Goal: Task Accomplishment & Management: Use online tool/utility

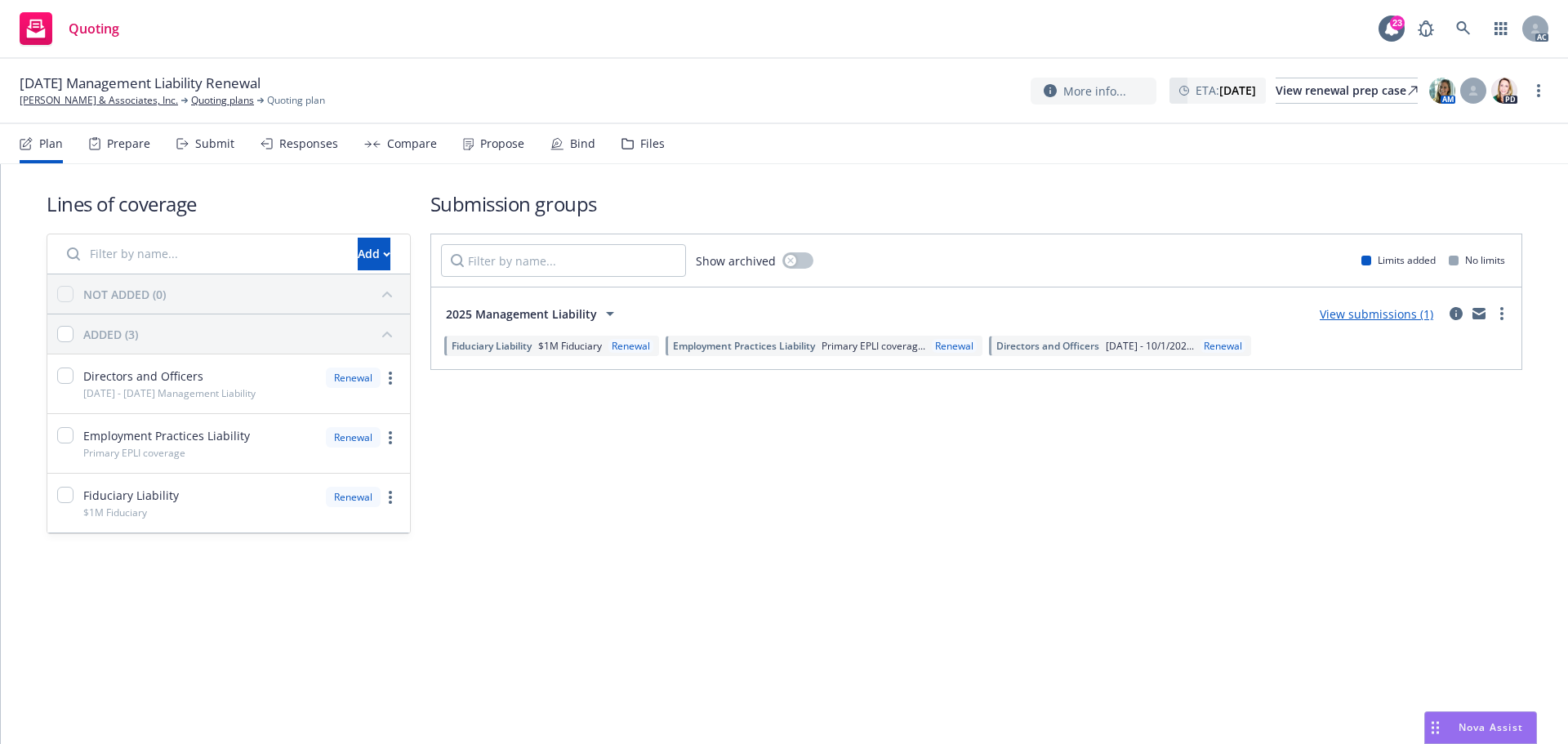
click at [216, 153] on div "Submit" at bounding box center [205, 144] width 58 height 40
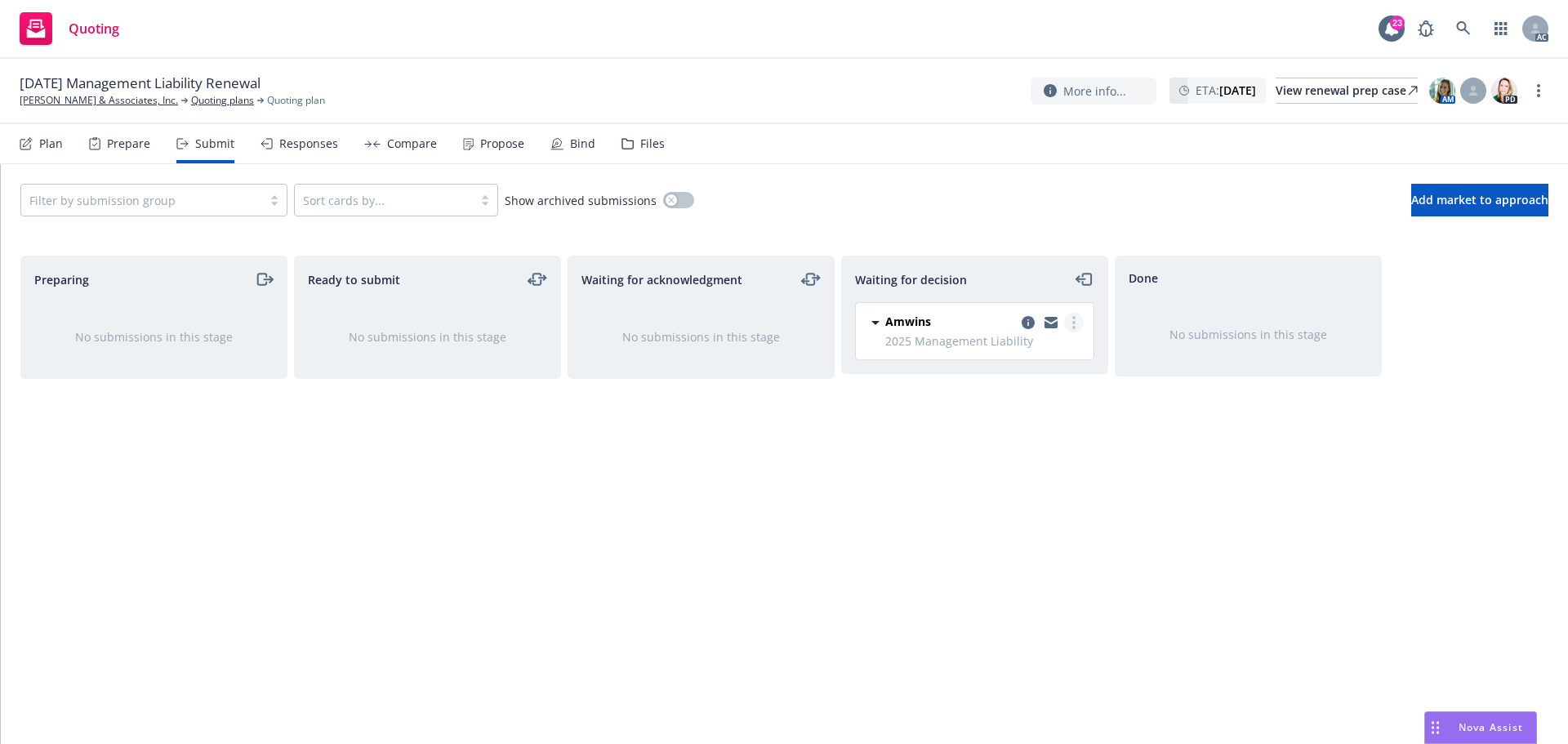
click at [1076, 322] on link "more" at bounding box center [1075, 323] width 20 height 20
click at [1007, 420] on span "Add accepted decision" at bounding box center [1001, 421] width 163 height 16
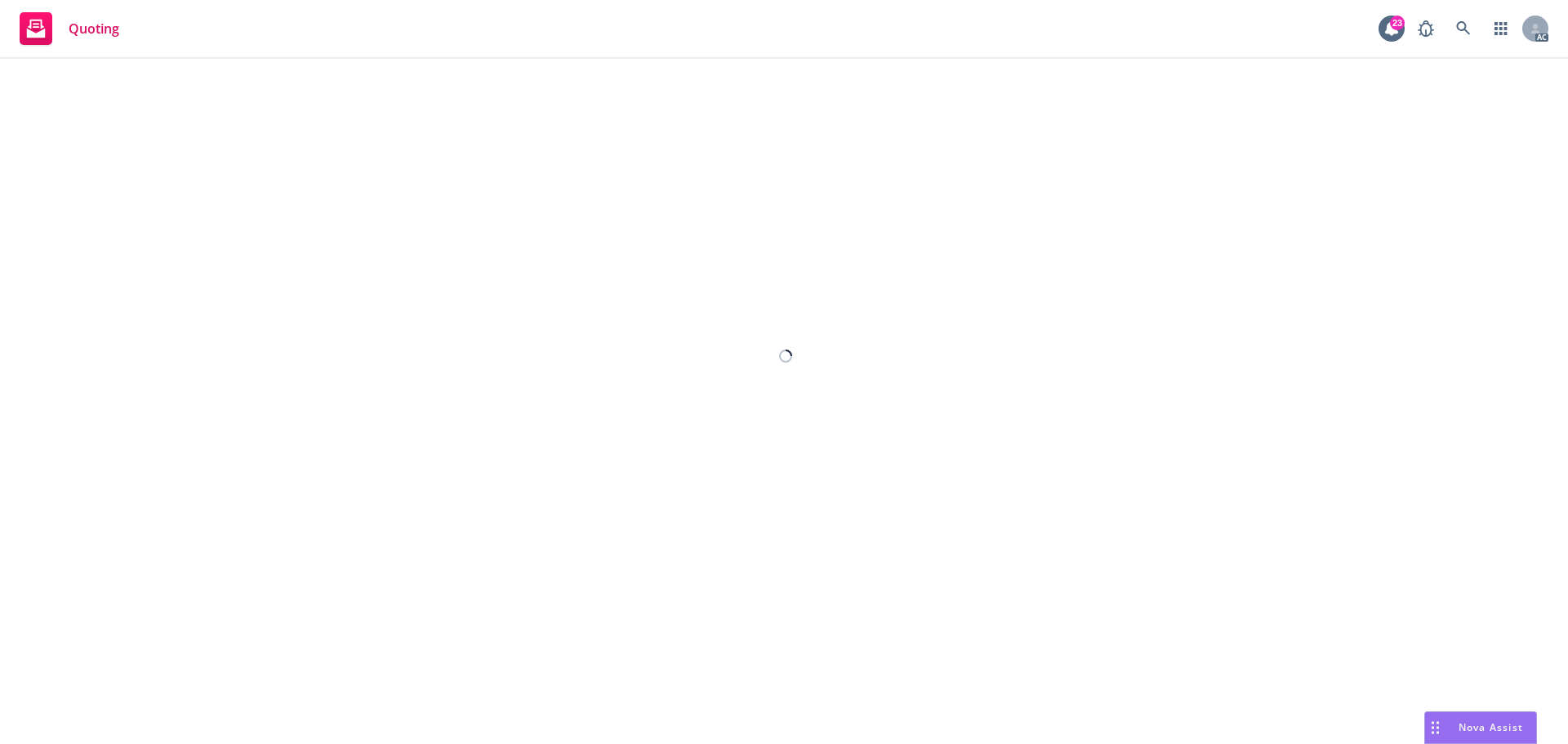
select select "12"
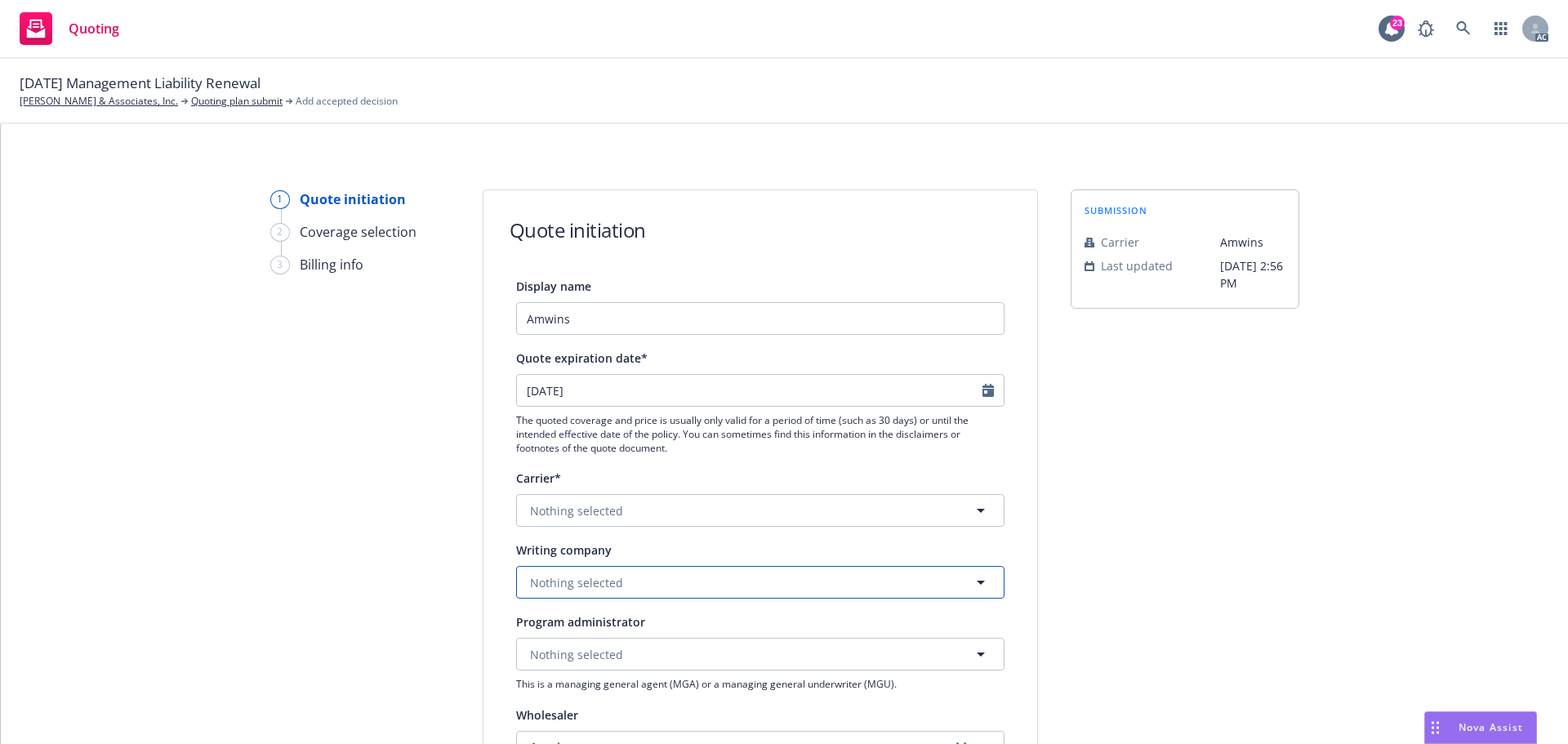
click at [550, 589] on span "Nothing selected" at bounding box center [576, 583] width 93 height 17
paste input "Arch Insurance Company"
type input "Arch Insurance Company"
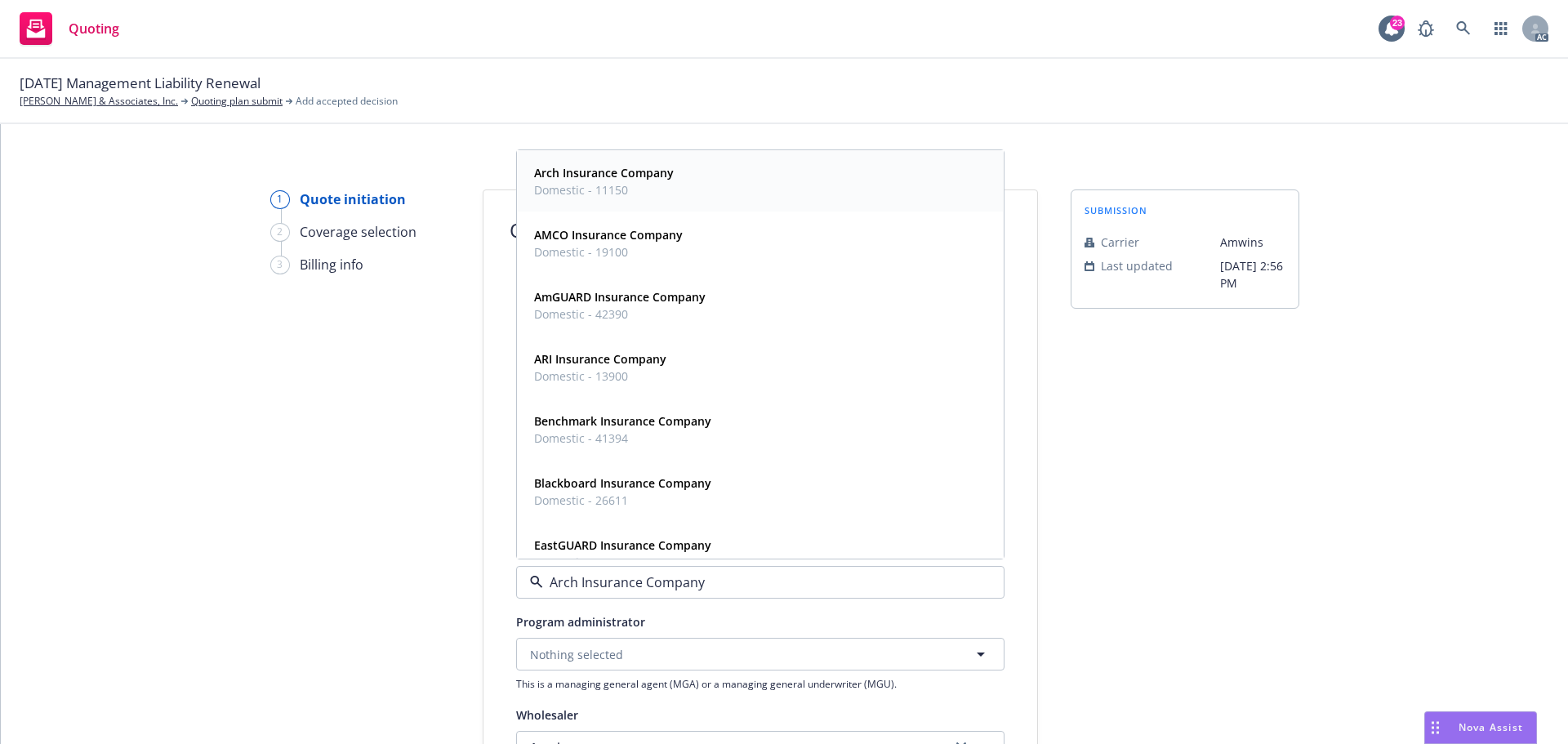
click at [638, 179] on strong "Arch Insurance Company" at bounding box center [603, 173] width 140 height 16
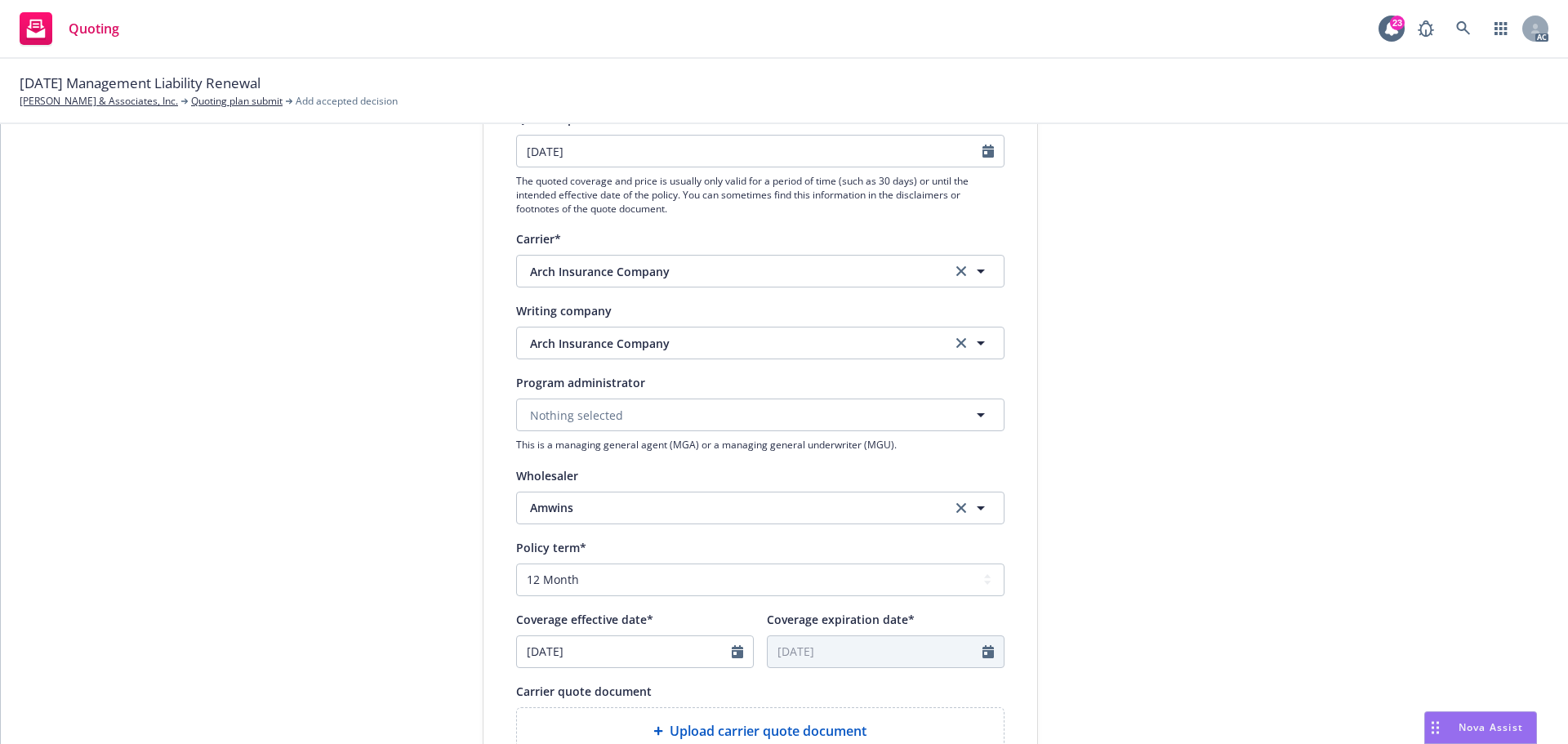
scroll to position [245, 0]
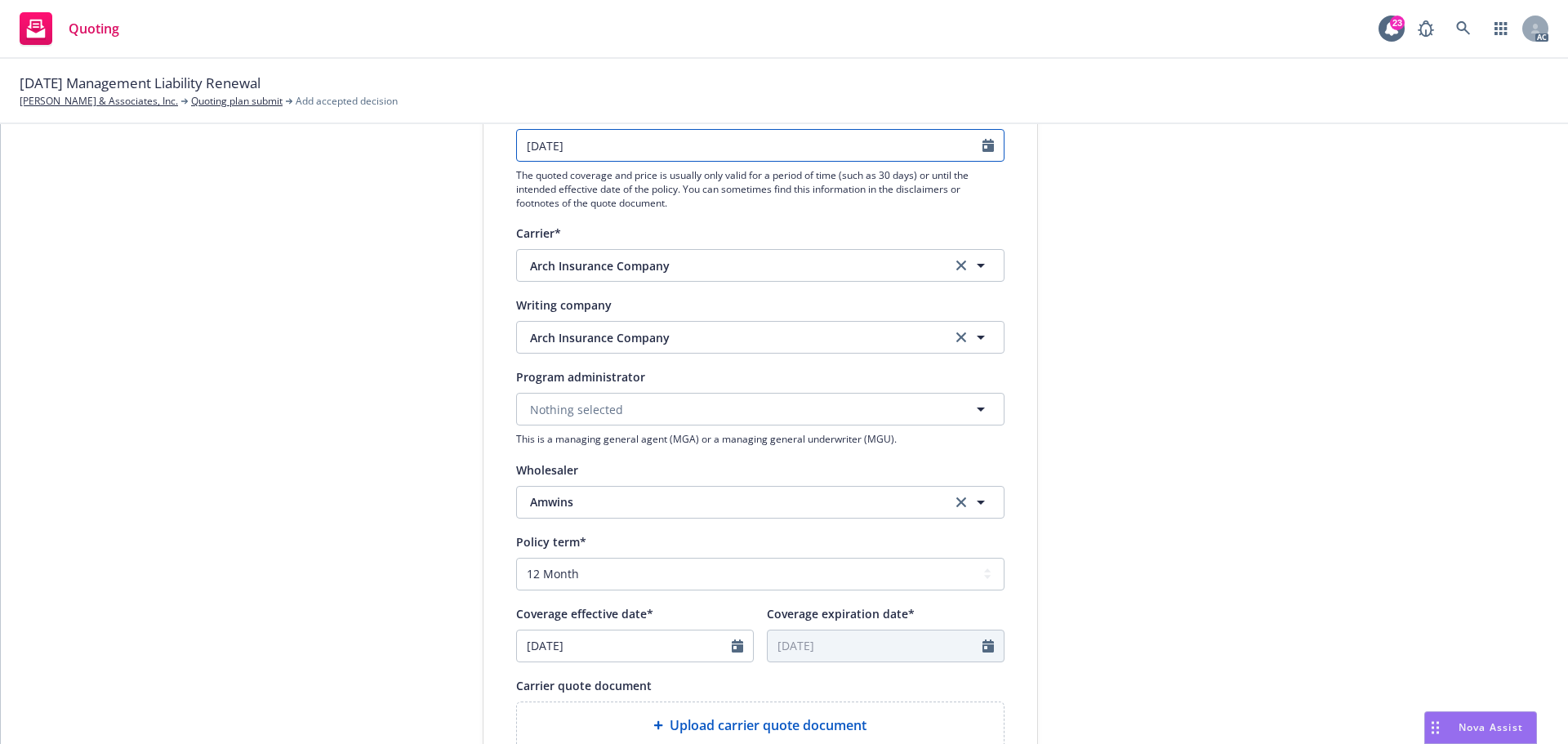
click at [983, 148] on icon "Calendar" at bounding box center [989, 145] width 12 height 13
select select "9"
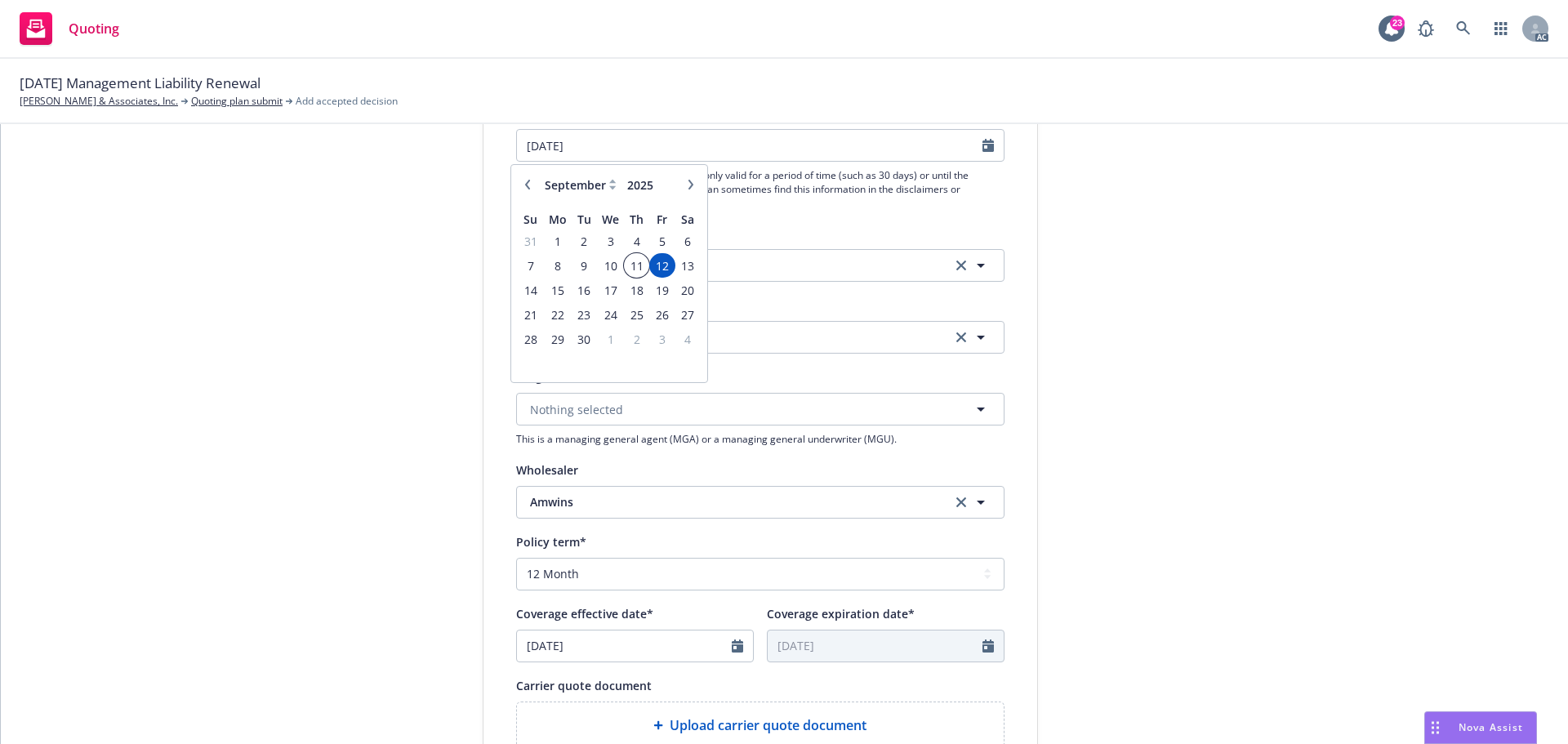
click at [646, 267] on span "11" at bounding box center [637, 266] width 22 height 21
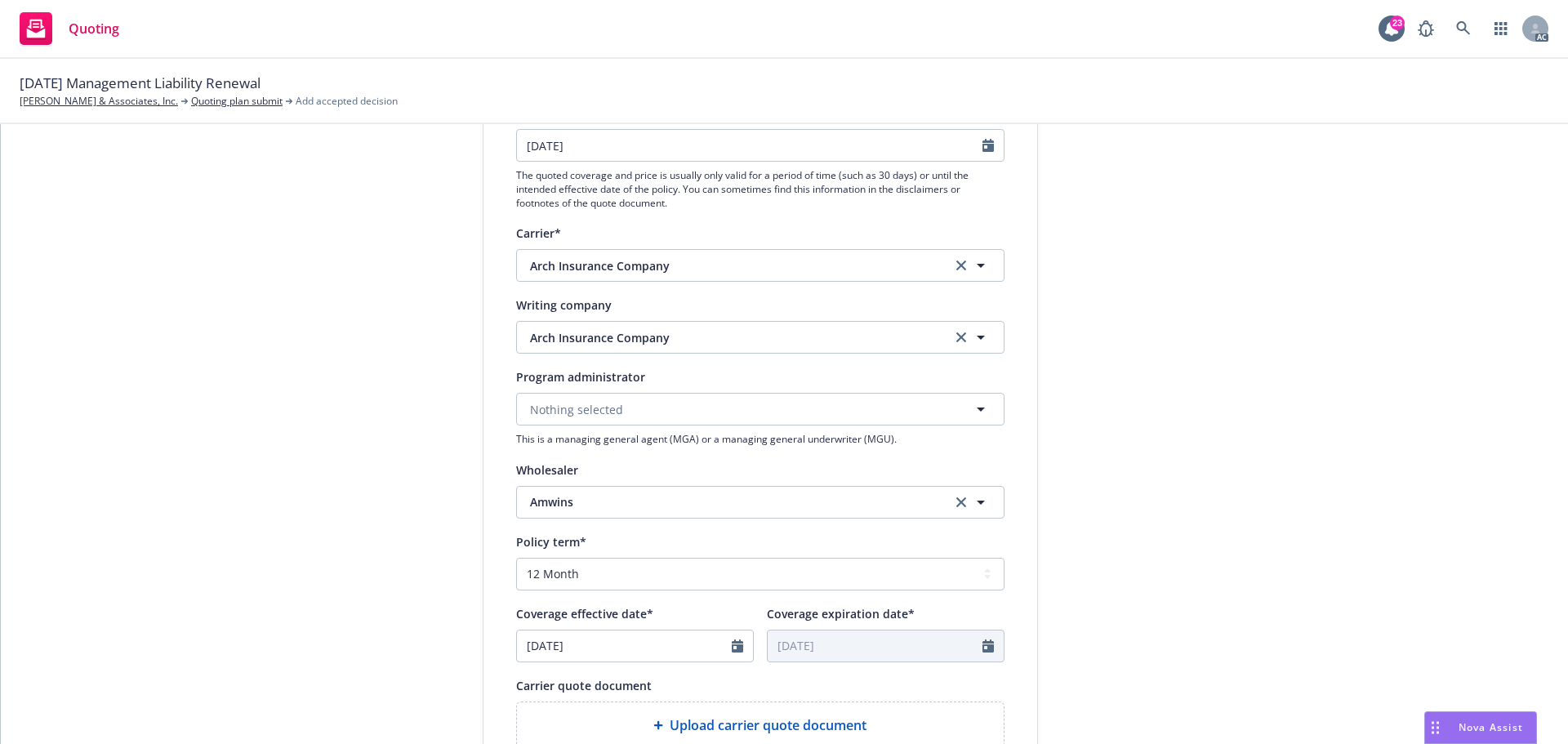
type input "[DATE]"
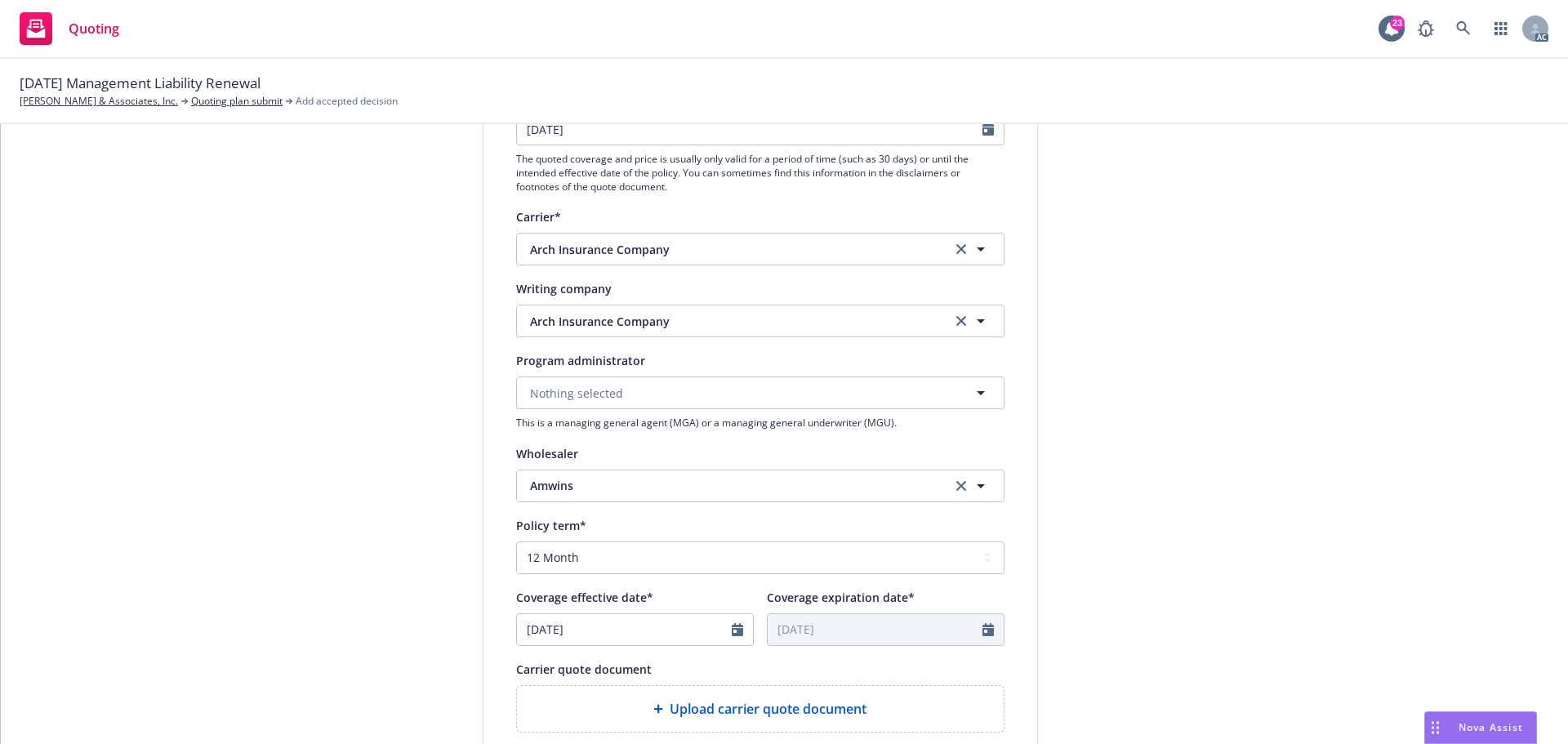
scroll to position [490, 0]
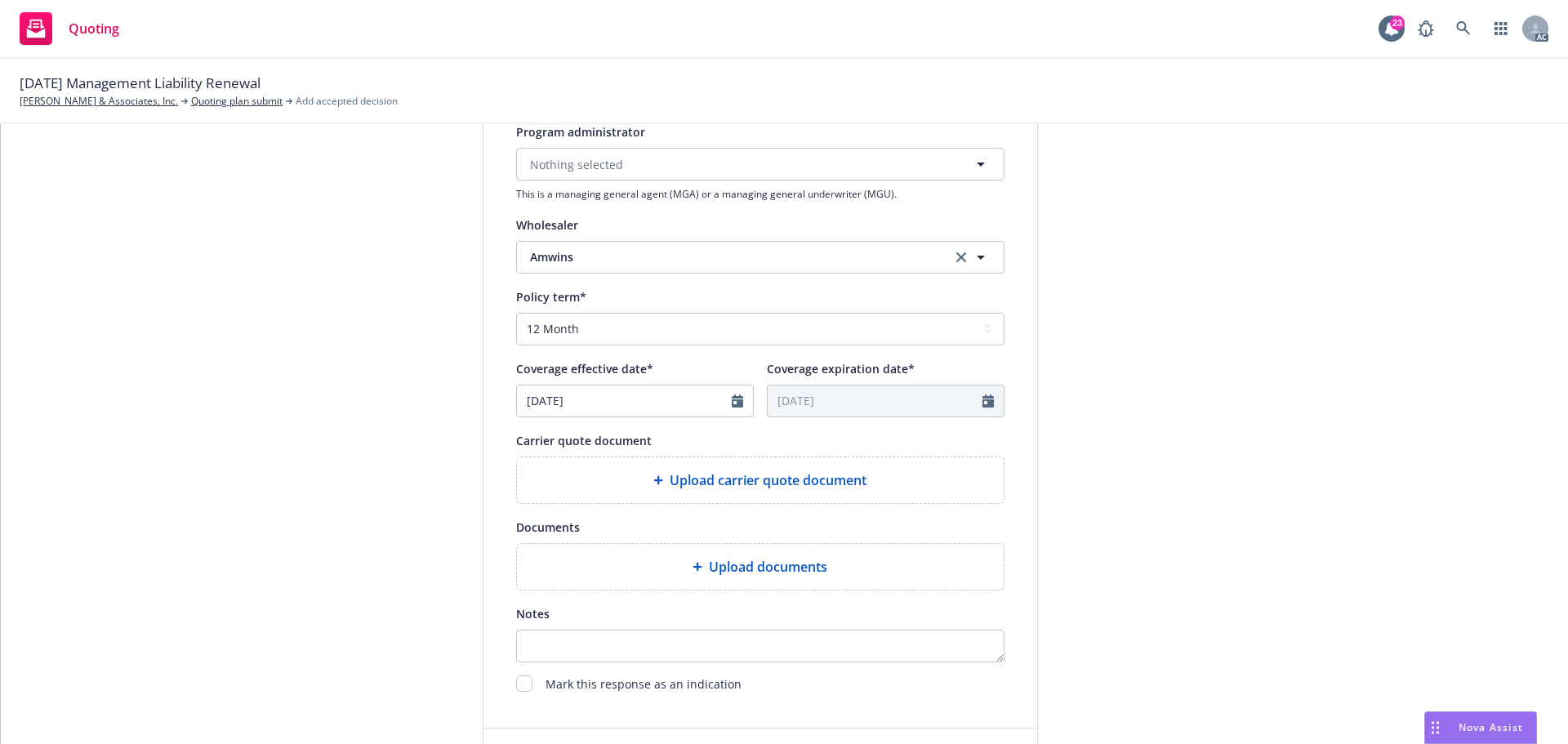
click at [717, 485] on span "Upload carrier quote document" at bounding box center [768, 480] width 197 height 20
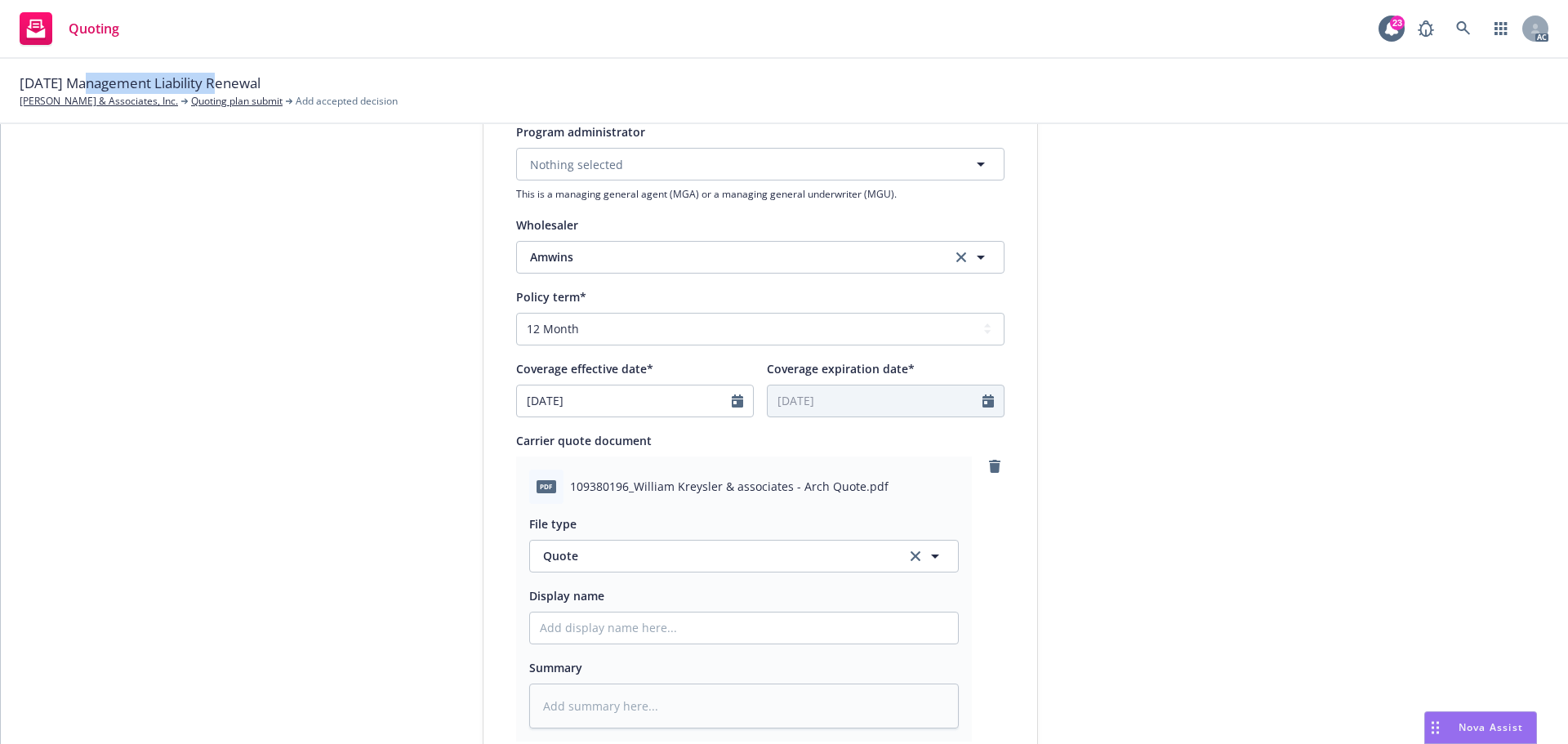
drag, startPoint x: 94, startPoint y: 81, endPoint x: 217, endPoint y: 89, distance: 123.3
click at [217, 89] on span "[DATE] Management Liability Renewal" at bounding box center [140, 82] width 241 height 21
copy span "Management Liability"
click at [598, 623] on input "Display name" at bounding box center [744, 628] width 428 height 31
type input "25-26 E&O with Cyber Quote"
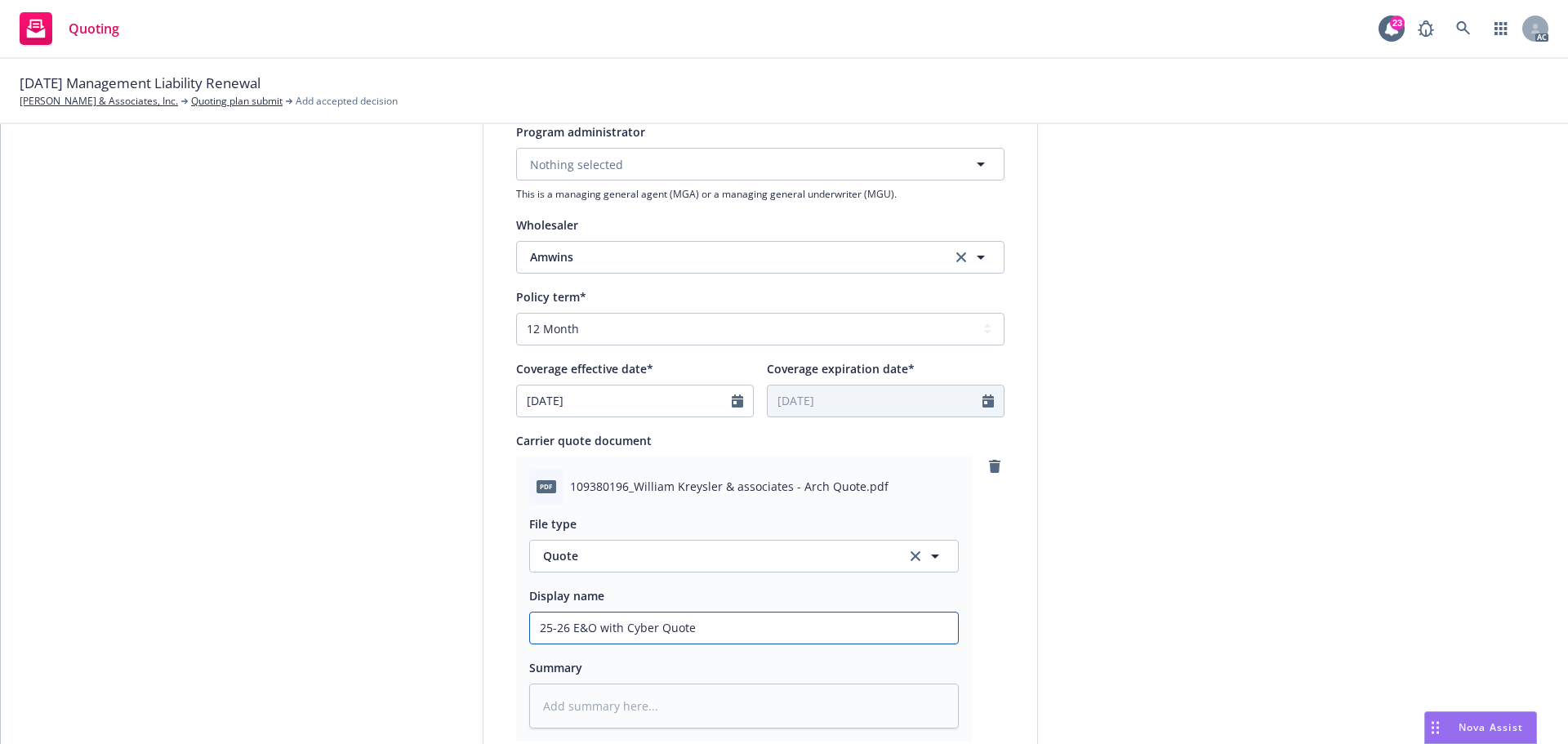
type textarea "x"
drag, startPoint x: 567, startPoint y: 632, endPoint x: 649, endPoint y: 634, distance: 82.0
click at [649, 634] on input "25-26 E&O with Cyber Quote" at bounding box center [744, 628] width 428 height 31
paste input "Management Liability"
type input "25-26 Management Liability Quote"
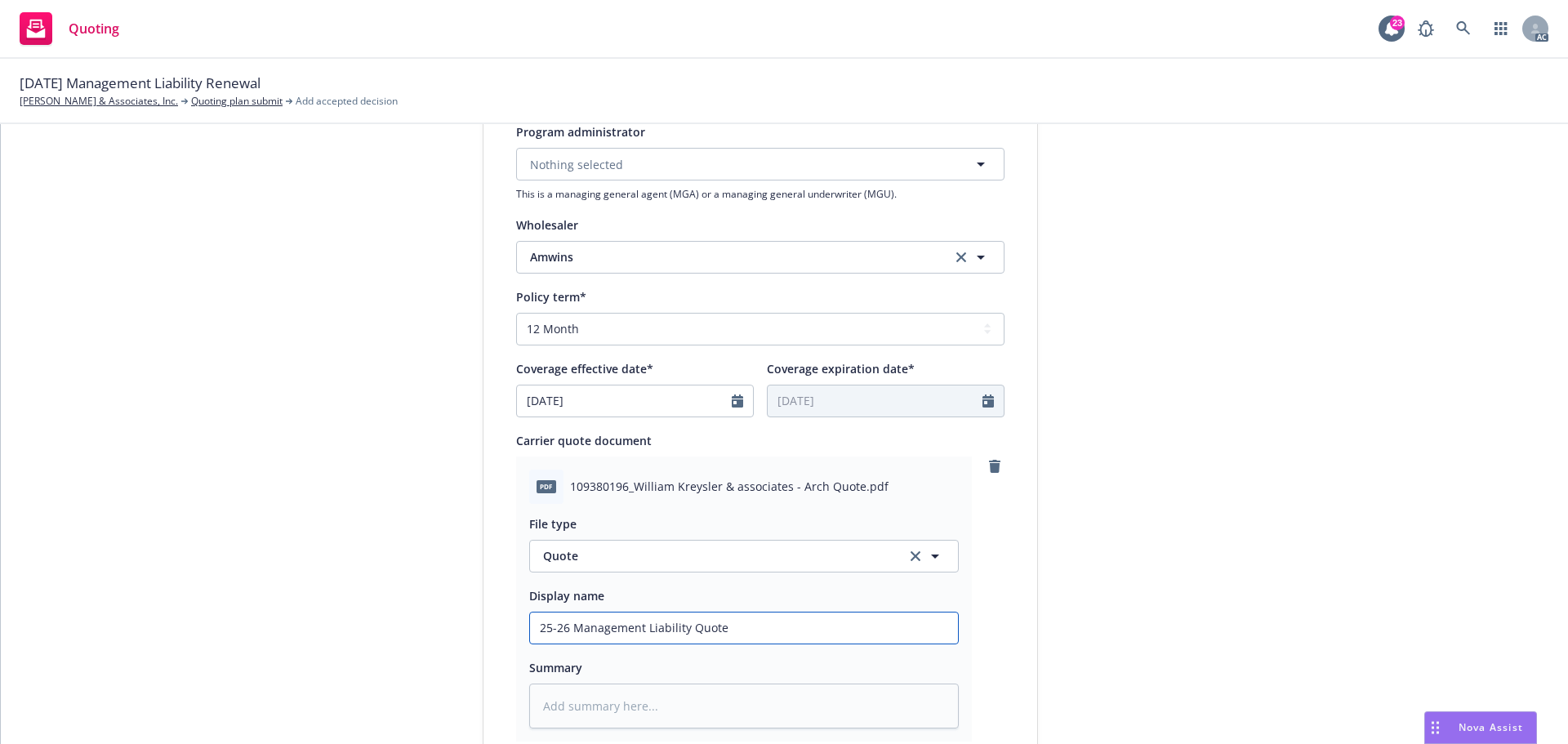
type textarea "x"
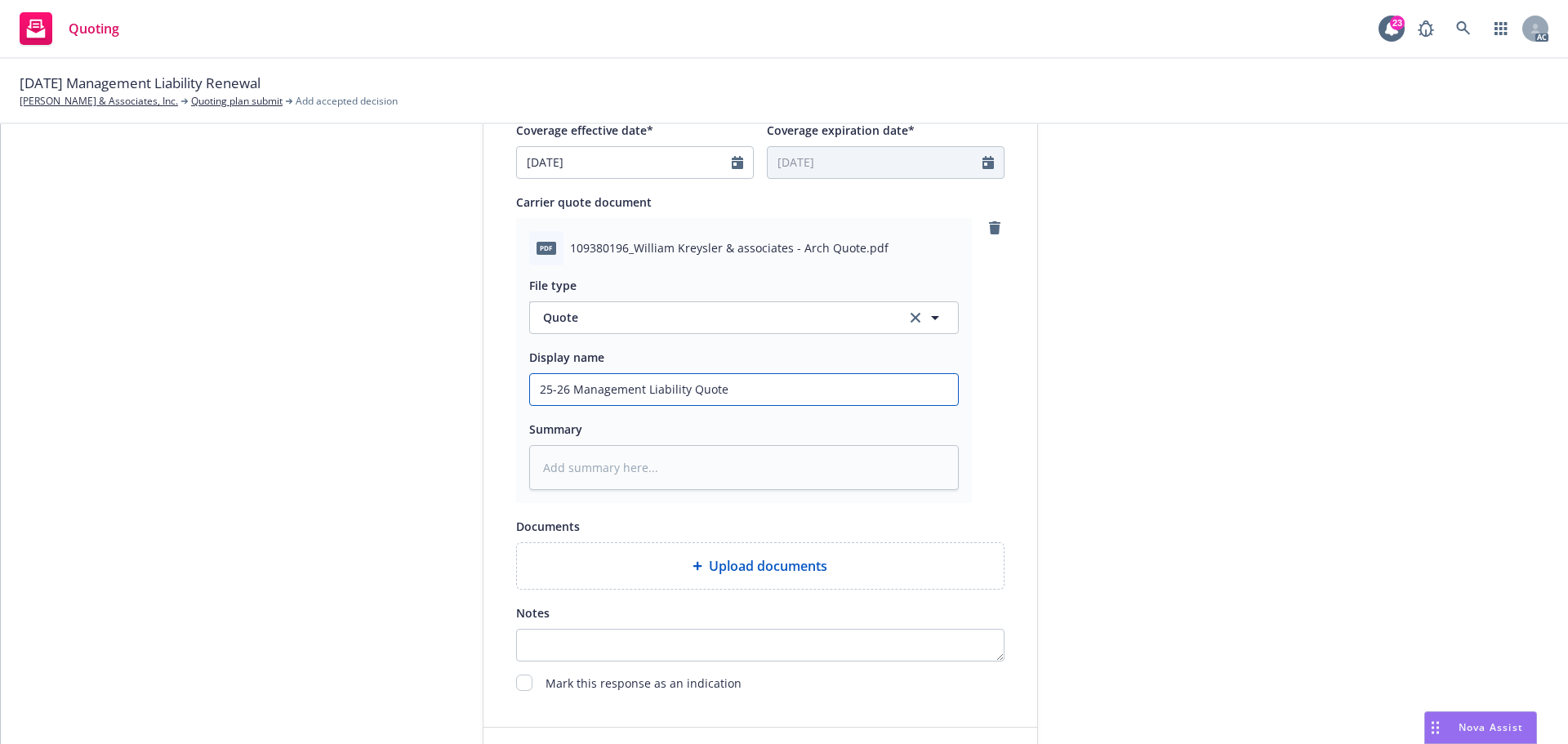
scroll to position [844, 0]
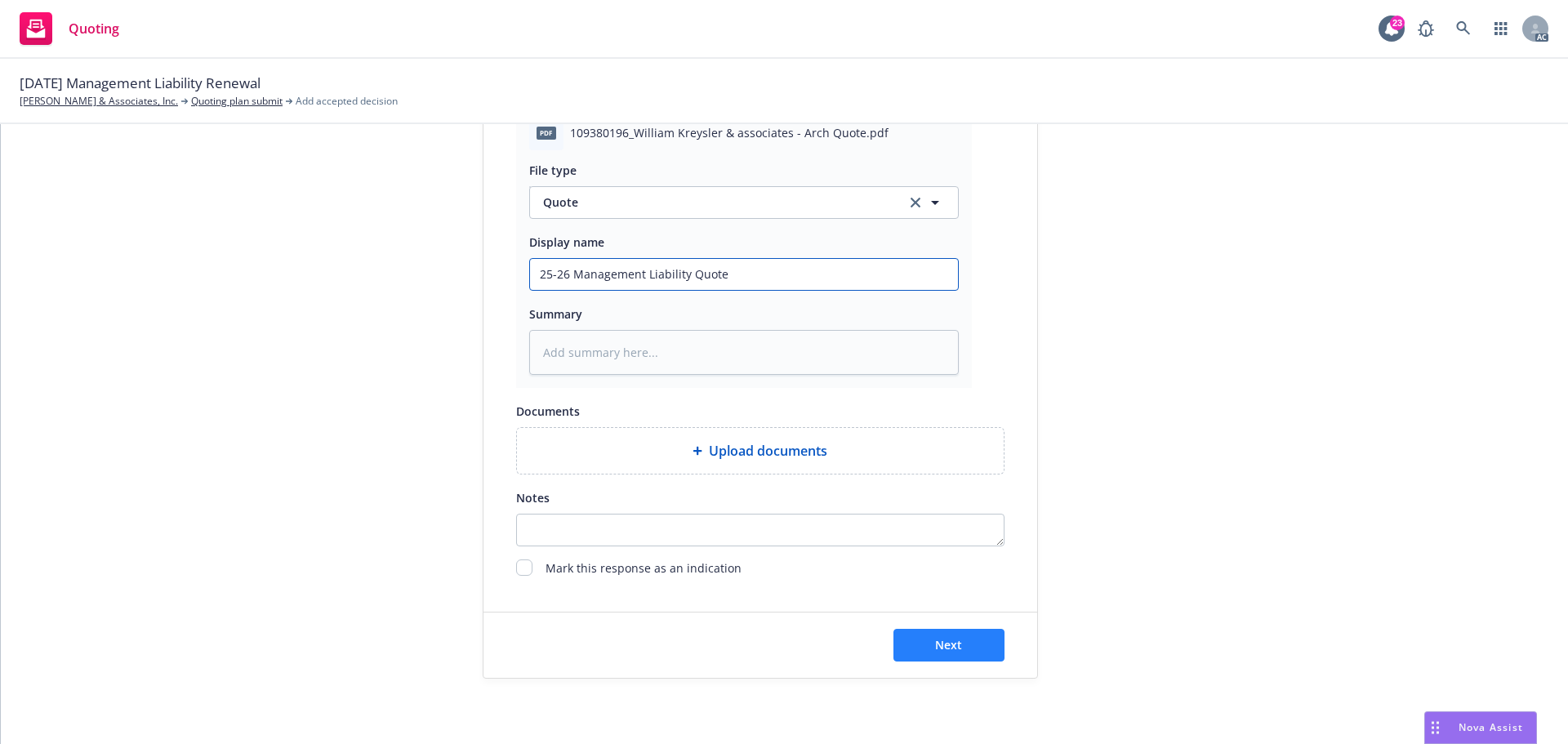
type input "25-26 Management Liability Quote"
click at [937, 641] on span "Next" at bounding box center [948, 645] width 27 height 16
type textarea "x"
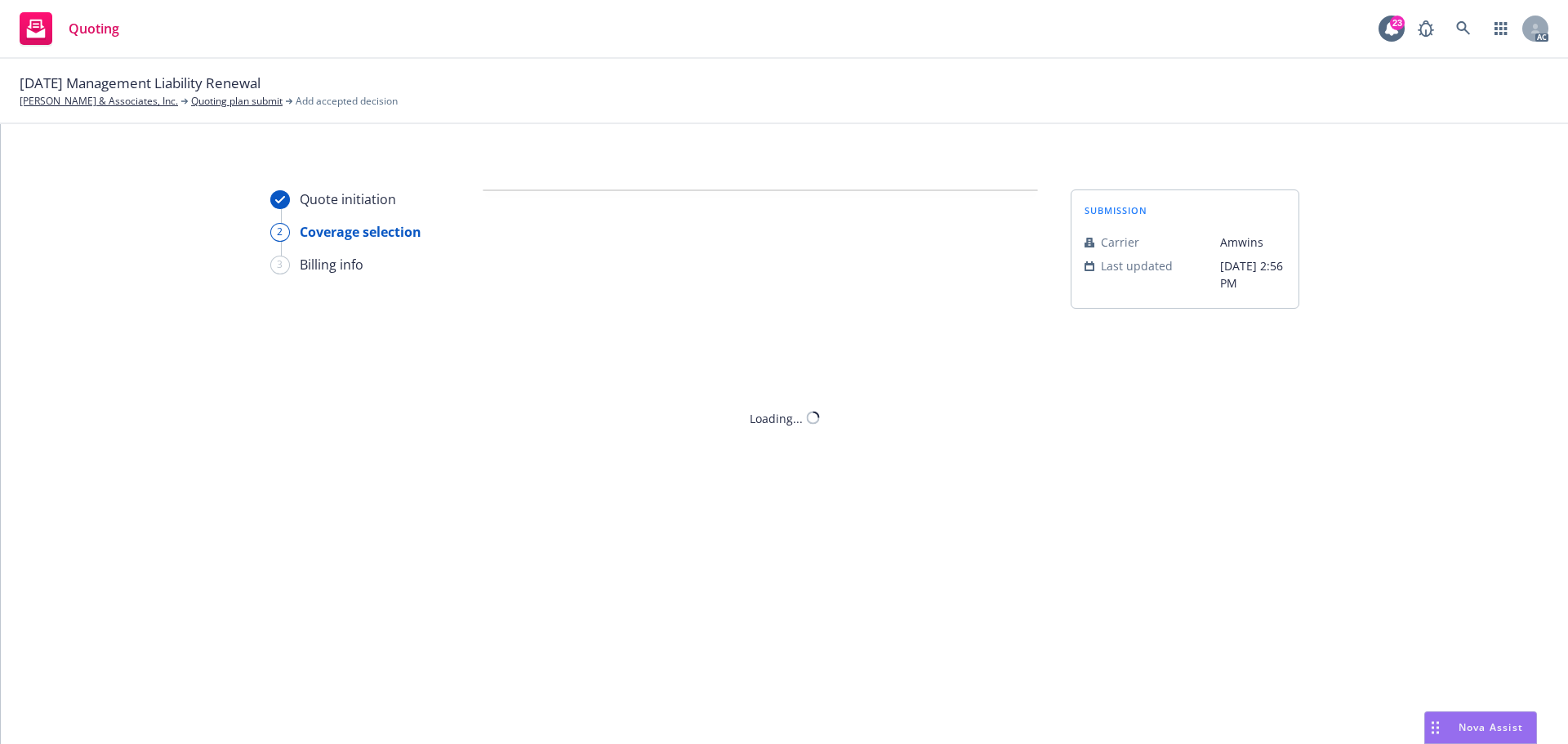
scroll to position [0, 0]
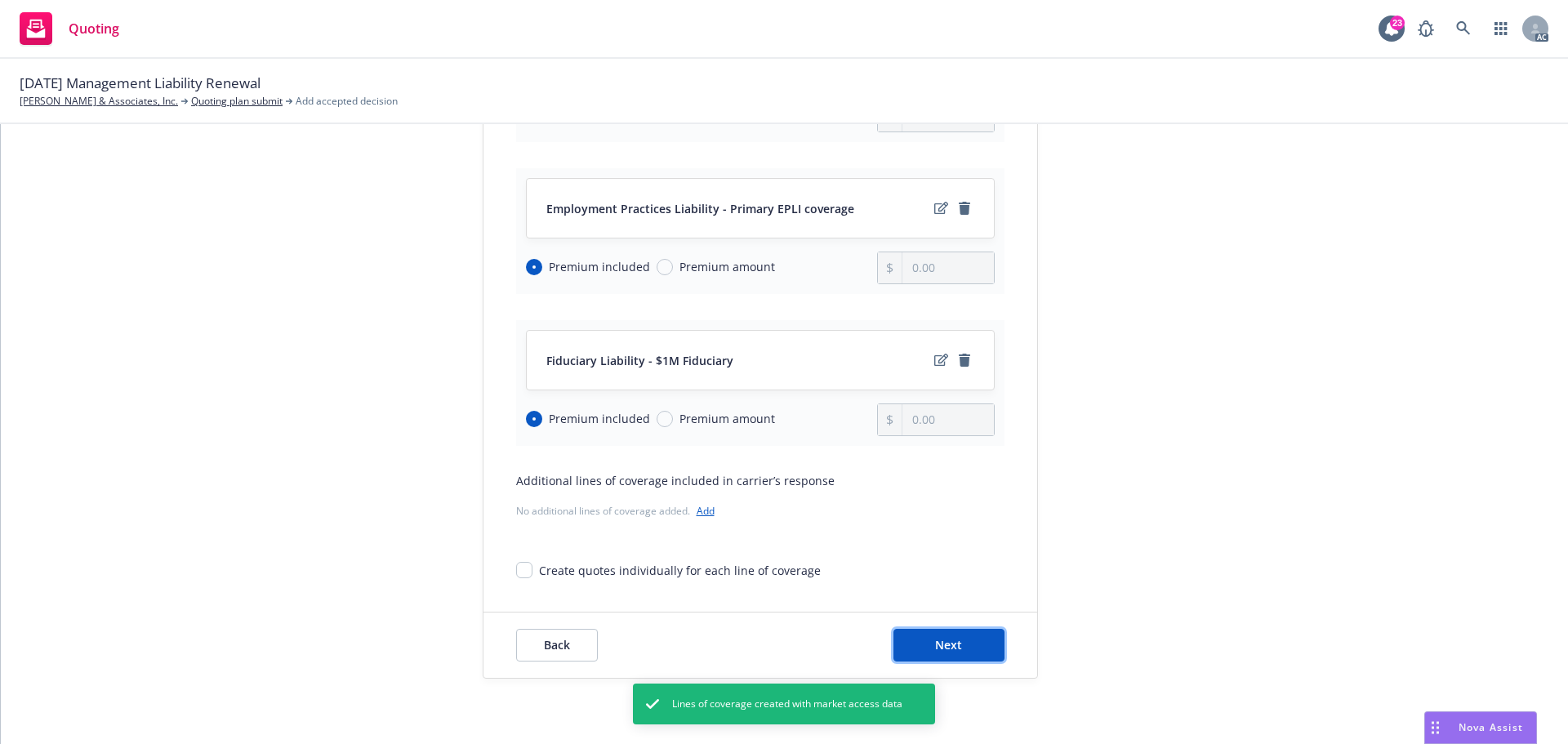
click at [967, 644] on button "Next" at bounding box center [949, 645] width 111 height 33
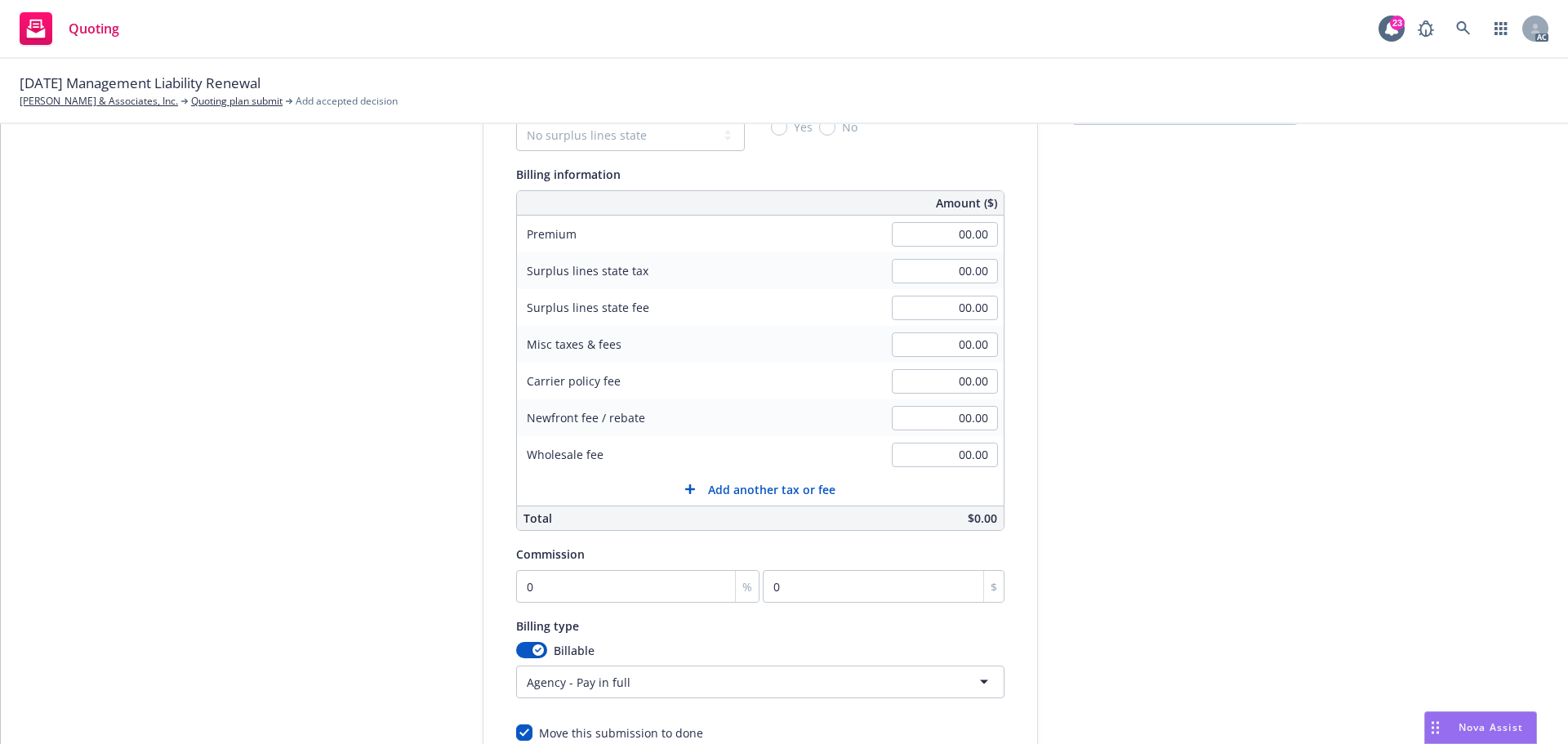
scroll to position [183, 0]
click at [941, 238] on input "00.00" at bounding box center [945, 235] width 106 height 25
type input "29,444.00"
click at [1283, 366] on div "submission Carrier [PERSON_NAME] Last updated [DATE] 2:56 PM" at bounding box center [1185, 425] width 229 height 836
click at [937, 451] on input "00.00" at bounding box center [945, 456] width 106 height 25
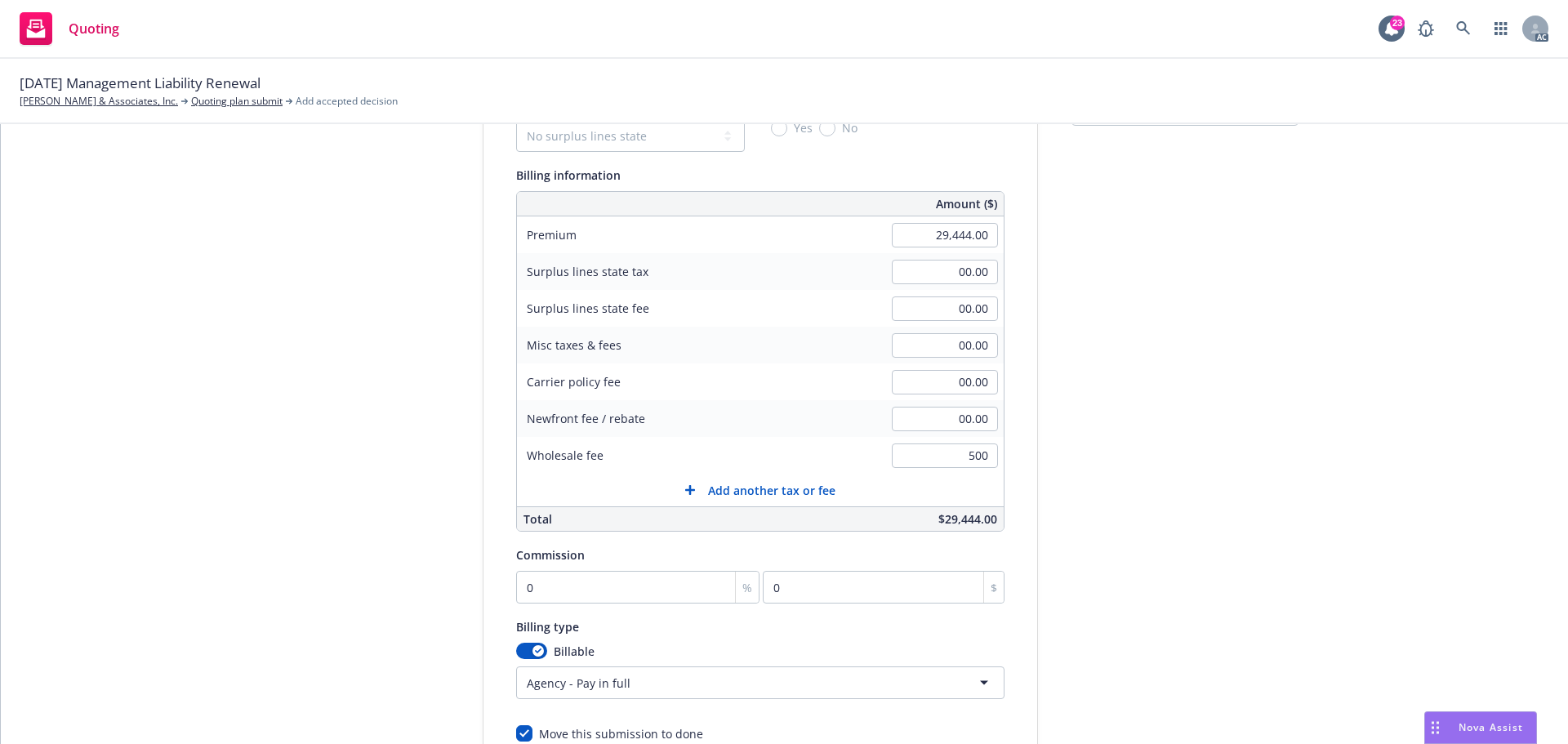
type input "500.00"
click at [1270, 478] on div "submission Carrier [PERSON_NAME] Last updated [DATE] 2:56 PM" at bounding box center [1185, 425] width 229 height 836
click at [549, 590] on input "0" at bounding box center [638, 586] width 245 height 33
type input "1"
type input "294.44"
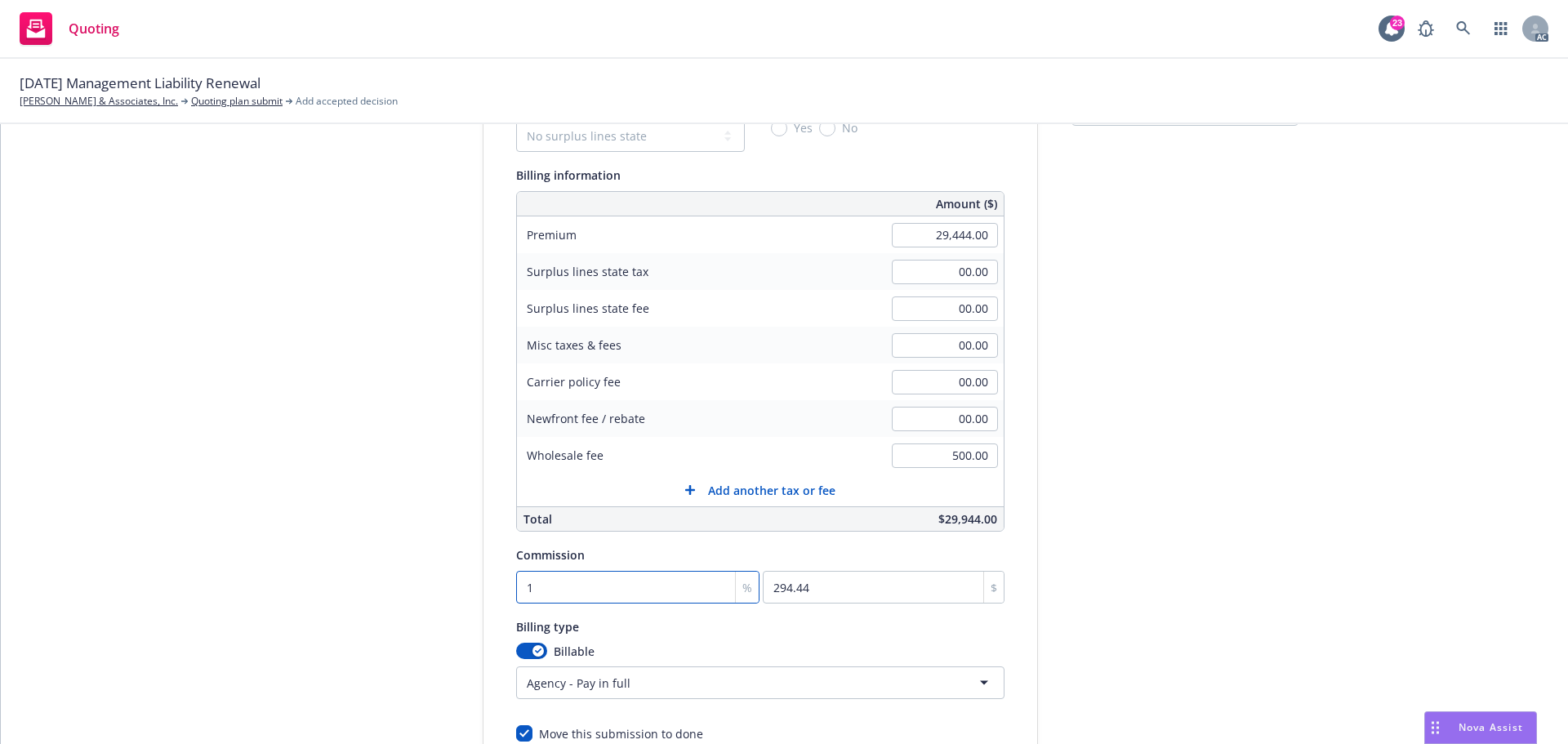
type input "10"
type input "2944.4"
type input "10"
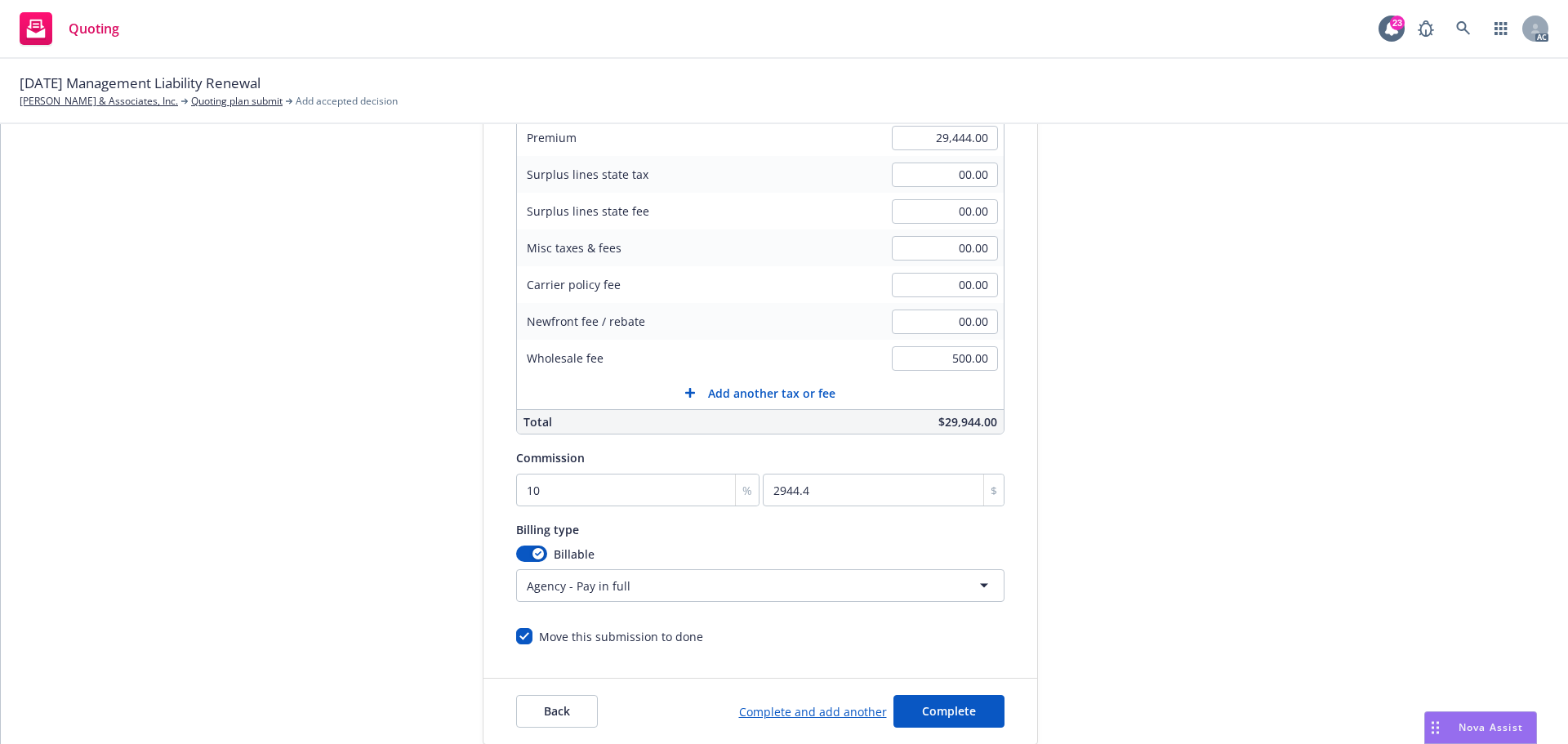
scroll to position [347, 0]
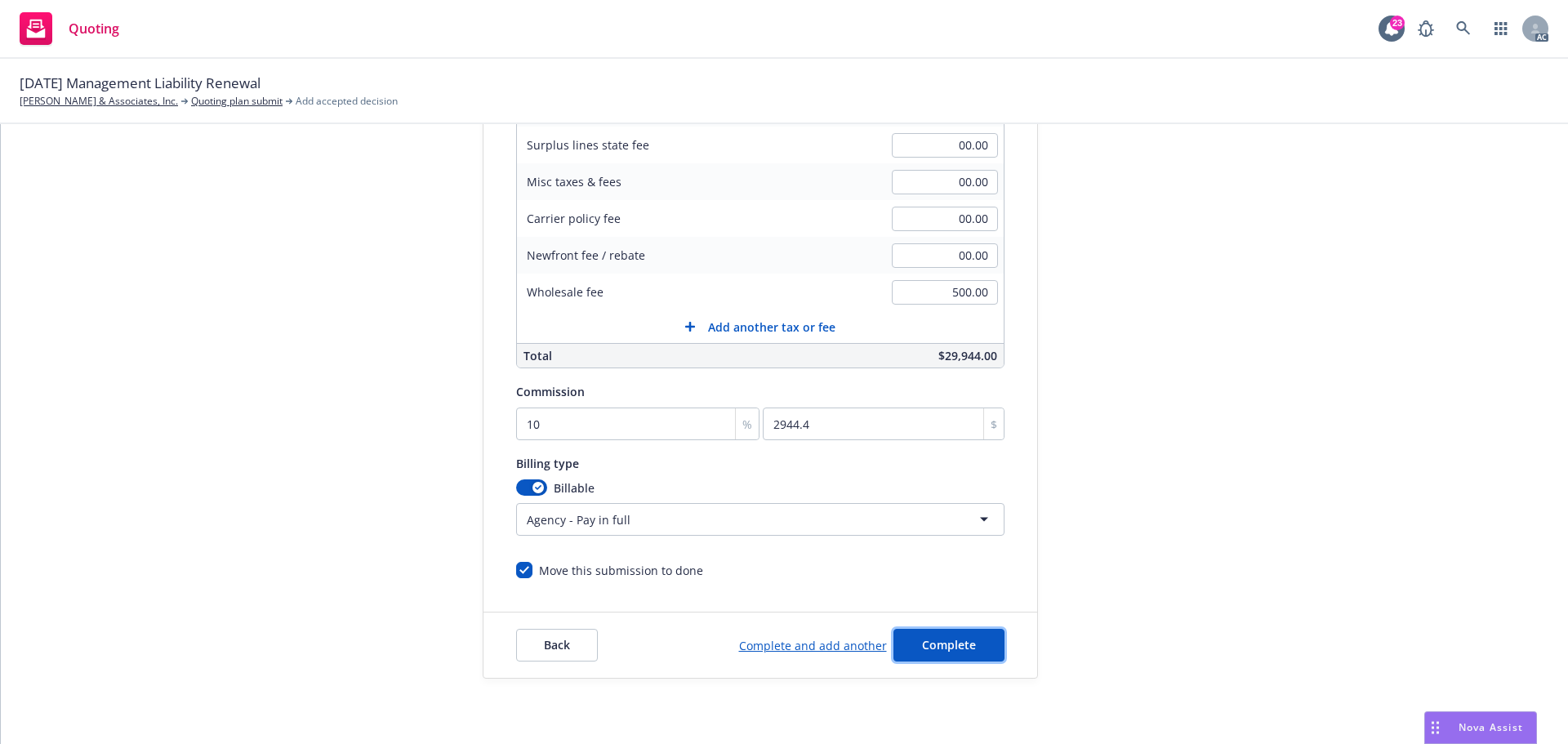
click at [978, 644] on button "Complete" at bounding box center [949, 645] width 111 height 33
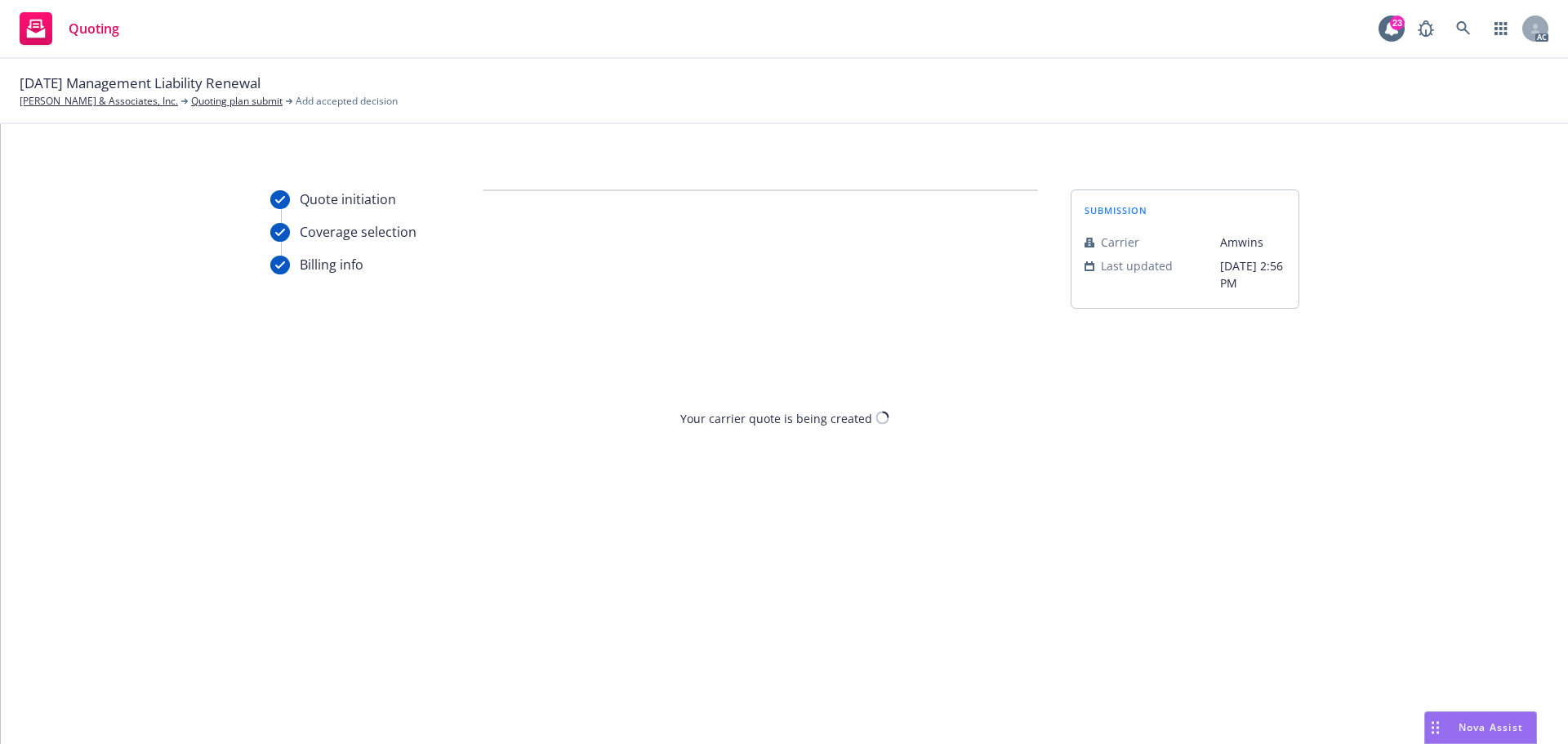
scroll to position [0, 0]
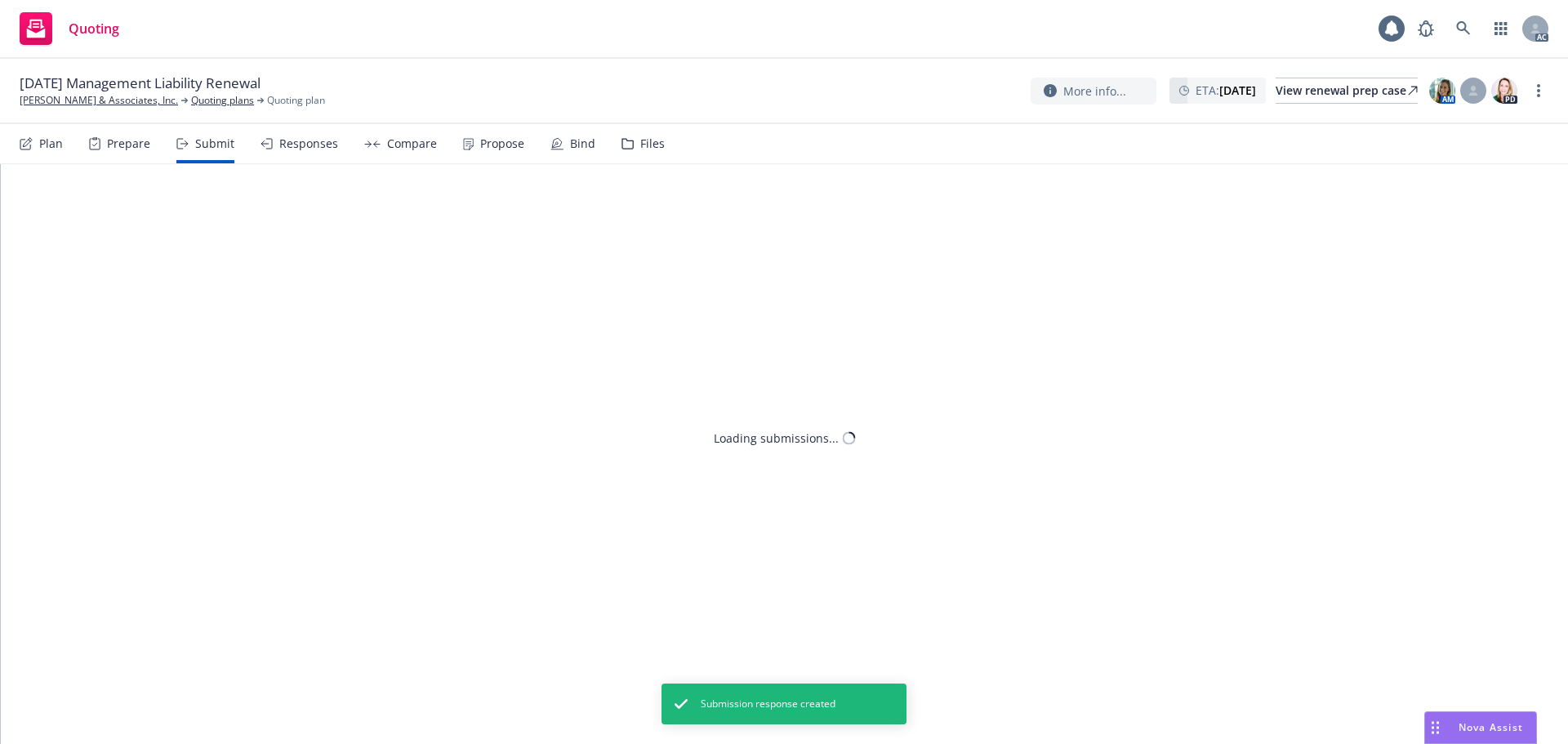
click at [511, 154] on div "Propose" at bounding box center [494, 144] width 61 height 40
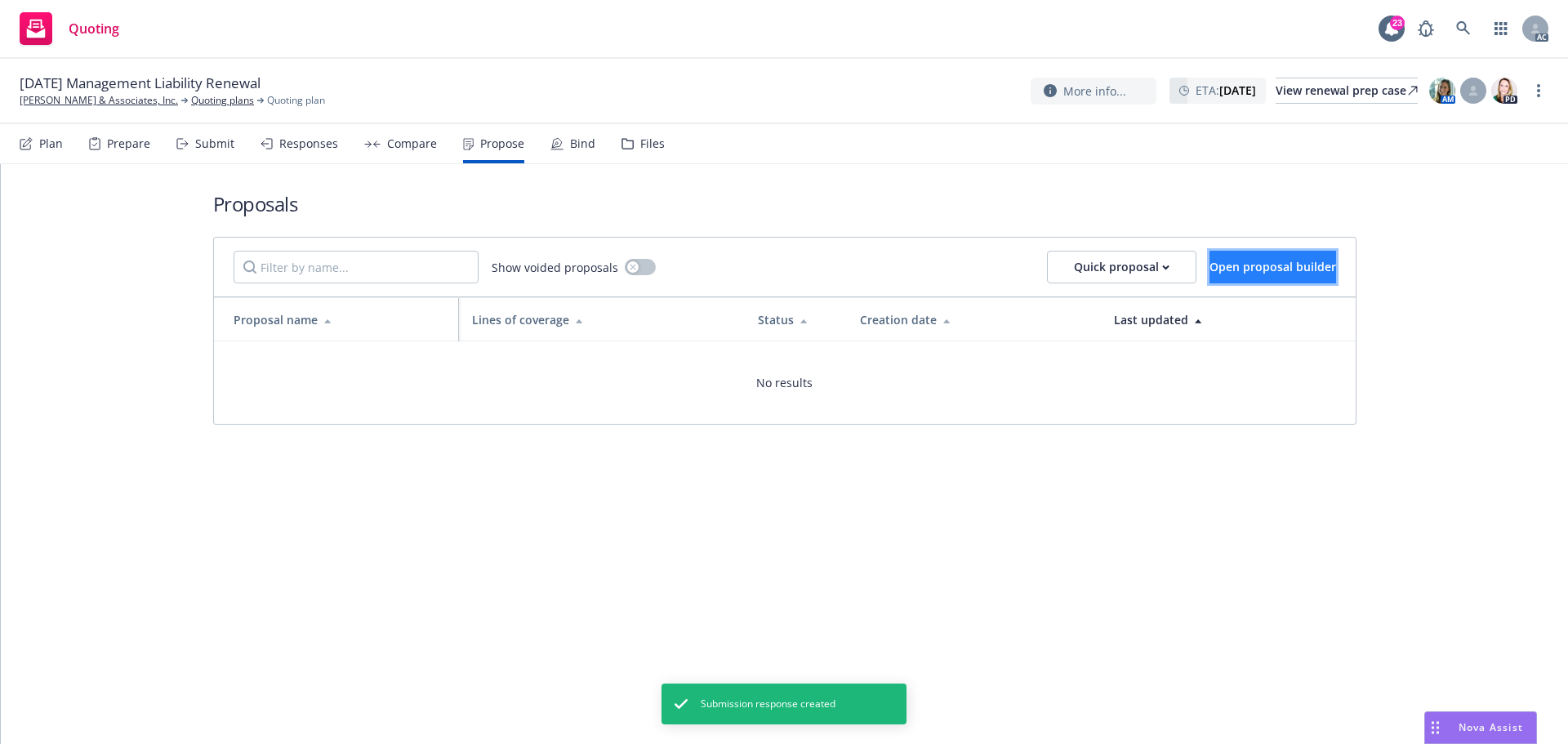
click at [1237, 270] on span "Open proposal builder" at bounding box center [1273, 266] width 127 height 16
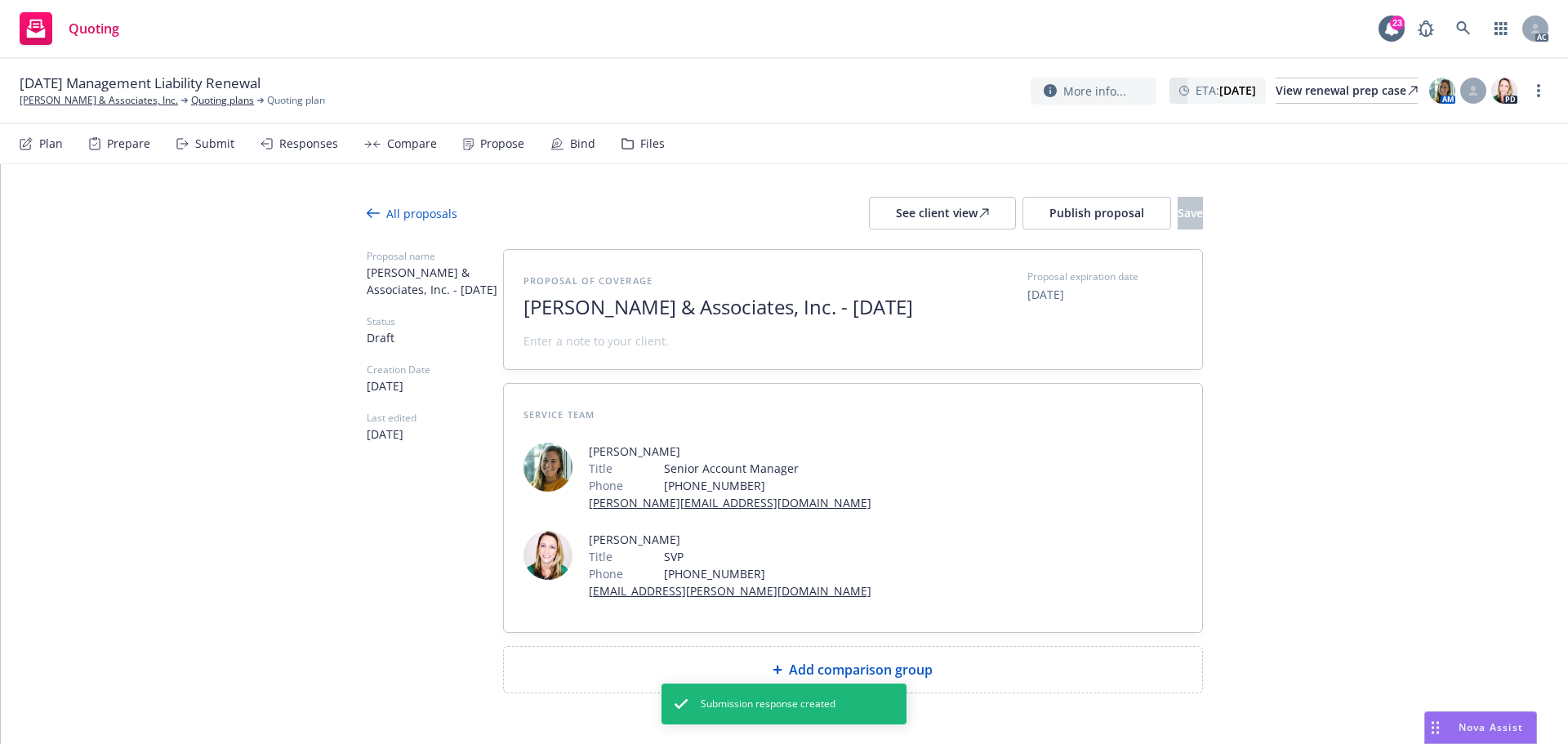
drag, startPoint x: 568, startPoint y: 307, endPoint x: 939, endPoint y: 312, distance: 371.0
click at [939, 312] on div "Proposal of coverage [PERSON_NAME] & Associates, Inc. - [DATE] Proposal expirat…" at bounding box center [854, 309] width 660 height 80
click at [626, 314] on span "2025" at bounding box center [724, 308] width 400 height 24
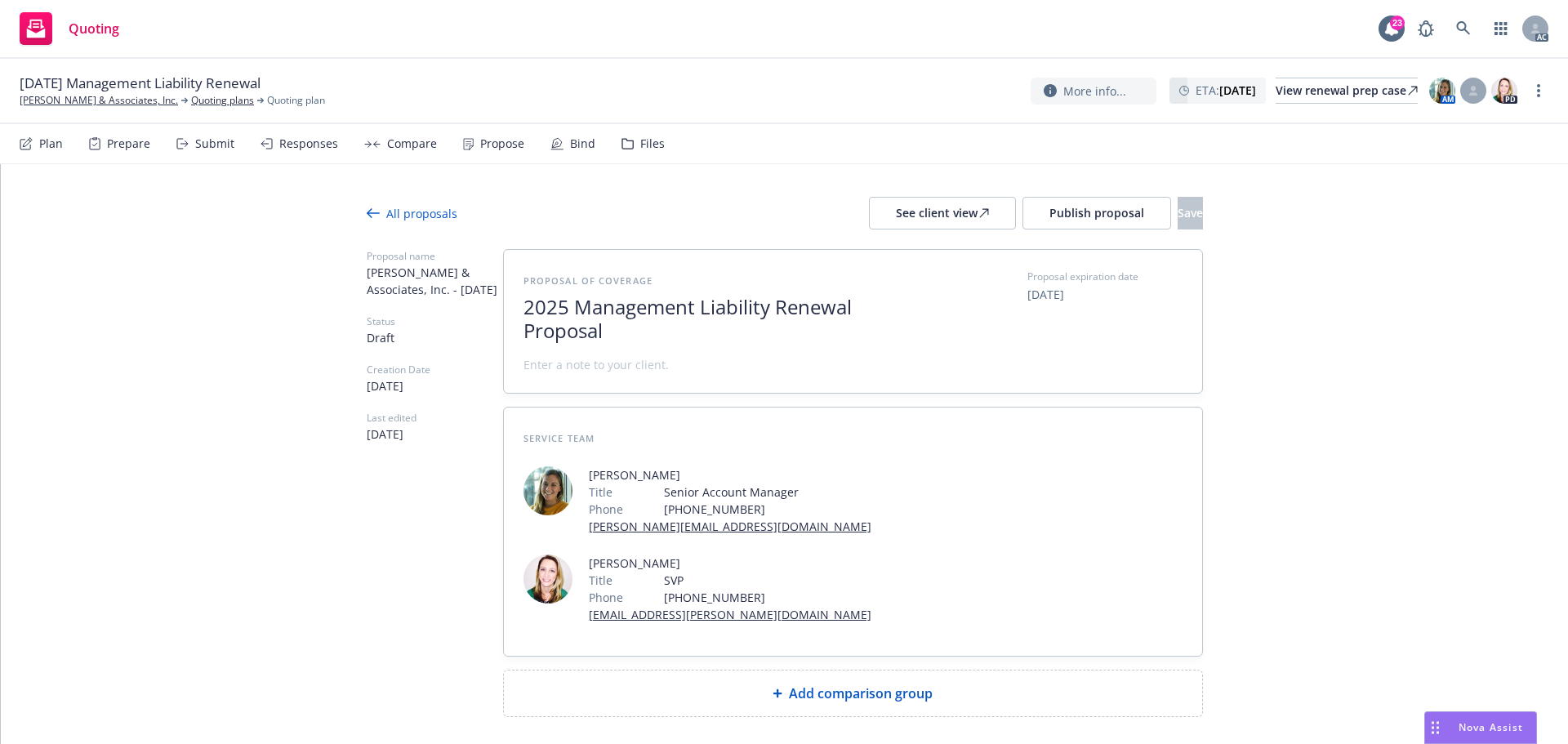
scroll to position [1, 0]
click at [610, 369] on span at bounding box center [596, 365] width 146 height 17
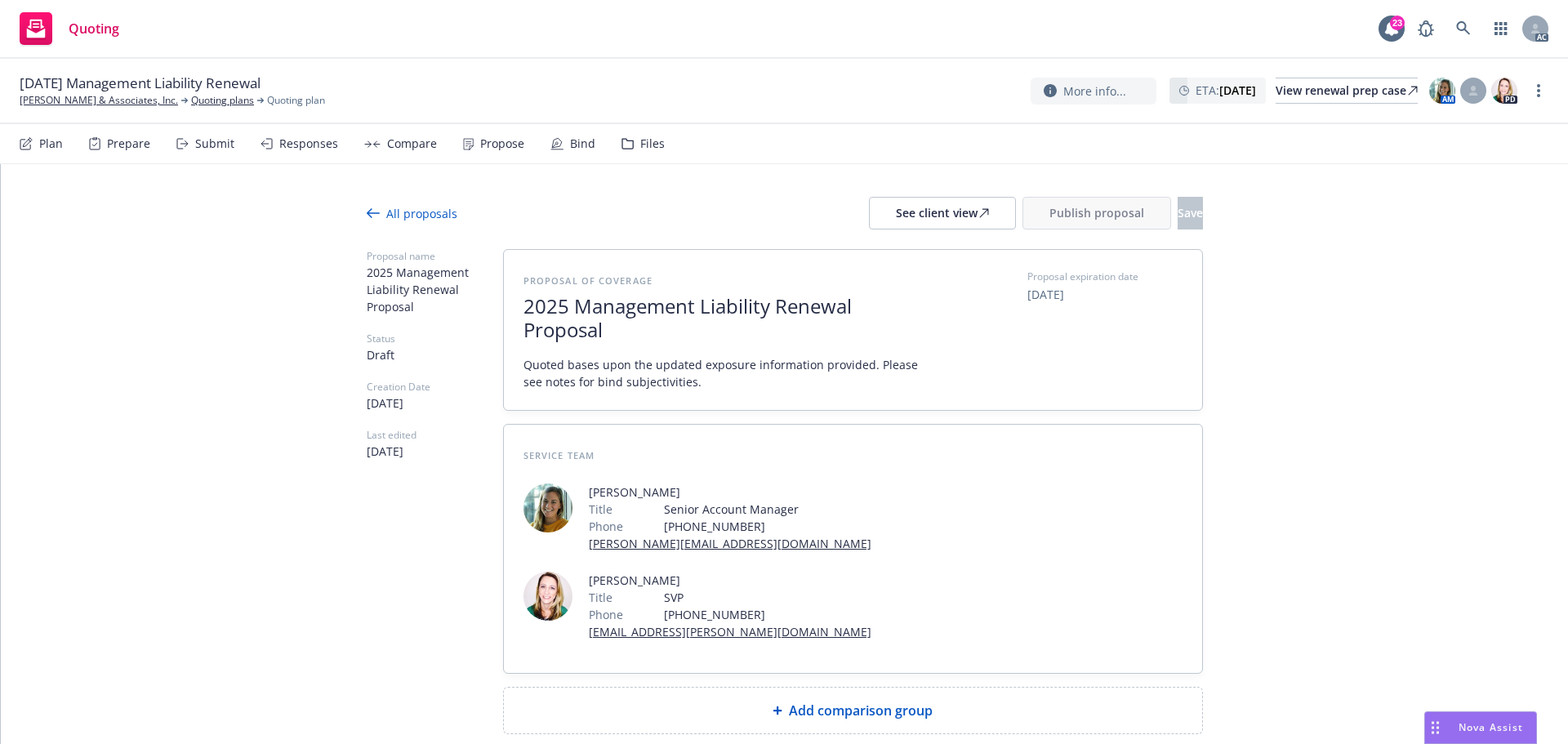
click at [829, 701] on span "Add comparison group" at bounding box center [861, 711] width 144 height 20
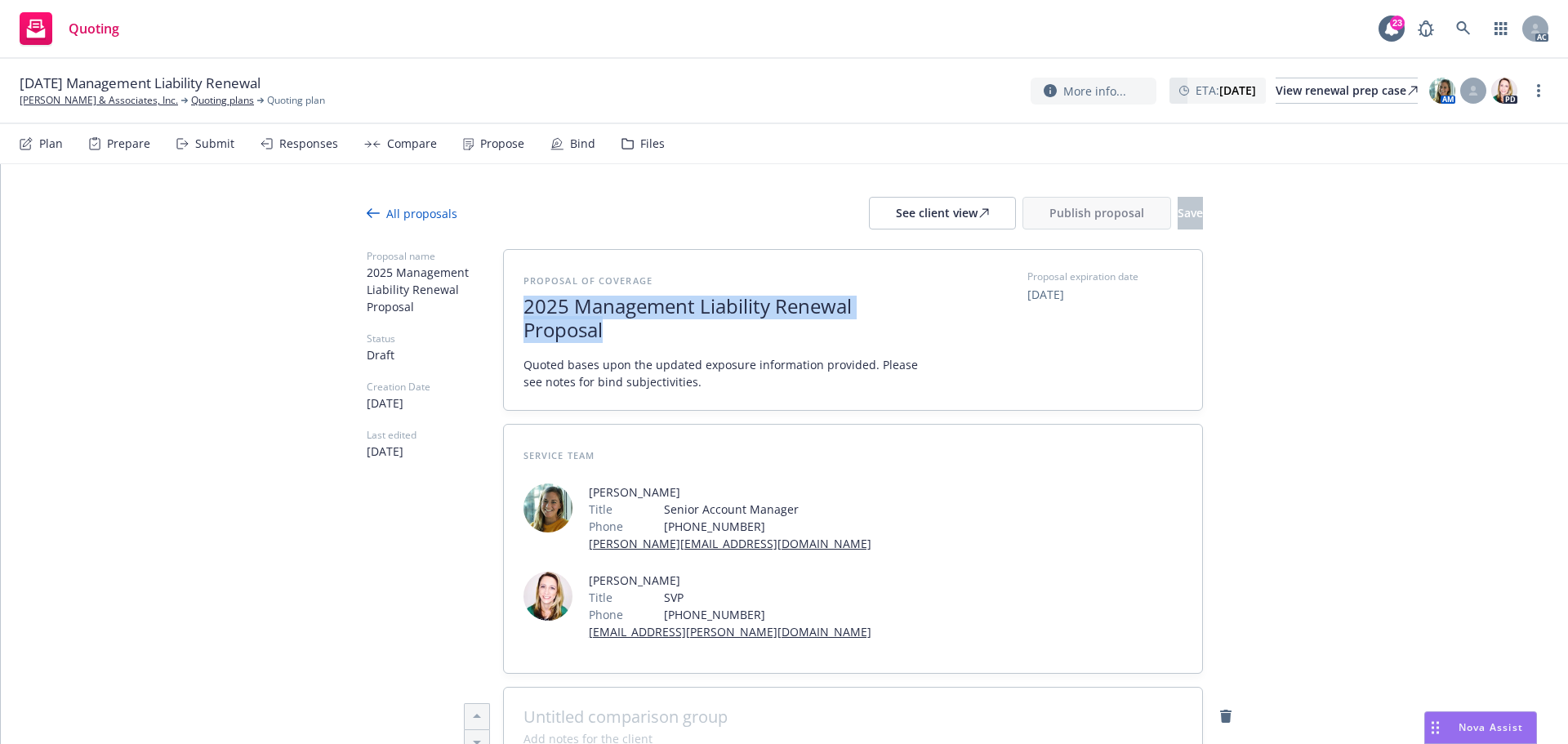
drag, startPoint x: 624, startPoint y: 331, endPoint x: 508, endPoint y: 298, distance: 120.6
click at [508, 298] on div "Proposal of coverage 2025 Management Liability Renewal Proposal Quoted bases up…" at bounding box center [853, 330] width 698 height 160
copy span "2025 Management Liability Renewal Proposal"
type textarea "x"
click at [657, 707] on span at bounding box center [854, 717] width 660 height 20
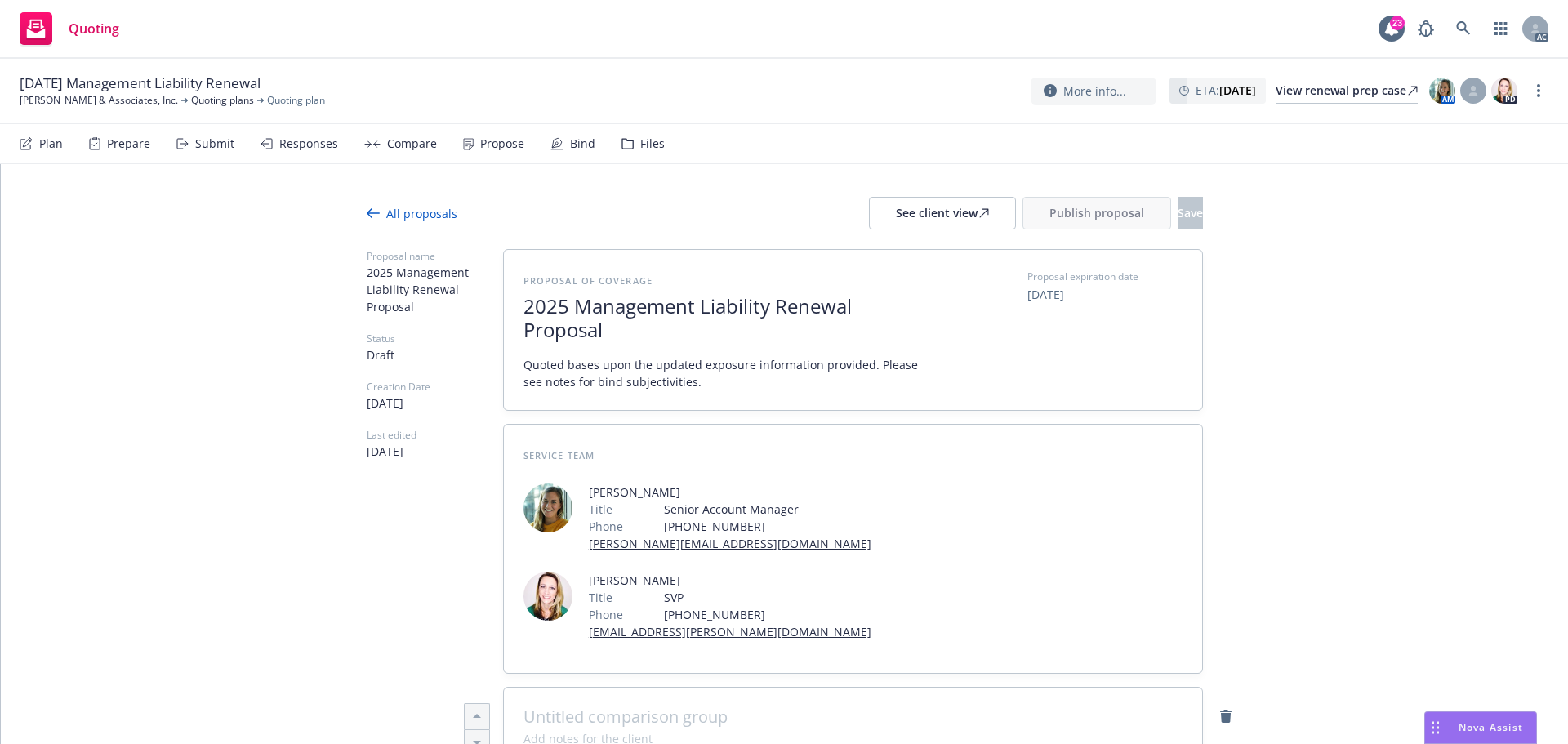
paste span
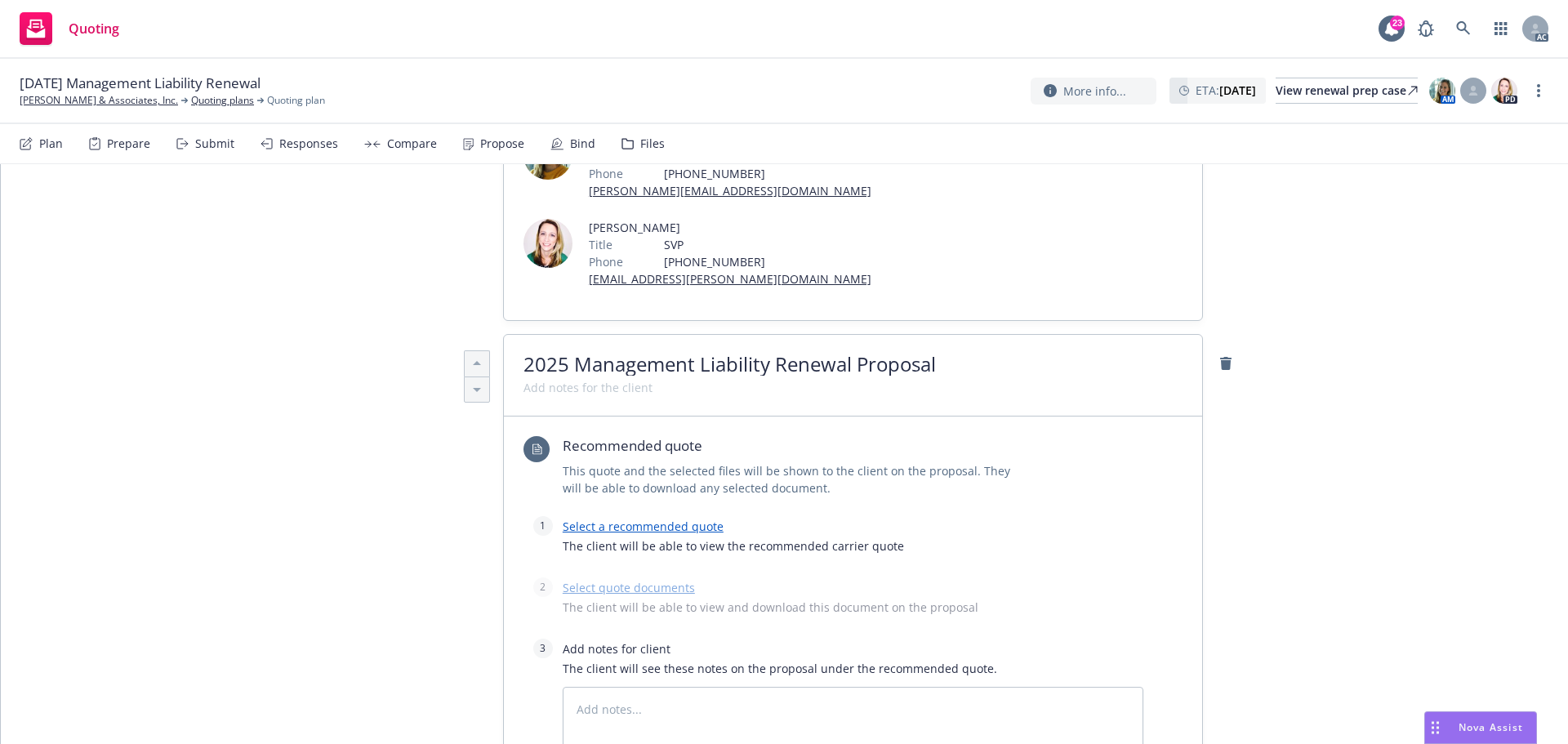
scroll to position [490, 0]
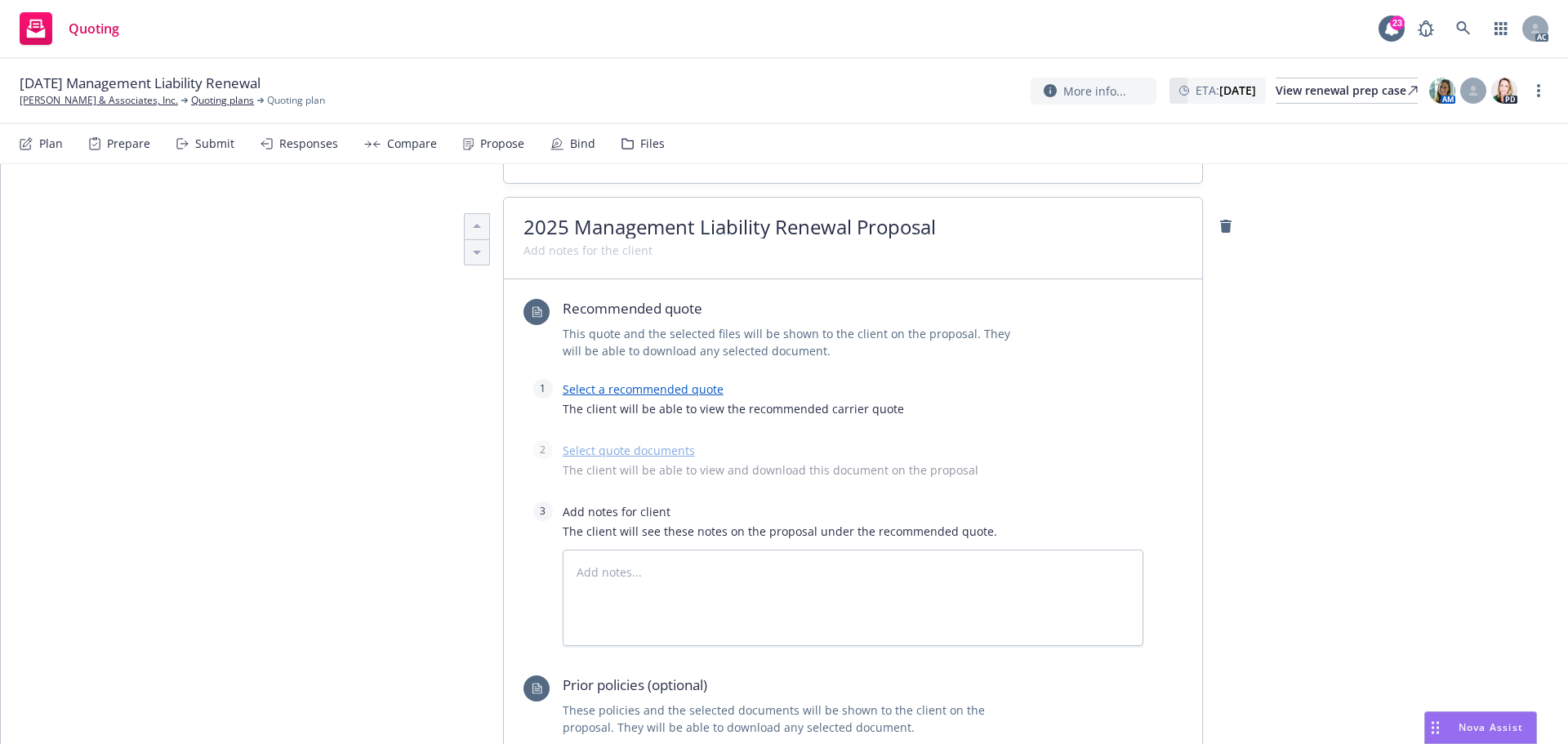
click at [667, 379] on div "Select a recommended quote The client will be able to view the recommended carr…" at bounding box center [853, 403] width 580 height 49
click at [668, 381] on link "Select a recommended quote" at bounding box center [643, 389] width 160 height 16
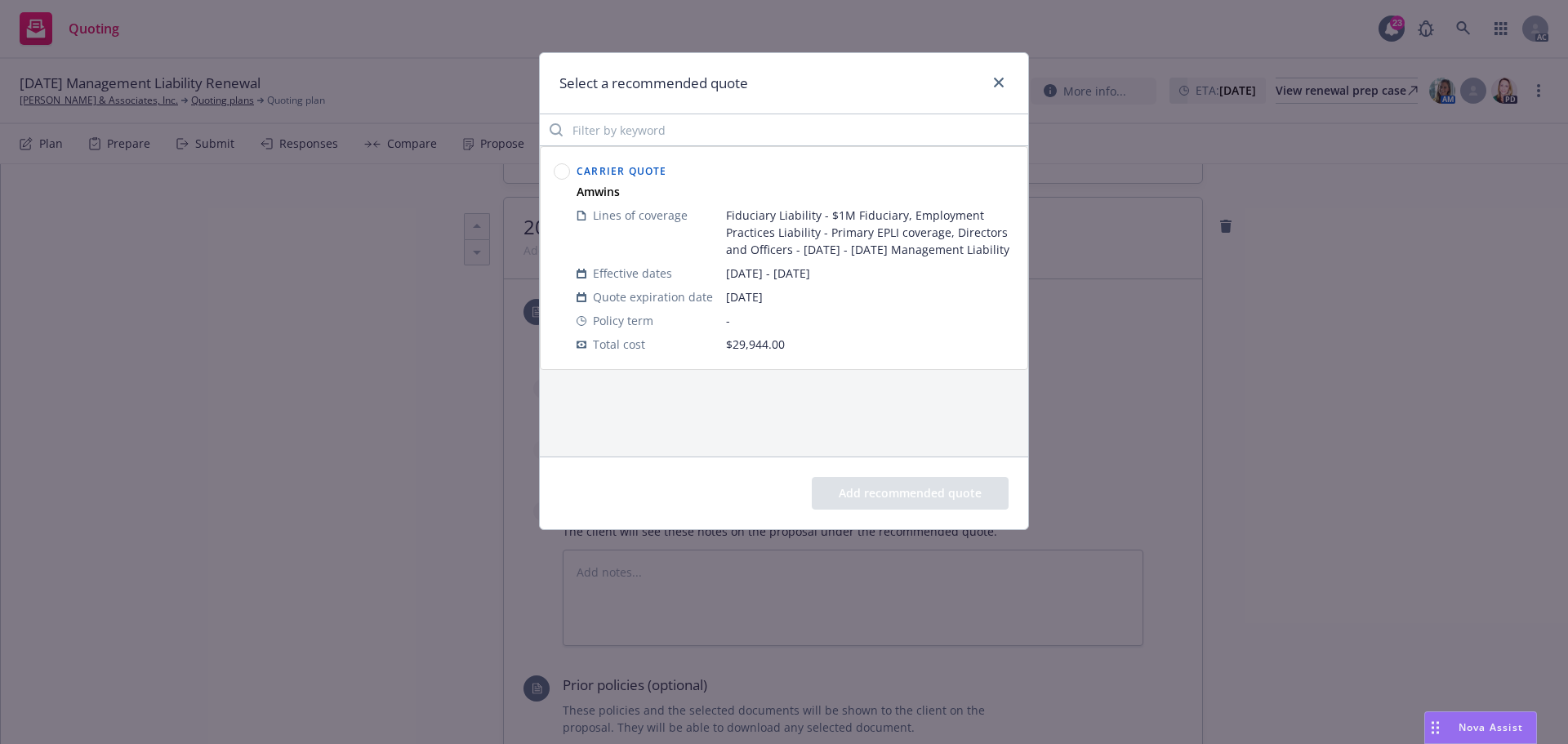
click at [560, 163] on icon at bounding box center [562, 171] width 16 height 16
click at [876, 486] on button "Add recommended quote" at bounding box center [910, 493] width 197 height 33
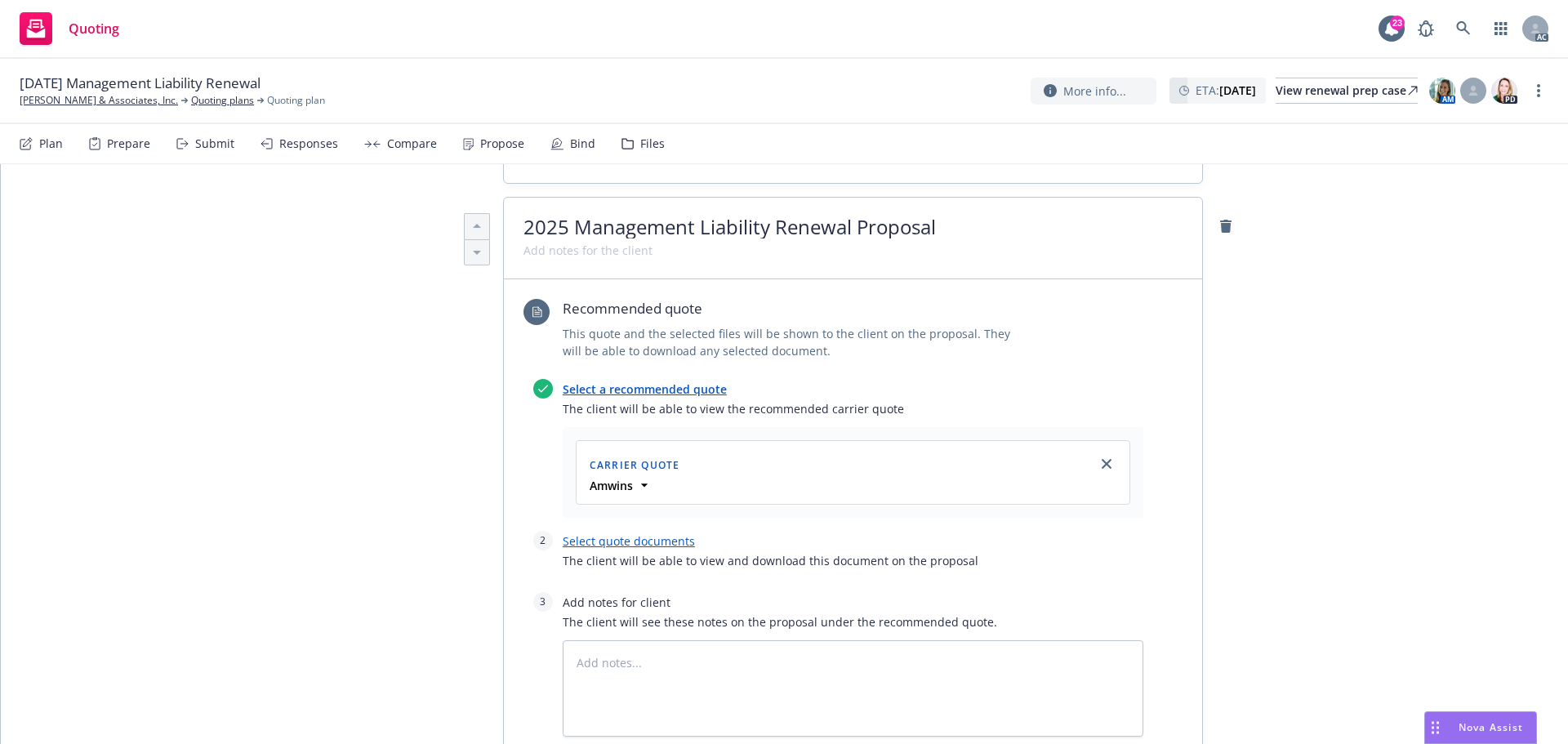
click at [617, 534] on link "Select quote documents" at bounding box center [629, 542] width 133 height 16
type textarea "x"
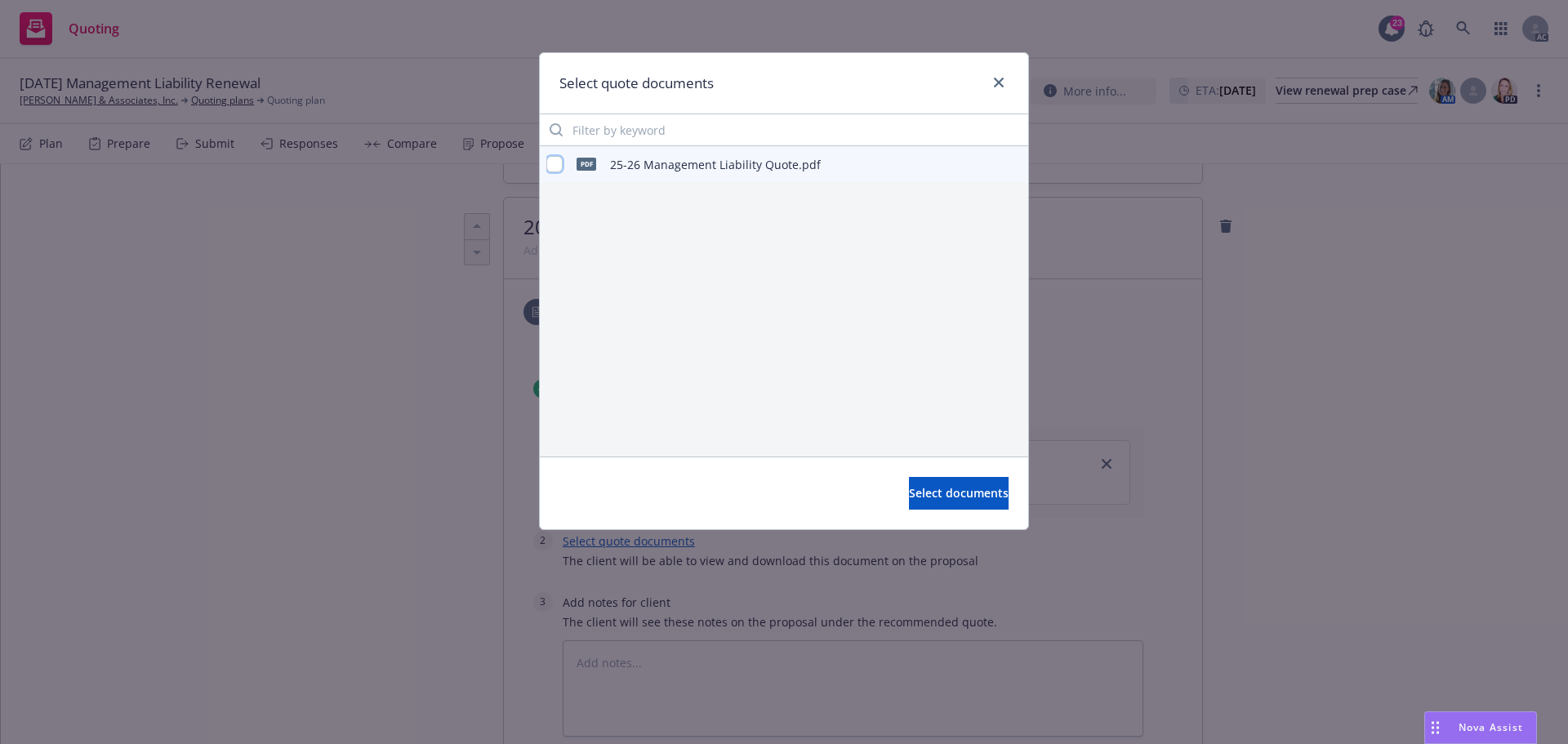
click at [557, 163] on input "checkbox" at bounding box center [555, 164] width 16 height 16
checkbox input "true"
click at [927, 498] on span "Select documents" at bounding box center [959, 493] width 100 height 16
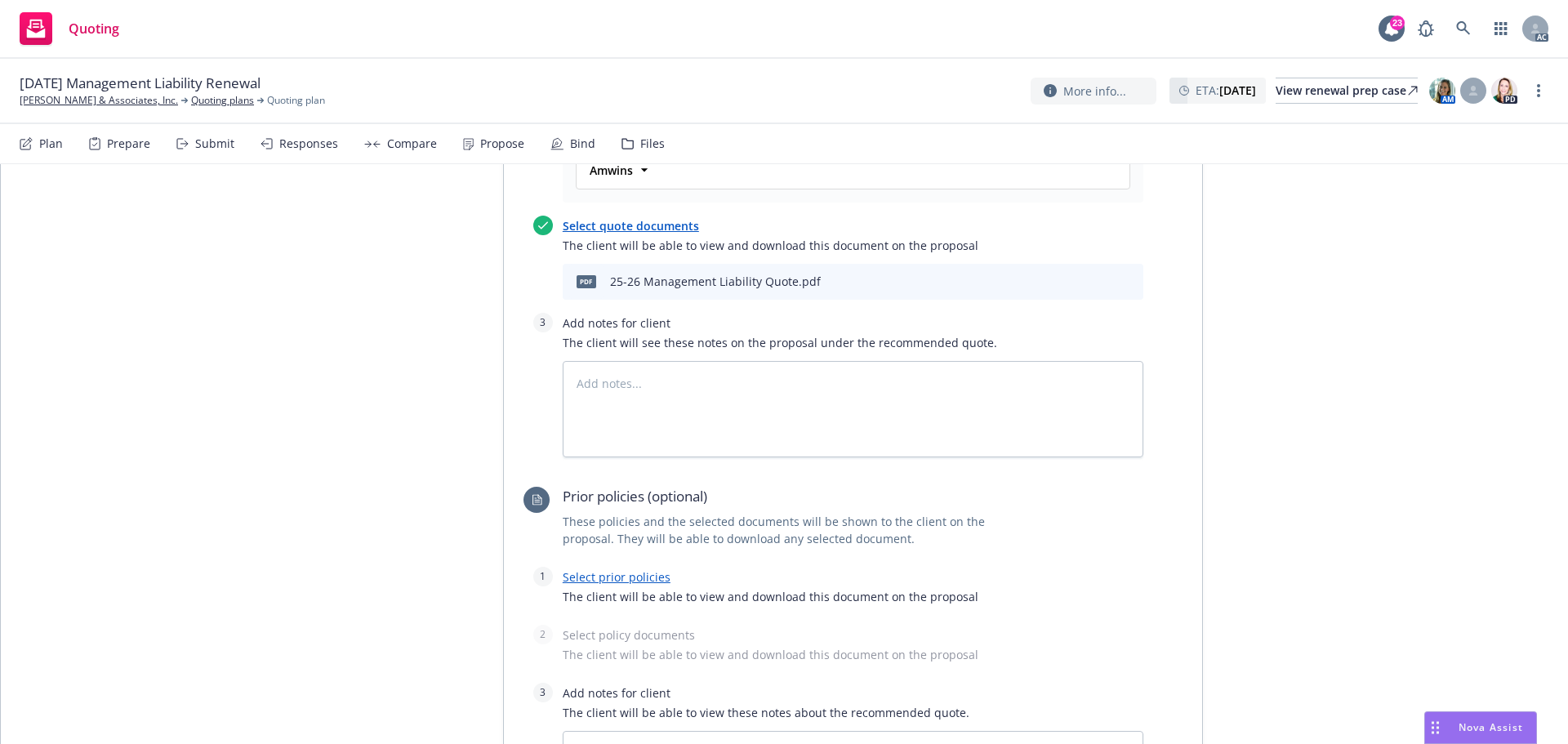
scroll to position [817, 0]
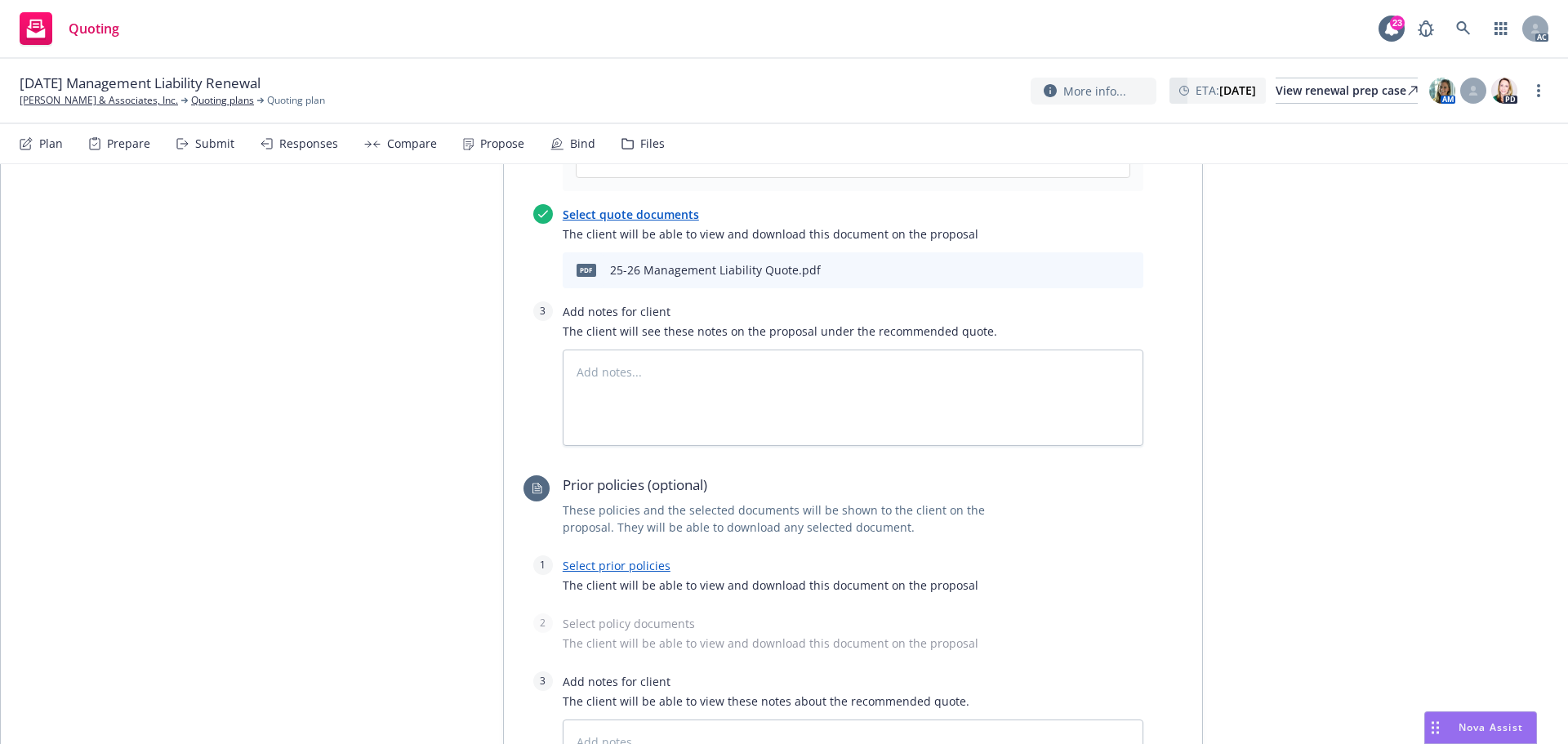
click at [643, 558] on link "Select prior policies" at bounding box center [616, 566] width 108 height 16
type textarea "x"
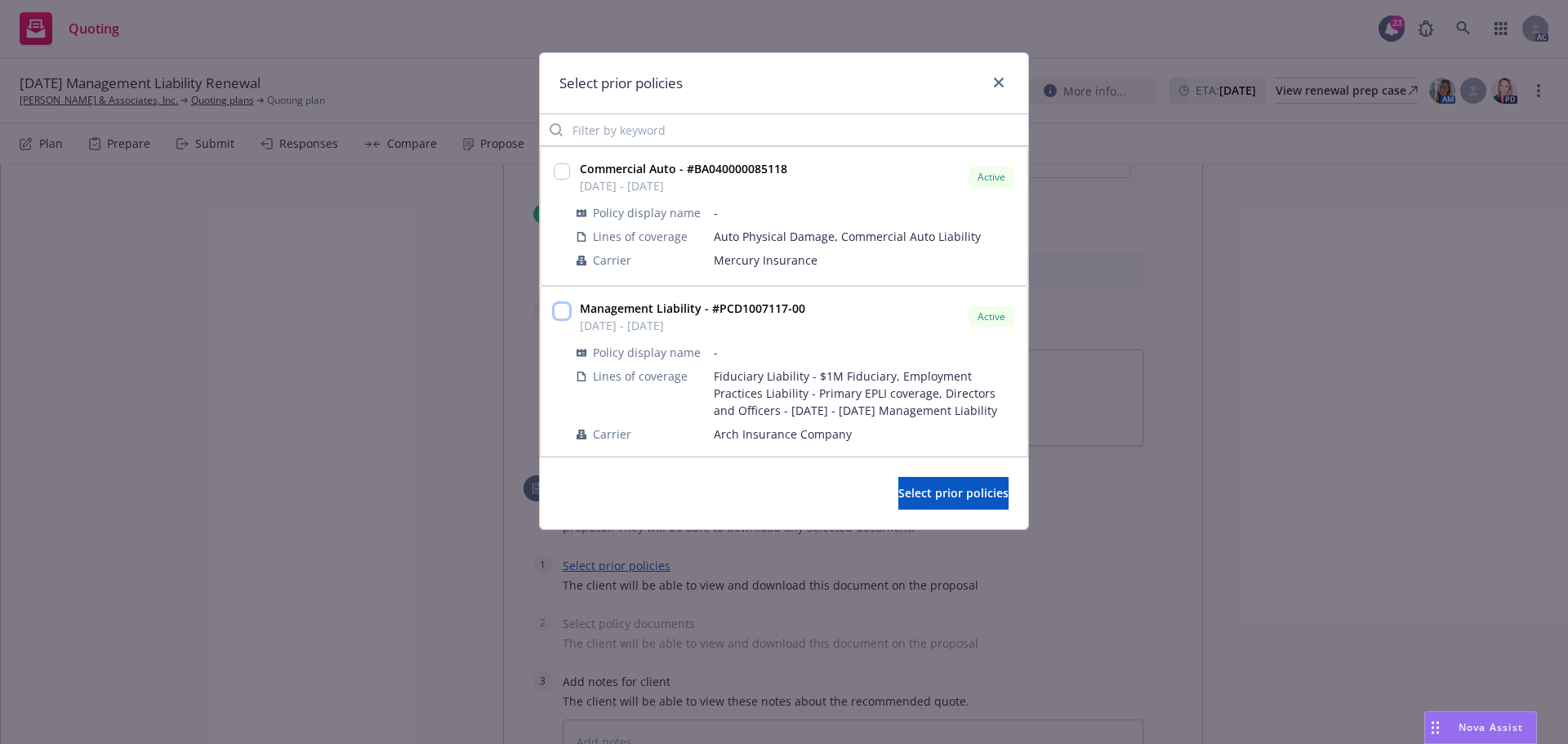
click at [565, 309] on input "checkbox" at bounding box center [562, 311] width 16 height 16
checkbox input "true"
click at [981, 491] on span "Select prior policies" at bounding box center [953, 493] width 110 height 16
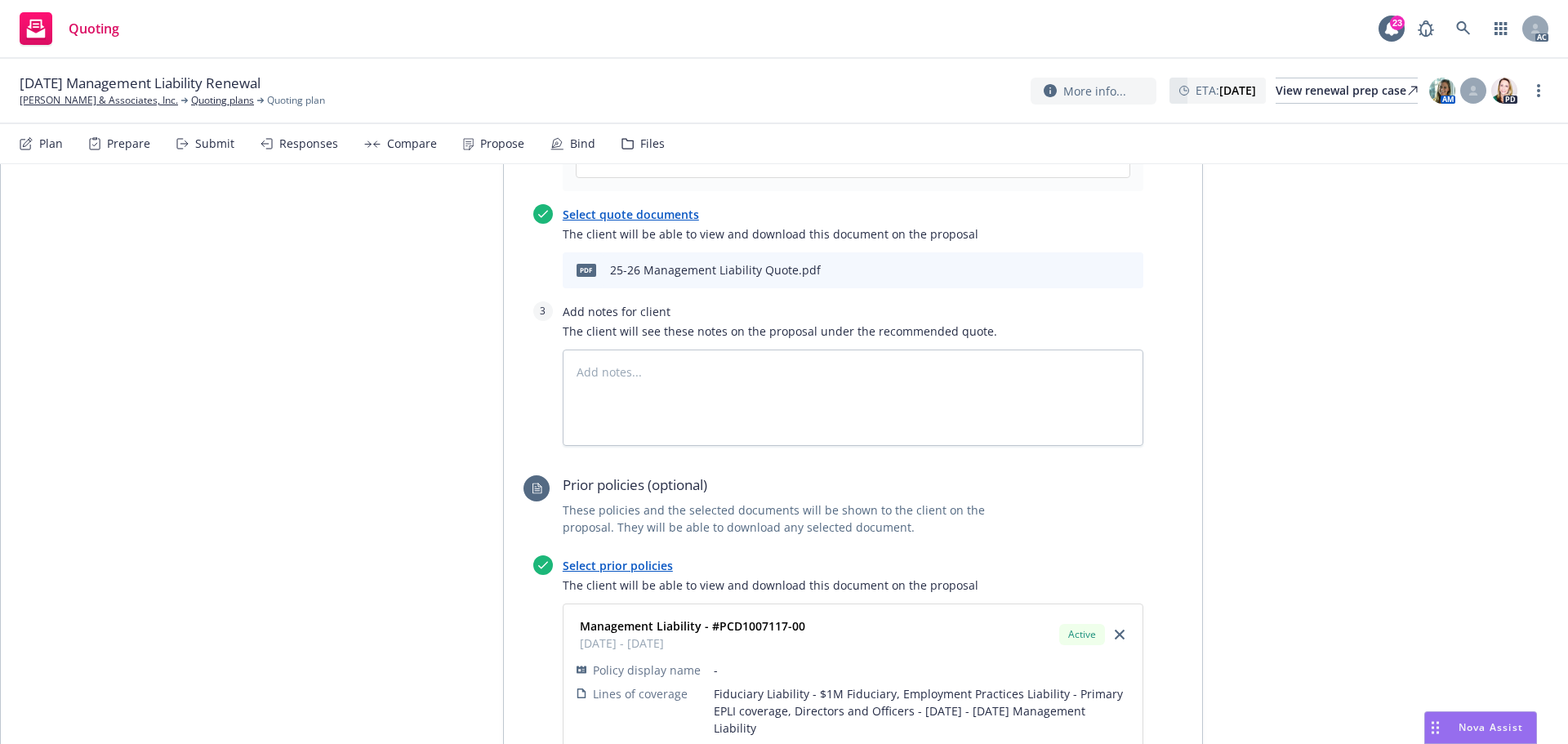
scroll to position [1144, 0]
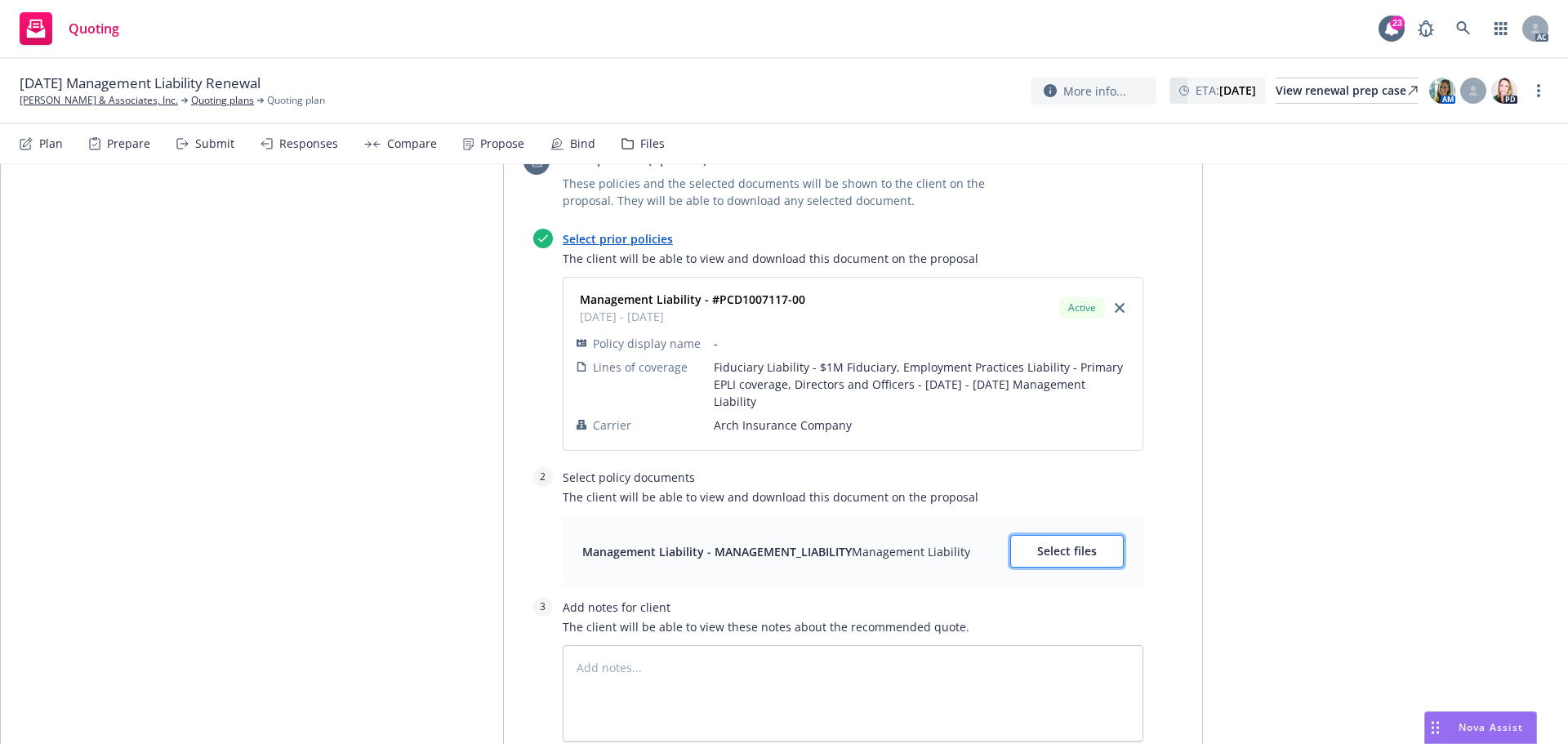
click at [1079, 543] on span "Select files" at bounding box center [1067, 551] width 59 height 16
type textarea "x"
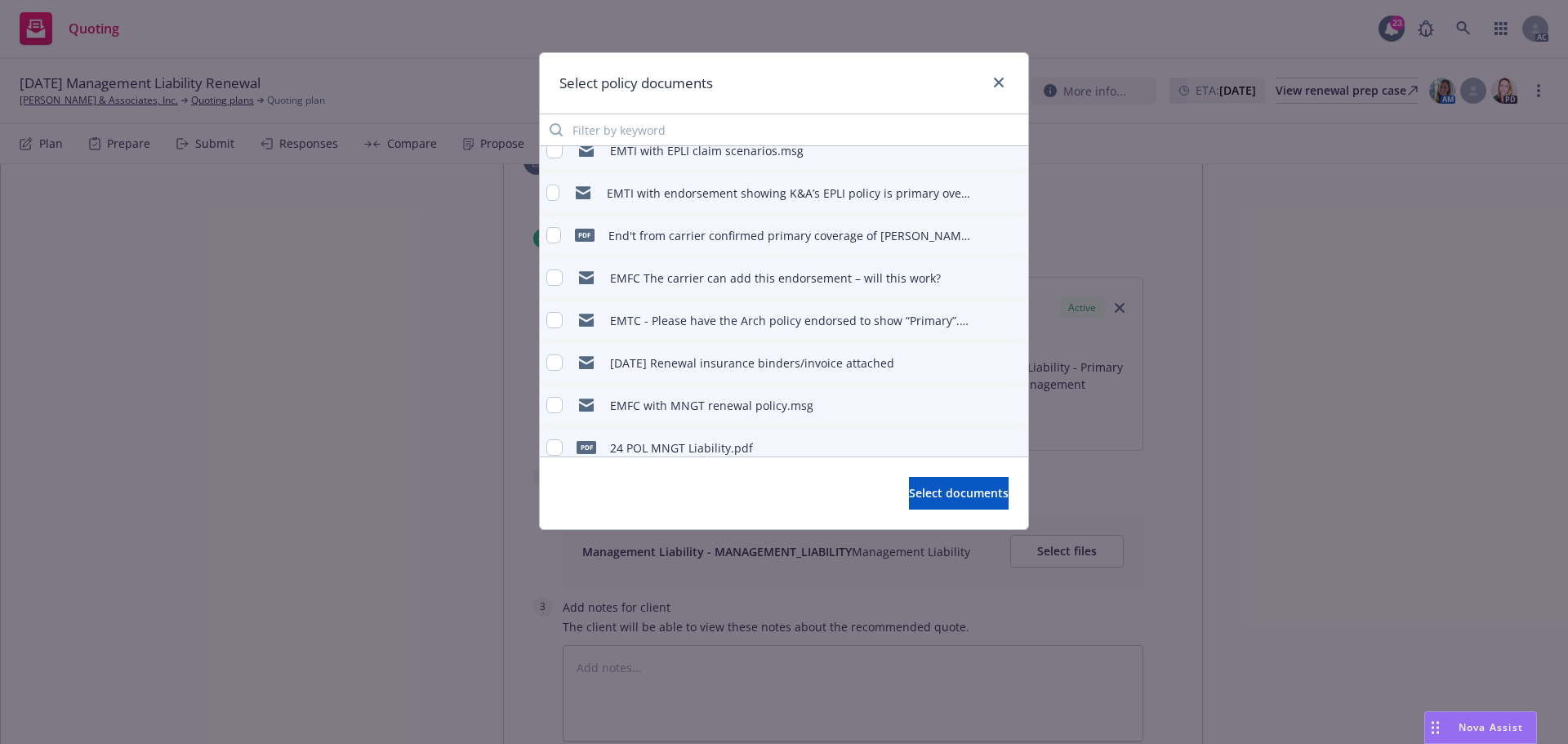
scroll to position [163, 0]
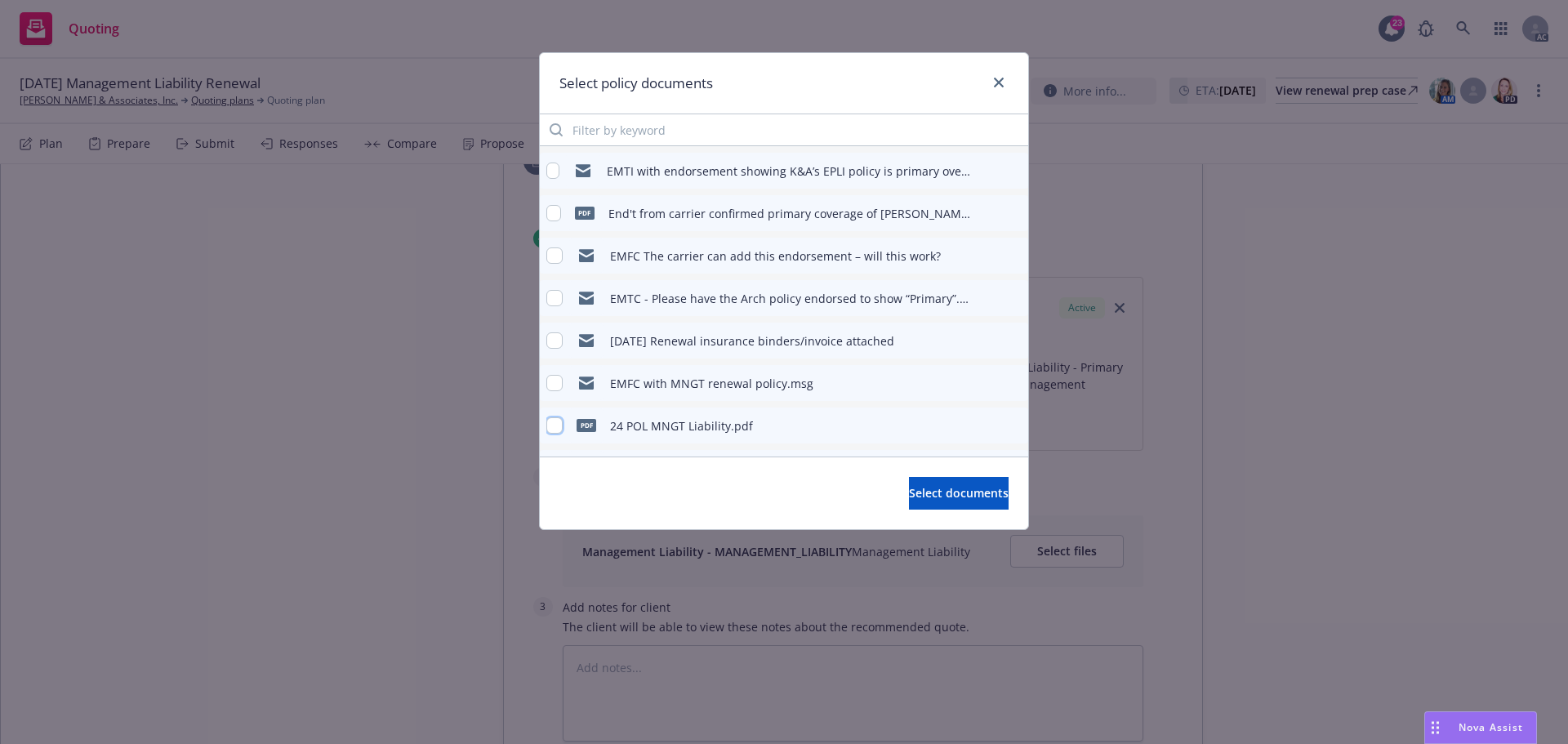
click at [553, 422] on input "checkbox" at bounding box center [555, 425] width 16 height 16
checkbox input "true"
click at [909, 494] on span "Select documents" at bounding box center [959, 493] width 100 height 16
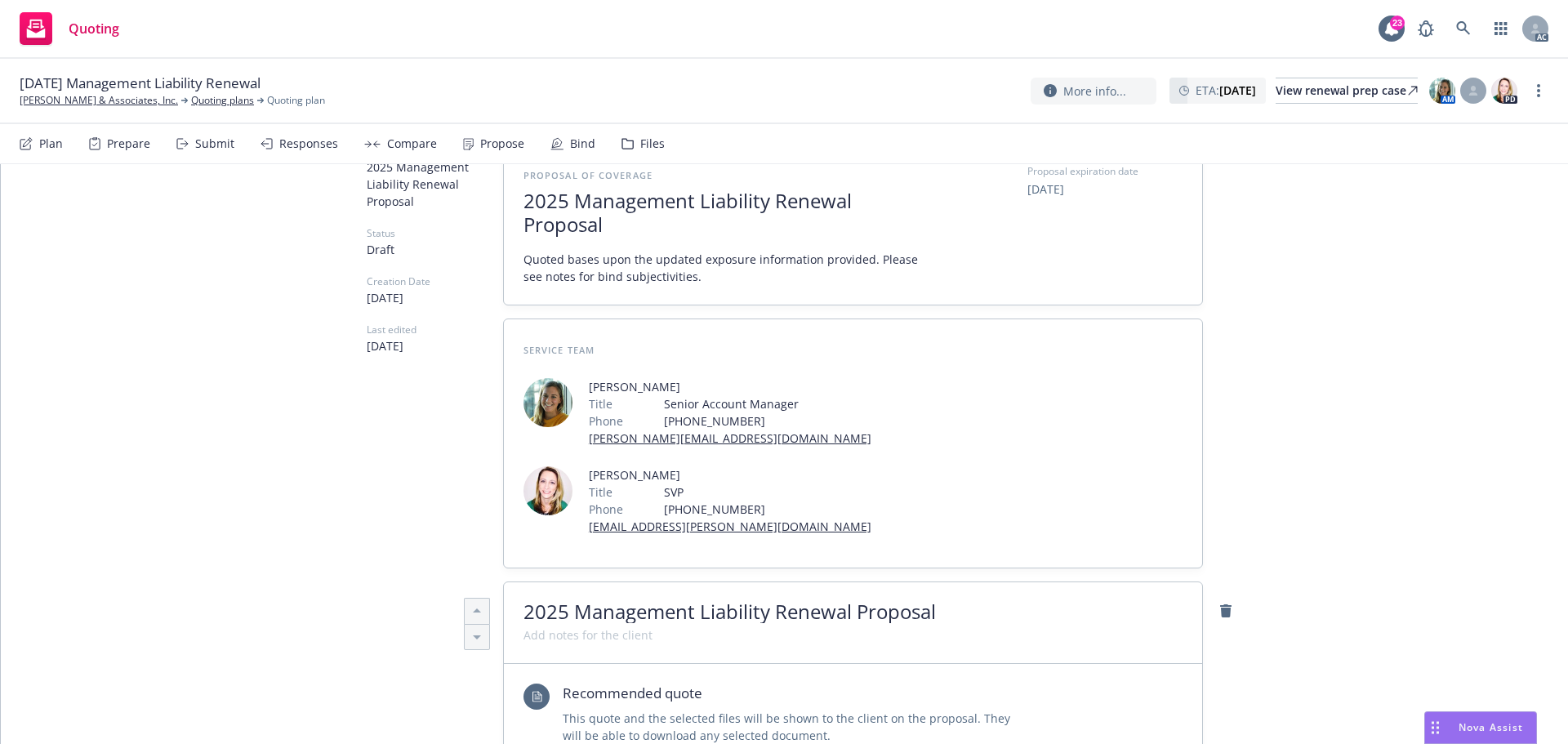
scroll to position [0, 0]
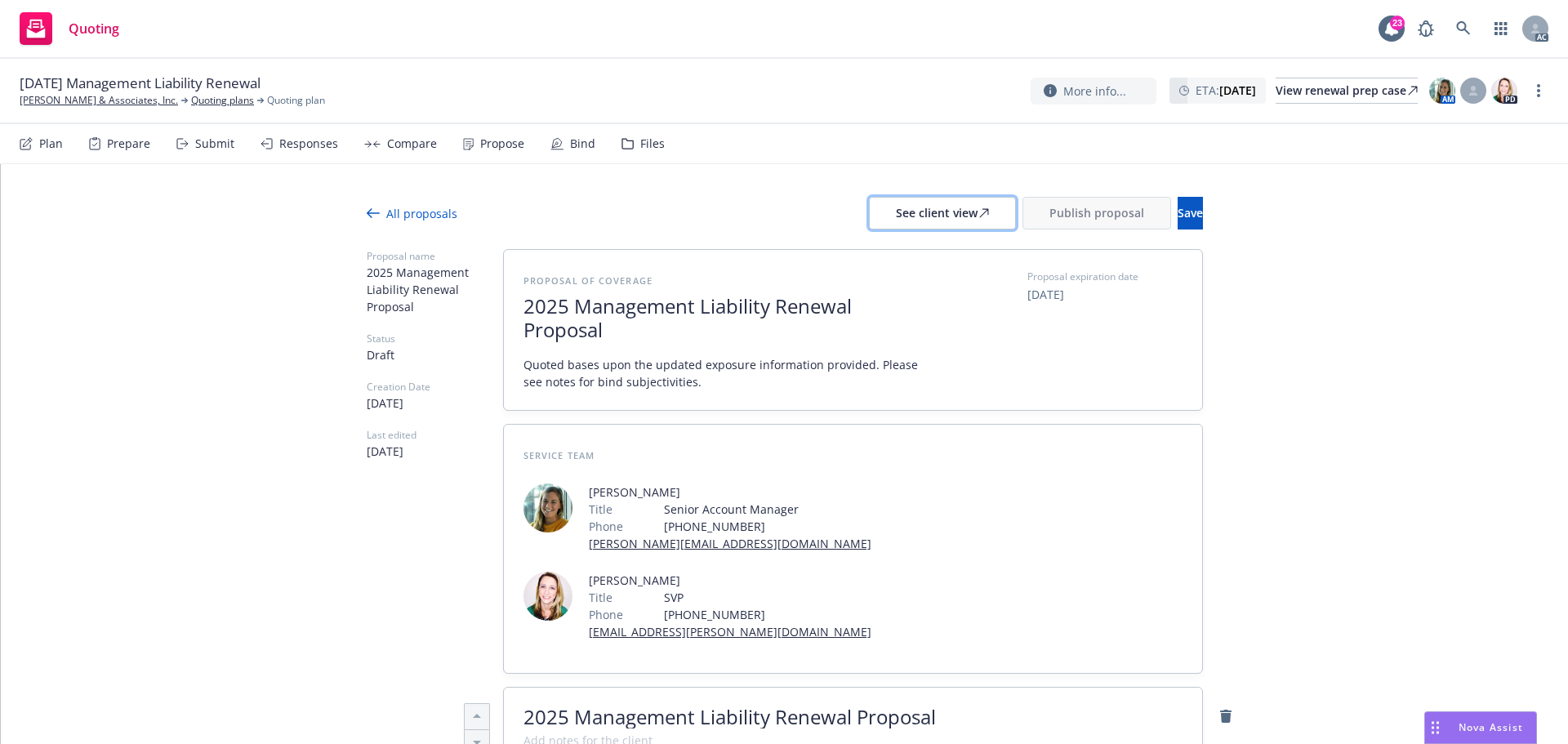
click at [900, 215] on div "See client view" at bounding box center [943, 213] width 93 height 31
type textarea "x"
click at [328, 142] on div "Responses" at bounding box center [308, 144] width 58 height 13
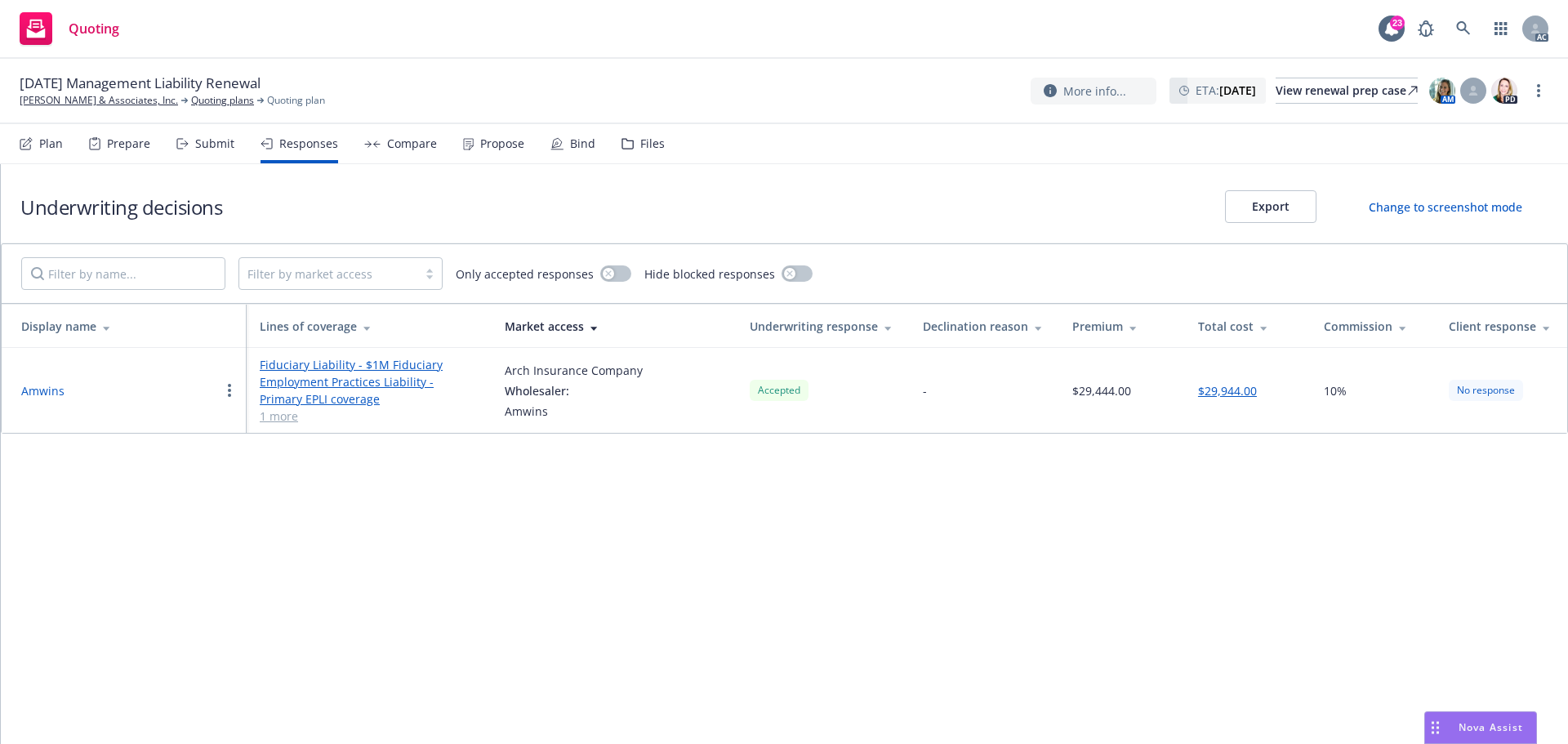
click at [46, 392] on button "Amwins" at bounding box center [43, 390] width 44 height 17
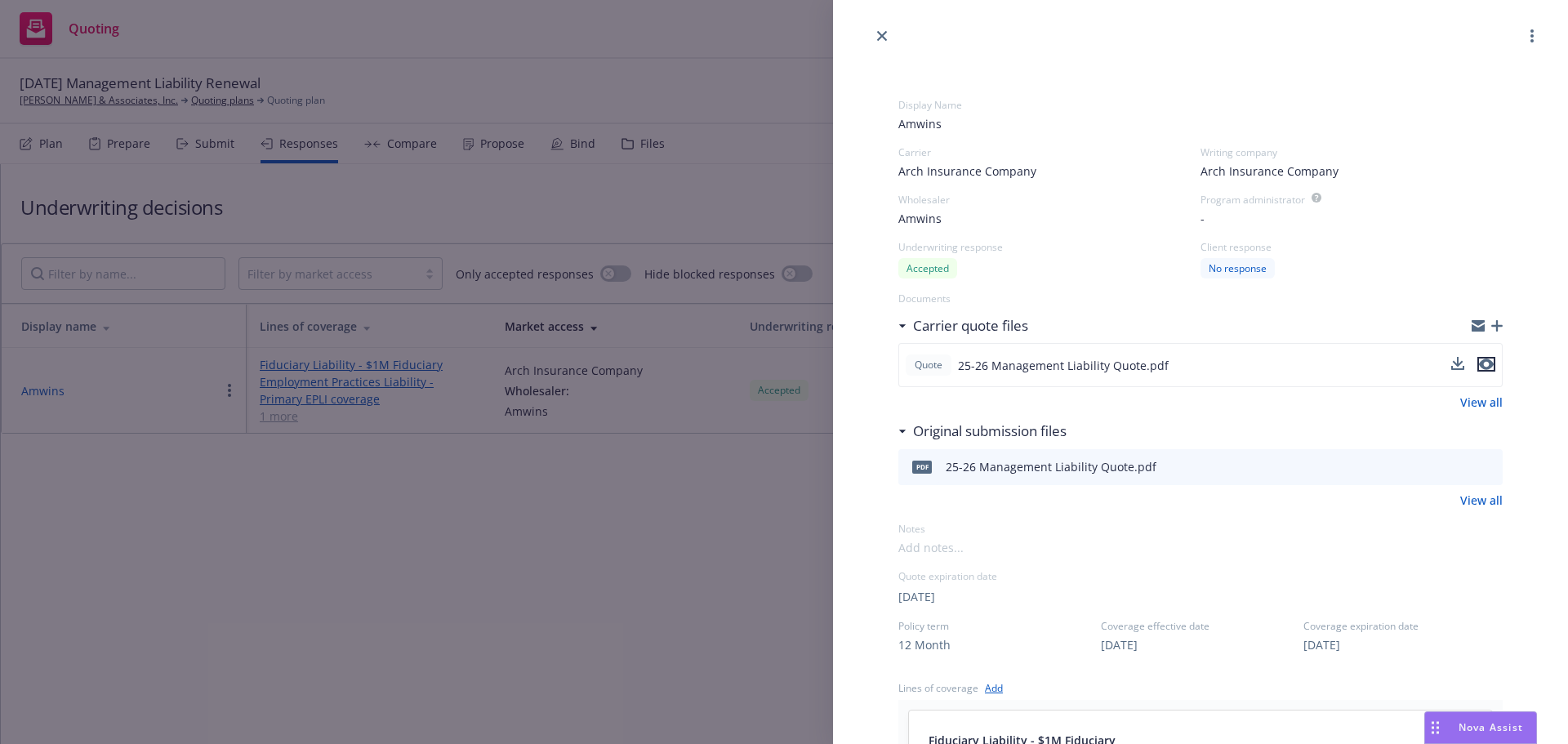
click at [1480, 361] on icon "preview file" at bounding box center [1487, 365] width 15 height 12
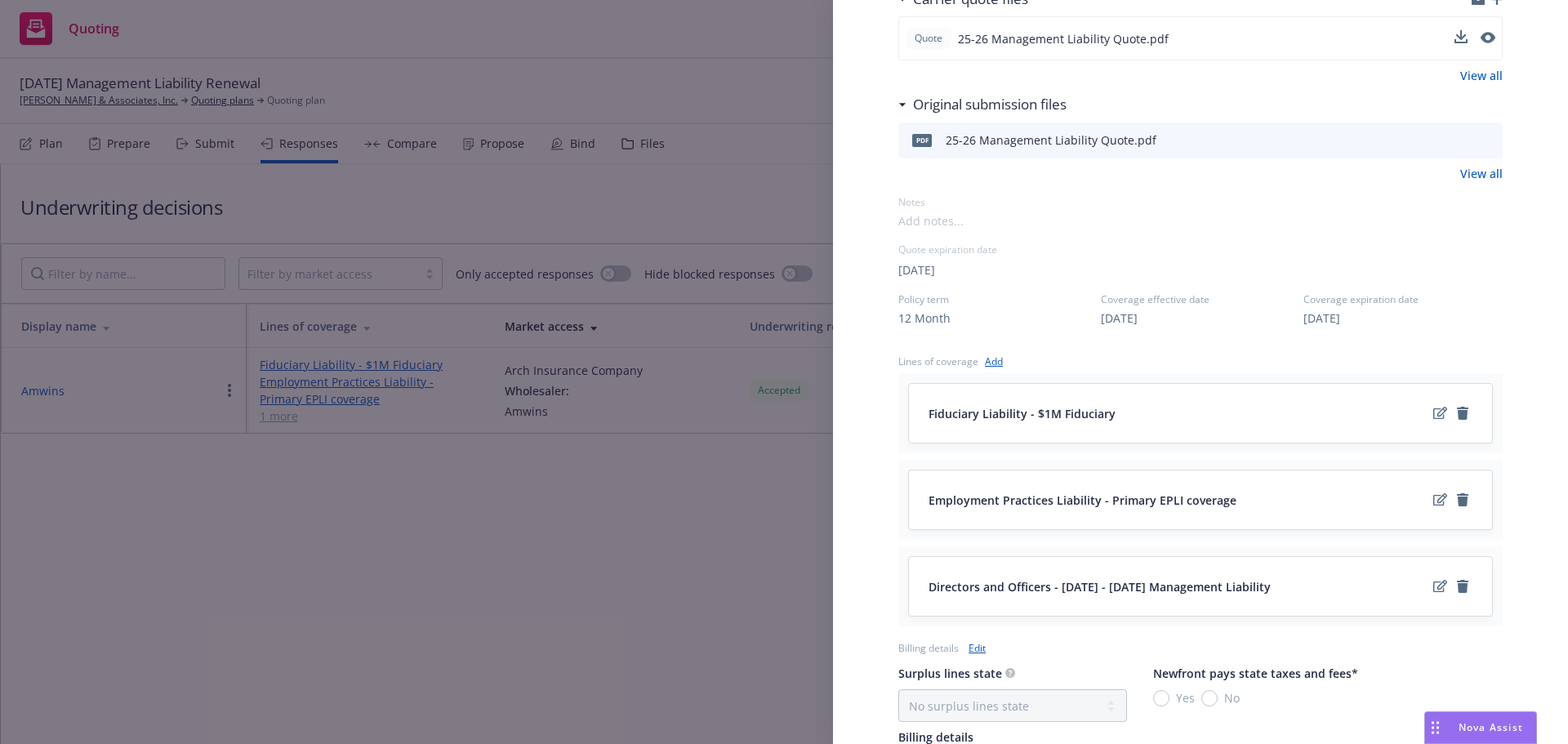
scroll to position [769, 0]
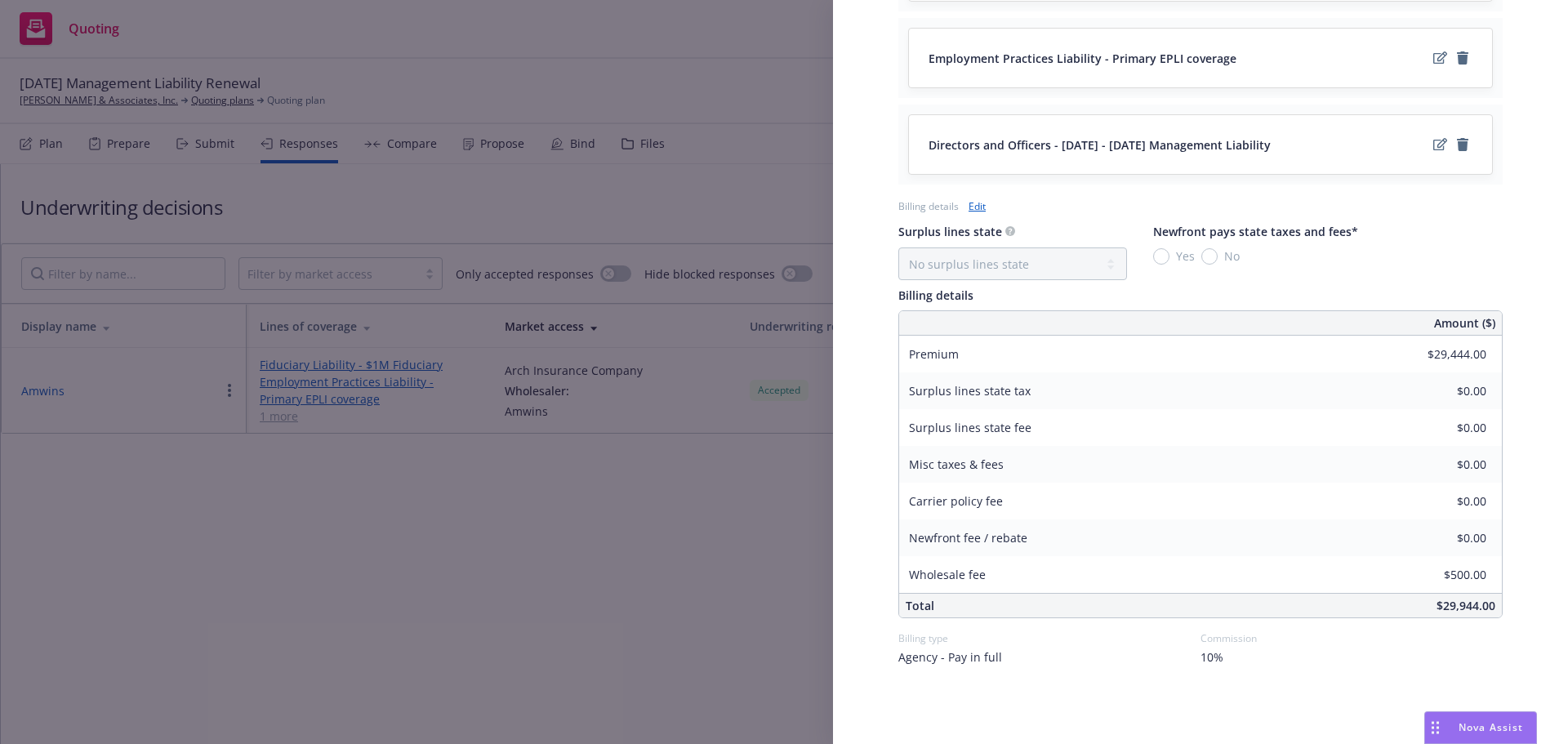
click at [589, 544] on div "Display Name Amwins Carrier Arch Insurance Company Writing company Arch Insuran…" at bounding box center [784, 372] width 1568 height 744
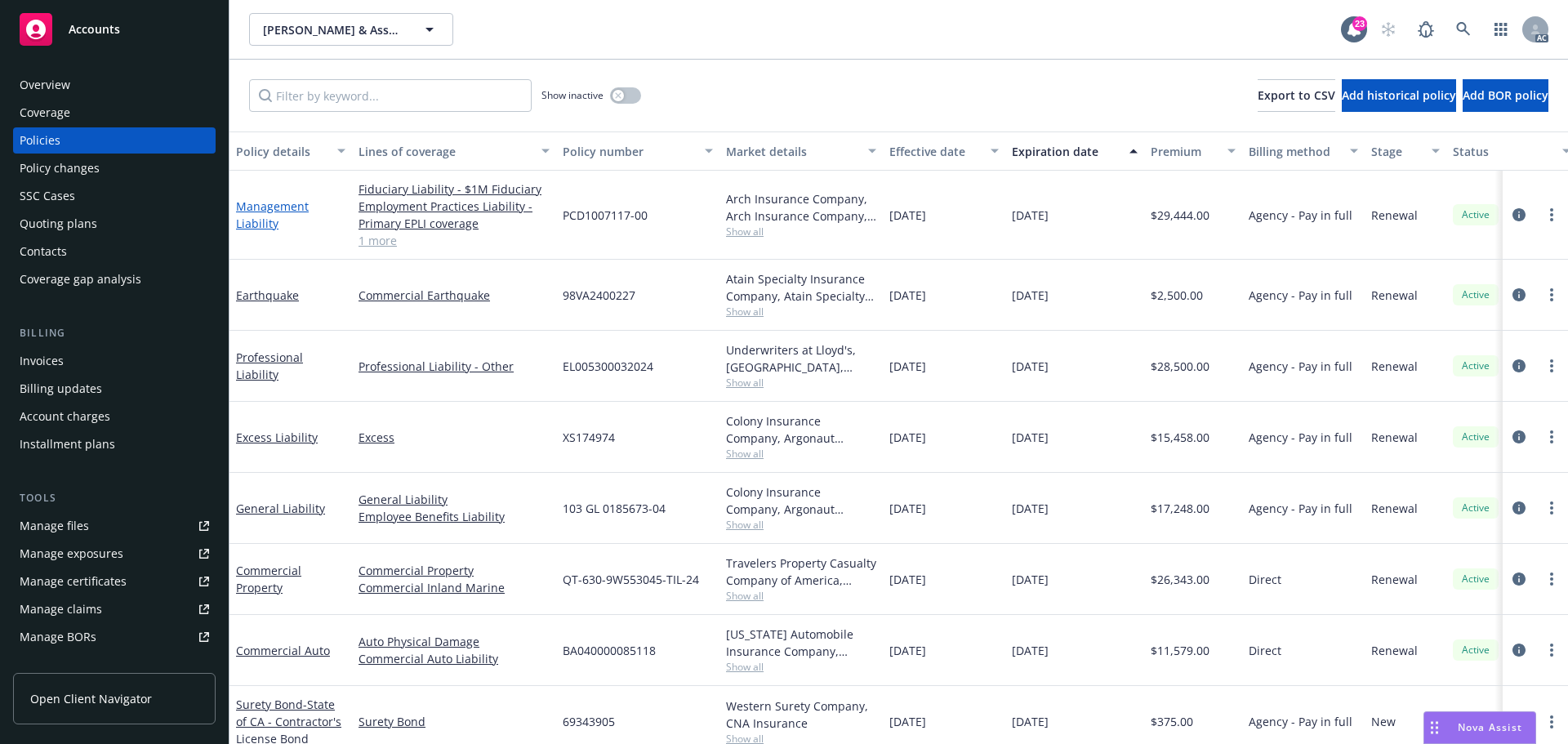
click at [272, 211] on link "Management Liability" at bounding box center [271, 214] width 72 height 33
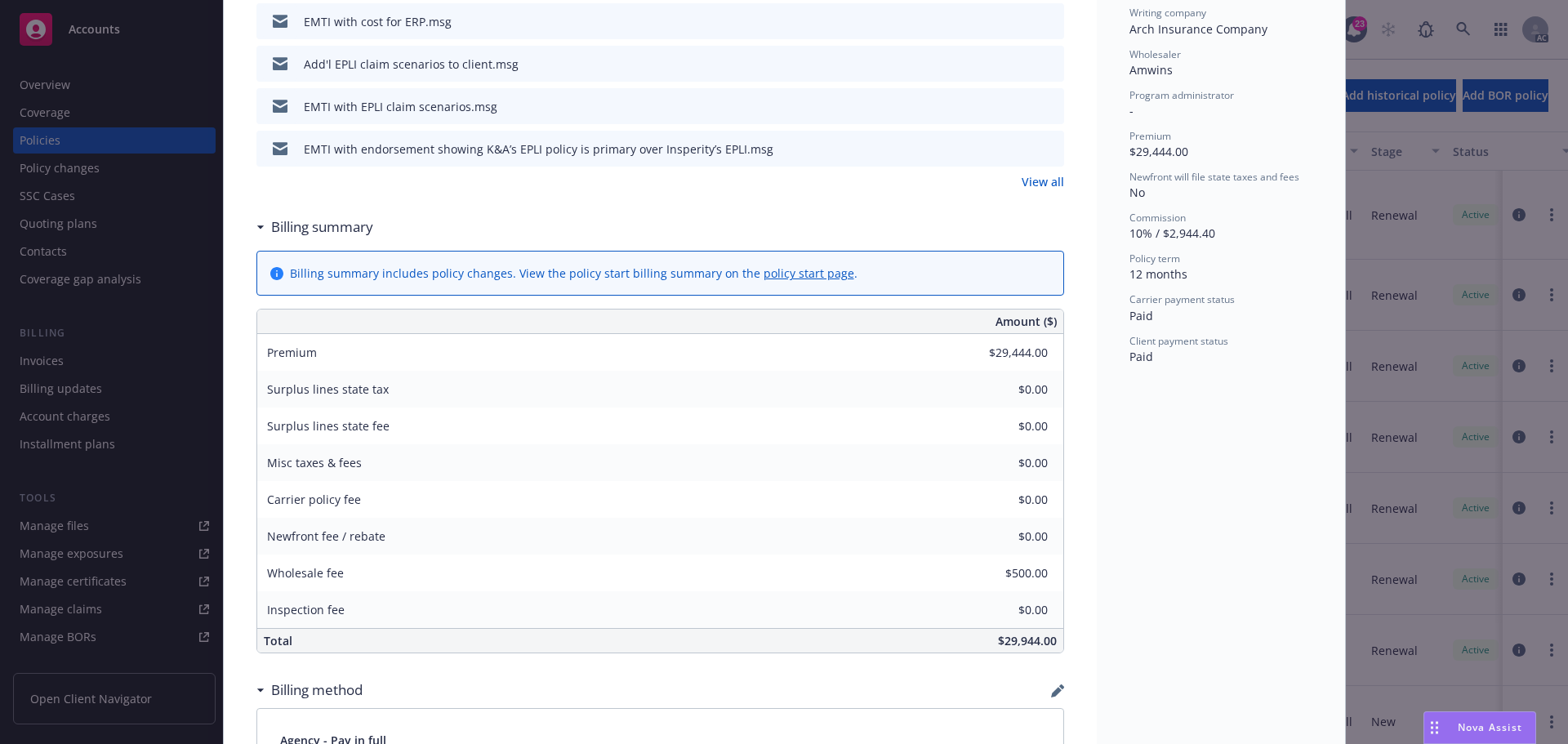
scroll to position [245, 0]
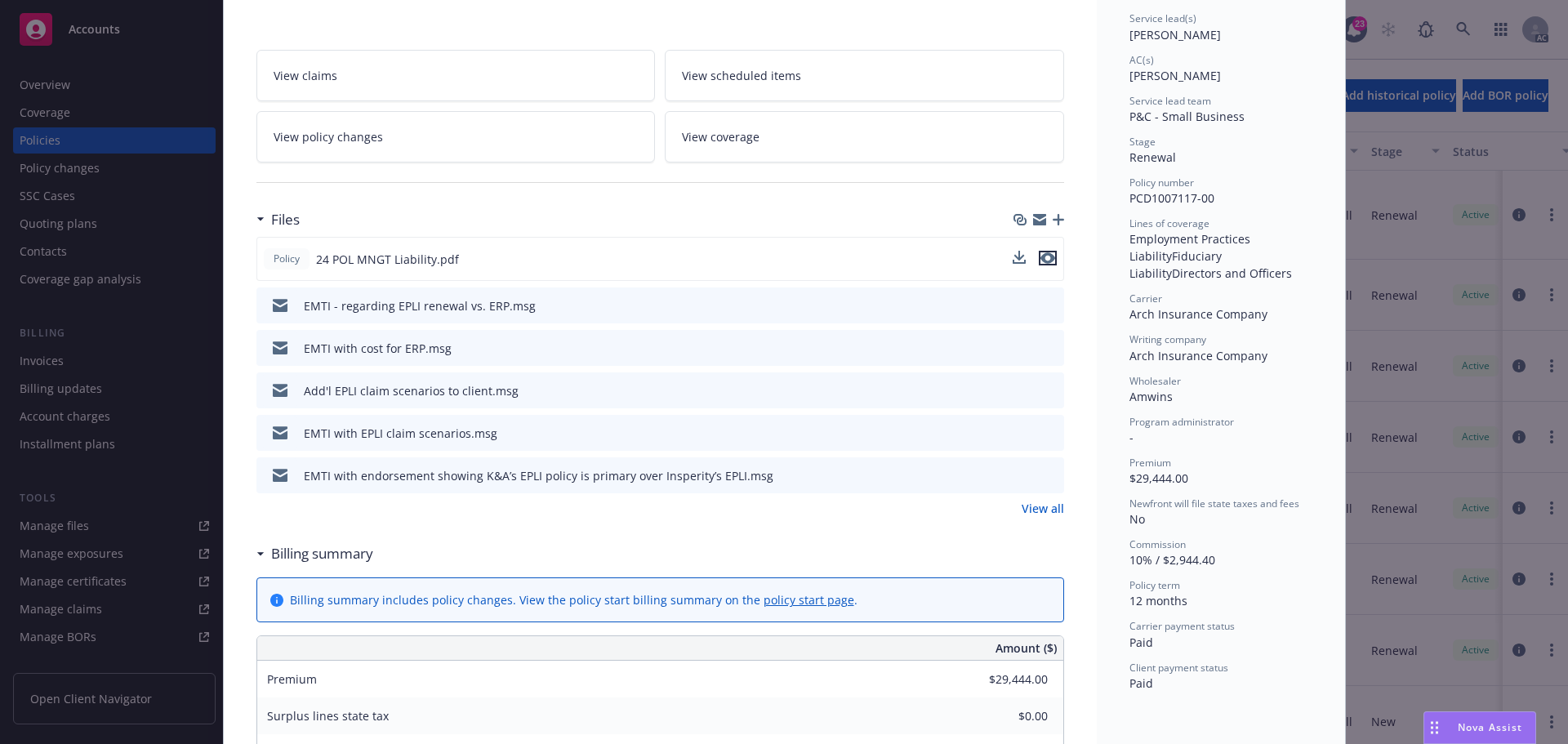
click at [1048, 260] on icon "preview file" at bounding box center [1048, 259] width 15 height 12
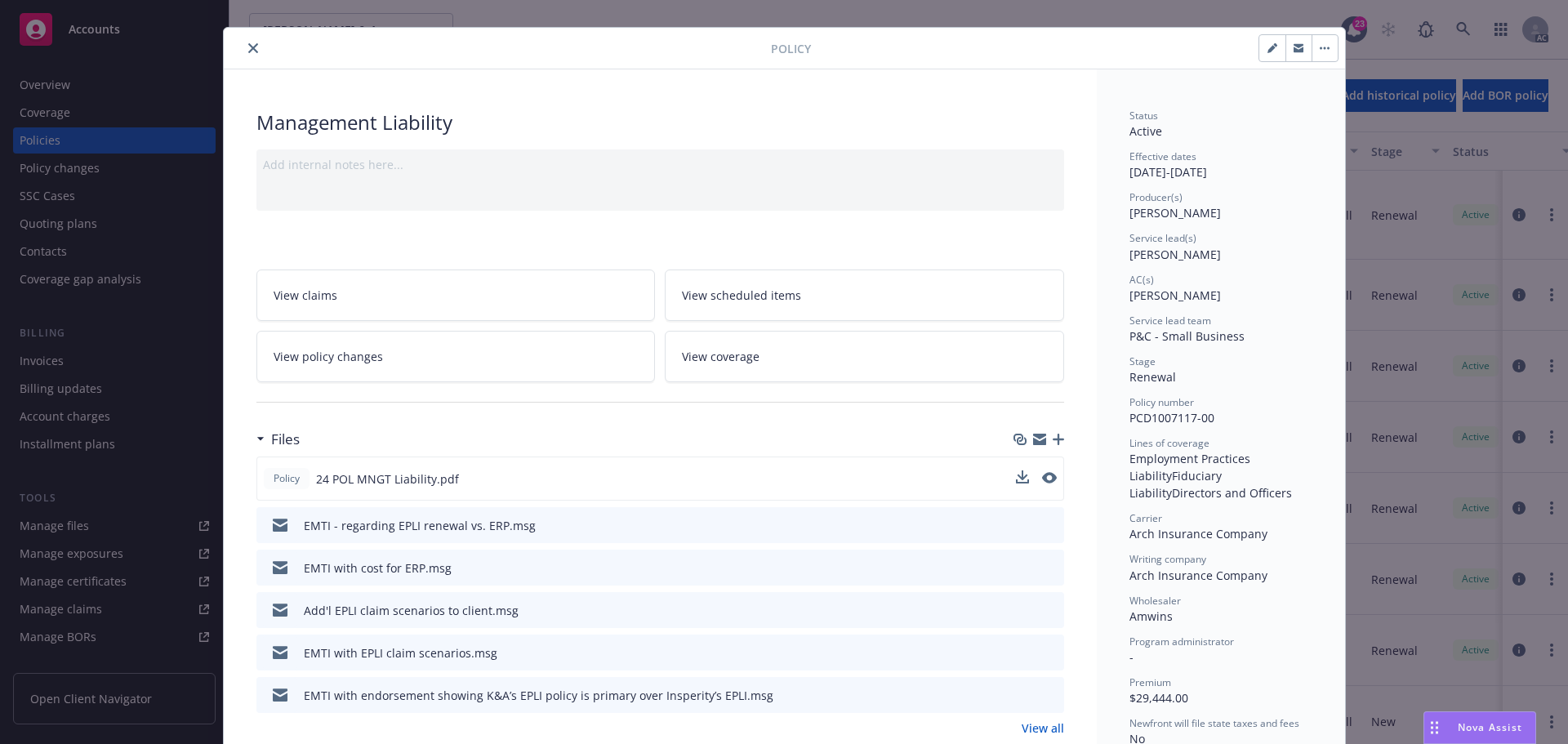
scroll to position [0, 0]
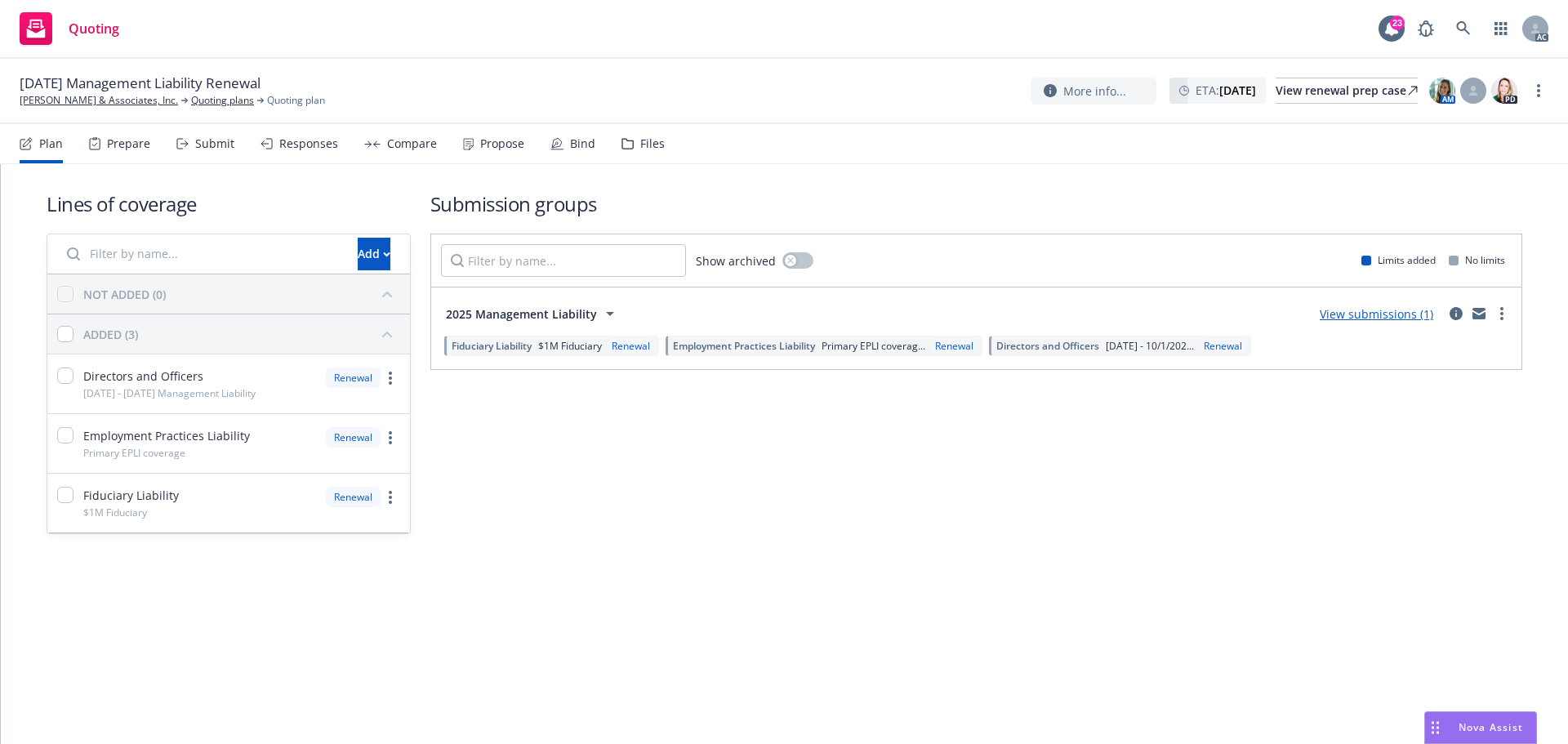
click at [322, 149] on div "Responses" at bounding box center [308, 144] width 58 height 13
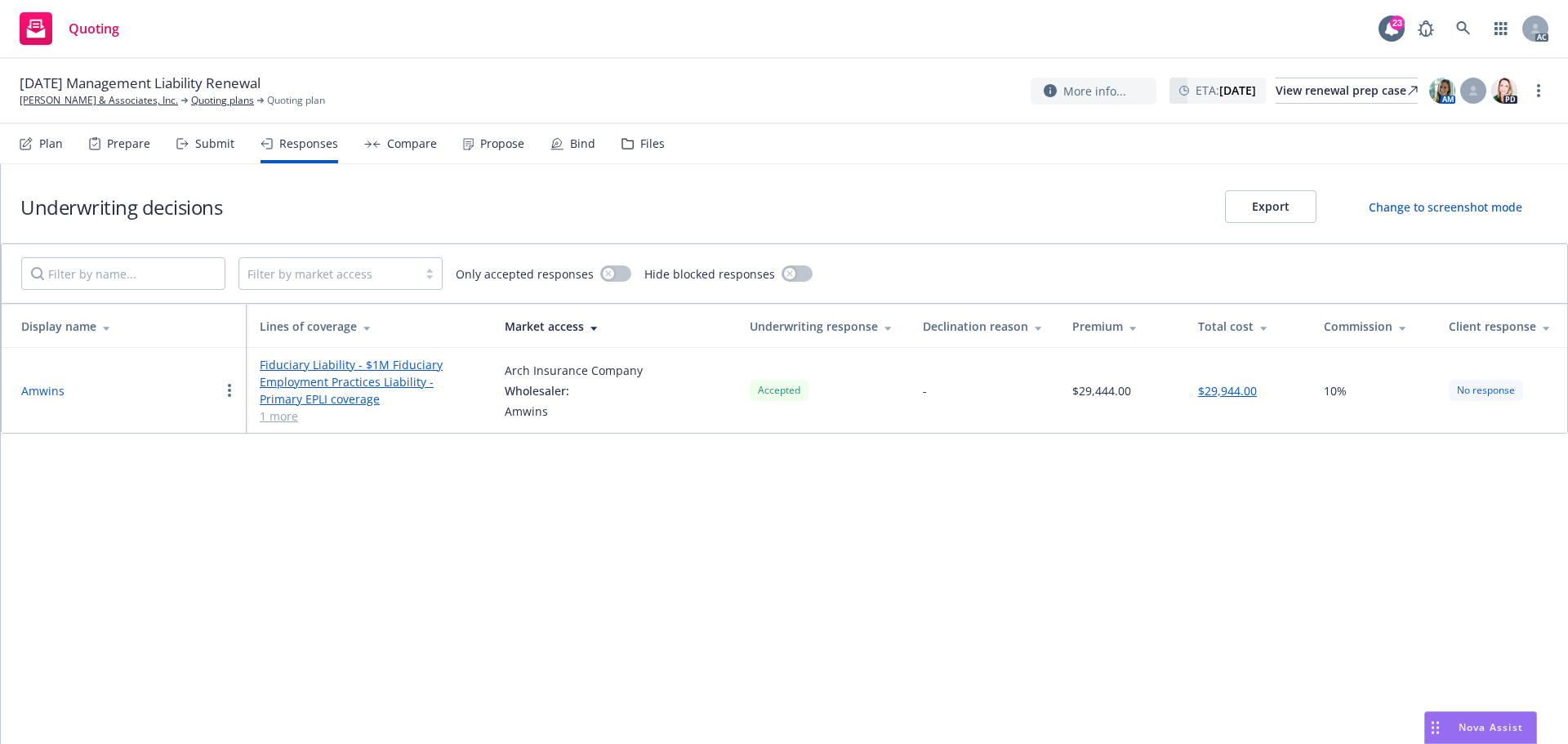
click at [497, 151] on div "Propose" at bounding box center [502, 144] width 45 height 13
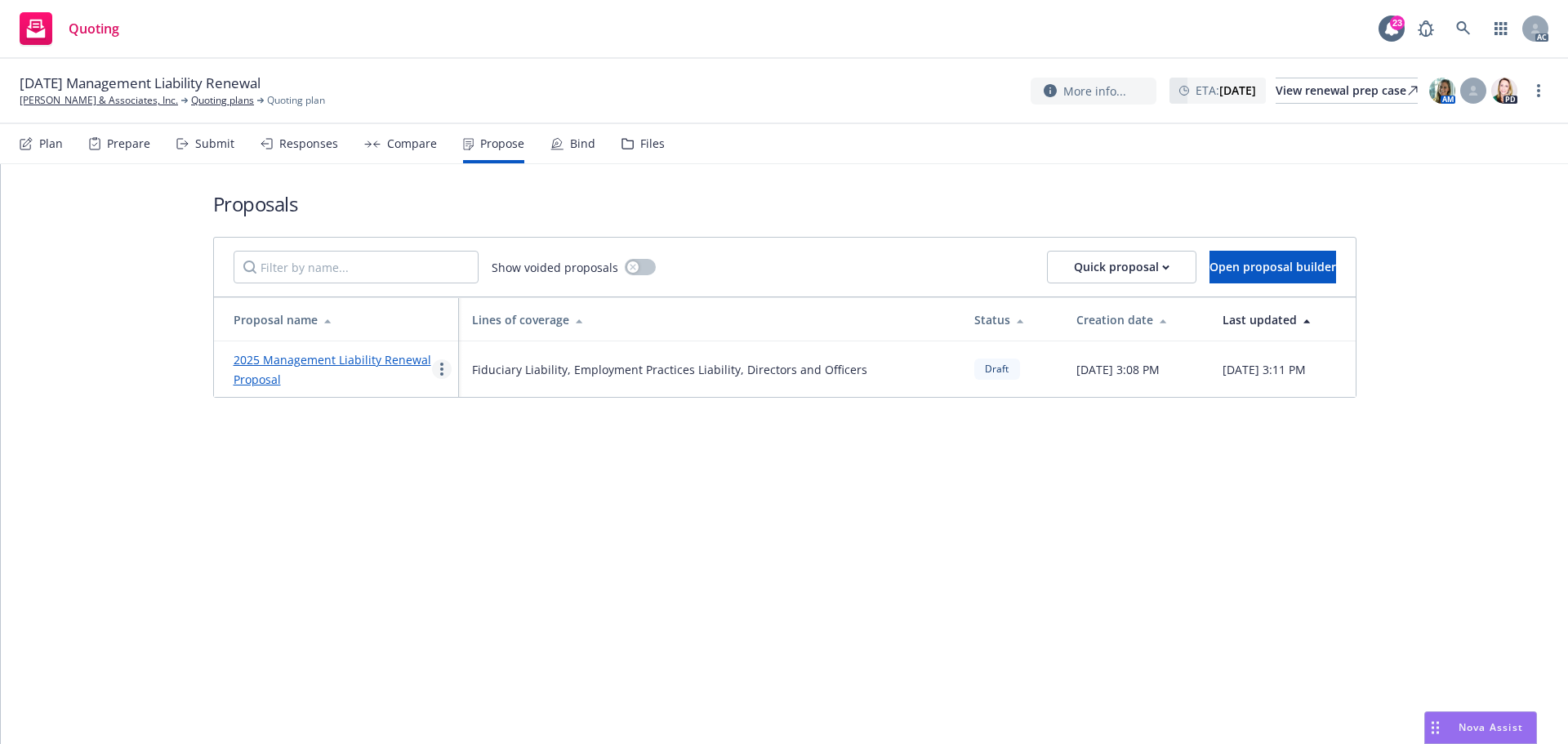
click at [438, 371] on link "more" at bounding box center [442, 370] width 20 height 20
click at [465, 537] on span "See client view" at bounding box center [492, 540] width 120 height 16
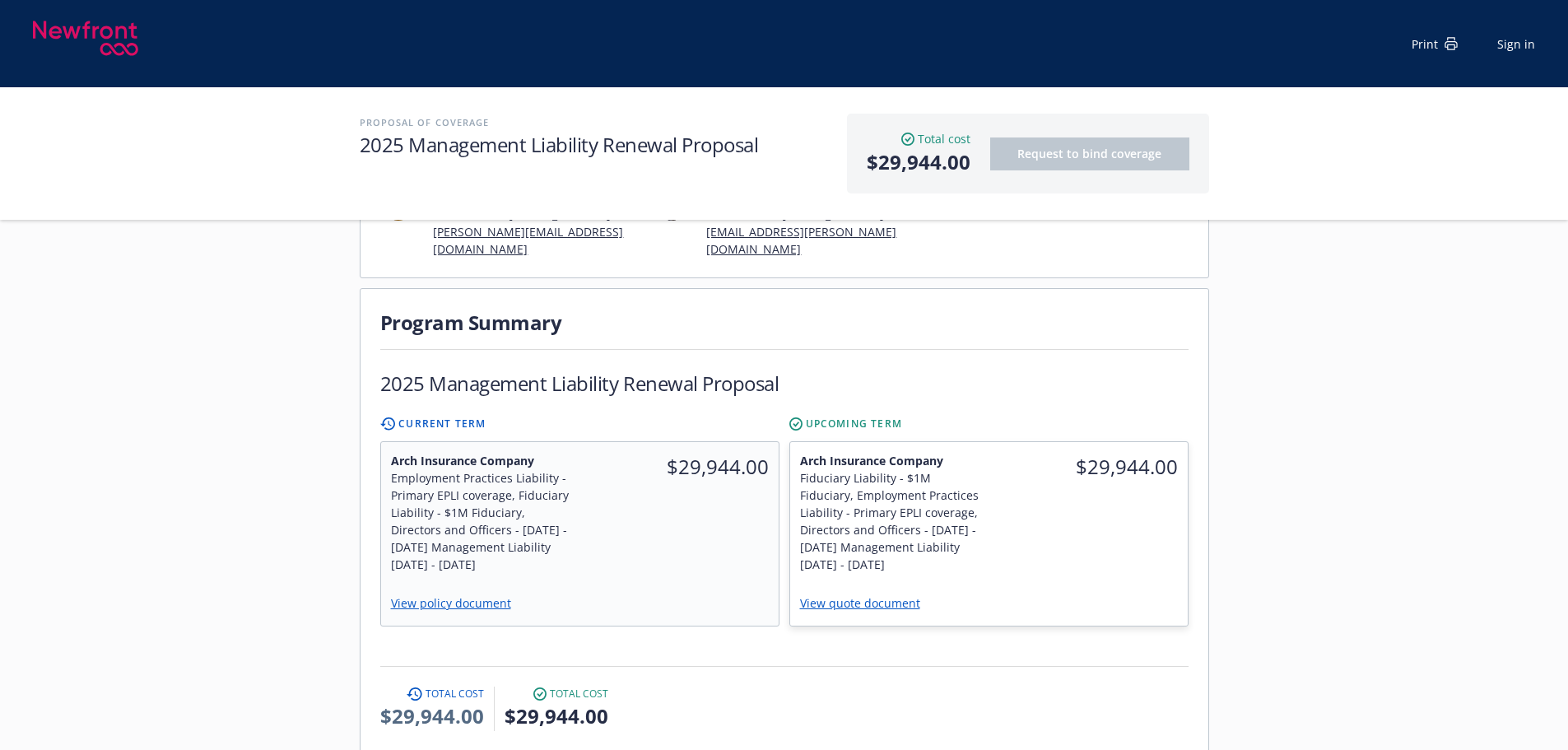
scroll to position [82, 0]
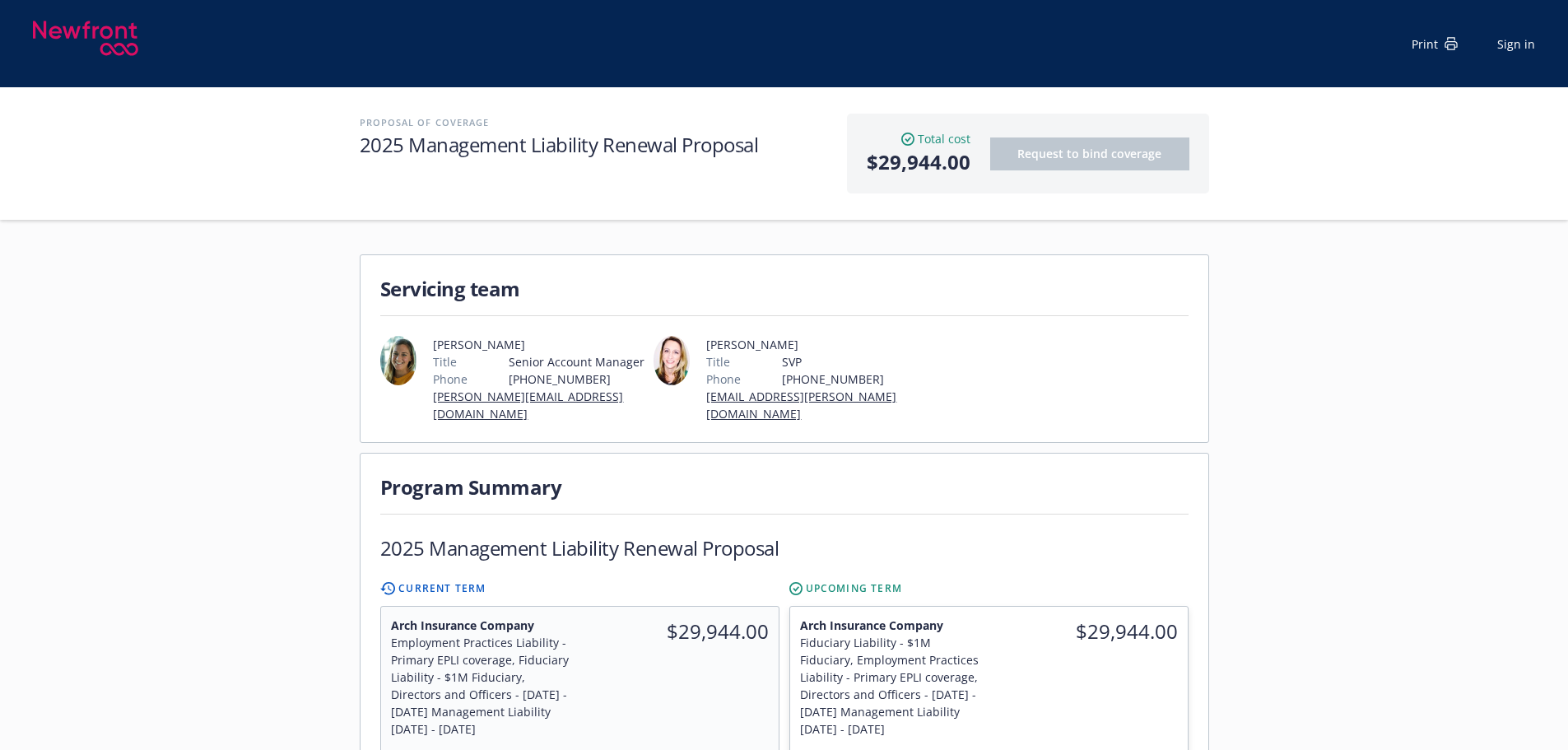
click at [405, 363] on img at bounding box center [398, 360] width 37 height 49
click at [411, 368] on img at bounding box center [398, 360] width 37 height 49
click at [403, 372] on img at bounding box center [398, 360] width 37 height 49
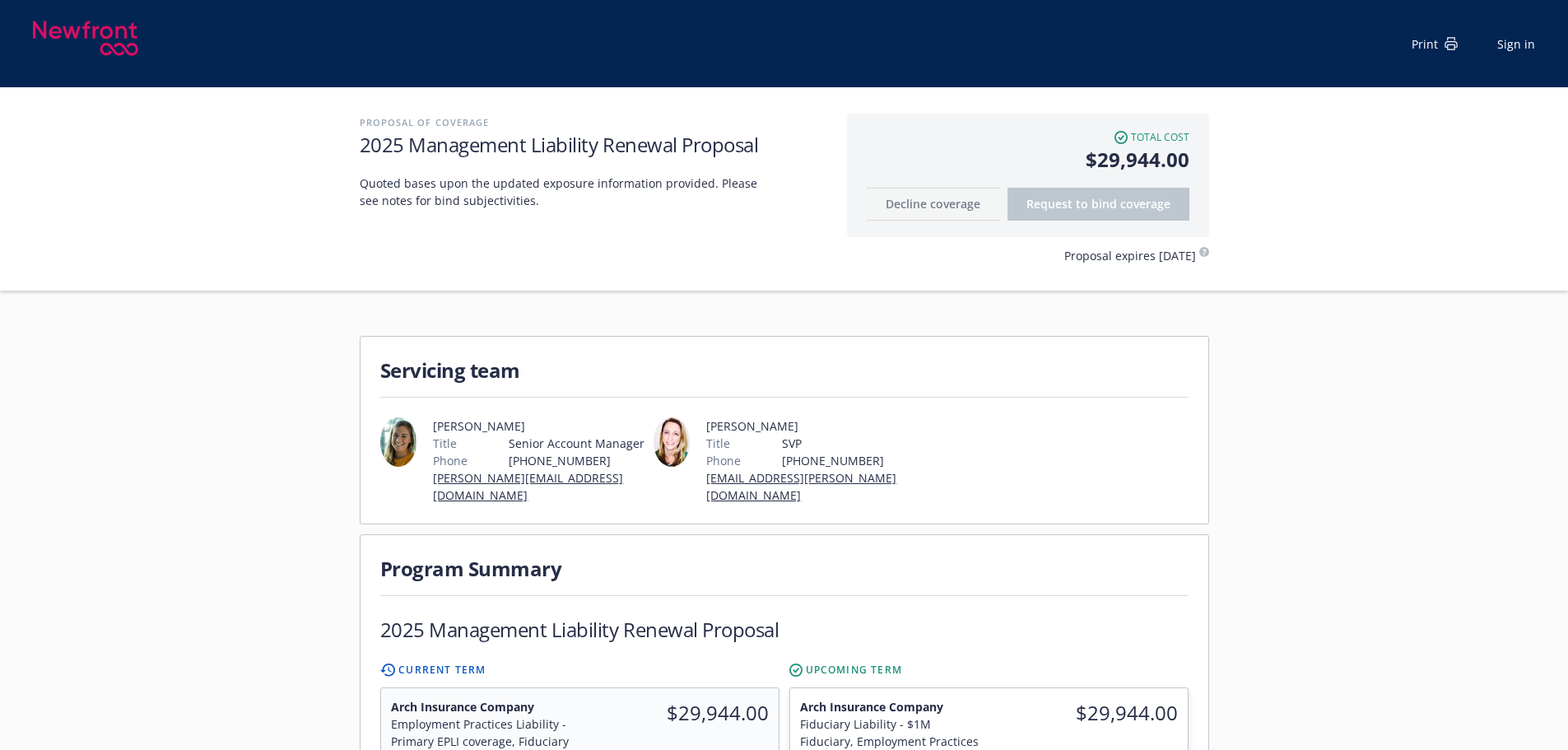
scroll to position [0, 0]
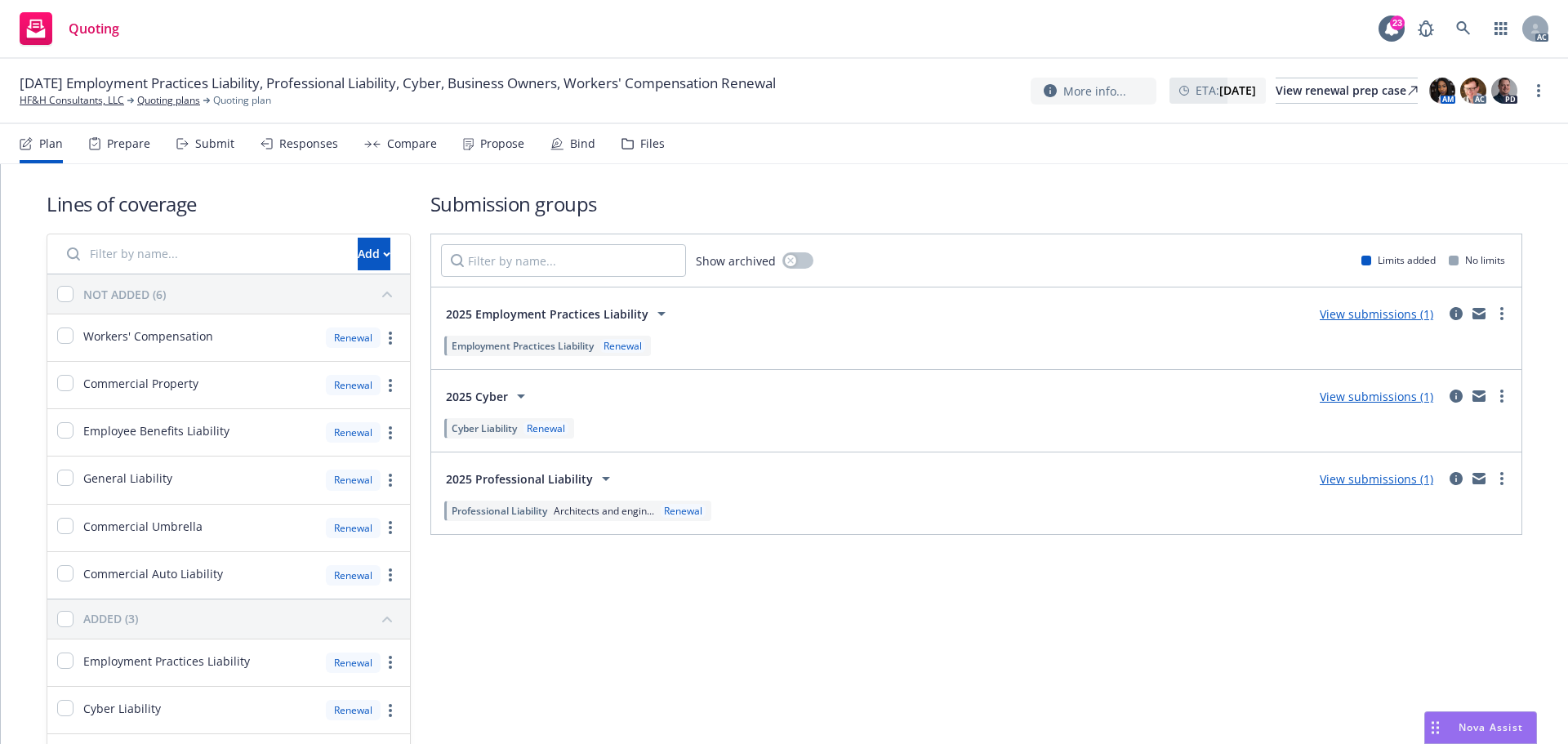
click at [194, 157] on div "Submit" at bounding box center [205, 144] width 58 height 40
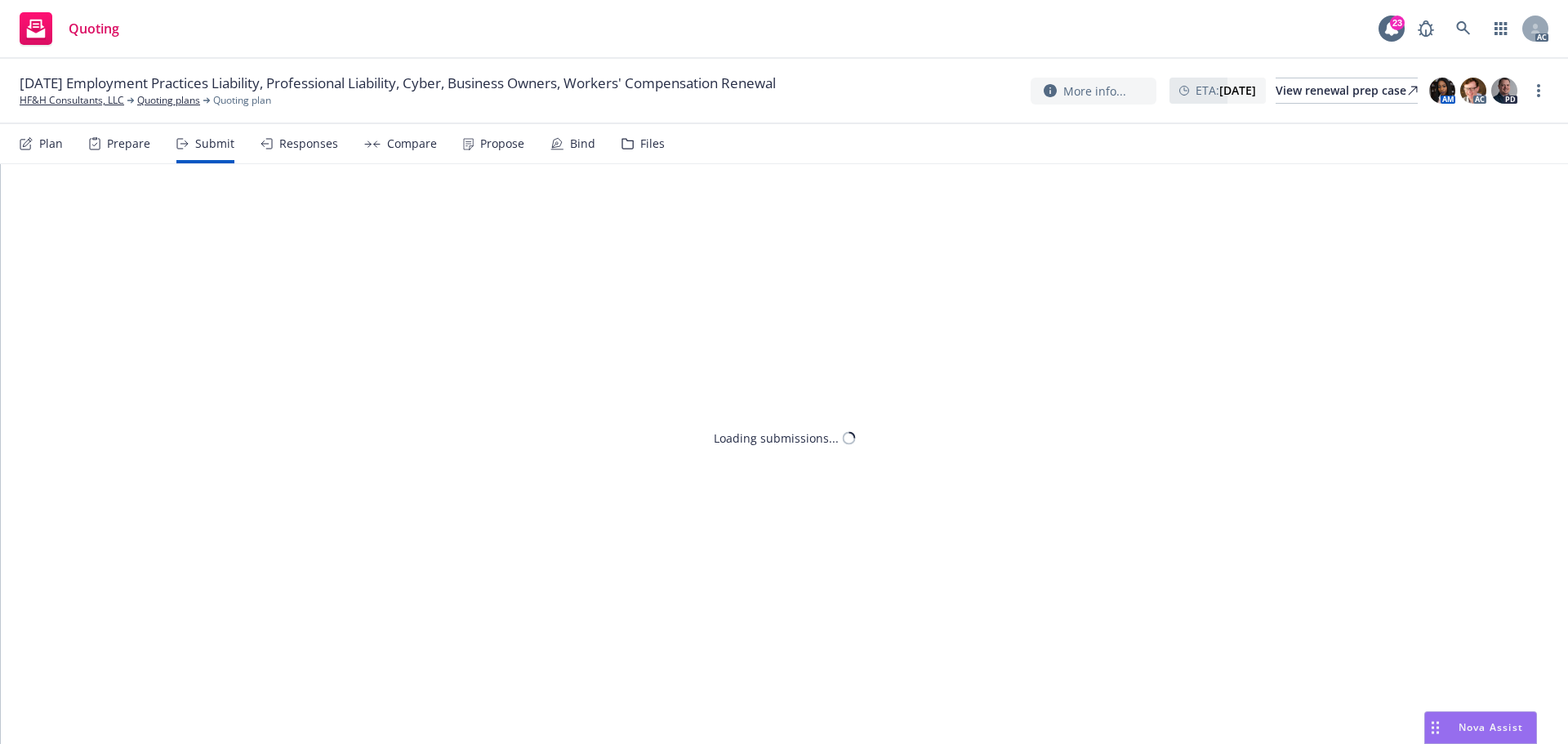
click at [205, 155] on div "Submit" at bounding box center [205, 144] width 58 height 40
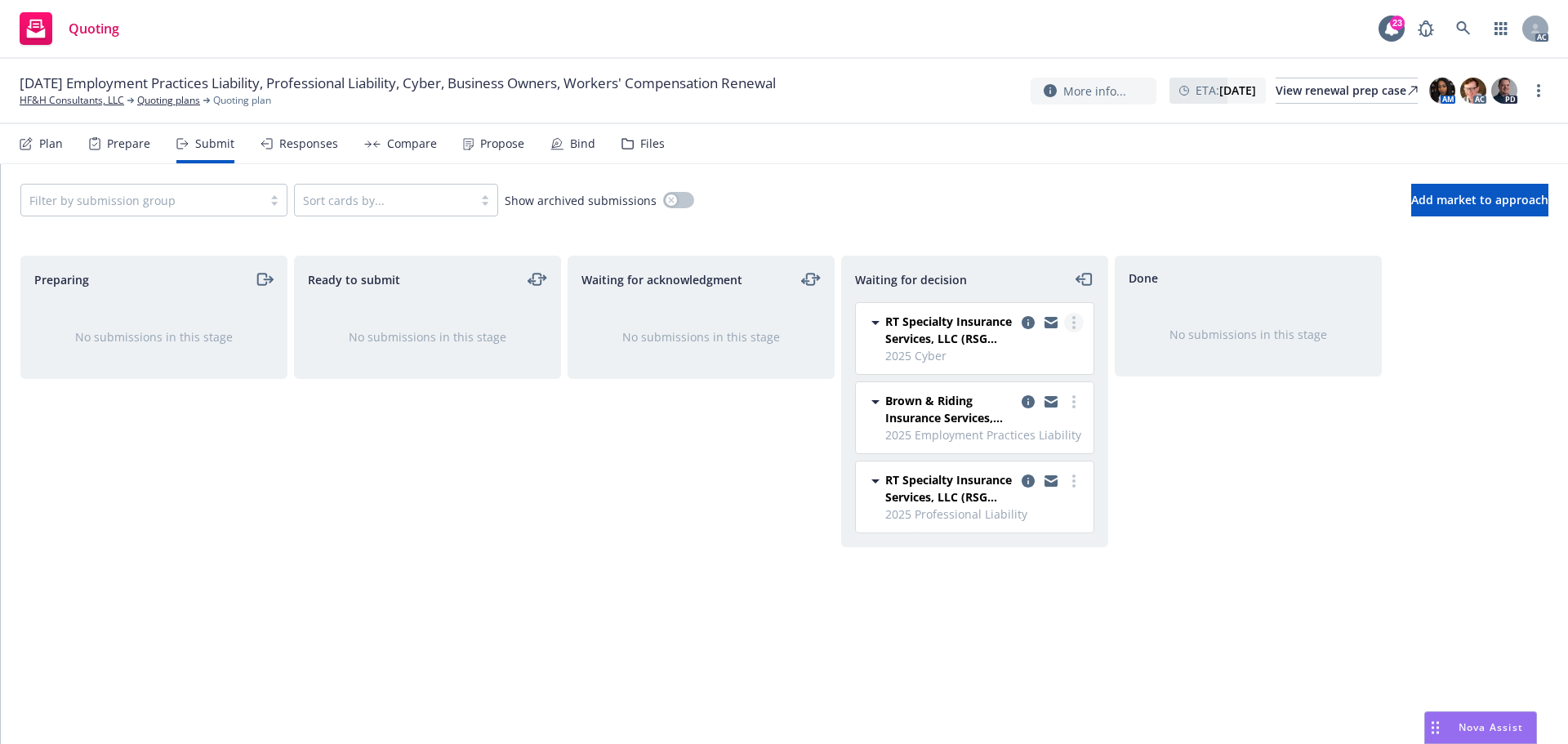
click at [1073, 325] on icon "more" at bounding box center [1074, 322] width 3 height 13
click at [1017, 416] on span "Add accepted decision" at bounding box center [1001, 421] width 163 height 16
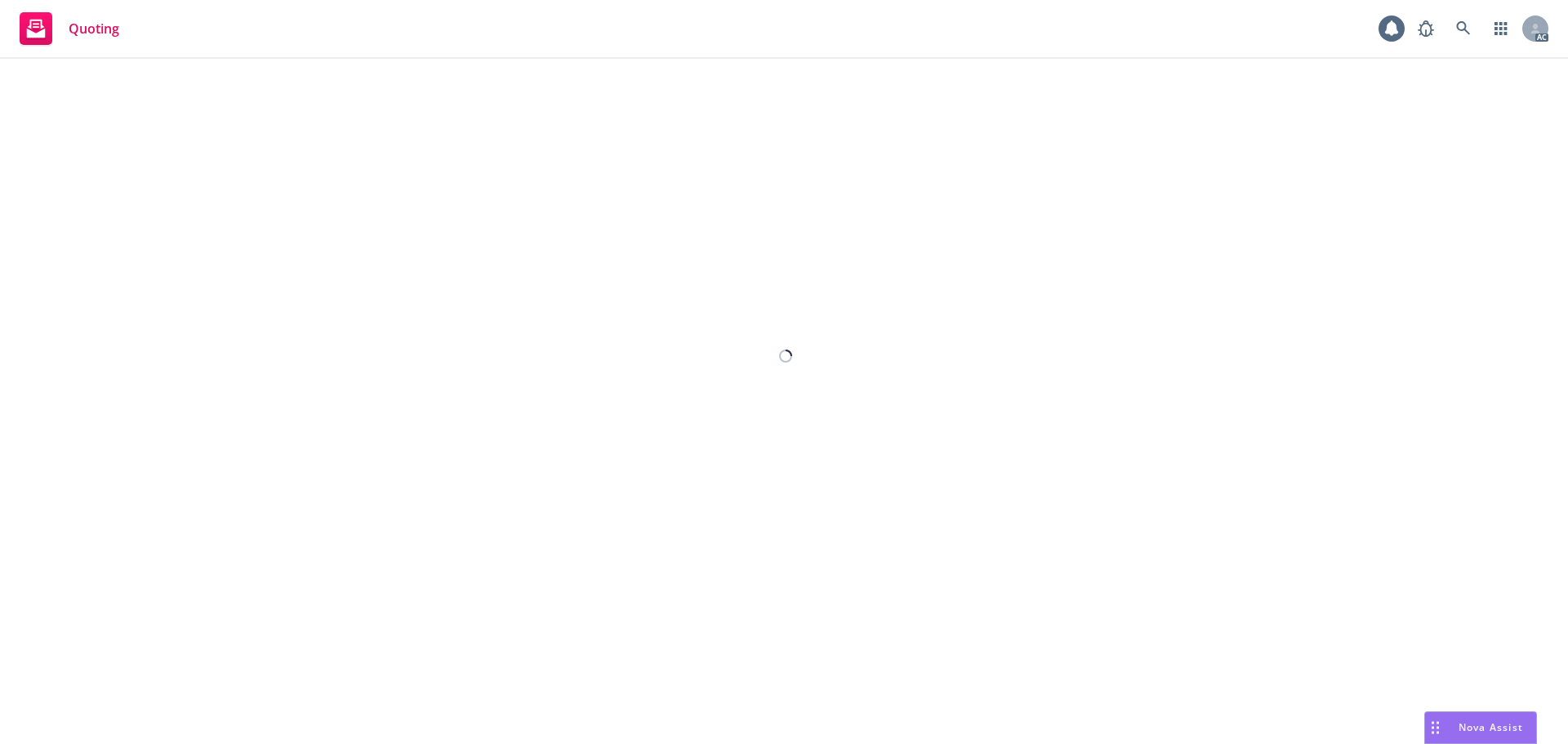
select select "12"
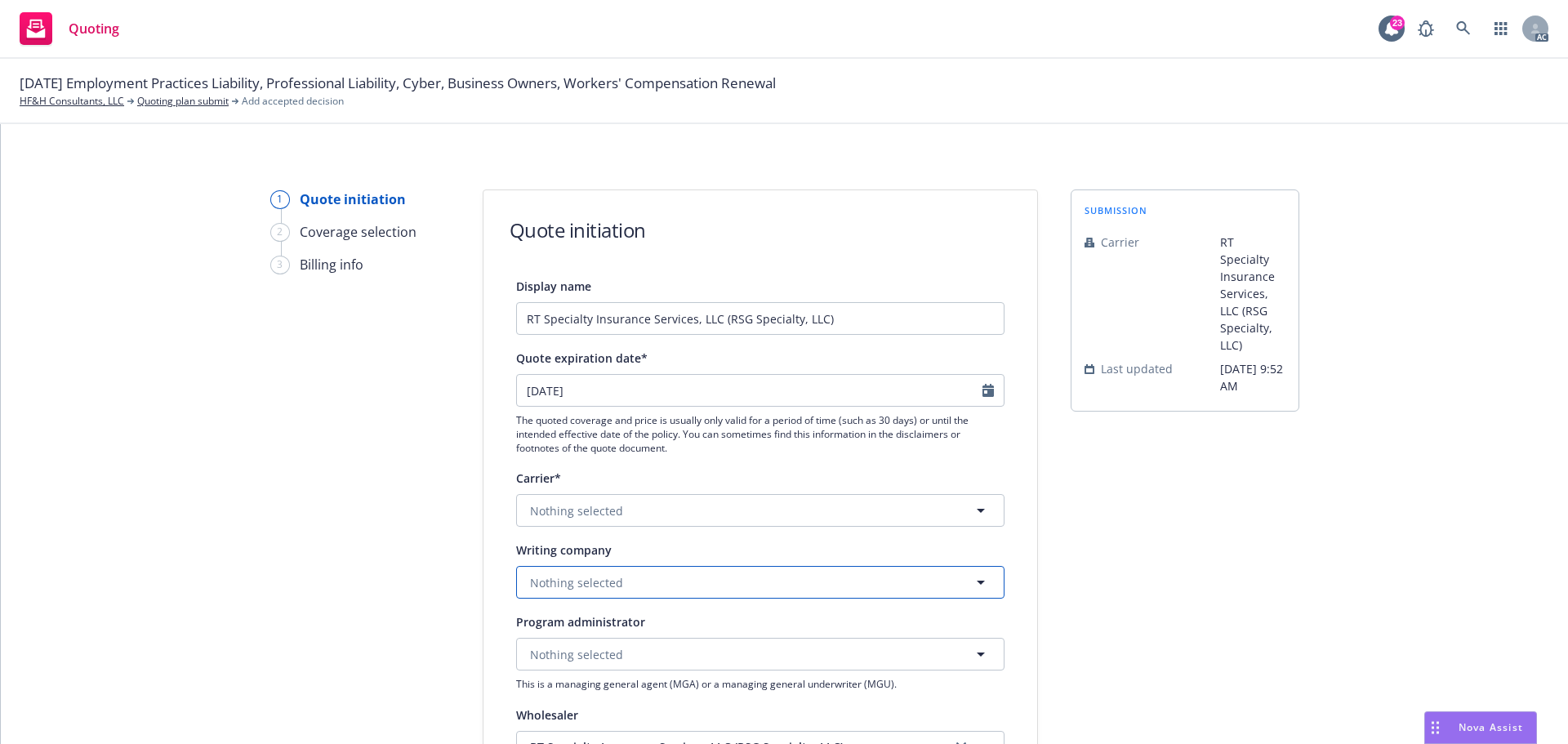
click at [569, 583] on span "Nothing selected" at bounding box center [576, 583] width 93 height 17
type input "hous"
click at [625, 472] on span "Domestic - 42374" at bounding box center [612, 474] width 157 height 17
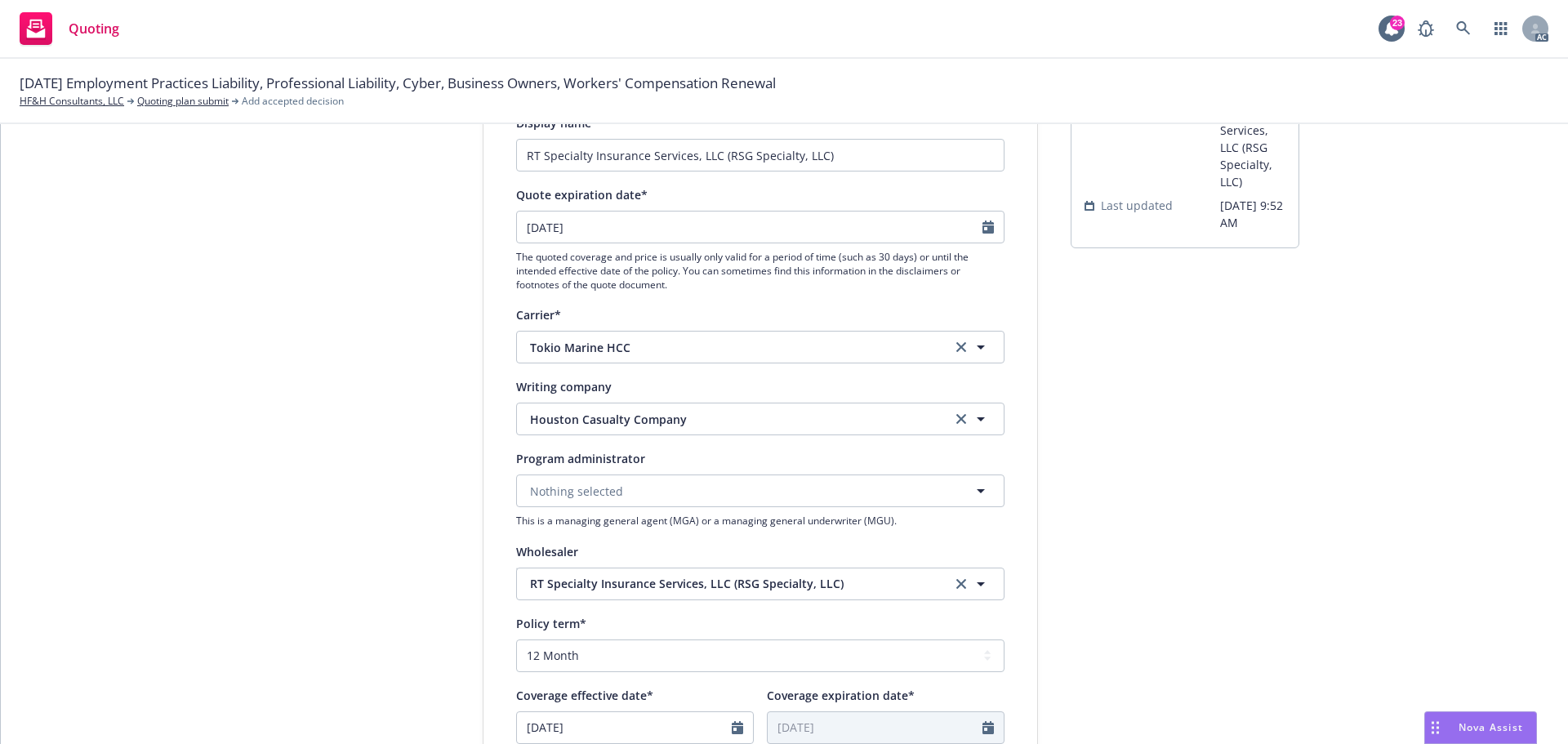
scroll to position [606, 0]
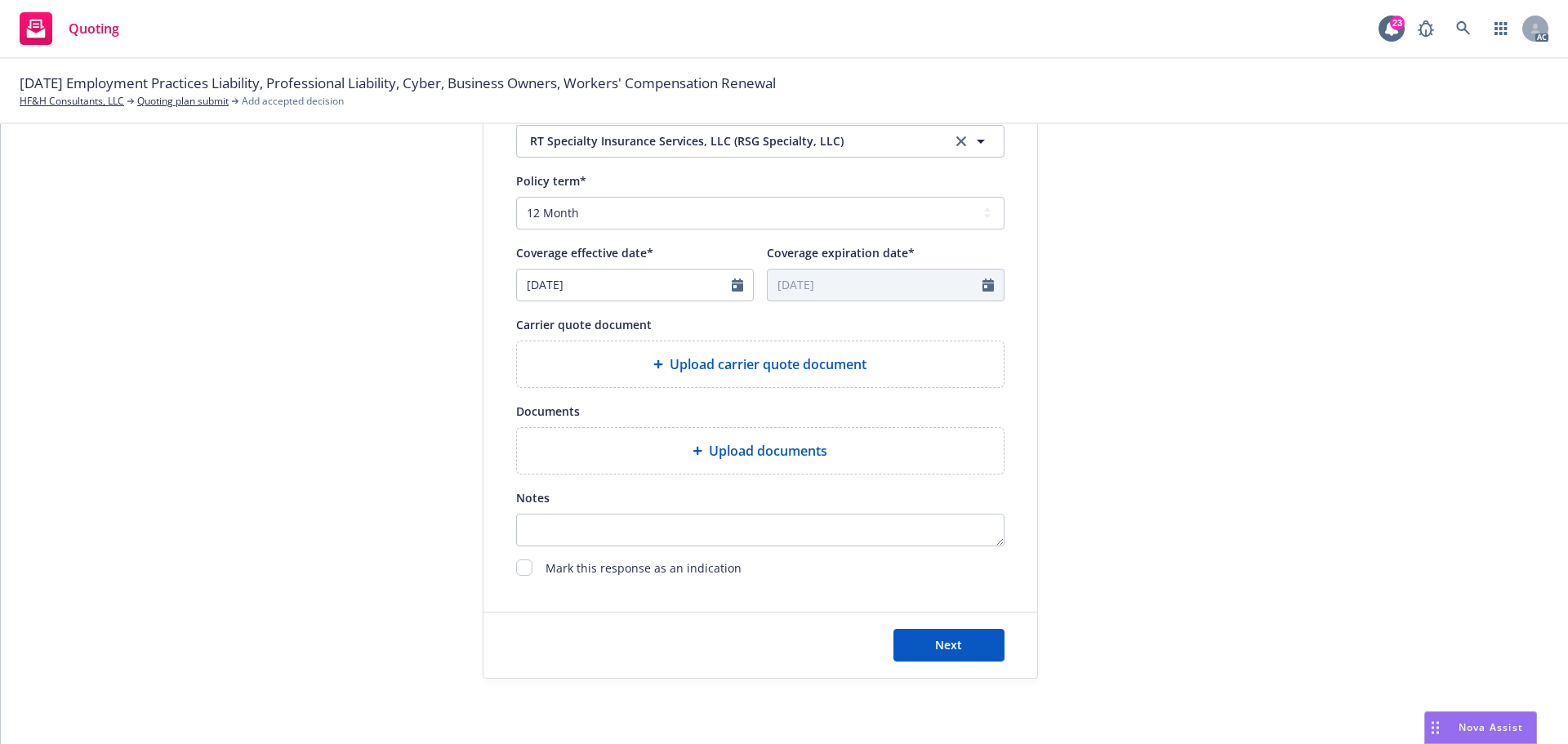
click at [781, 366] on span "Upload carrier quote document" at bounding box center [768, 365] width 197 height 20
click at [713, 366] on span "Upload carrier quote document" at bounding box center [768, 365] width 197 height 20
click at [796, 358] on span "Upload carrier quote document" at bounding box center [768, 365] width 197 height 20
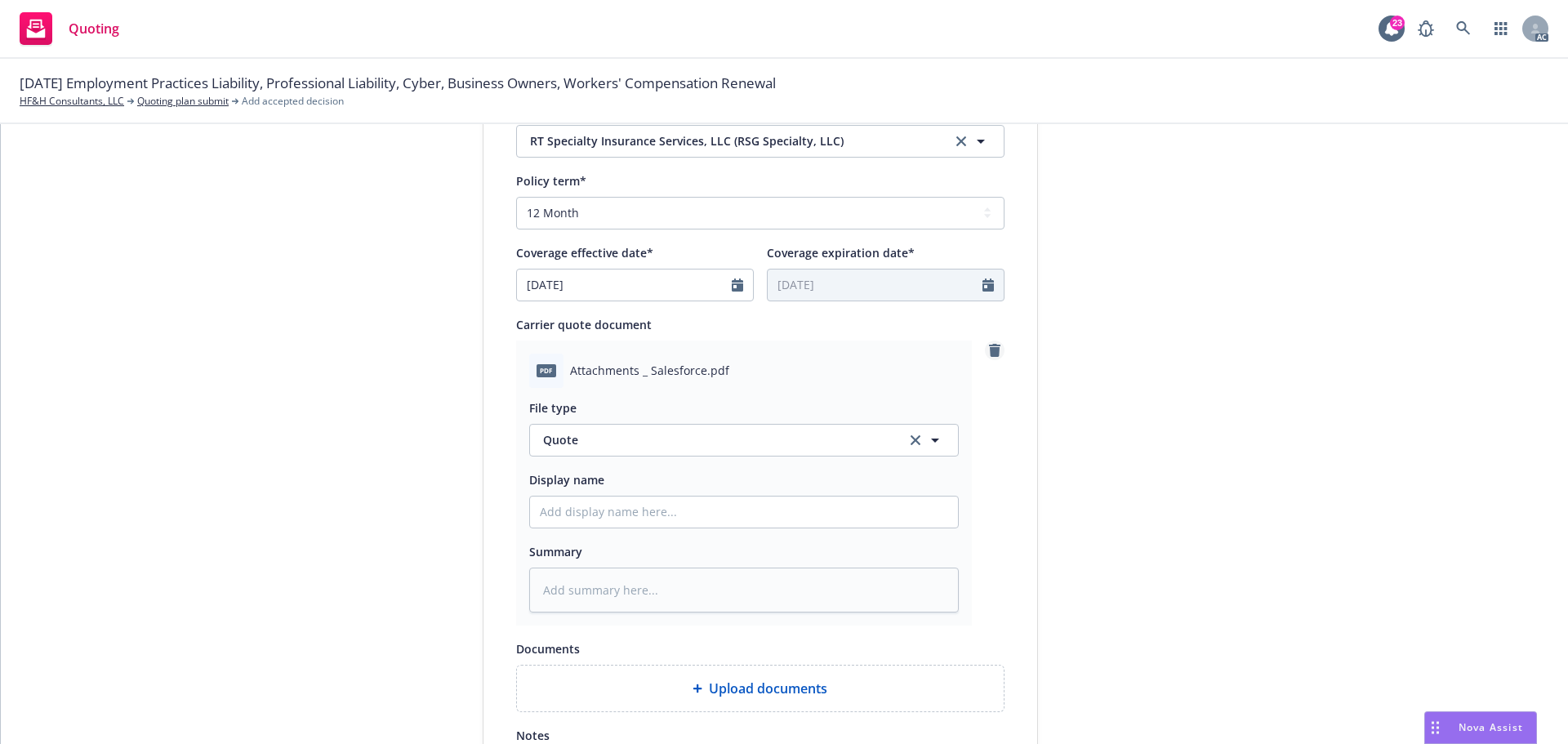
click at [990, 351] on icon "remove" at bounding box center [995, 350] width 12 height 13
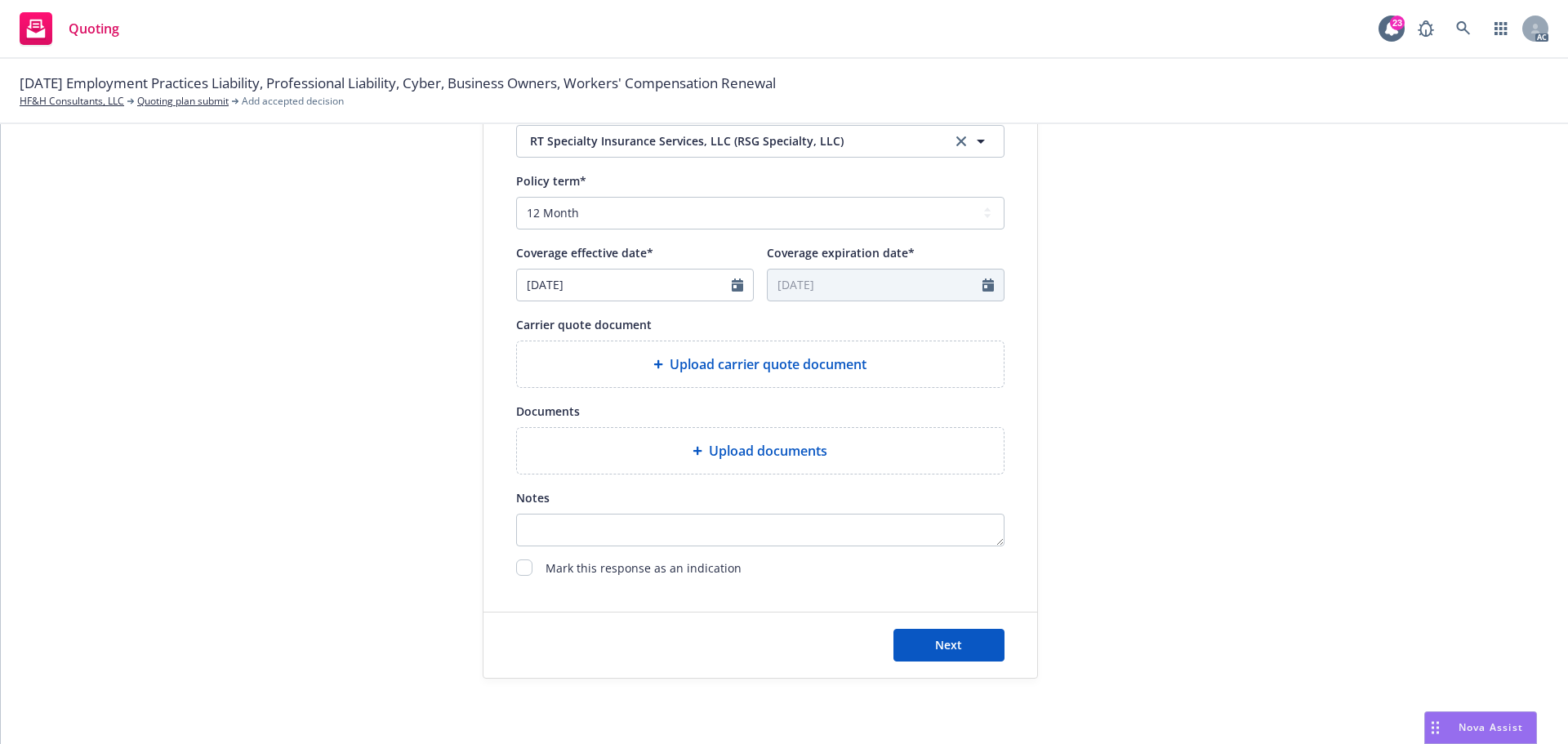
click at [858, 696] on div "1 Quote initiation 2 Coverage selection 3 Billing info Quote initiation Display…" at bounding box center [784, 434] width 1568 height 620
click at [796, 389] on div "Display name RT Specialty Insurance Services, LLC (RSG Specialty, LLC) Quote ex…" at bounding box center [760, 125] width 488 height 909
click at [797, 374] on div "Upload carrier quote document" at bounding box center [761, 365] width 487 height 46
type textarea "x"
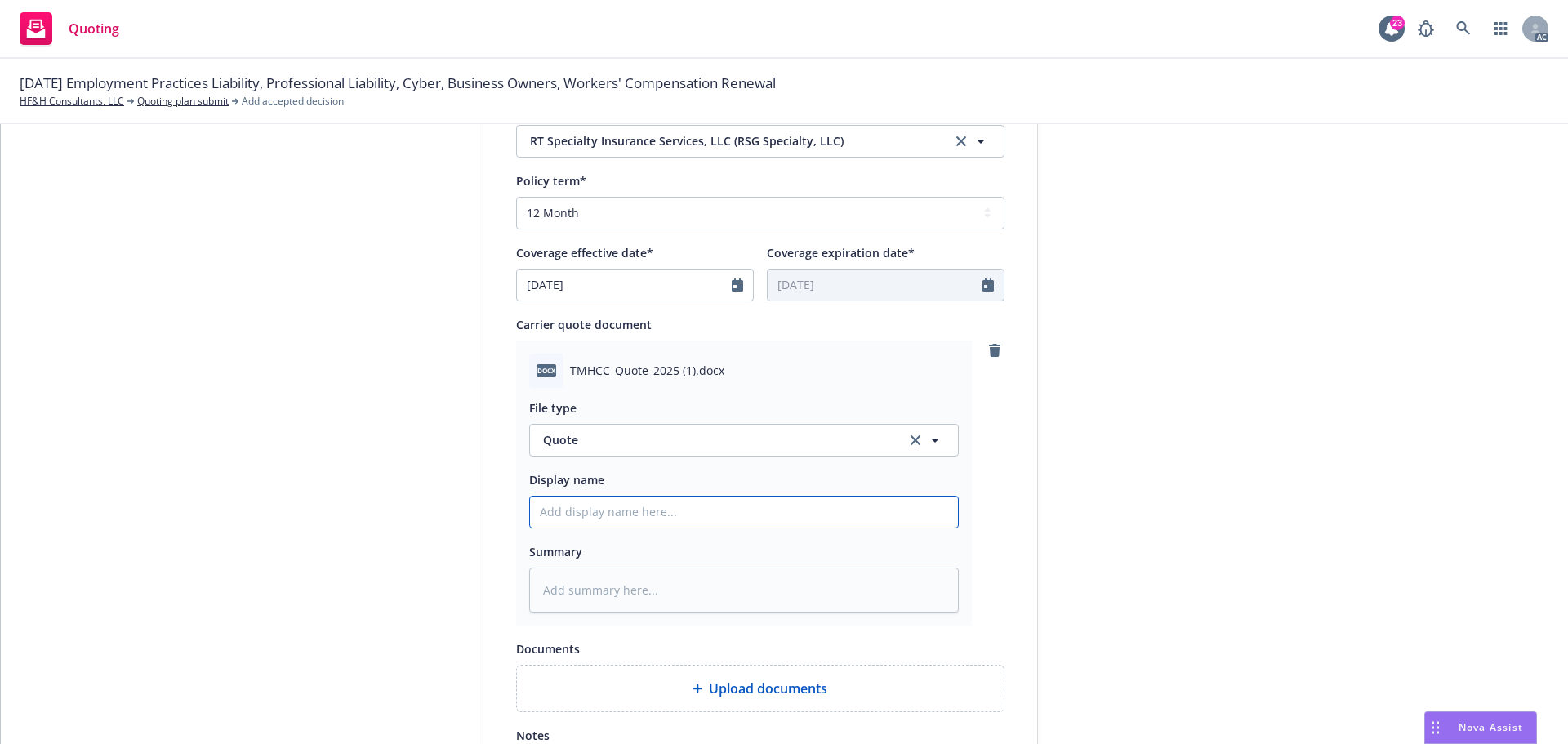
click at [696, 514] on input "Display name" at bounding box center [744, 511] width 428 height 31
type input "25-26 GL Quote"
click at [573, 515] on input "25-26 GL Quote" at bounding box center [744, 511] width 428 height 31
click at [644, 514] on input "25-26 GL Quote" at bounding box center [744, 511] width 428 height 31
drag, startPoint x: 644, startPoint y: 514, endPoint x: 524, endPoint y: 513, distance: 120.0
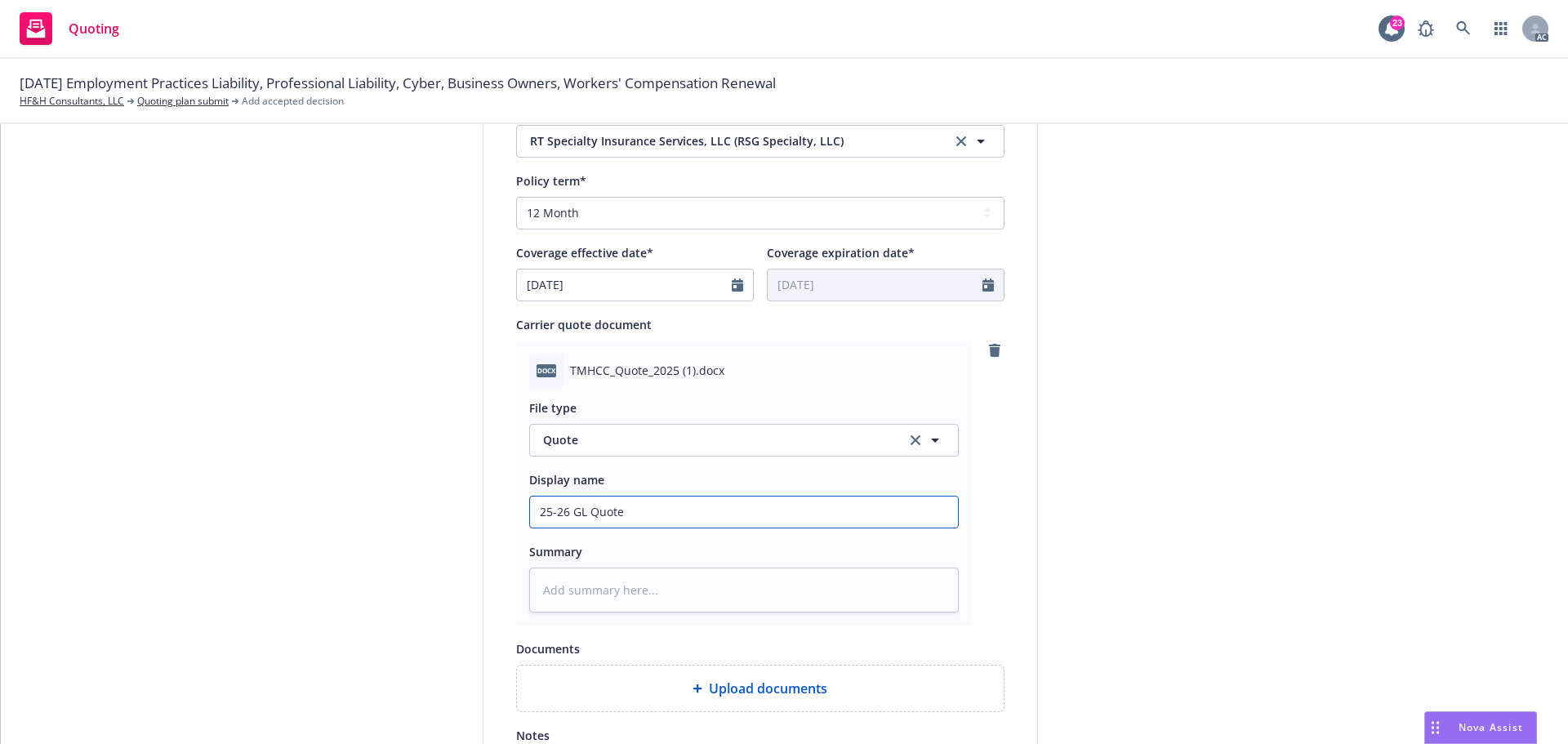
click at [530, 513] on input "25-26 GL Quote" at bounding box center [744, 511] width 428 height 31
type textarea "x"
click at [612, 508] on input "Display name" at bounding box center [744, 511] width 428 height 31
type input "25-26 Cyber Quote"
type textarea "x"
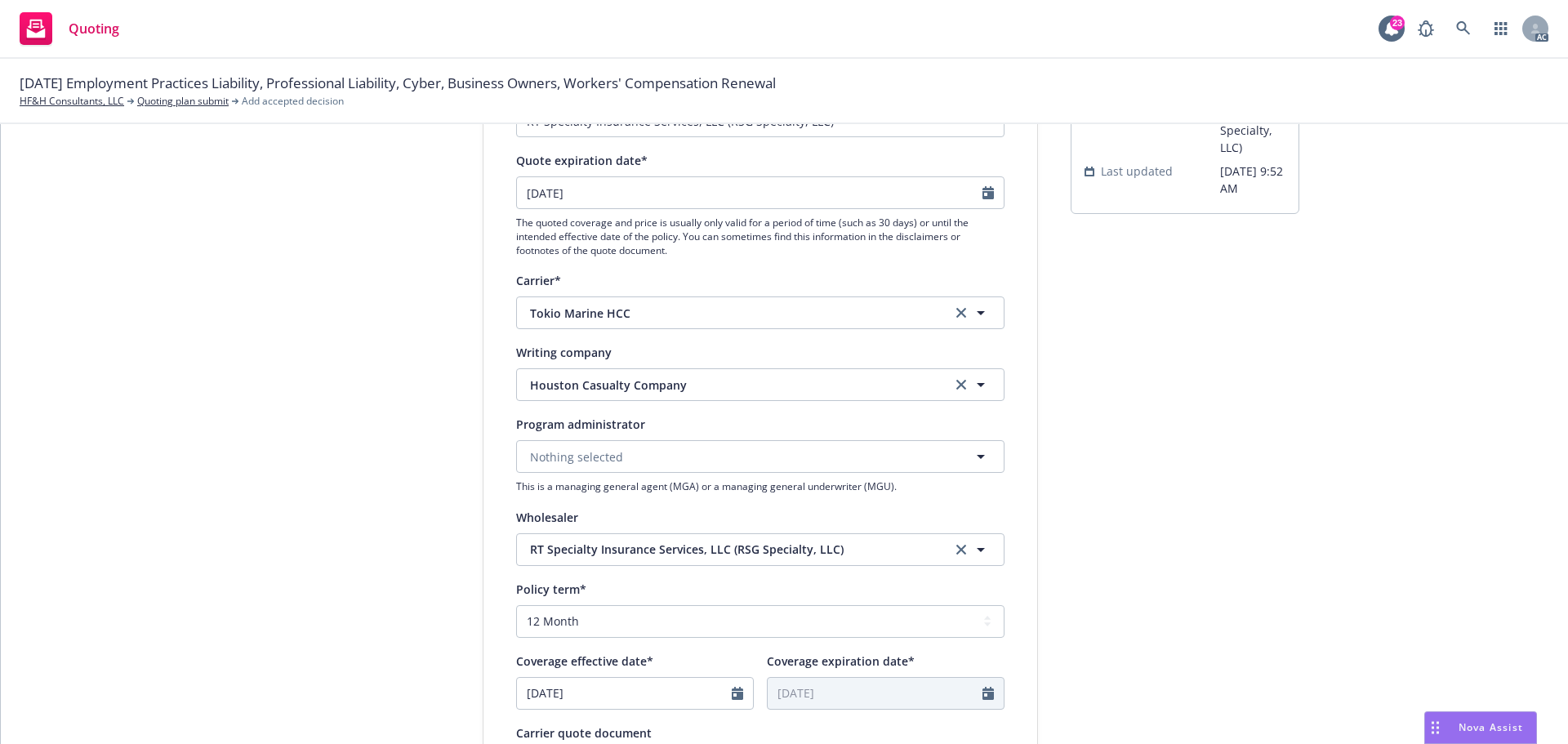
scroll to position [35, 0]
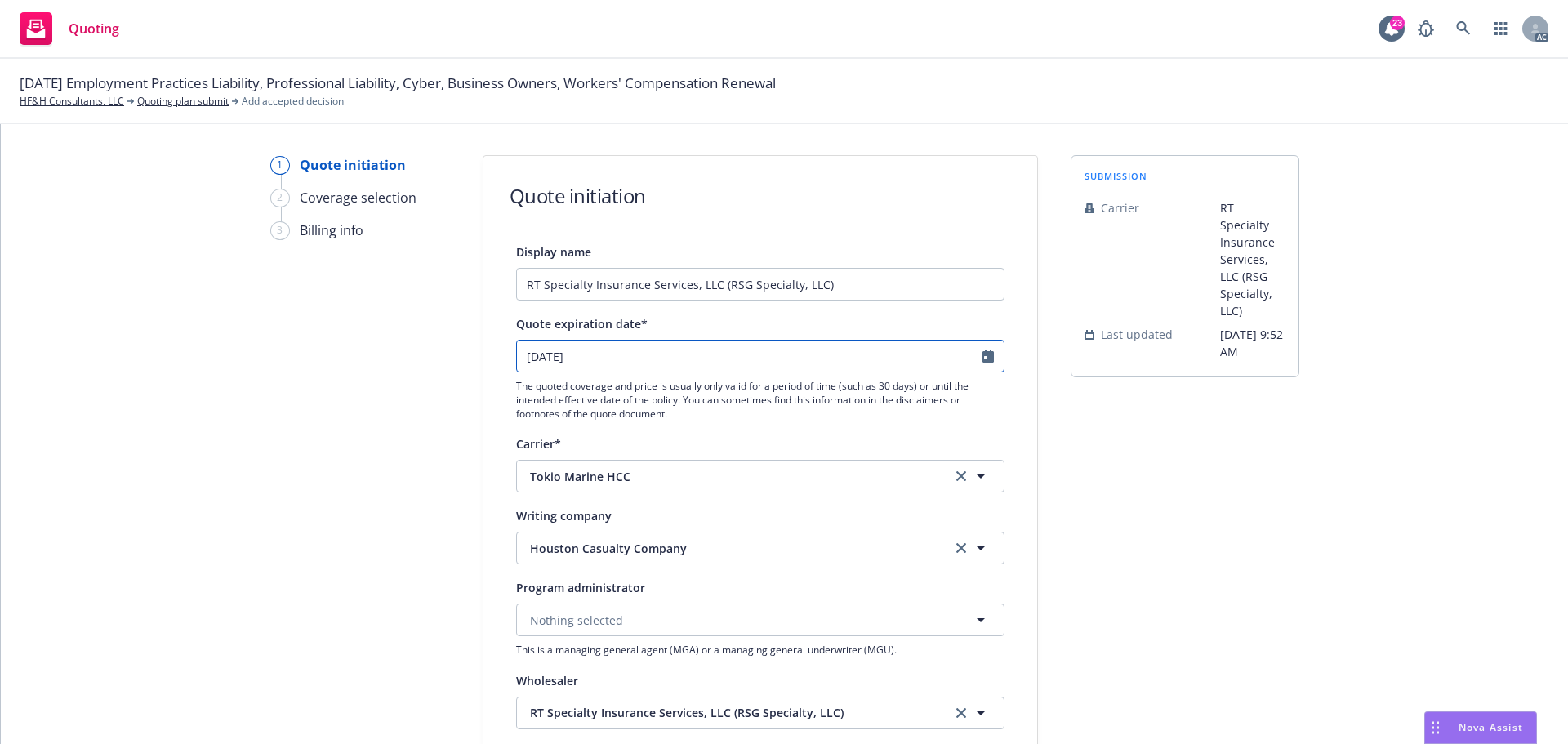
click at [984, 358] on icon "Calendar" at bounding box center [989, 356] width 12 height 13
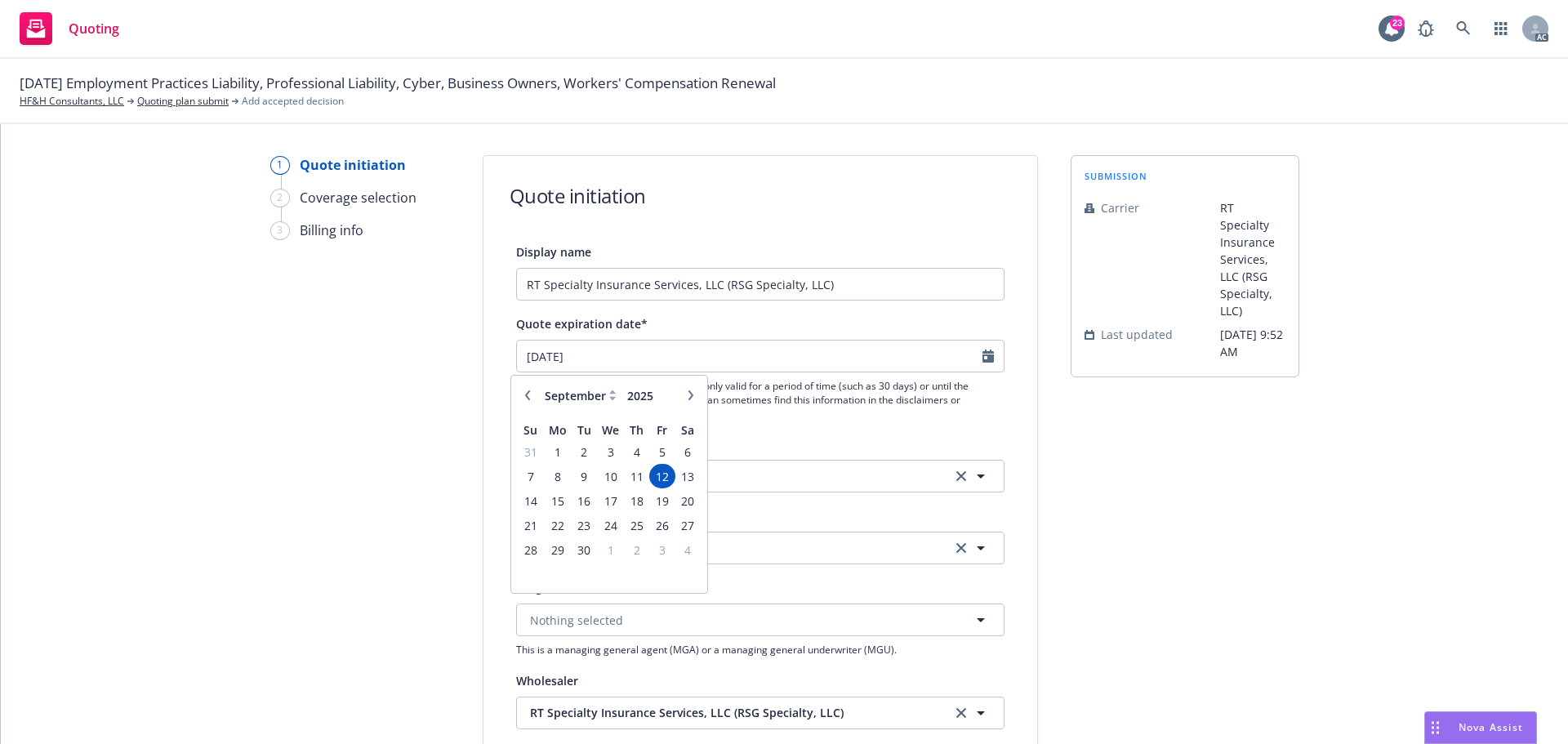
click at [692, 399] on icon "button" at bounding box center [691, 395] width 10 height 10
select select "11"
click at [690, 452] on span "1" at bounding box center [688, 452] width 22 height 21
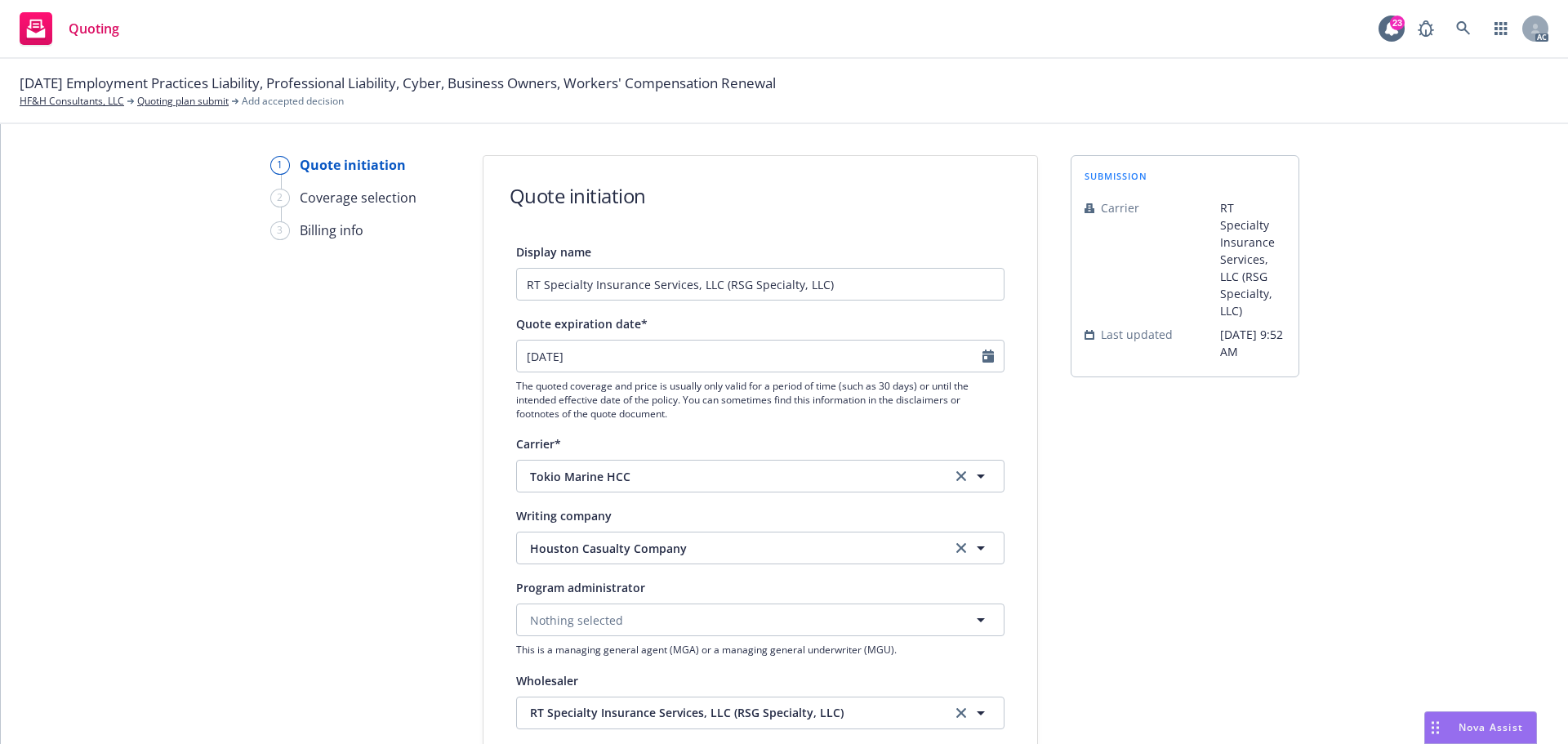
type input "[DATE]"
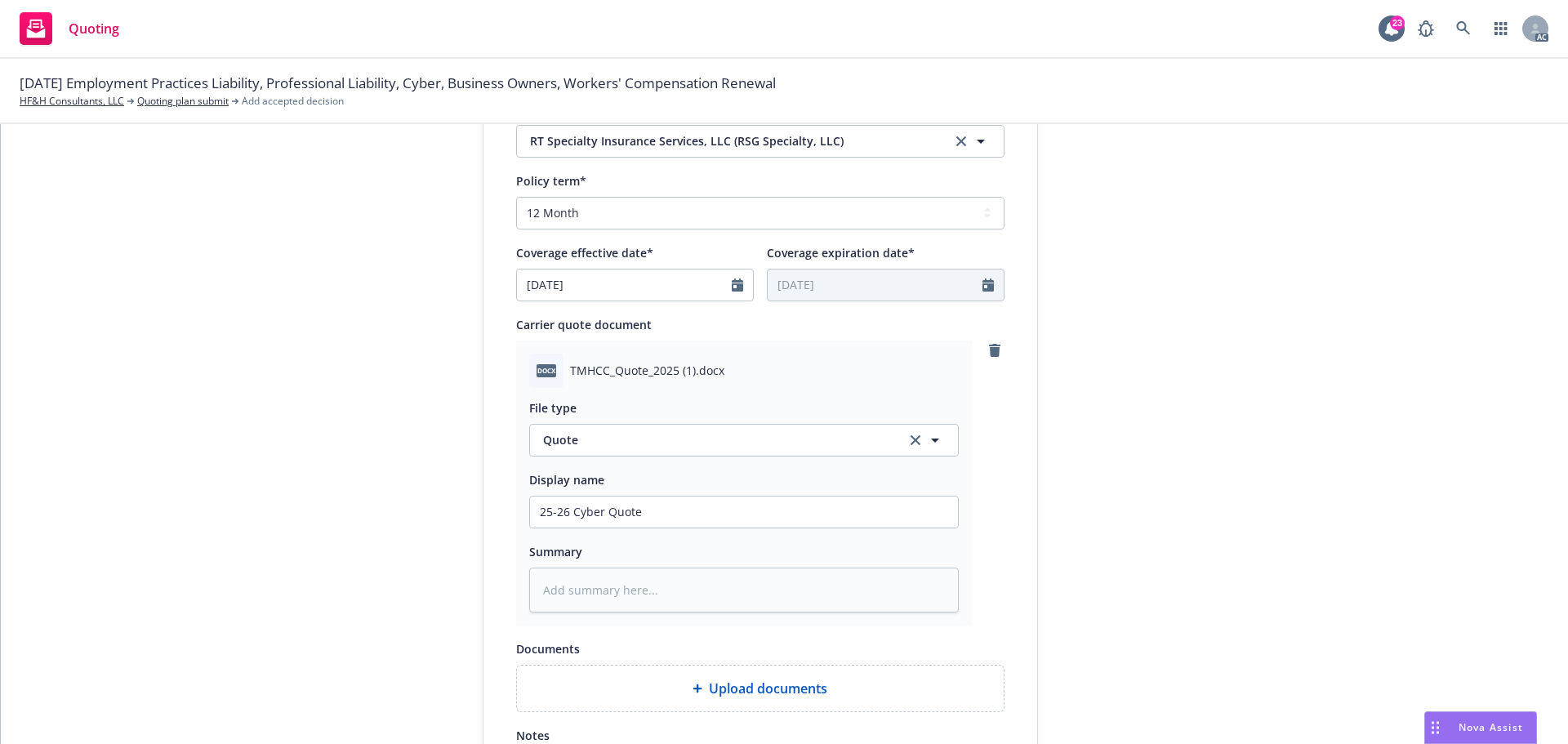
scroll to position [844, 0]
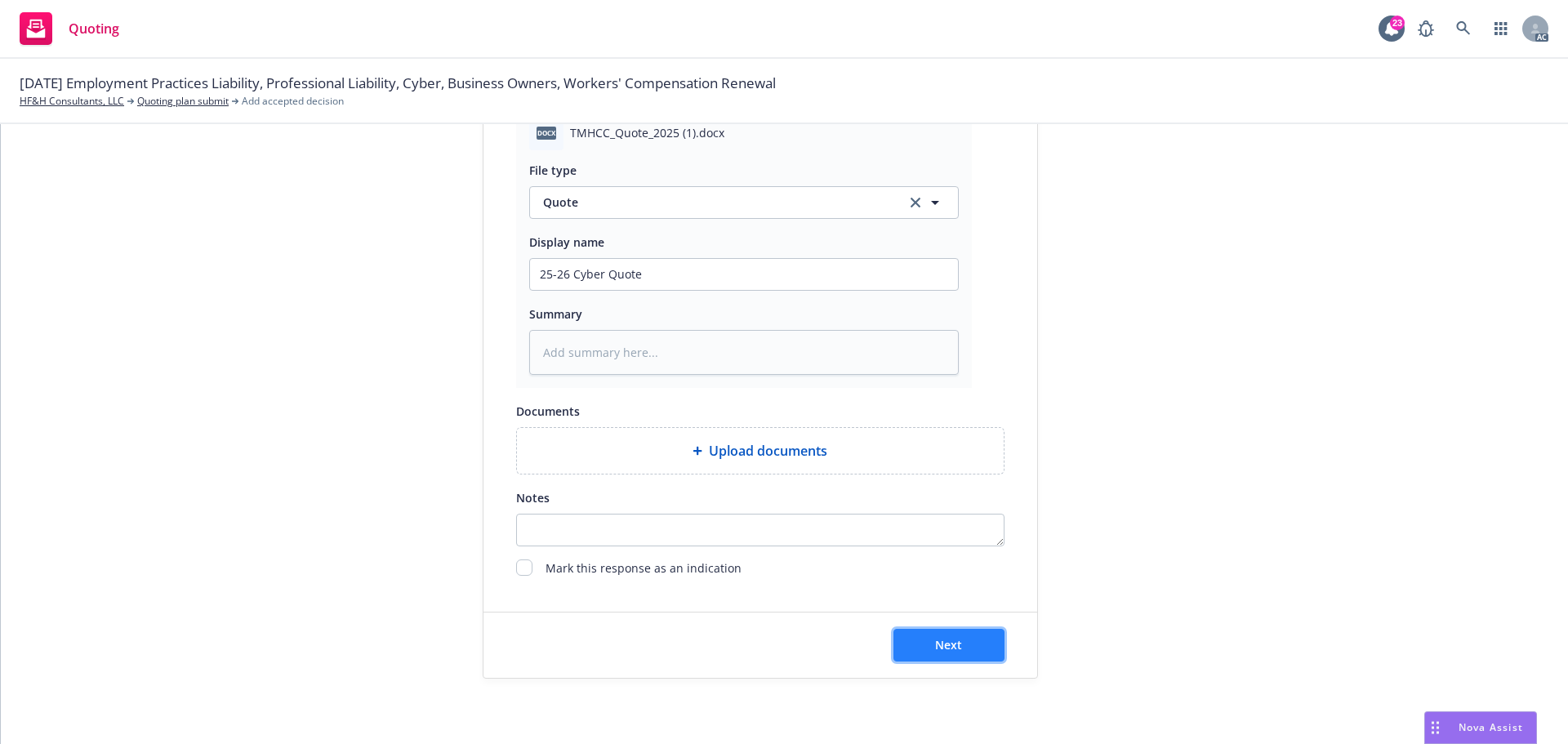
click at [946, 653] on button "Next" at bounding box center [949, 645] width 111 height 33
click at [1159, 701] on div "1 Quote initiation 2 Coverage selection 3 Billing info Quote initiation Display…" at bounding box center [784, 434] width 1568 height 620
type textarea "x"
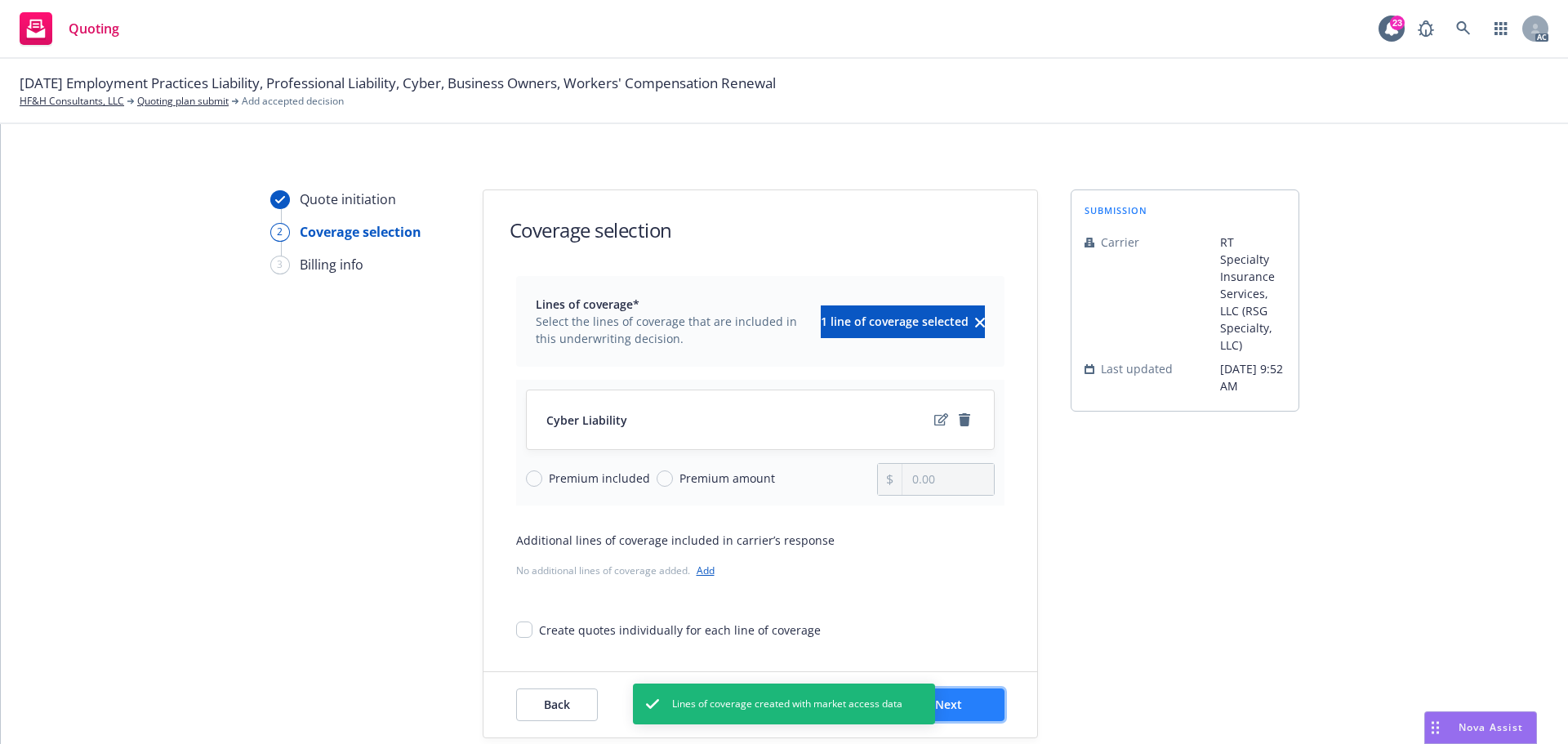
click at [967, 701] on button "Next" at bounding box center [949, 704] width 111 height 33
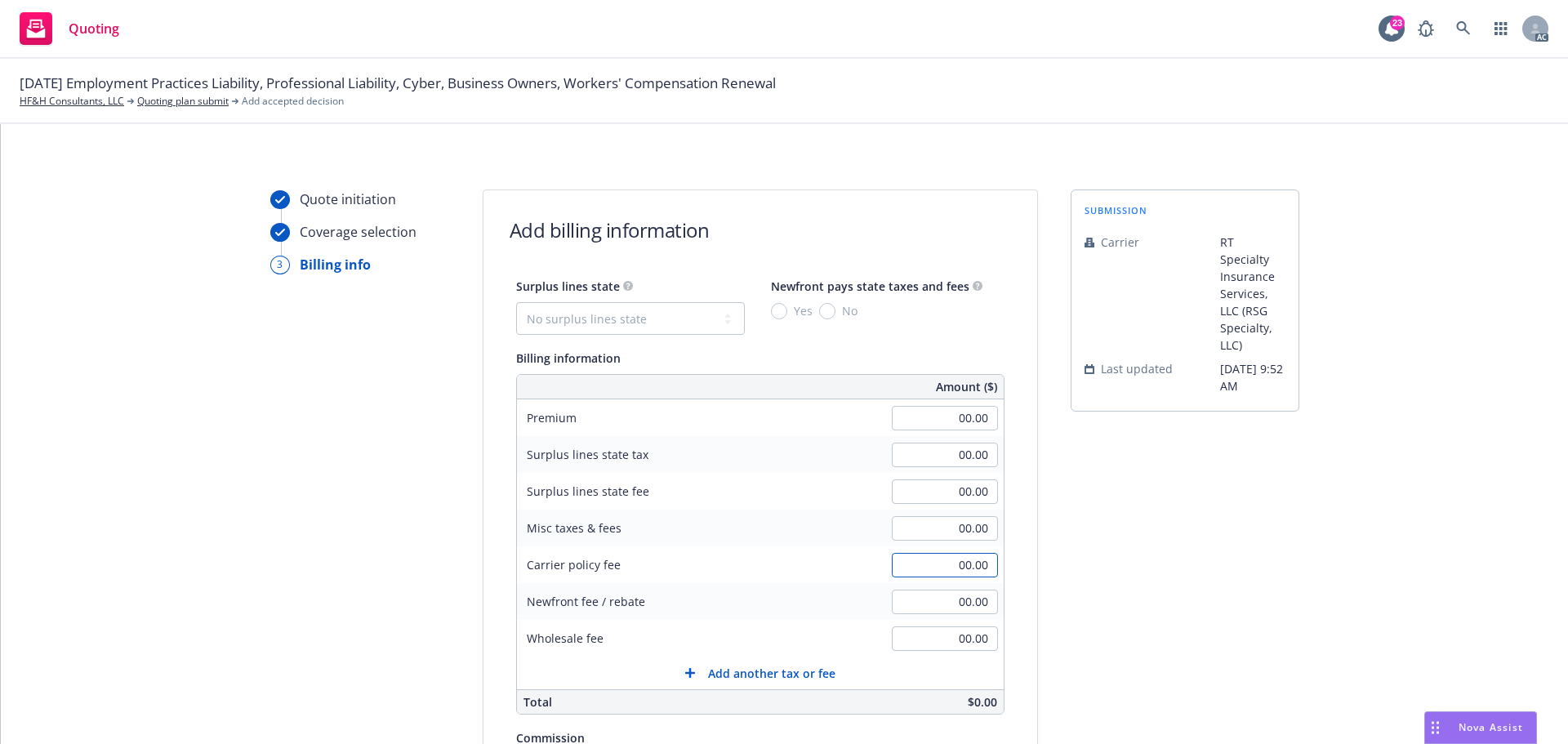
click at [933, 562] on input "00.00" at bounding box center [945, 565] width 106 height 25
type input "195.00"
click at [936, 641] on input "00.00" at bounding box center [945, 639] width 106 height 25
type input "200.00"
drag, startPoint x: 654, startPoint y: 307, endPoint x: 639, endPoint y: 318, distance: 18.6
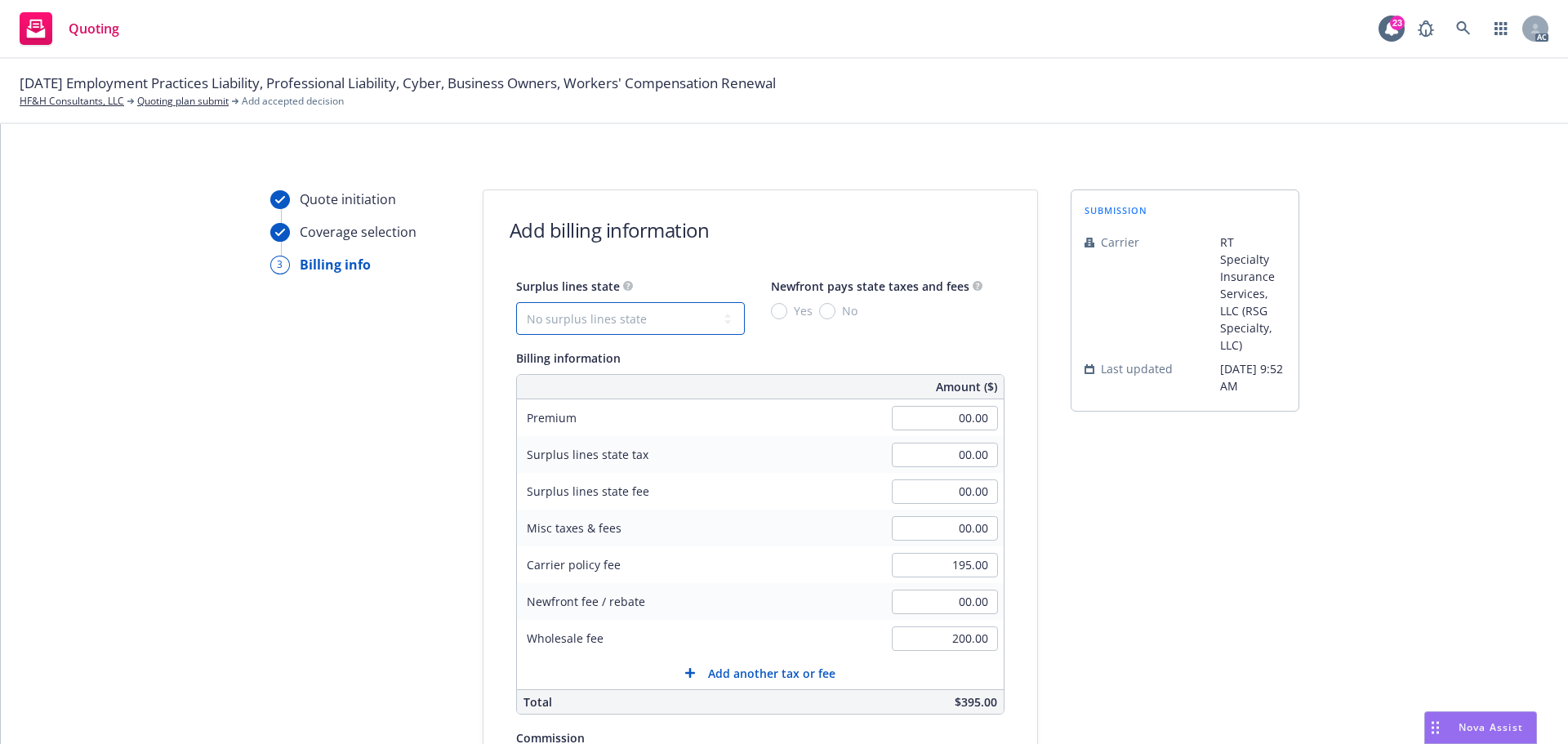
click at [654, 307] on select "No surplus lines state Alaska Alabama Arkansas Arizona California Colorado Conn…" at bounding box center [630, 318] width 229 height 33
select select "CA"
click at [516, 302] on select "No surplus lines state Alaska Alabama Arkansas Arizona California Colorado Conn…" at bounding box center [630, 318] width 229 height 33
type input "5.85"
type input "0.35"
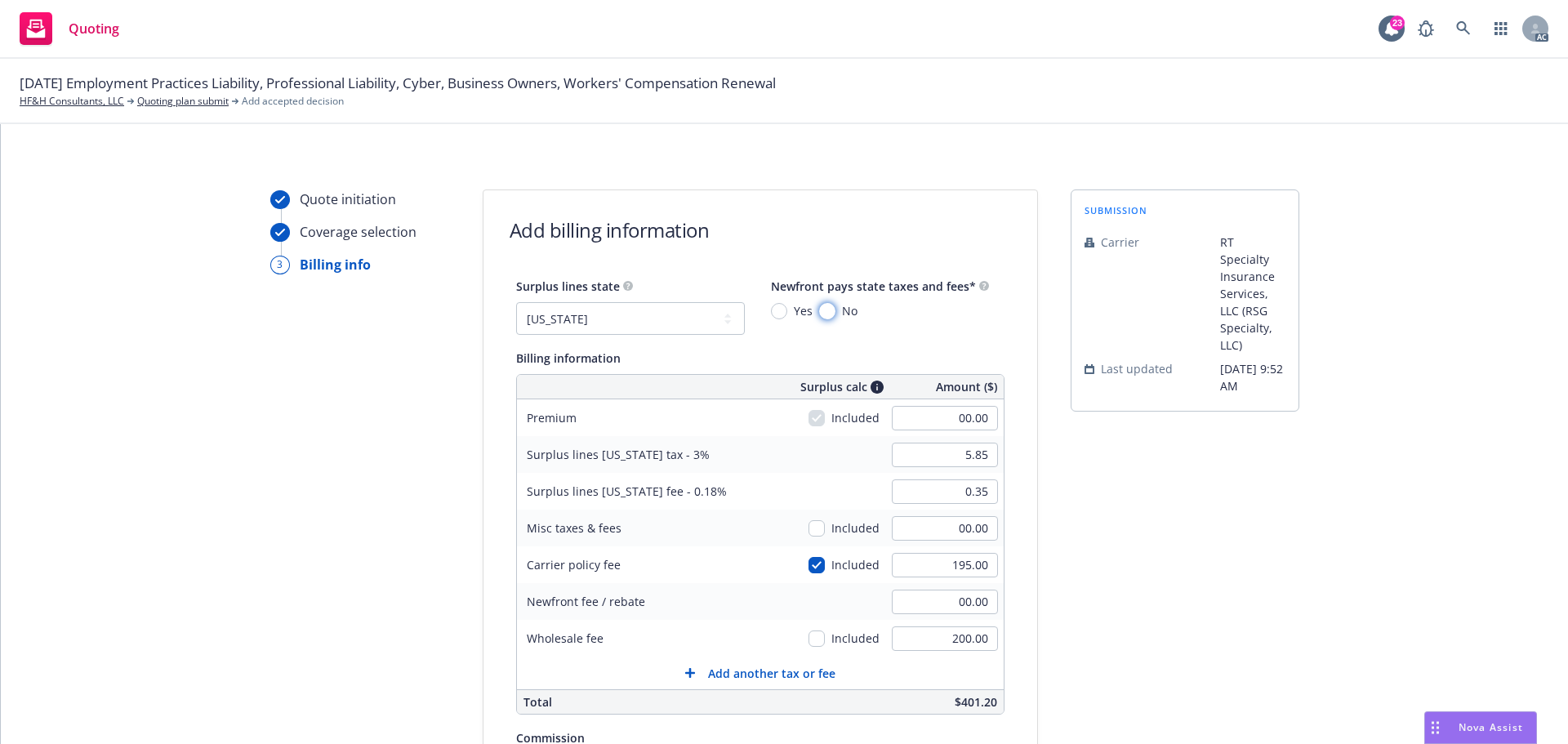
click at [819, 315] on input "No" at bounding box center [827, 311] width 16 height 16
radio input "true"
click at [931, 430] on input "00.00" at bounding box center [945, 418] width 106 height 25
type input "1,579.00"
type input "53.22"
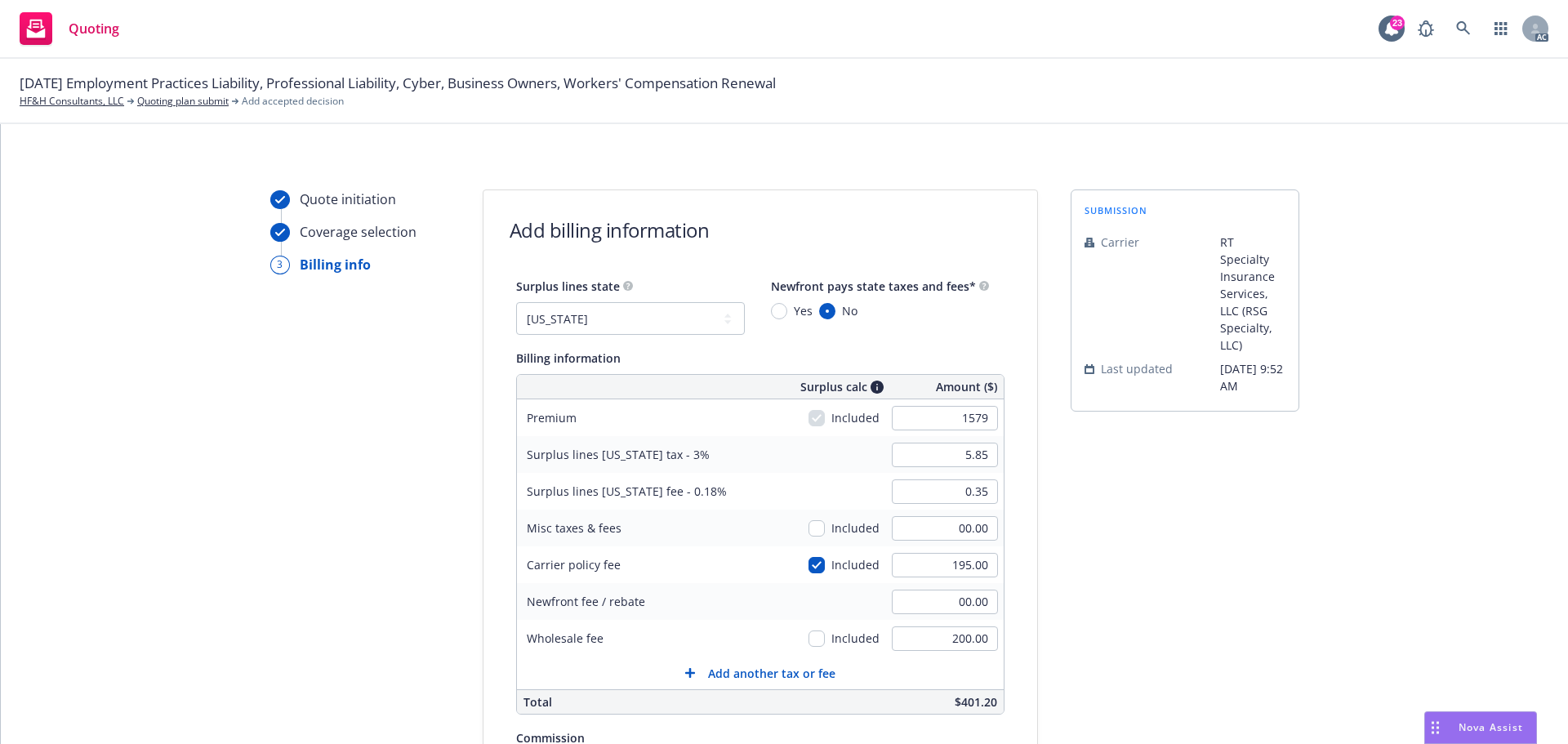
type input "3.19"
click at [1114, 557] on div "submission Carrier RT Specialty Insurance Services, LLC (RSG Specialty, LLC) La…" at bounding box center [1185, 607] width 229 height 836
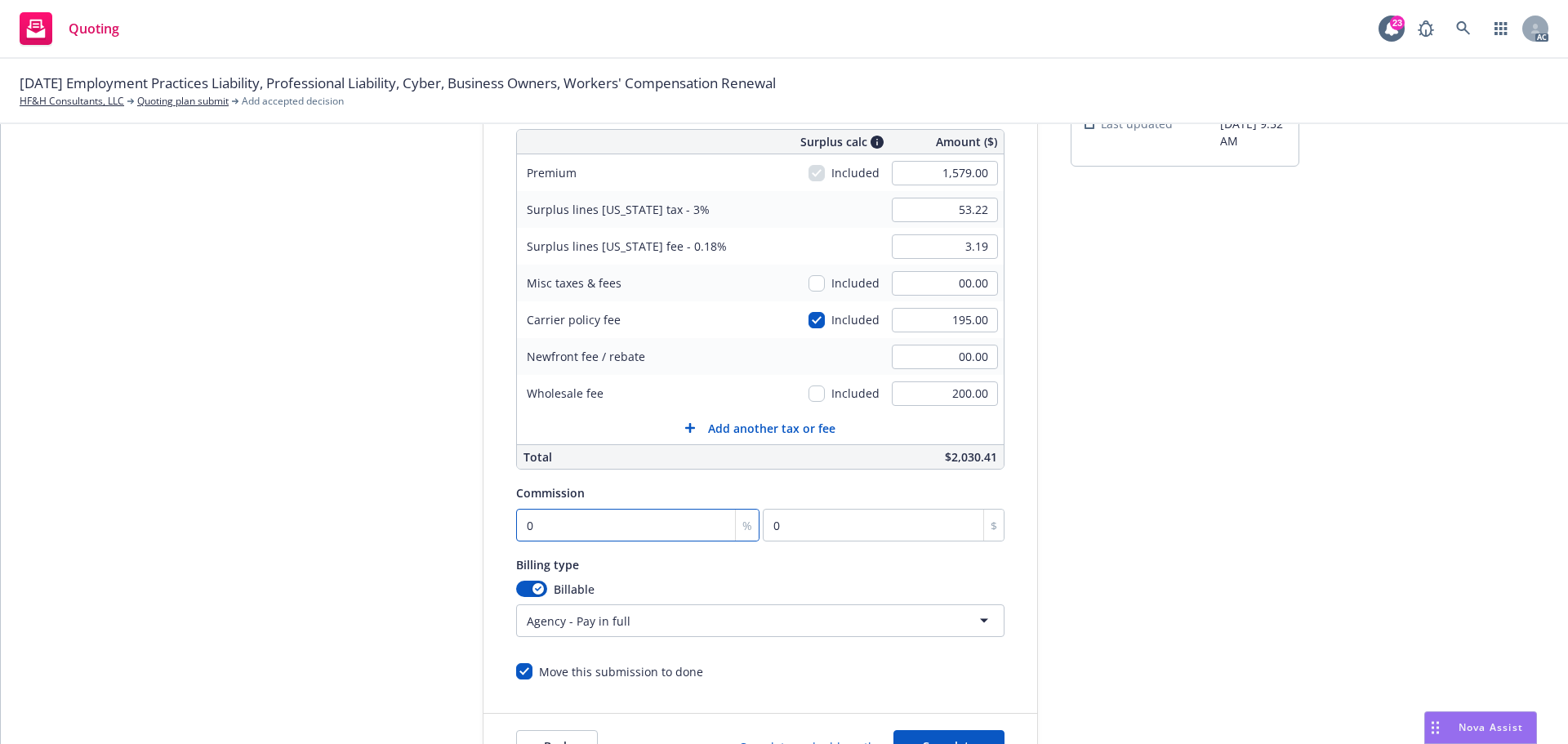
click at [563, 529] on input "0" at bounding box center [638, 525] width 245 height 33
type input "1"
type input "15.79"
type input "15"
type input "236.85"
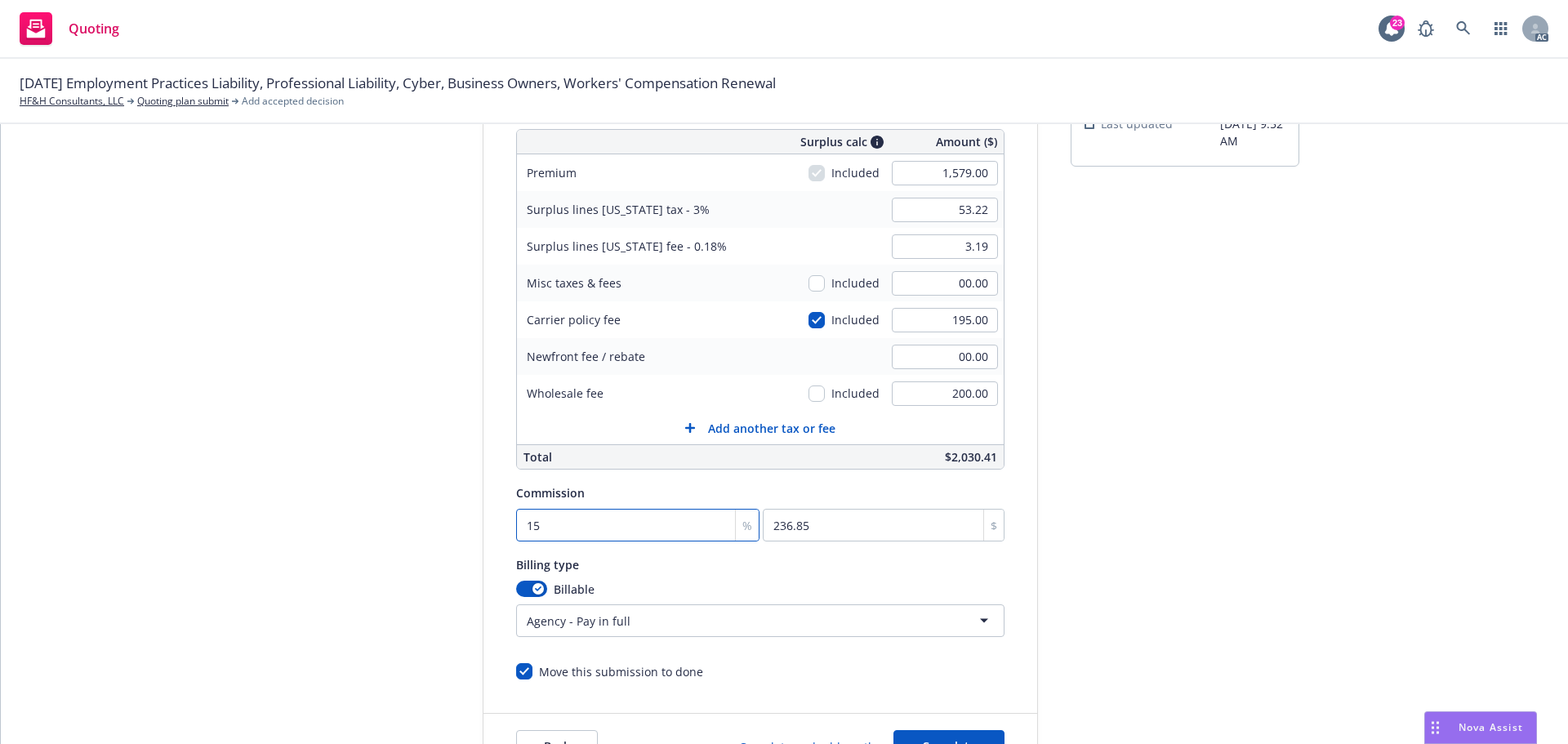
type input "15"
click at [1220, 537] on div "submission Carrier RT Specialty Insurance Services, LLC (RSG Specialty, LLC) La…" at bounding box center [1185, 363] width 229 height 836
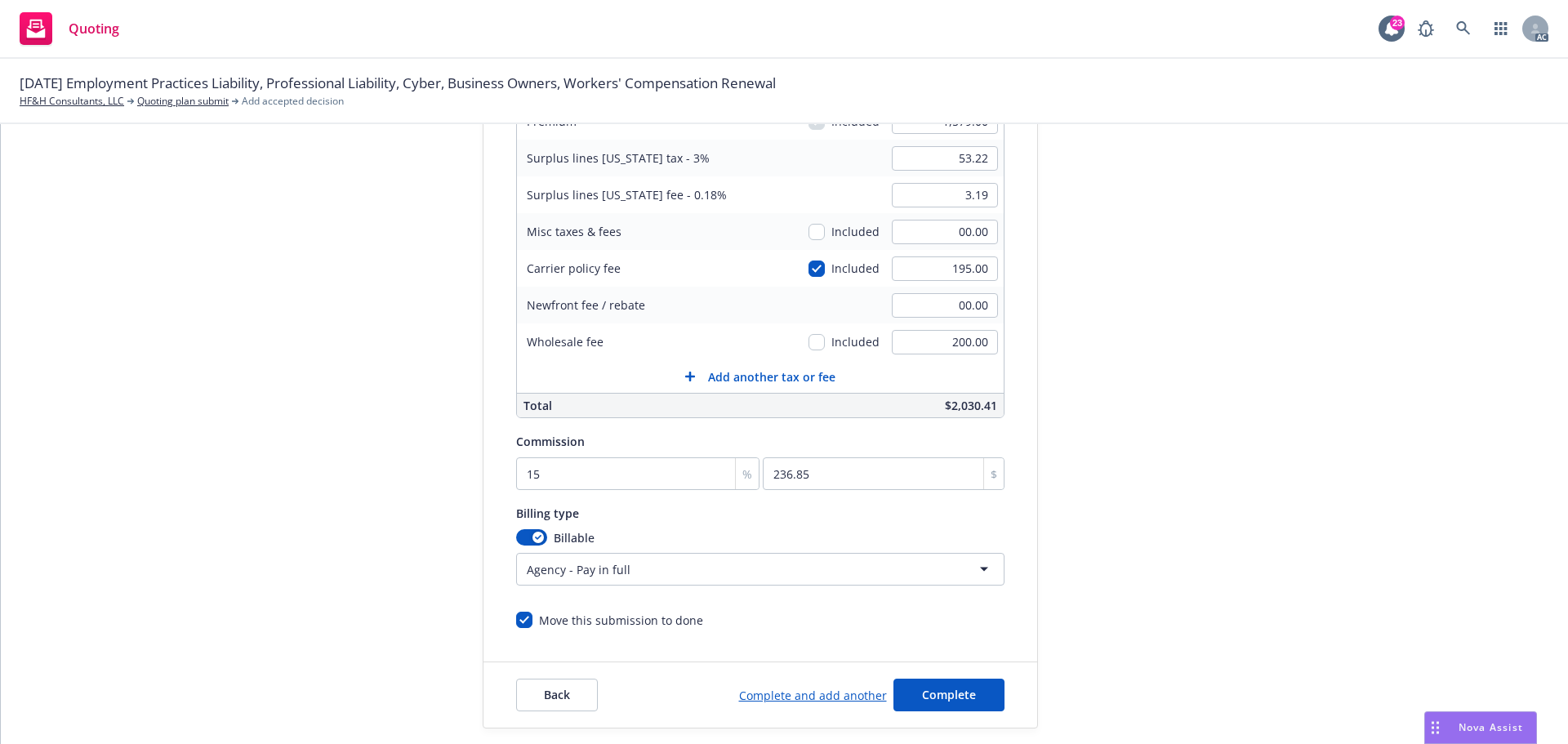
scroll to position [347, 0]
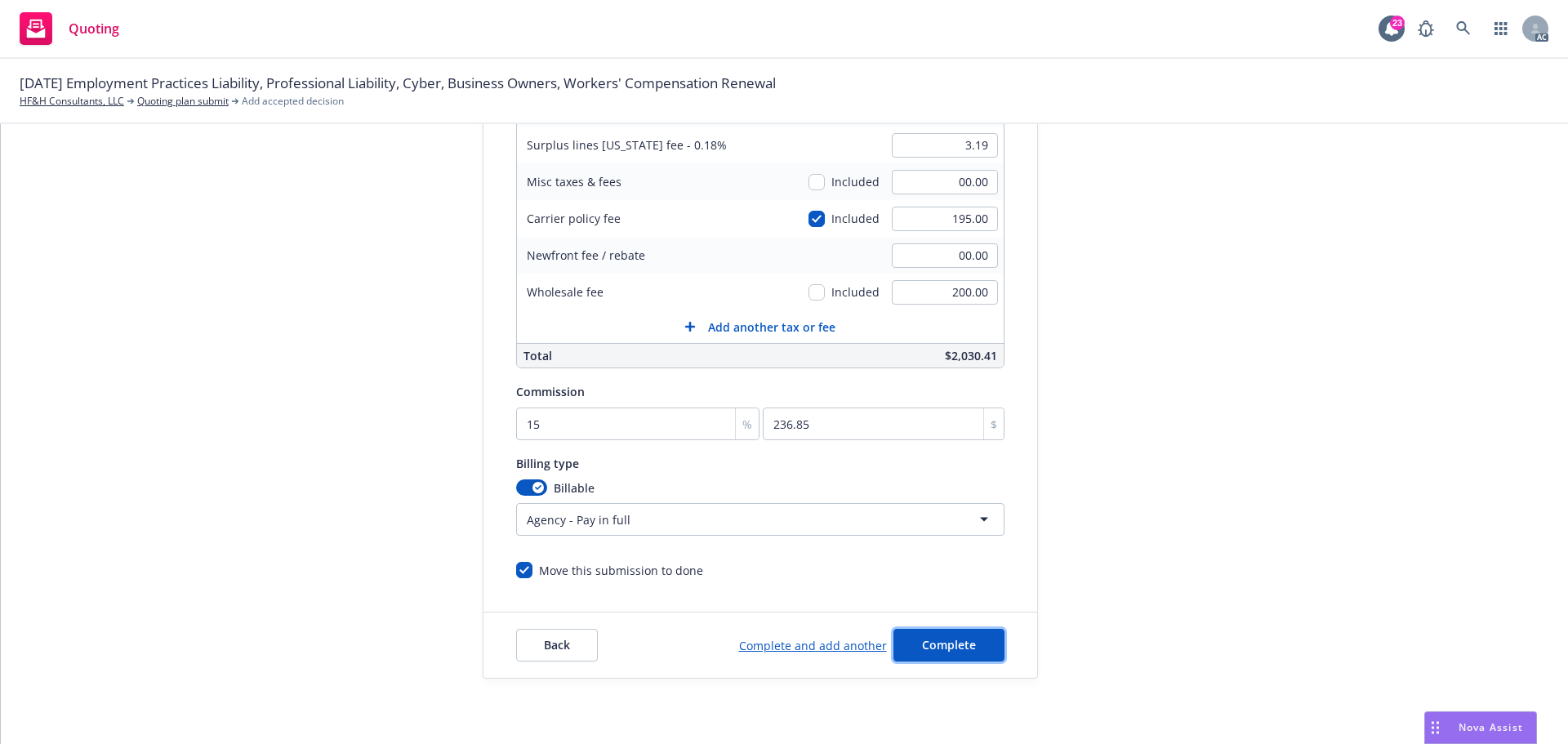
click at [927, 647] on span "Complete" at bounding box center [949, 645] width 53 height 16
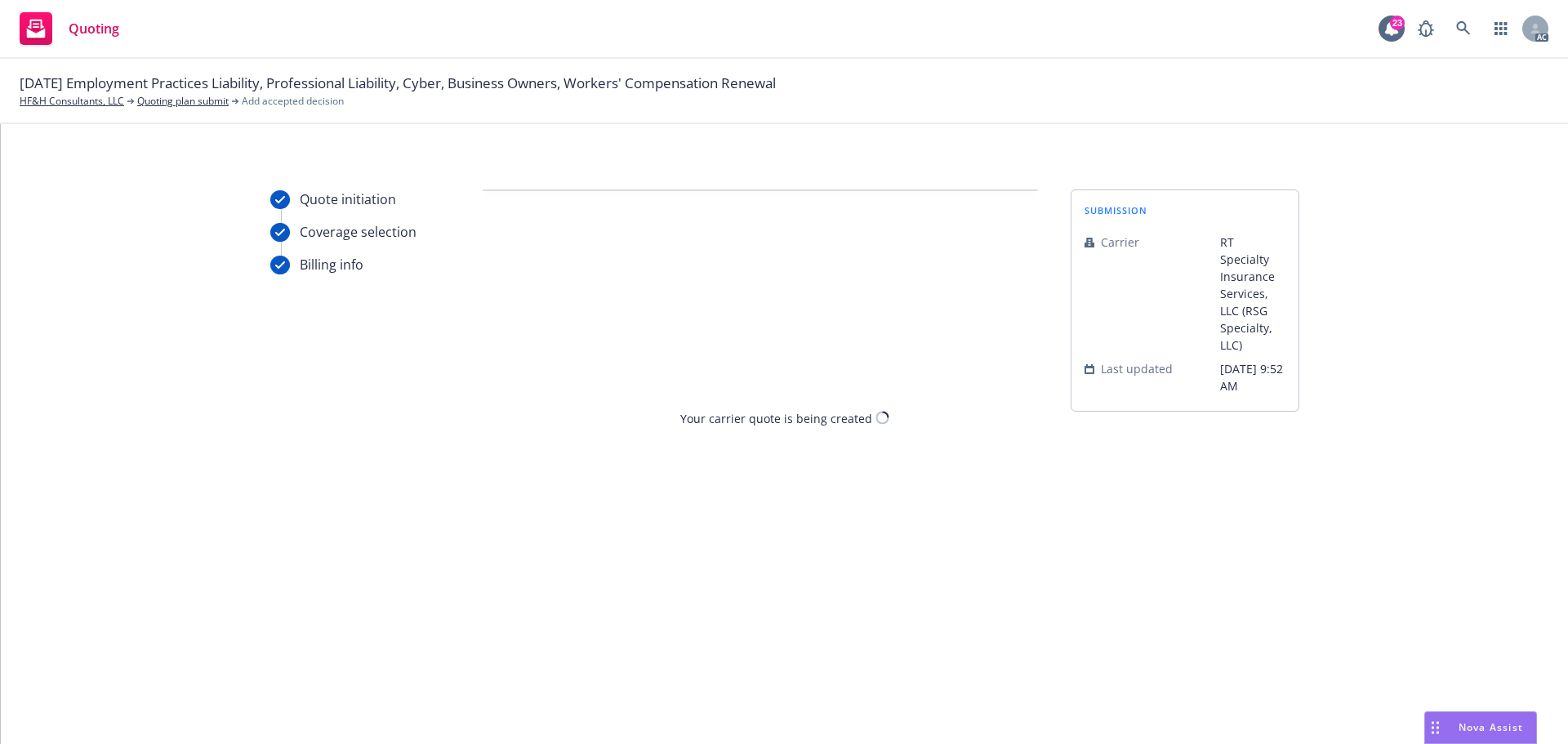
scroll to position [0, 0]
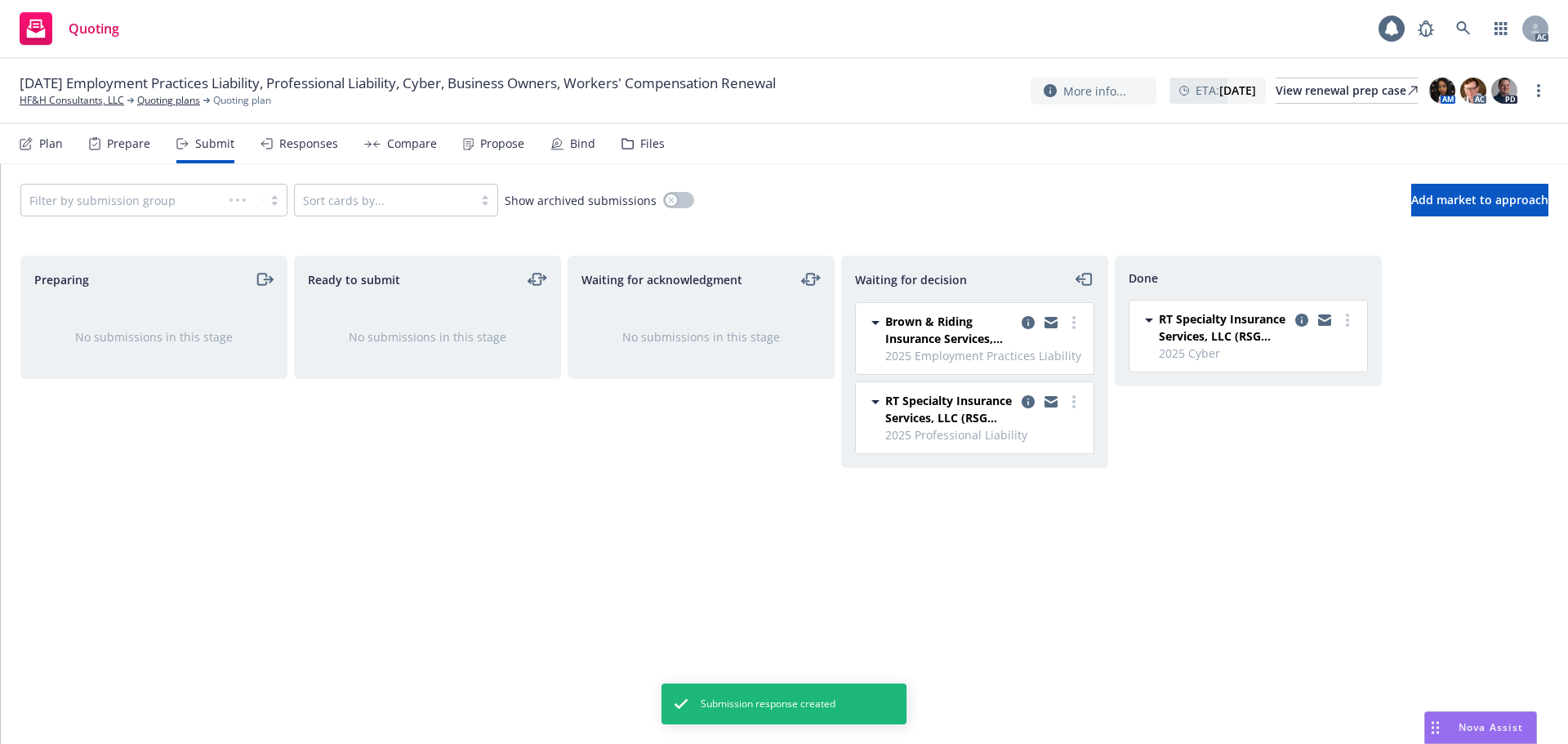
click at [490, 150] on div "Propose" at bounding box center [502, 144] width 45 height 13
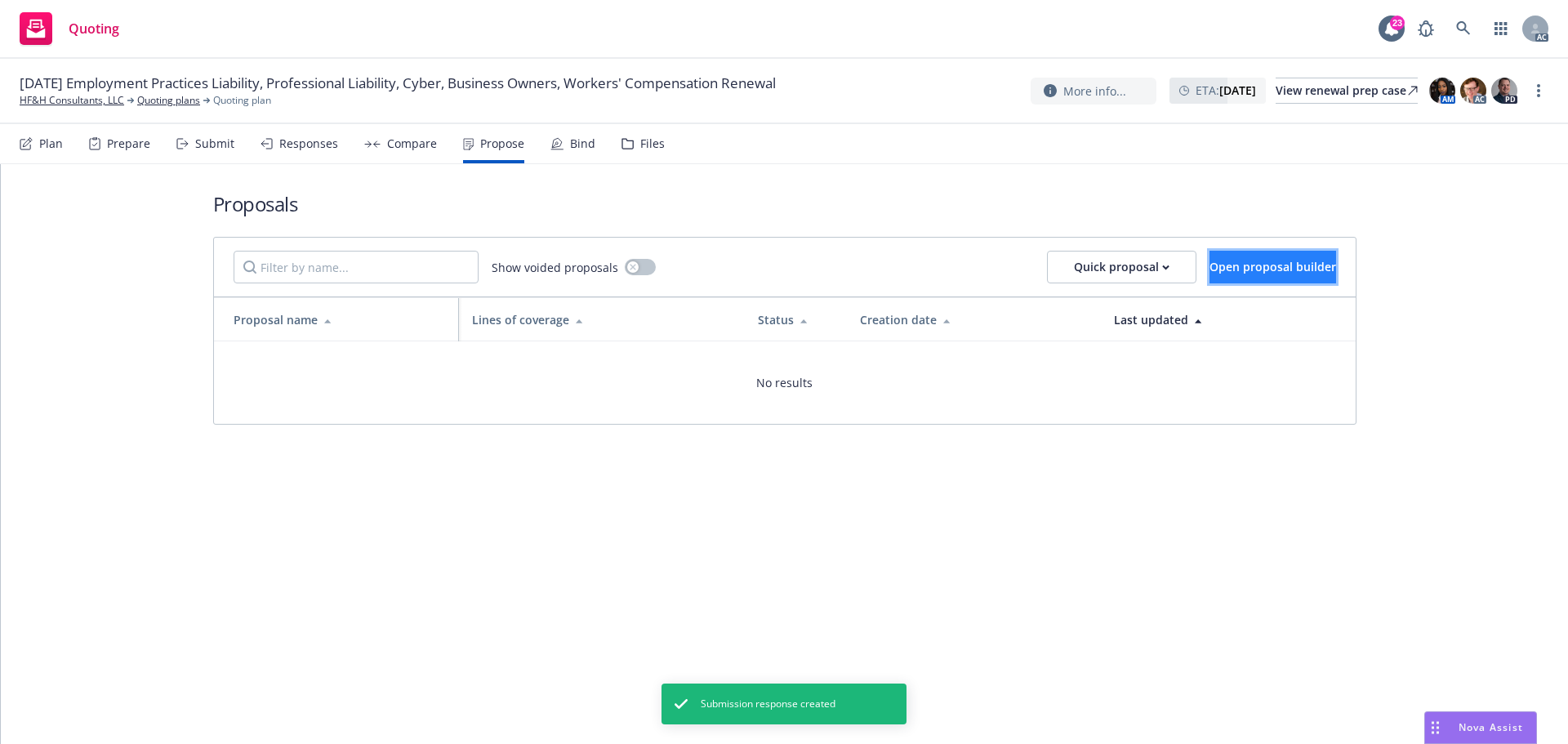
click at [1219, 265] on span "Open proposal builder" at bounding box center [1273, 266] width 127 height 16
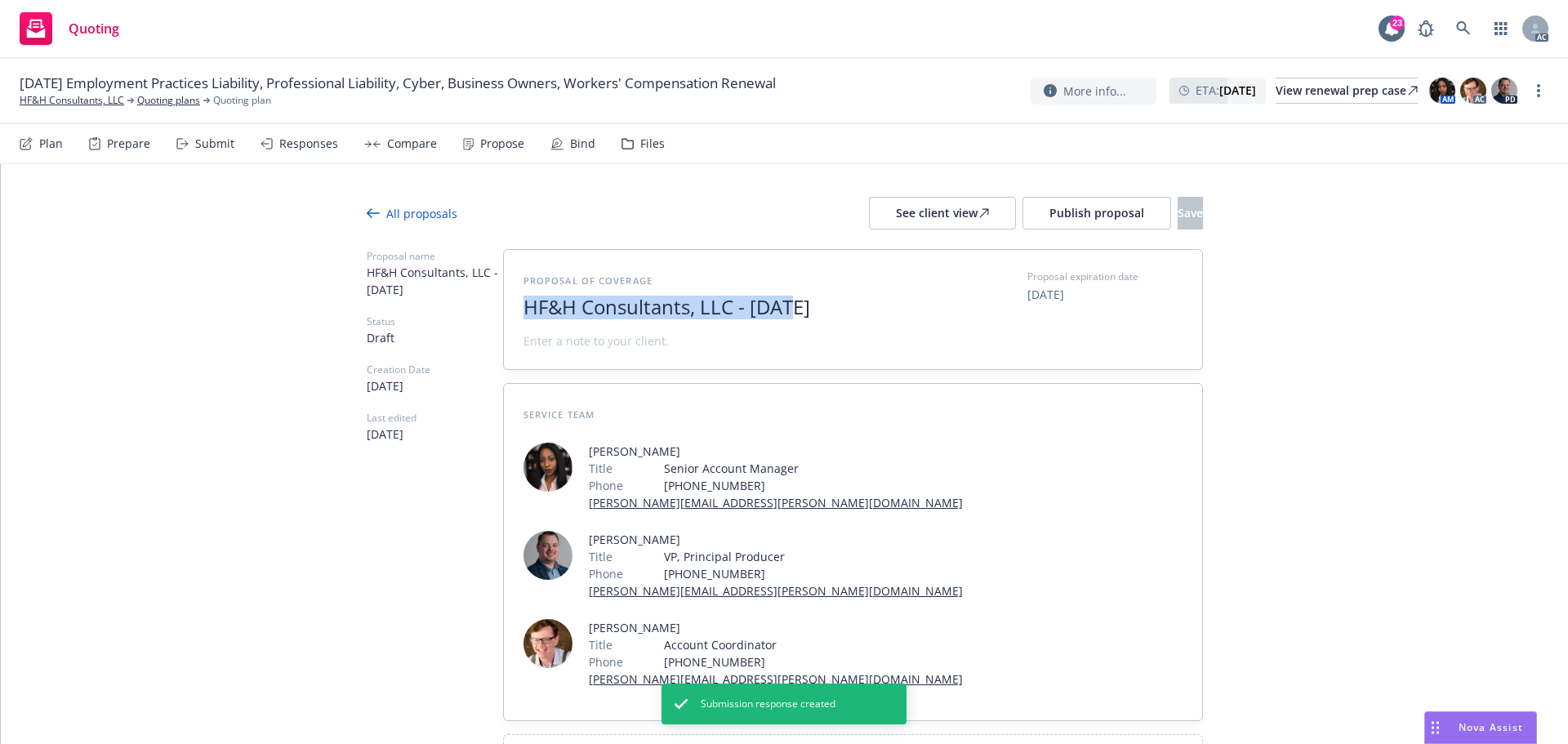
drag, startPoint x: 791, startPoint y: 309, endPoint x: 486, endPoint y: 315, distance: 305.1
click at [486, 315] on div "Proposal name HF&H Consultants, LLC - August 2025 Status Draft Creation Date 08…" at bounding box center [784, 516] width 837 height 533
click at [580, 315] on span "2025" at bounding box center [724, 308] width 400 height 24
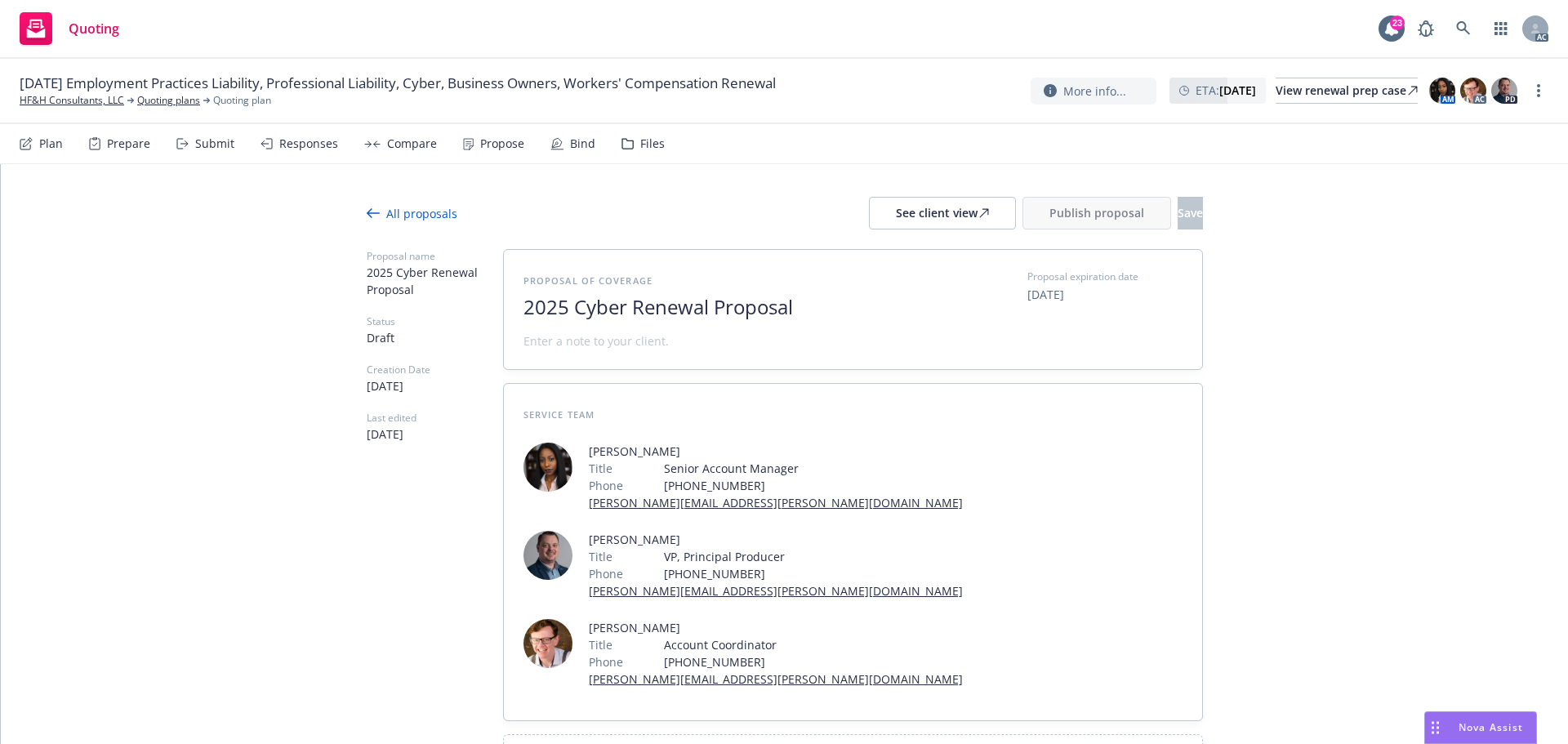
click at [557, 343] on span at bounding box center [596, 341] width 146 height 17
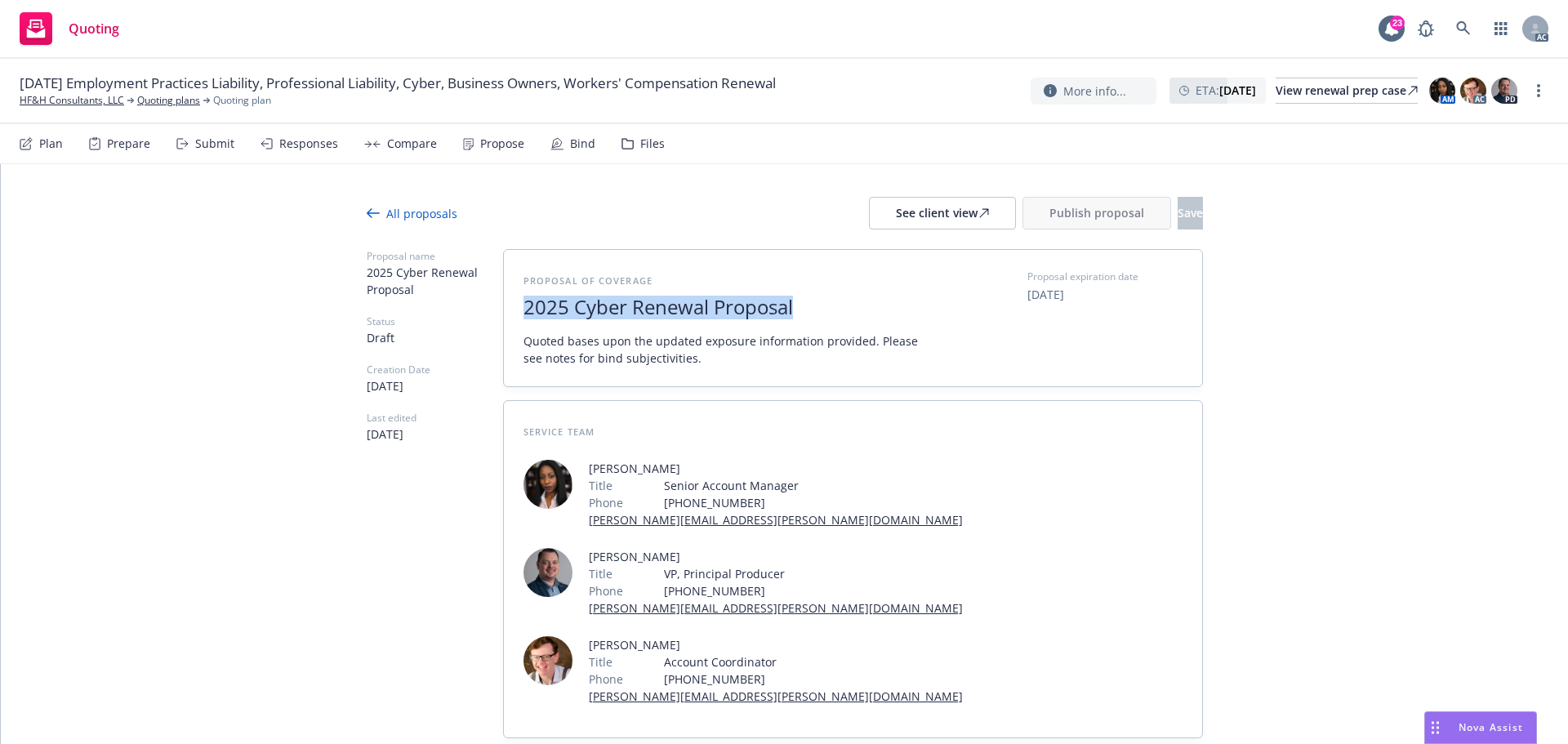
drag, startPoint x: 629, startPoint y: 316, endPoint x: 501, endPoint y: 319, distance: 128.0
click at [504, 320] on div "Proposal of coverage 2025 Cyber Renewal Proposal Quoted bases upon the updated …" at bounding box center [853, 318] width 698 height 137
copy span "2025 Cyber Renewal Proposal"
type textarea "x"
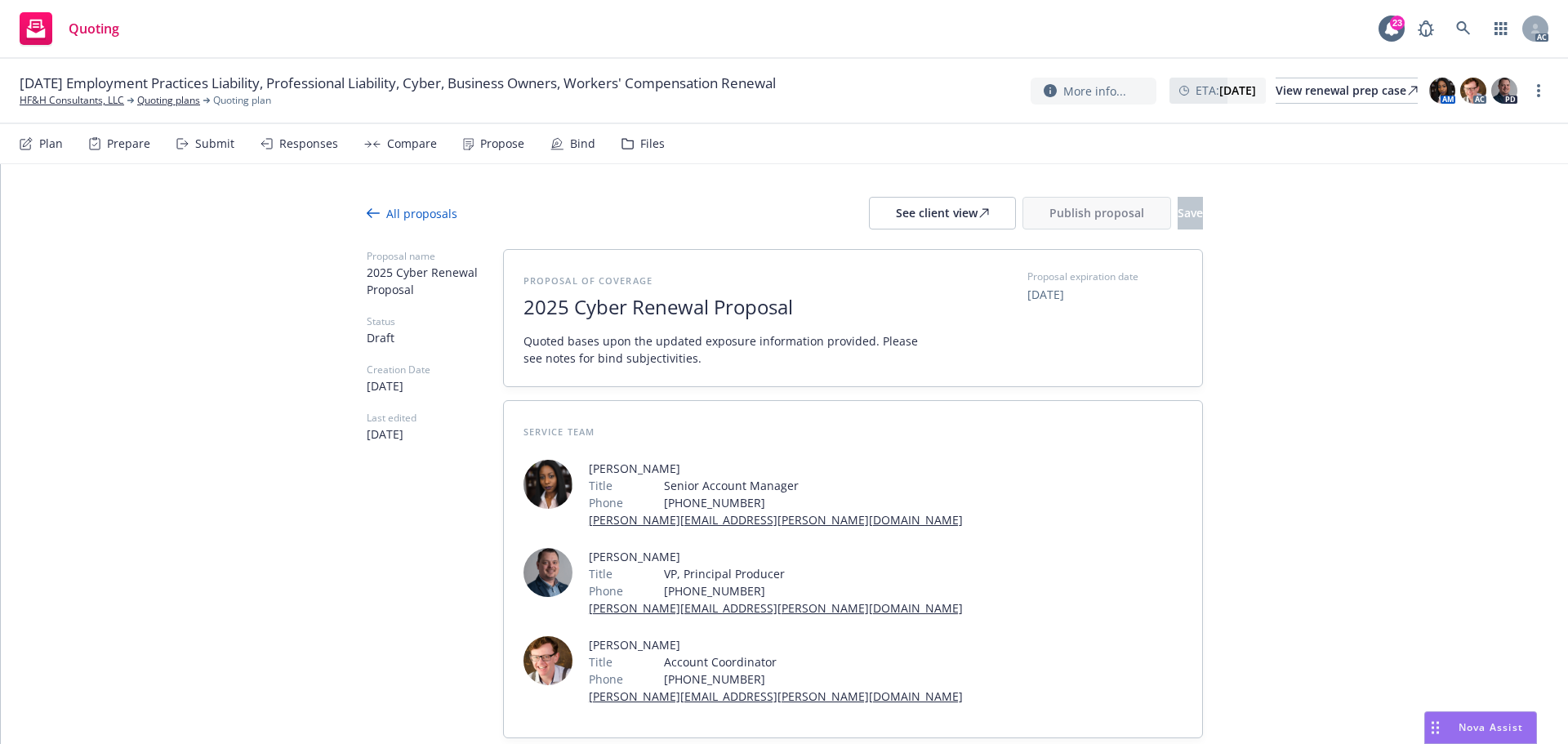
paste span
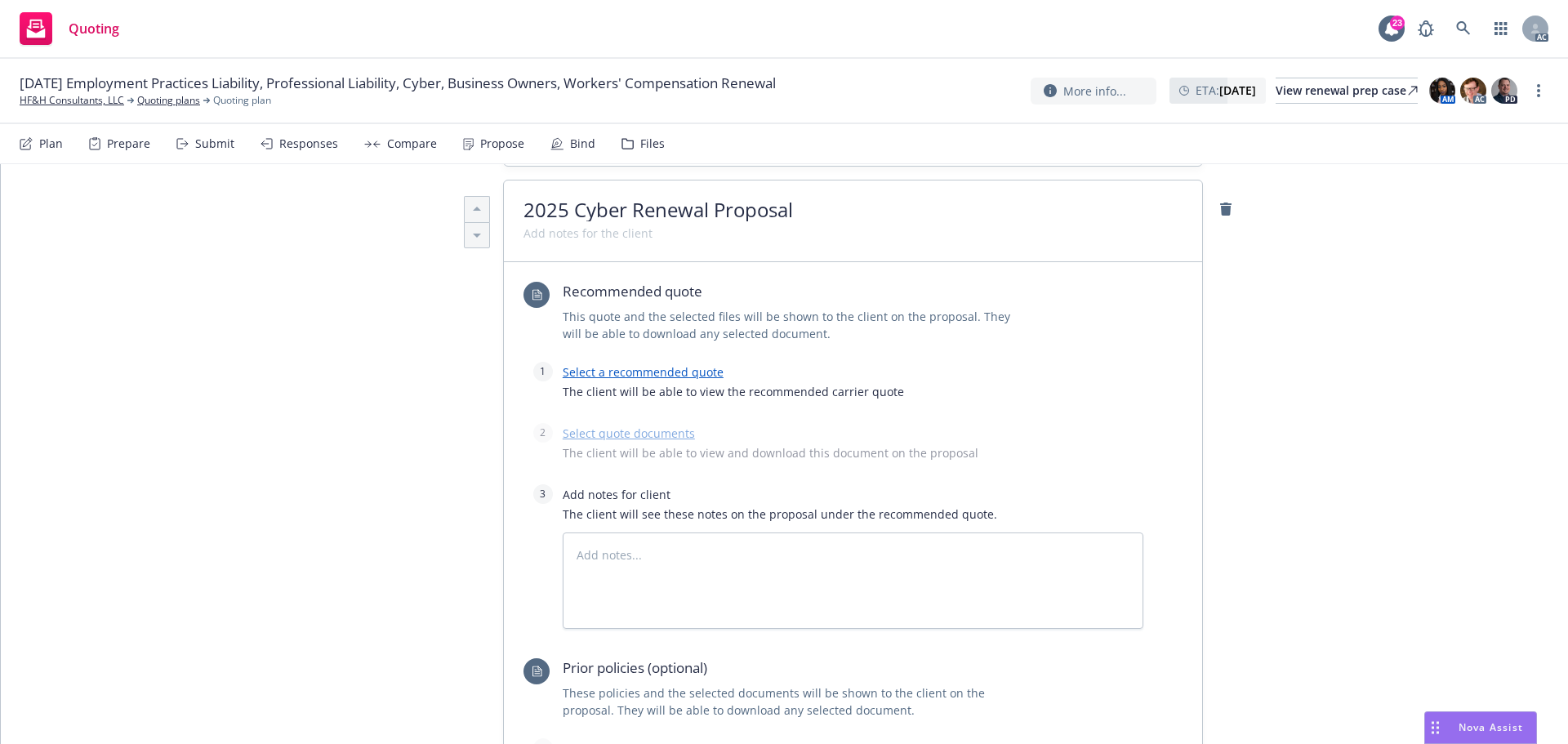
click at [665, 365] on link "Select a recommended quote" at bounding box center [643, 372] width 160 height 16
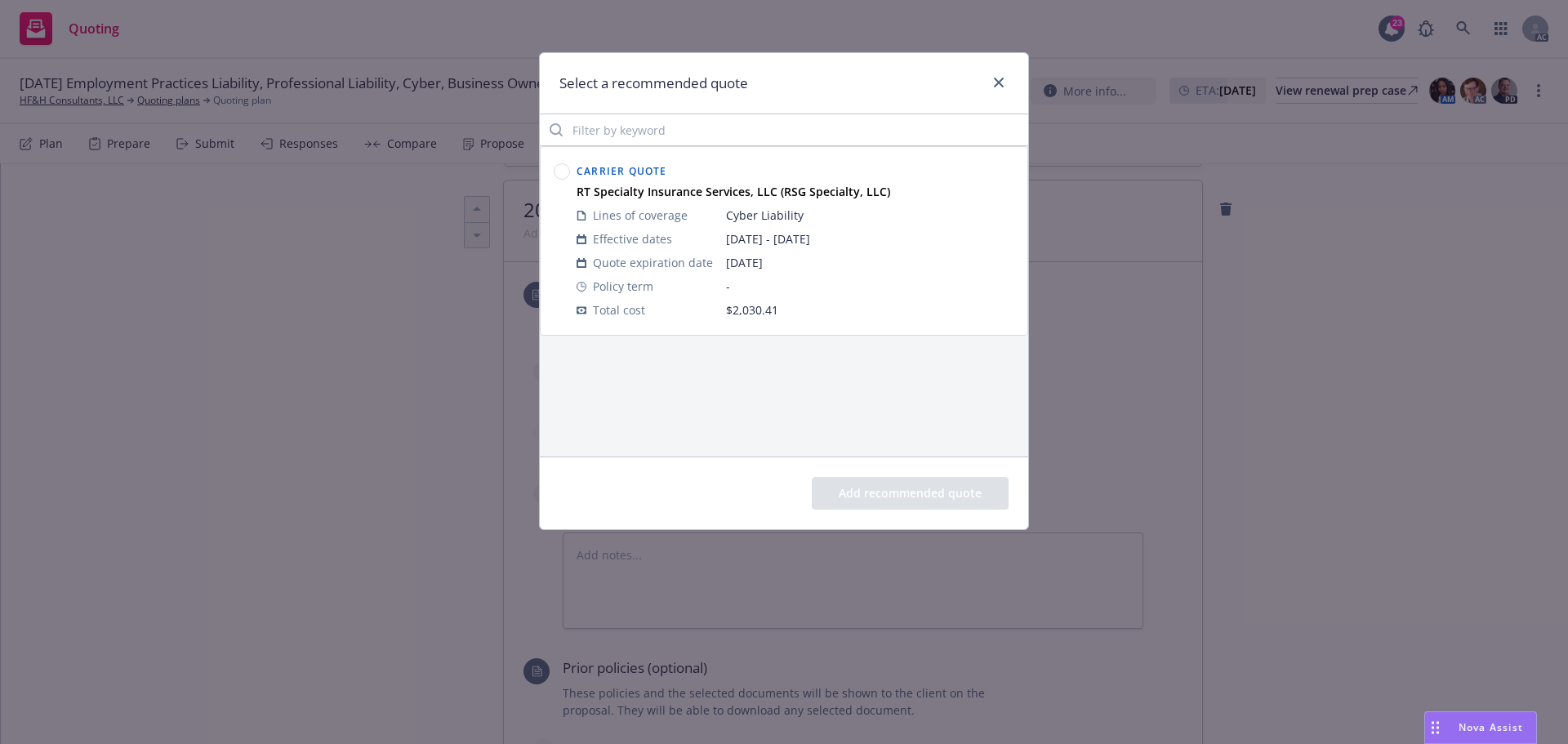
click at [572, 172] on div at bounding box center [562, 241] width 23 height 168
click at [566, 175] on circle at bounding box center [563, 172] width 16 height 16
click at [907, 498] on button "Add recommended quote" at bounding box center [910, 493] width 197 height 33
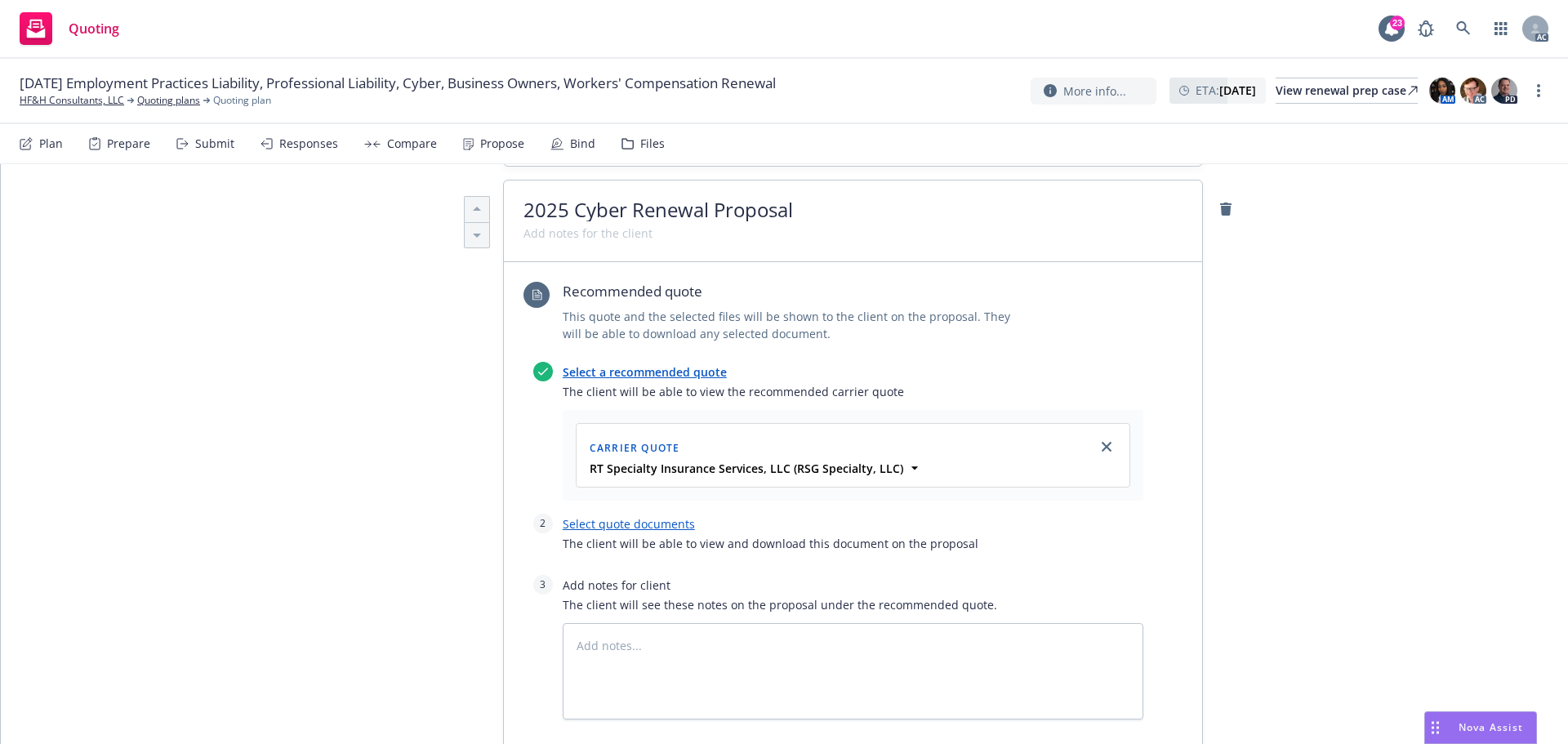
click at [654, 516] on link "Select quote documents" at bounding box center [629, 524] width 133 height 16
type textarea "x"
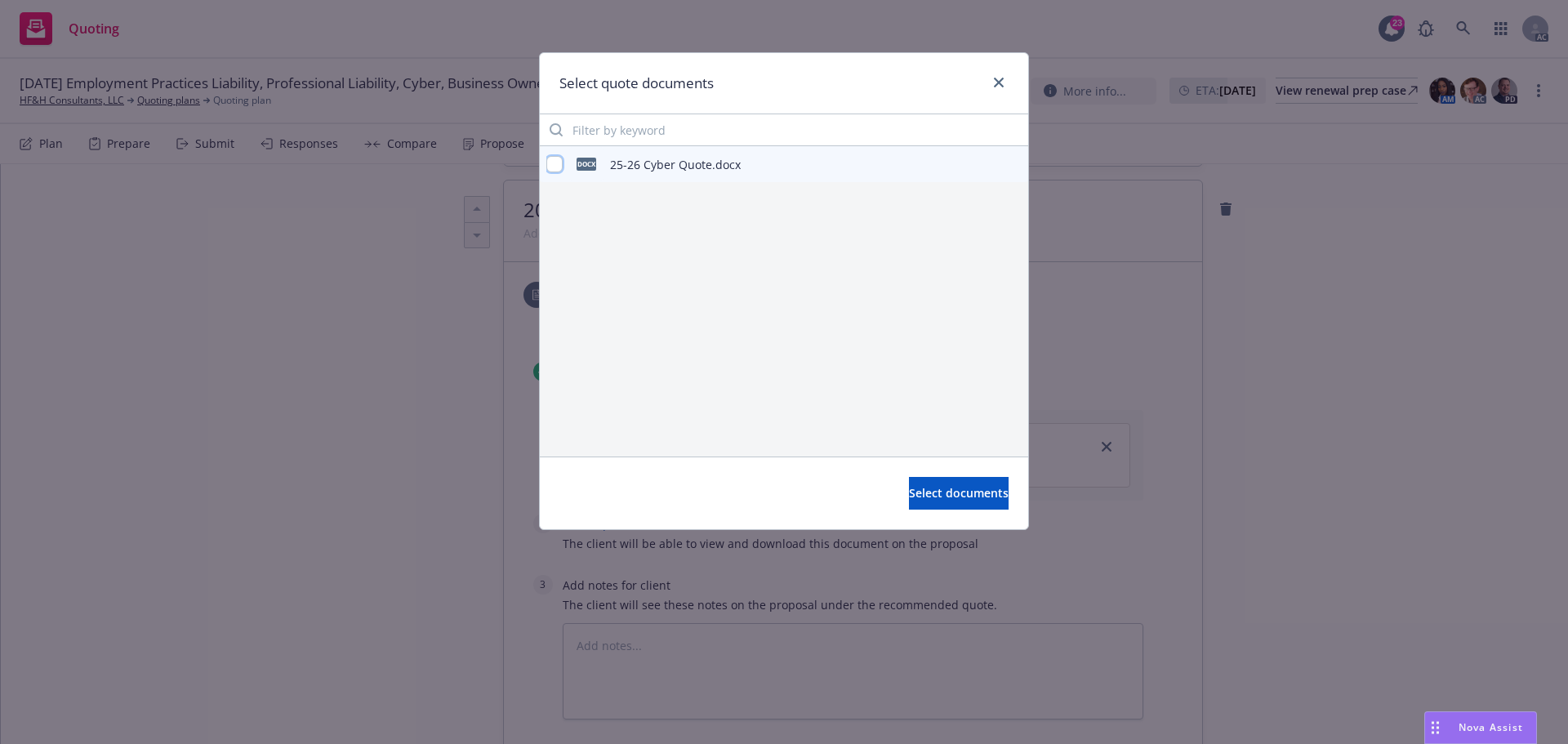
click at [554, 166] on input "checkbox" at bounding box center [555, 164] width 16 height 16
checkbox input "true"
click at [943, 488] on span "Select documents" at bounding box center [959, 493] width 100 height 16
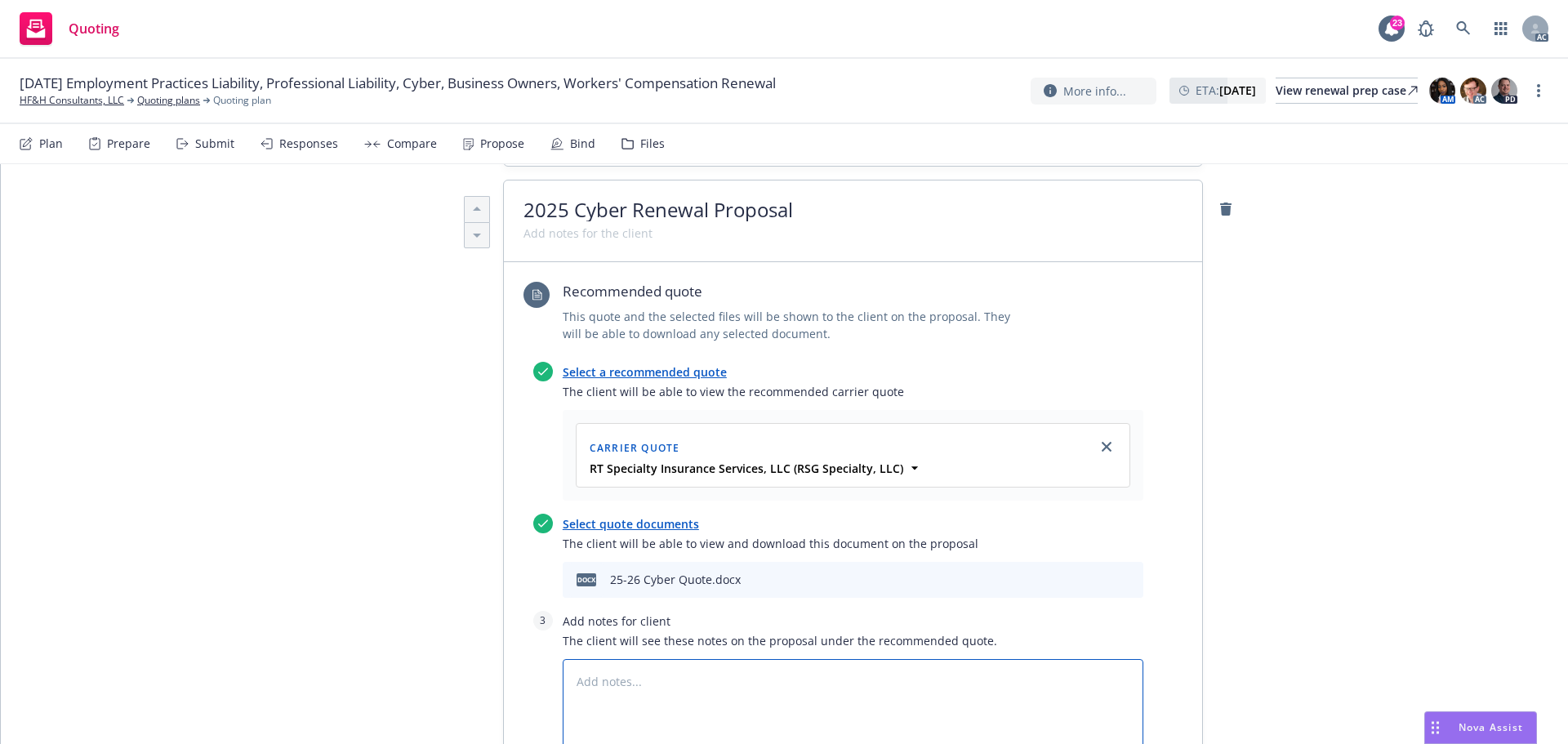
click at [703, 660] on textarea at bounding box center [853, 707] width 580 height 96
type textarea "x"
type textarea "B"
type textarea "x"
type textarea "Bi"
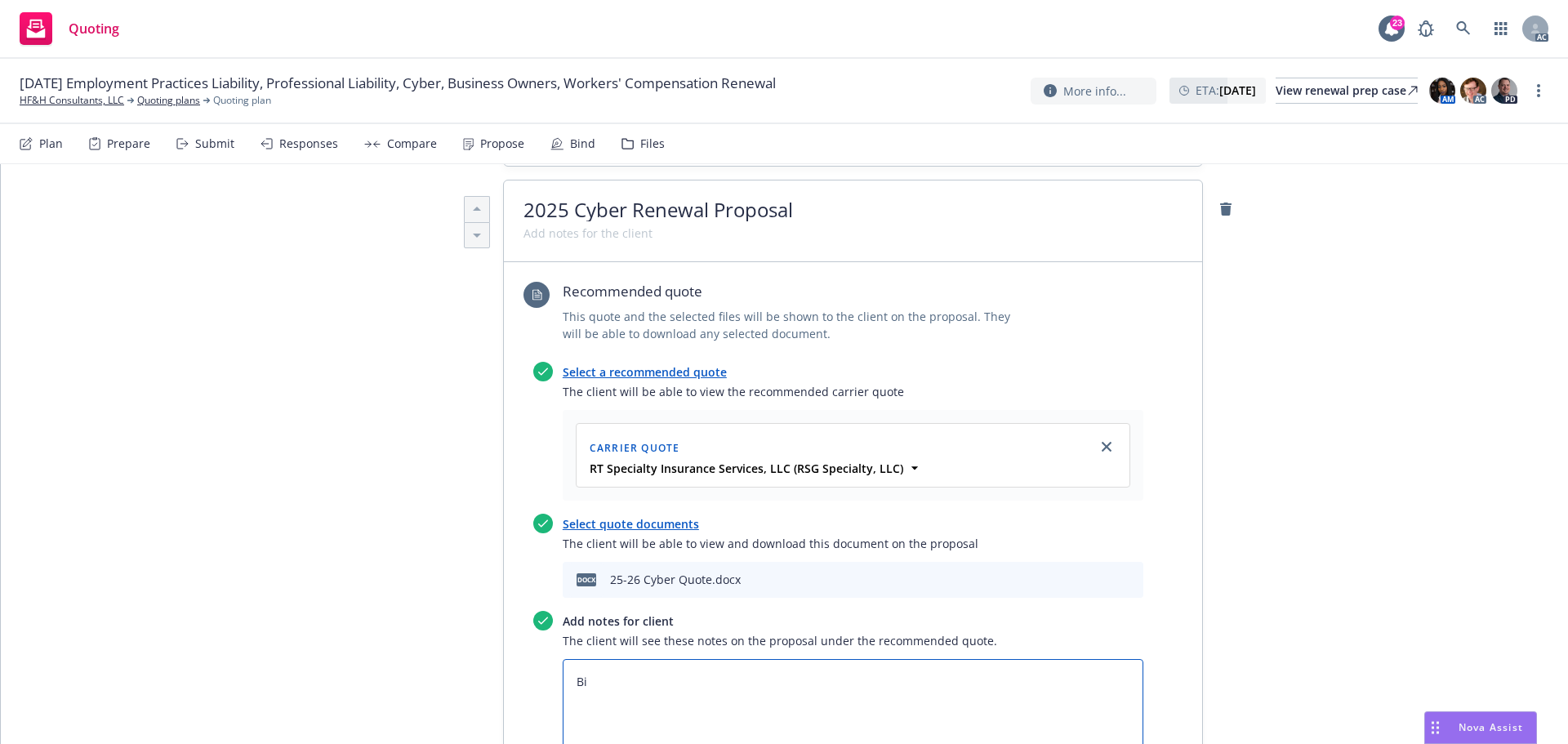
type textarea "x"
type textarea "Bin"
type textarea "x"
type textarea "Bind"
type textarea "x"
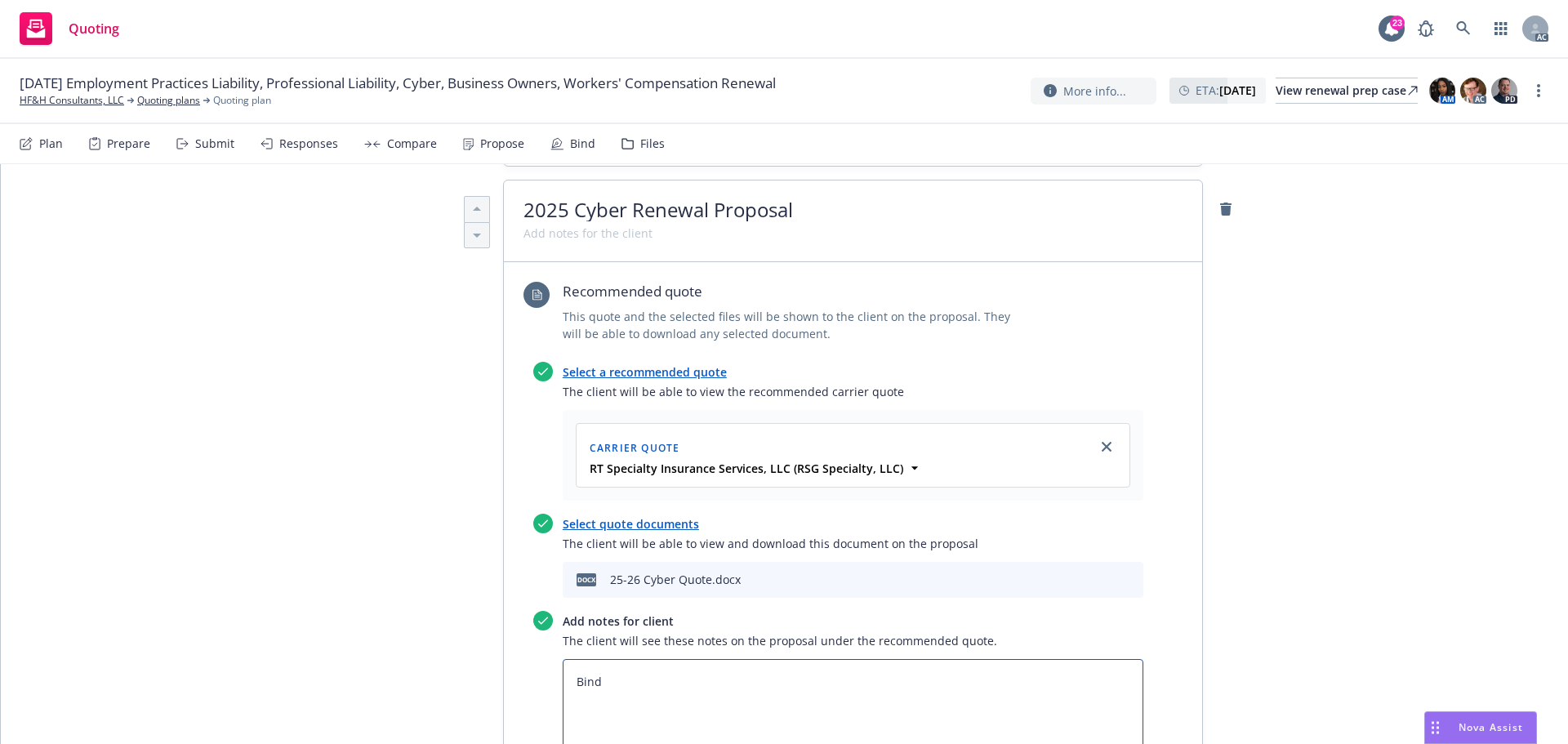
type textarea "Bind"
type textarea "x"
type textarea "Bind S"
type textarea "x"
type textarea "Bind Su"
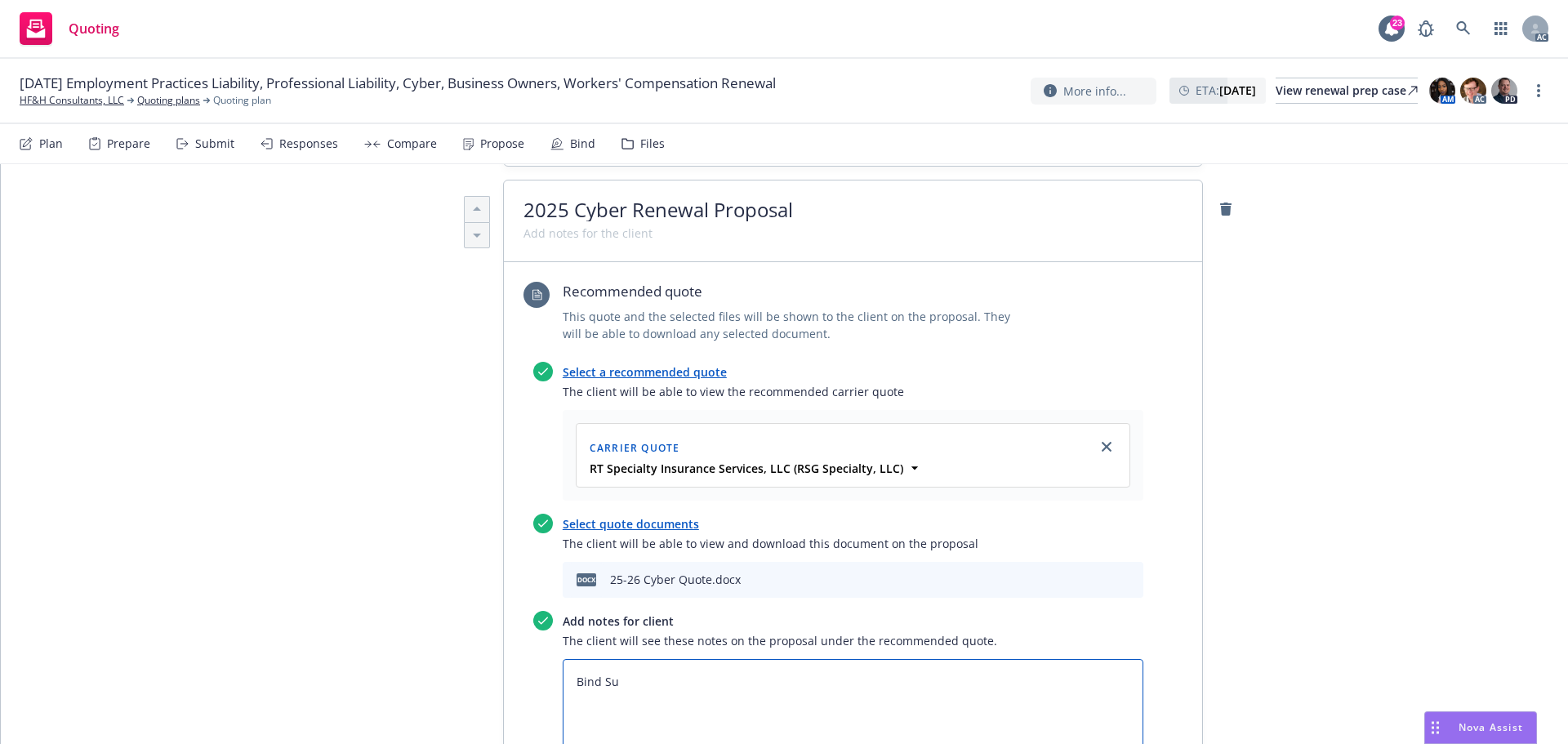
type textarea "x"
type textarea "Bind Sub"
type textarea "x"
type textarea "Bind Subj"
type textarea "x"
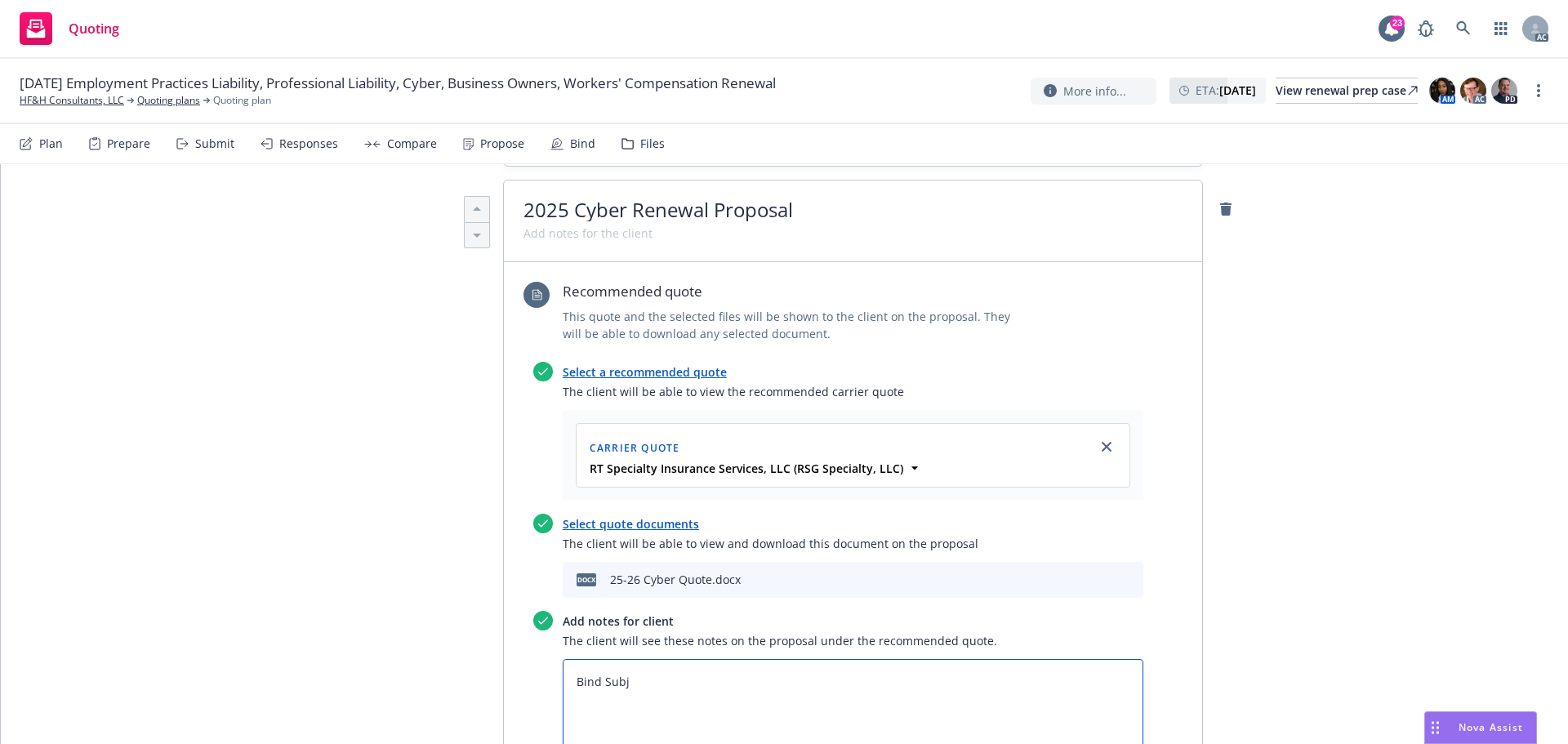
type textarea "Bind Subje"
type textarea "x"
type textarea "Bind Subjec"
type textarea "x"
type textarea "Bind Subject"
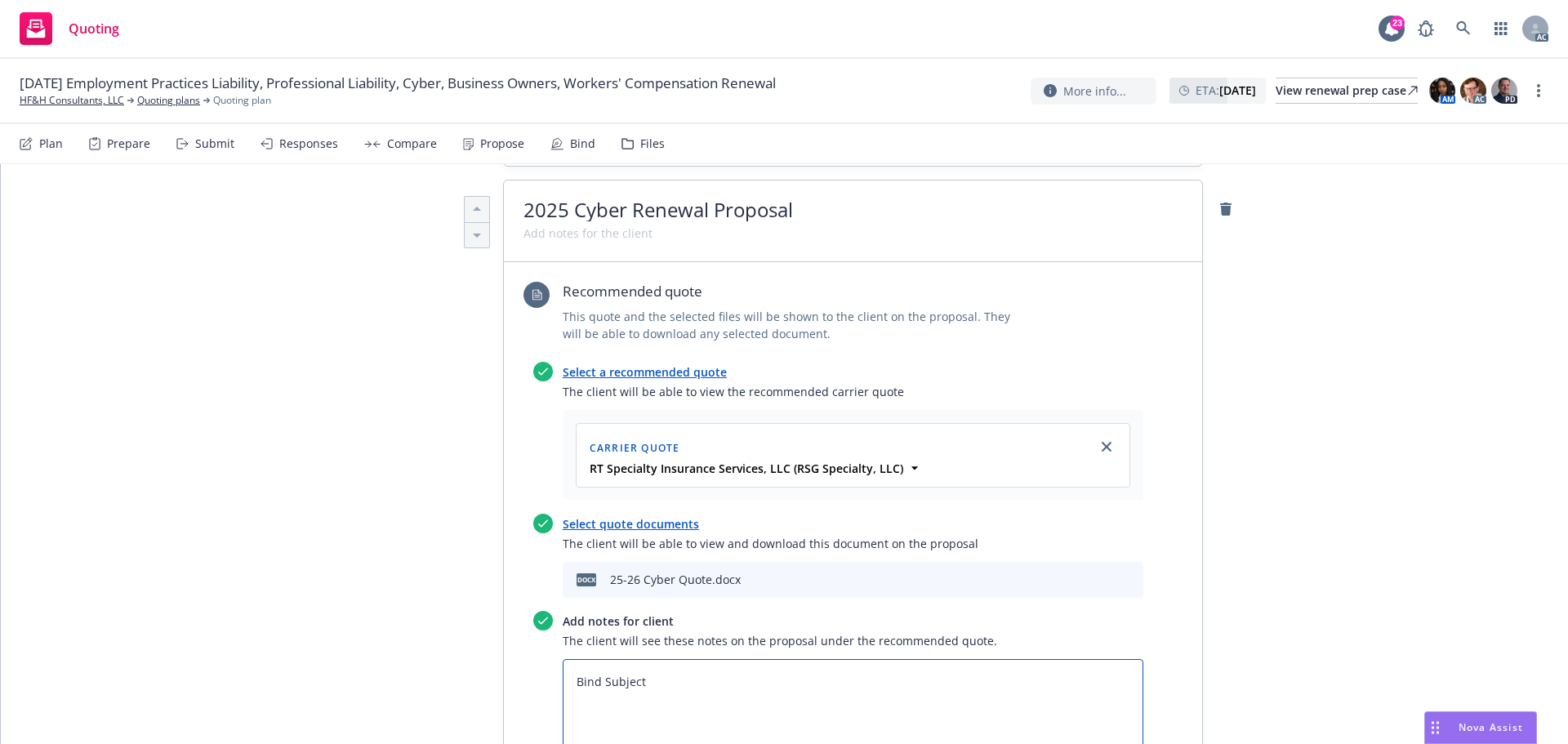
type textarea "x"
type textarea "Bind Subjecti"
type textarea "x"
type textarea "Bind Subjectiv"
type textarea "x"
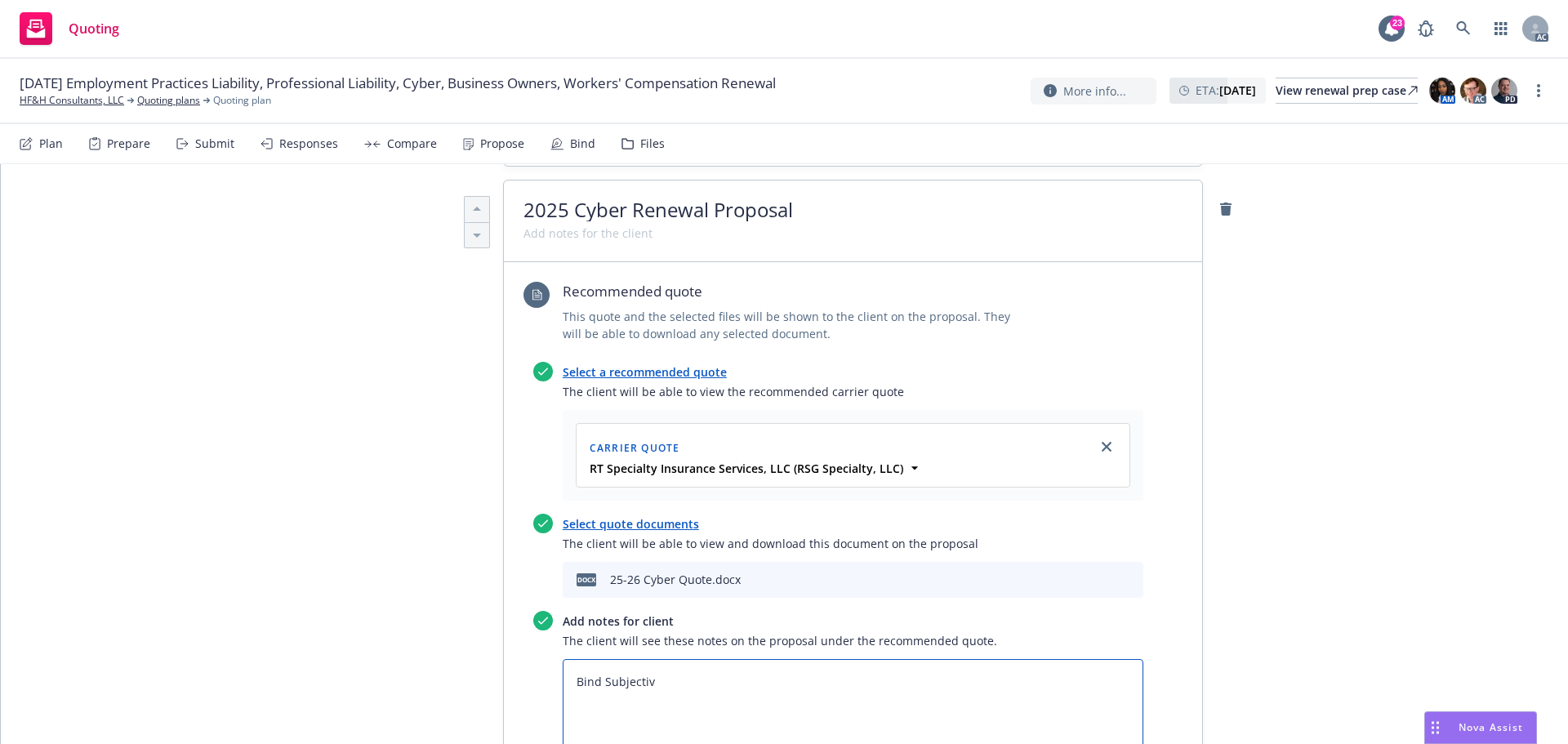
type textarea "Bind Subjectivi"
type textarea "x"
type textarea "Bind Subjectivit"
type textarea "x"
type textarea "Bind Subjectiviti"
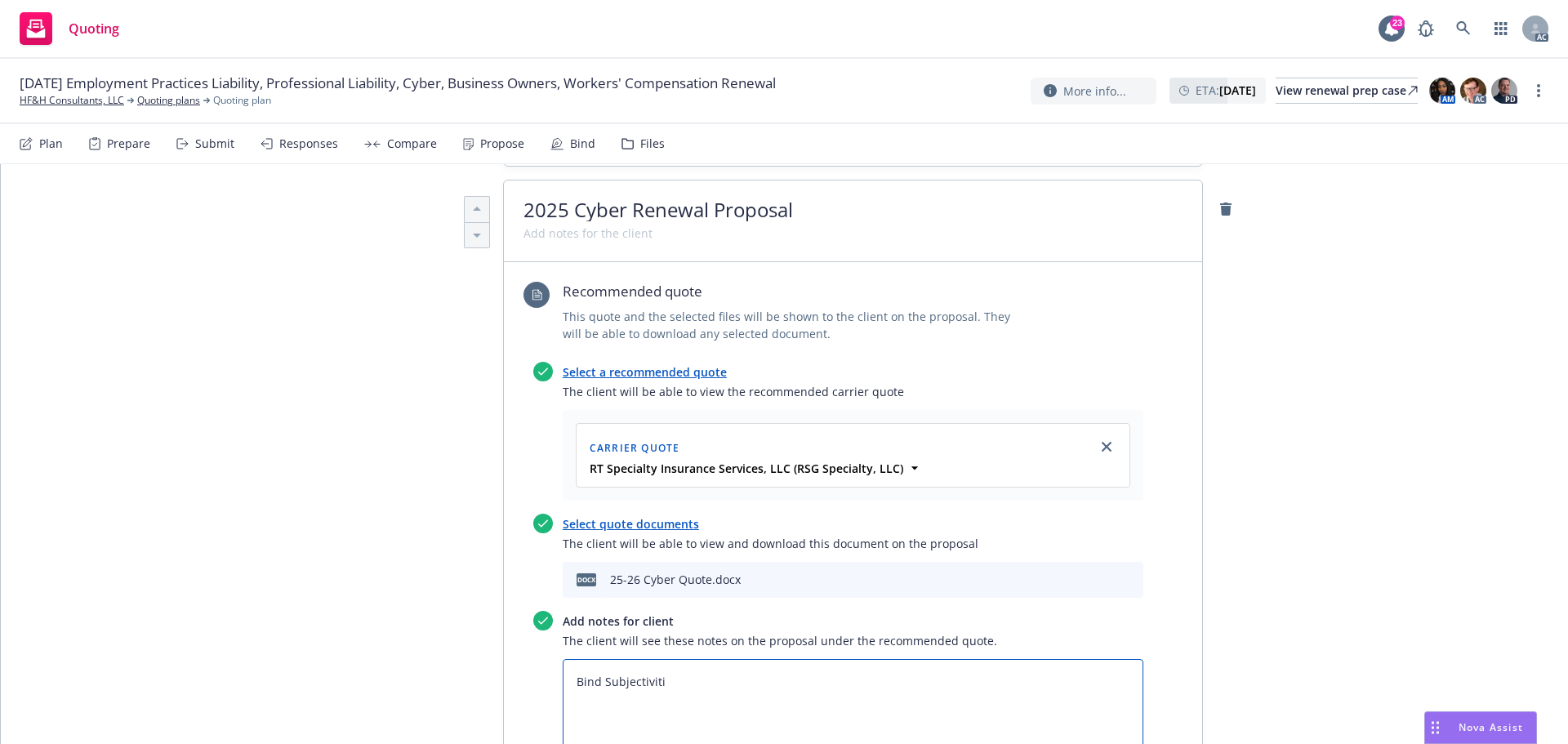
type textarea "x"
type textarea "Bind Subjectivitie"
type textarea "x"
type textarea "Bind Subjectivities"
type textarea "x"
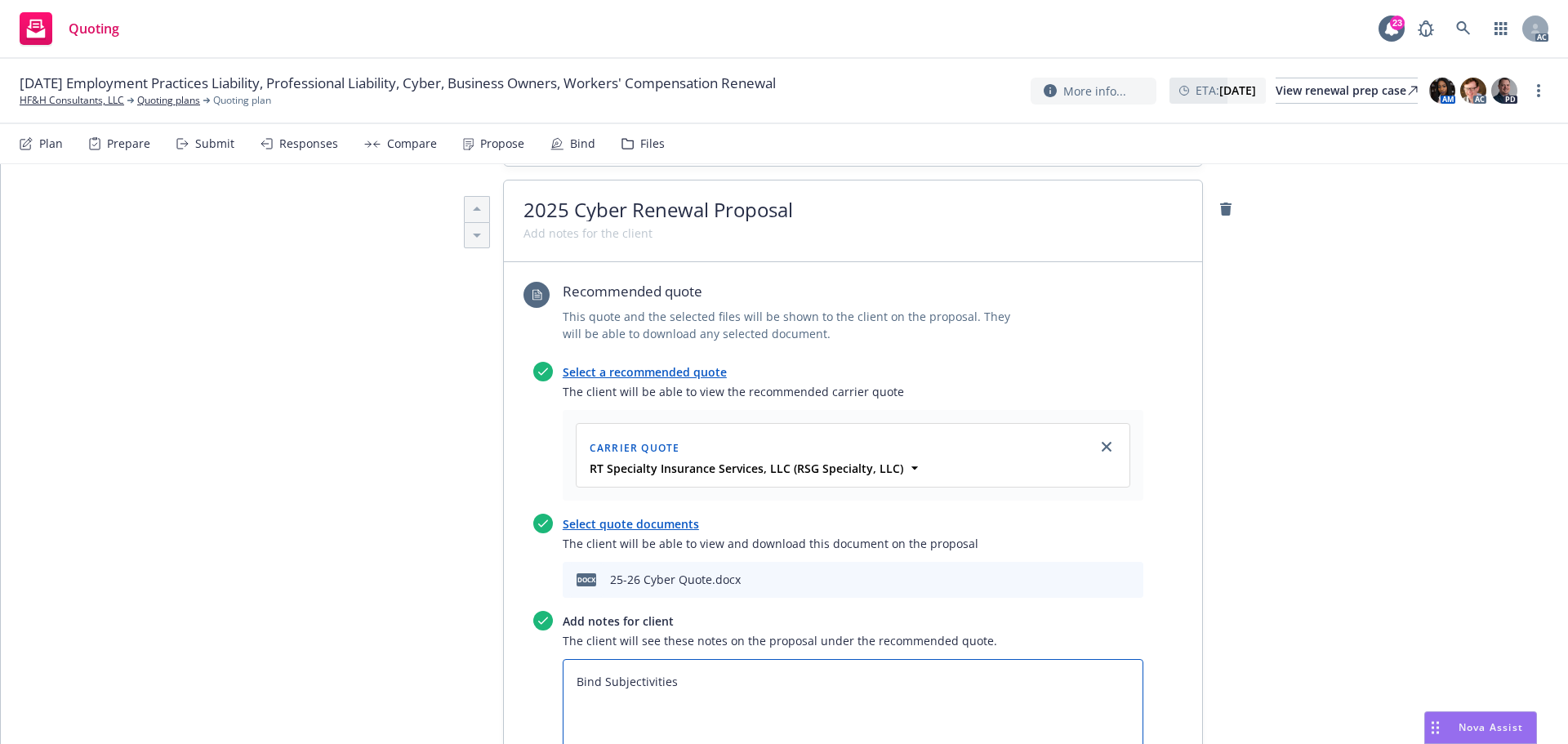
type textarea "Bind Subjectivities:"
type textarea "x"
type textarea "Bind Subjectivities:"
click at [621, 660] on textarea "Bind Subjectivities:" at bounding box center [853, 707] width 580 height 96
paste textarea "CA SL2 Form – Attached to Quote Cover Letter A completed TMHCC Declaration of N…"
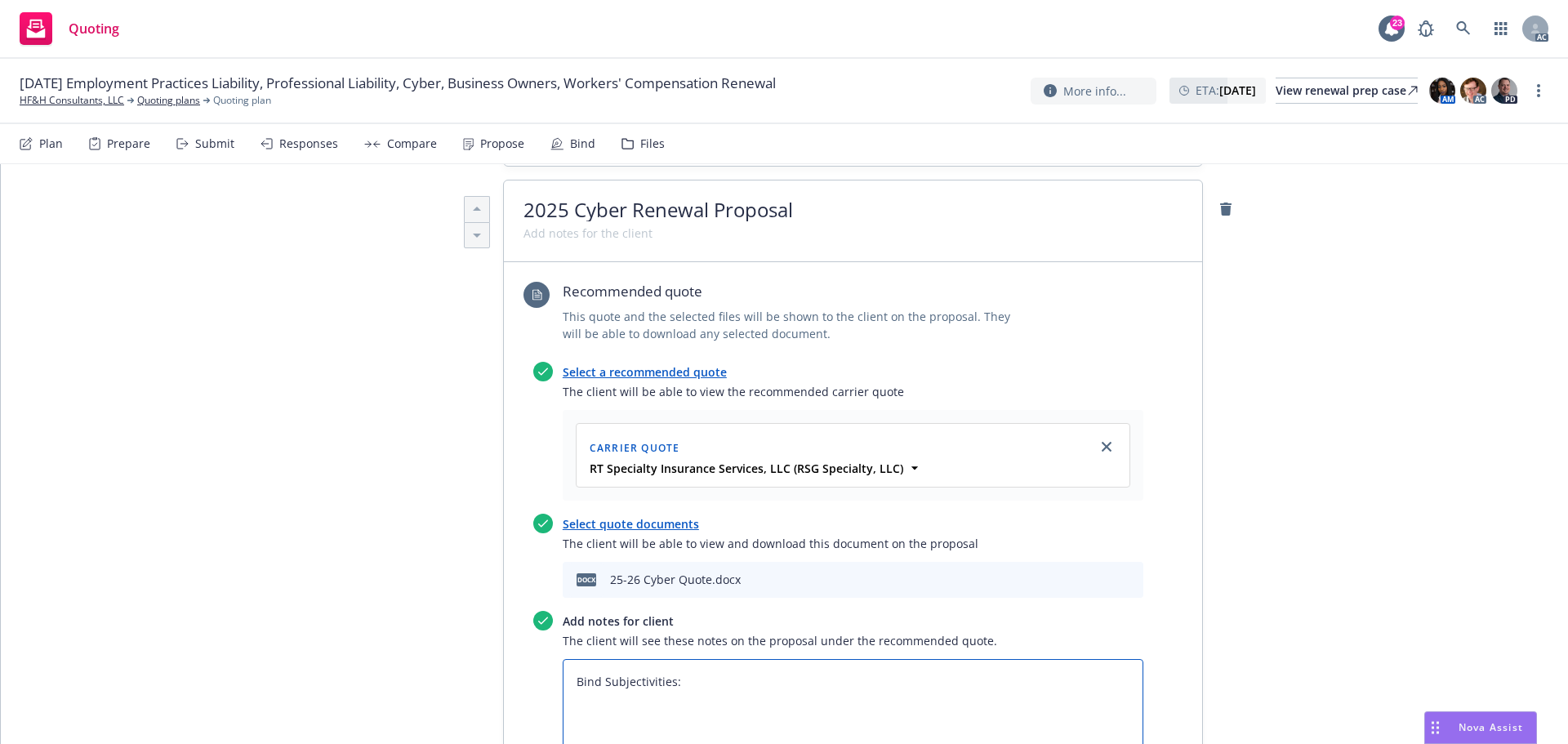
type textarea "x"
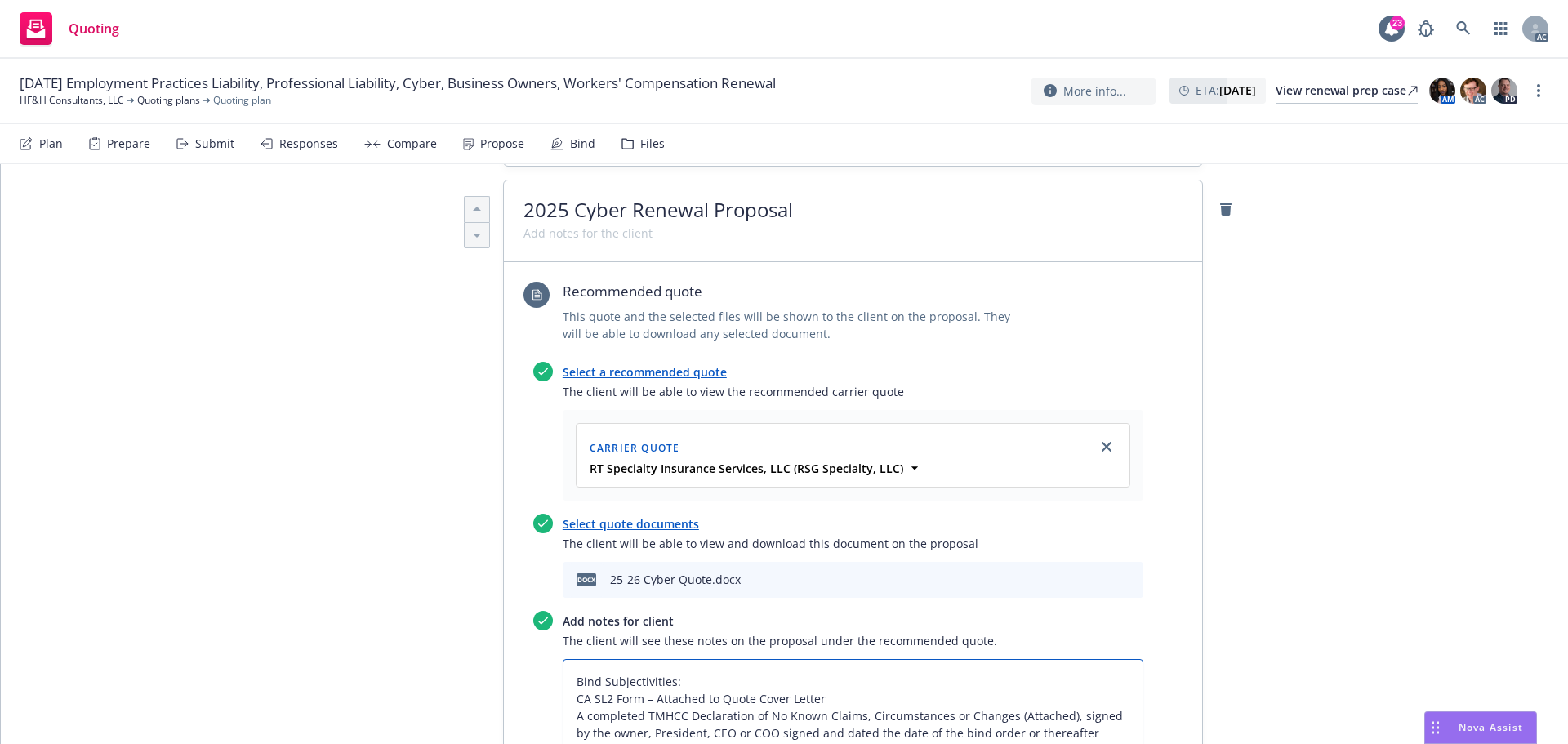
click at [571, 660] on textarea "Bind Subjectivities: CA SL2 Form – Attached to Quote Cover Letter A completed T…" at bounding box center [853, 725] width 580 height 131
type textarea "Bind Subjectivities: 1CA SL2 Form – Attached to Quote Cover Letter A completed …"
type textarea "x"
type textarea "Bind Subjectivities: 1.CA SL2 Form – Attached to Quote Cover Letter A completed…"
type textarea "x"
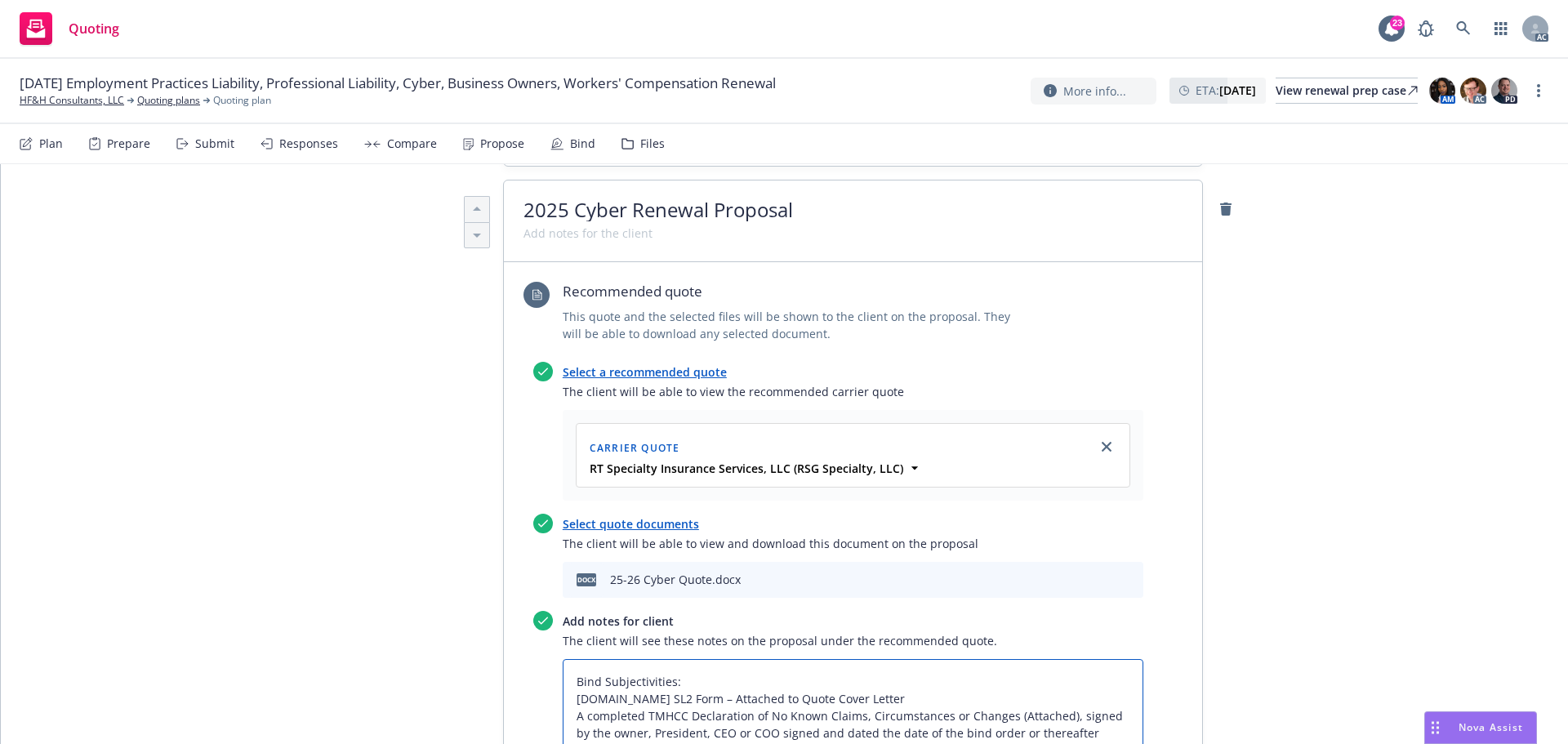
type textarea "Bind Subjectivities: 1. CA SL2 Form – Attached to Quote Cover Letter A complete…"
click at [569, 660] on textarea "Bind Subjectivities: 1. CA SL2 Form – Attached to Quote Cover Letter A complete…" at bounding box center [853, 725] width 580 height 131
type textarea "x"
type textarea "Bind Subjectivities: 1. CA SL2 Form – Attached to Quote Cover Letter 2A complet…"
type textarea "x"
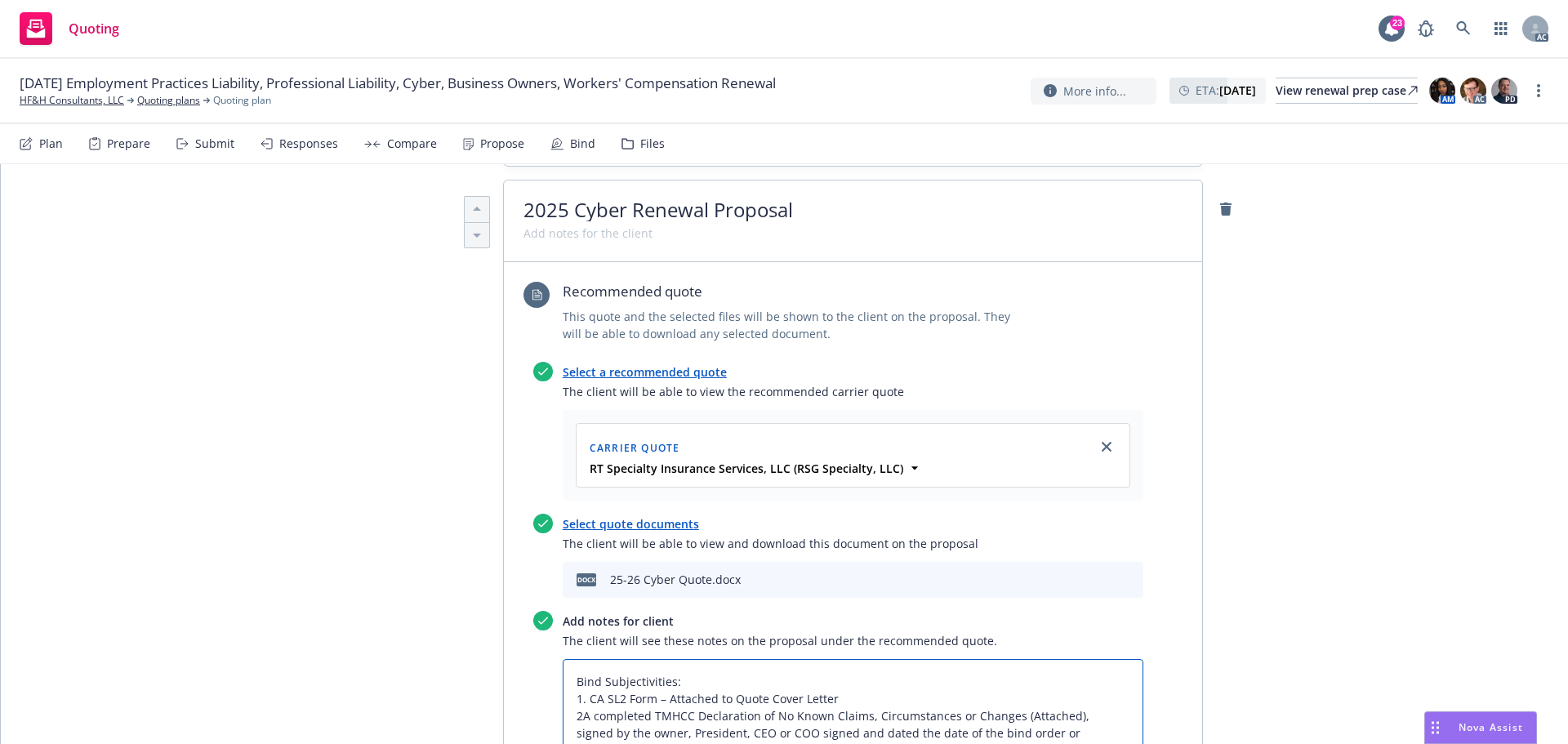
type textarea "Bind Subjectivities: 1. CA SL2 Form – Attached to Quote Cover Letter 2.A comple…"
type textarea "x"
type textarea "Bind Subjectivities: 1. CA SL2 Form – Attached to Quote Cover Letter 2. A compl…"
click at [563, 668] on textarea "Bind Subjectivities: 1. CA SL2 Form – Attached to Quote Cover Letter 2. A compl…" at bounding box center [853, 725] width 580 height 131
type textarea "x"
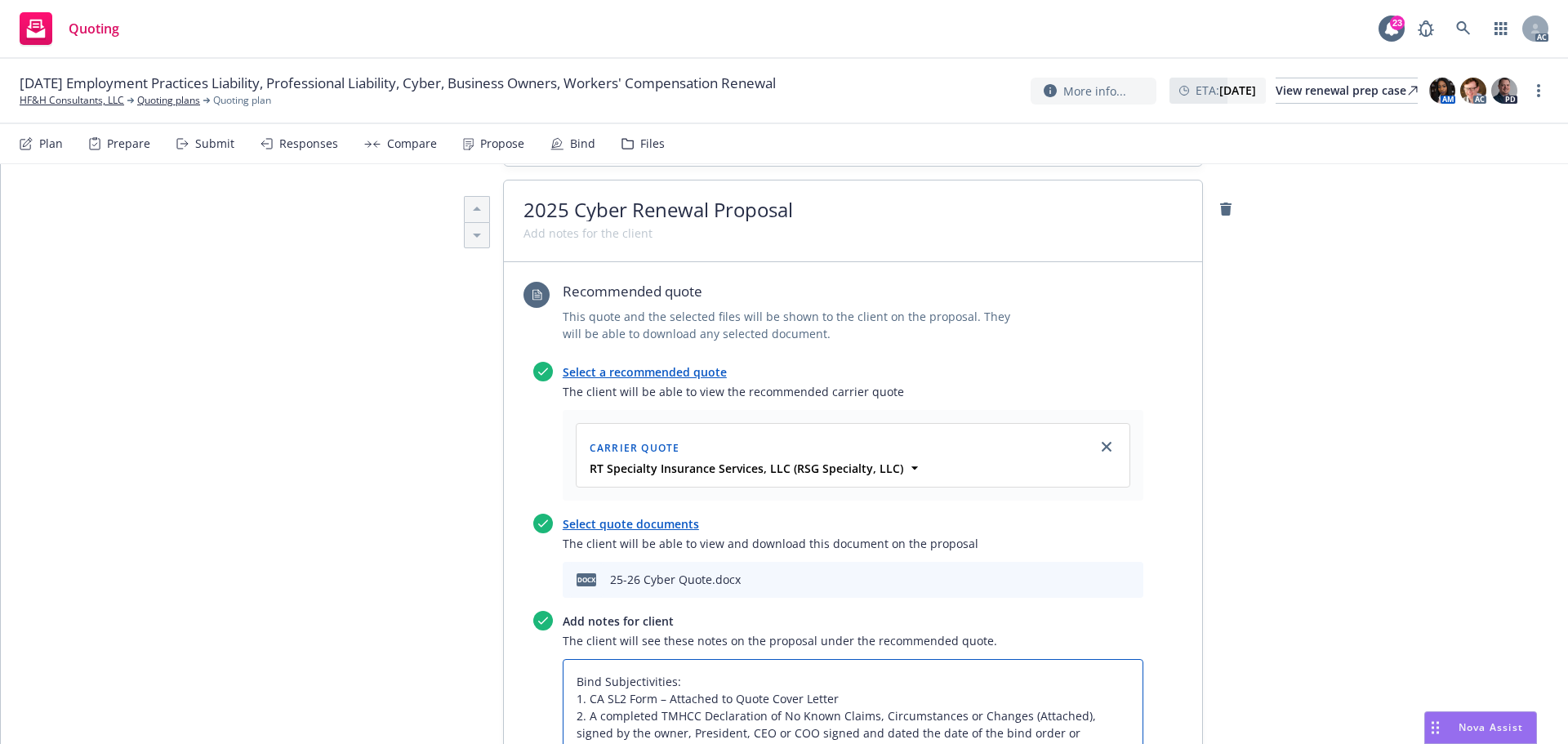
type textarea "Bind Subjectivities: 1. CA SL2 Form – Attached to Quote Cover Letter 2. A compl…"
type textarea "x"
type textarea "Bind Subjectivities: 1. CA SL2 Form – Attached to Quote Cover Letter 2. A compl…"
type textarea "x"
type textarea "Bind Subjectivities: 1. CA SL2 Form – Attached to Quote Cover Letter 2. A compl…"
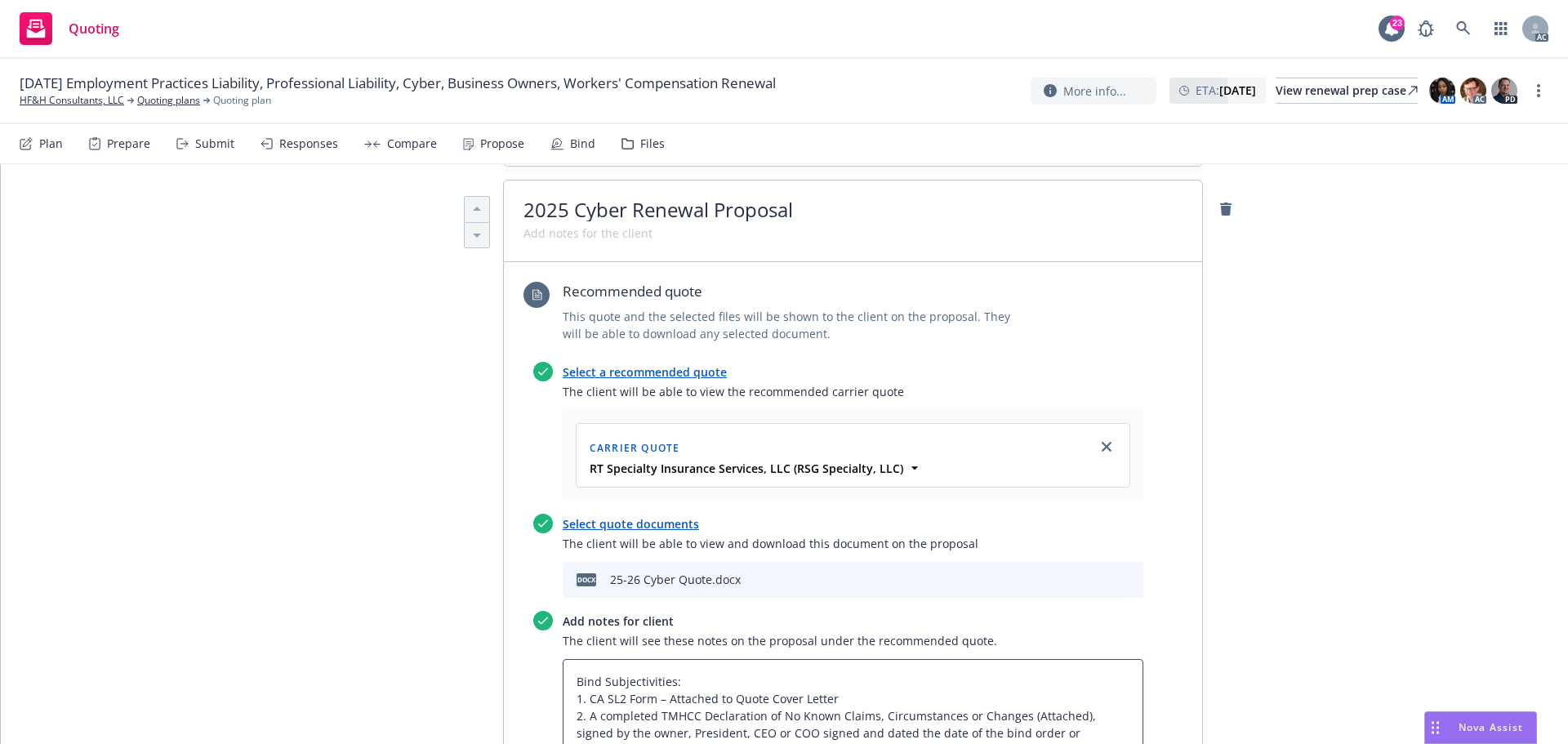
click at [571, 683] on textarea "Bind Subjectivities: 1. CA SL2 Form – Attached to Quote Cover Letter 2. A compl…" at bounding box center [853, 725] width 580 height 131
type textarea "x"
type textarea "Bind Subjectivities: 1. CA SL2 Form – Attached to Quote Cover Letter 2. A compl…"
type textarea "x"
type textarea "Bind Subjectivities: 1. CA SL2 Form – Attached to Quote Cover Letter 2. A compl…"
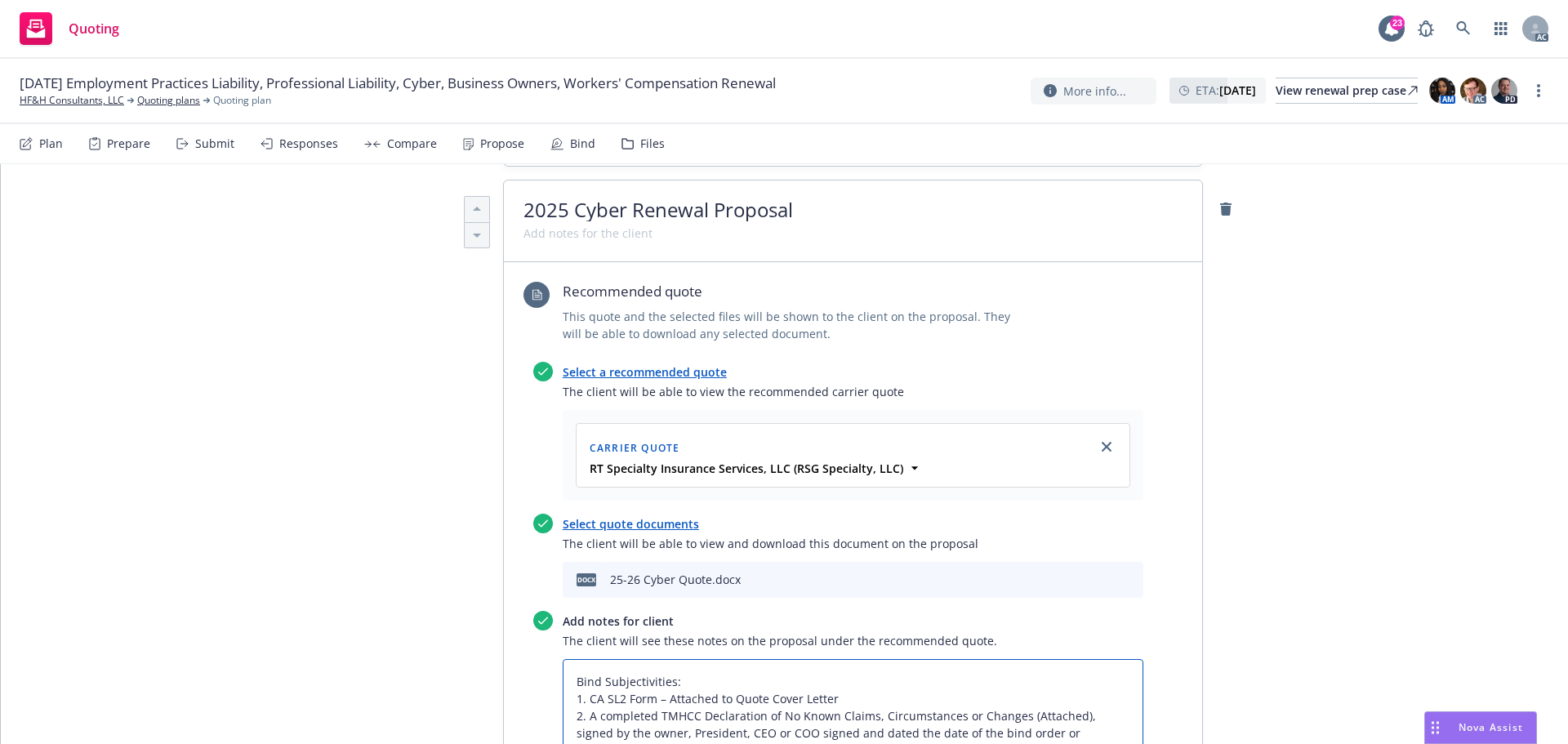
type textarea "x"
type textarea "Bind Subjectivities: 1. CA SL2 Form – Attached to Quote Cover Letter 2. A compl…"
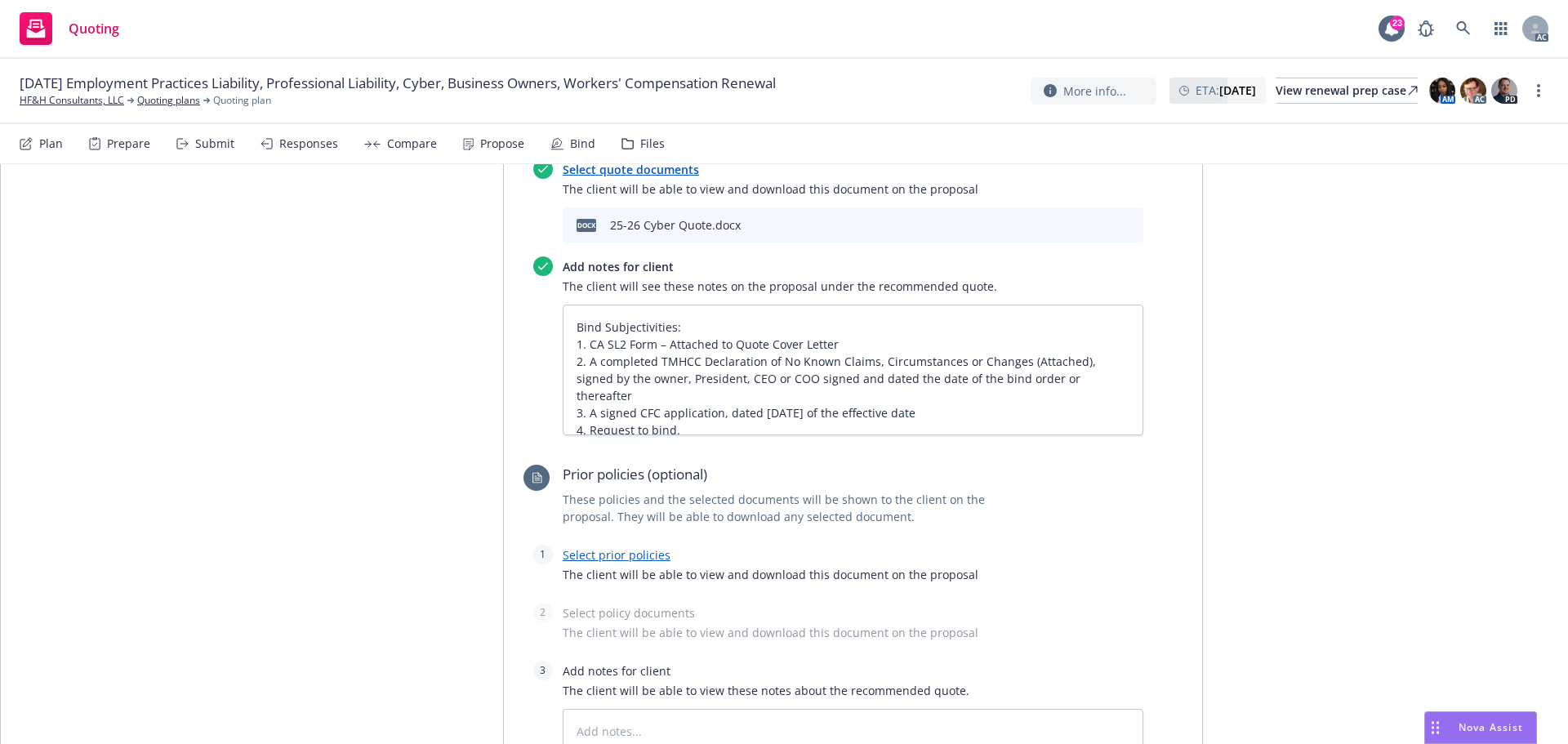
scroll to position [981, 0]
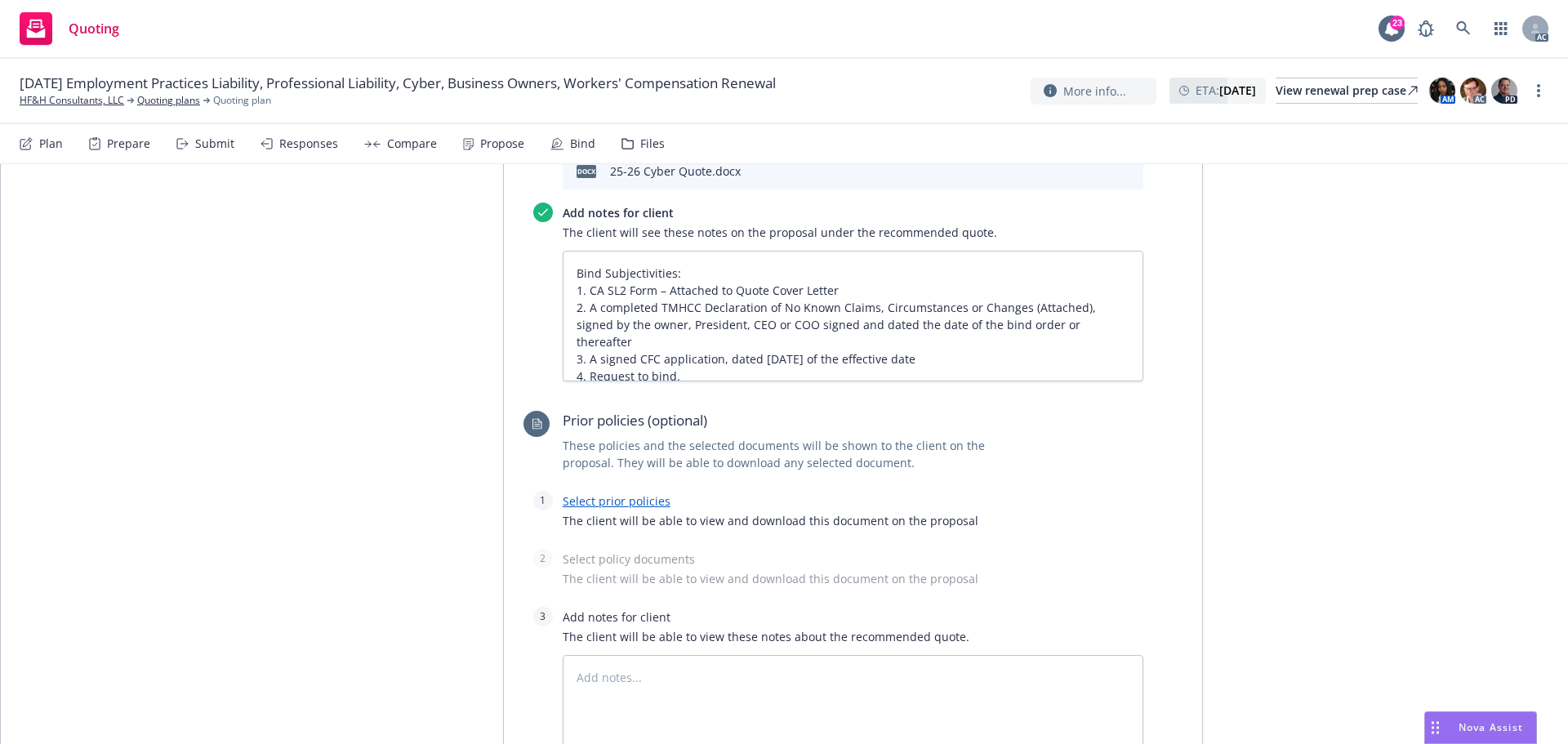
click at [627, 493] on link "Select prior policies" at bounding box center [616, 501] width 108 height 16
type textarea "x"
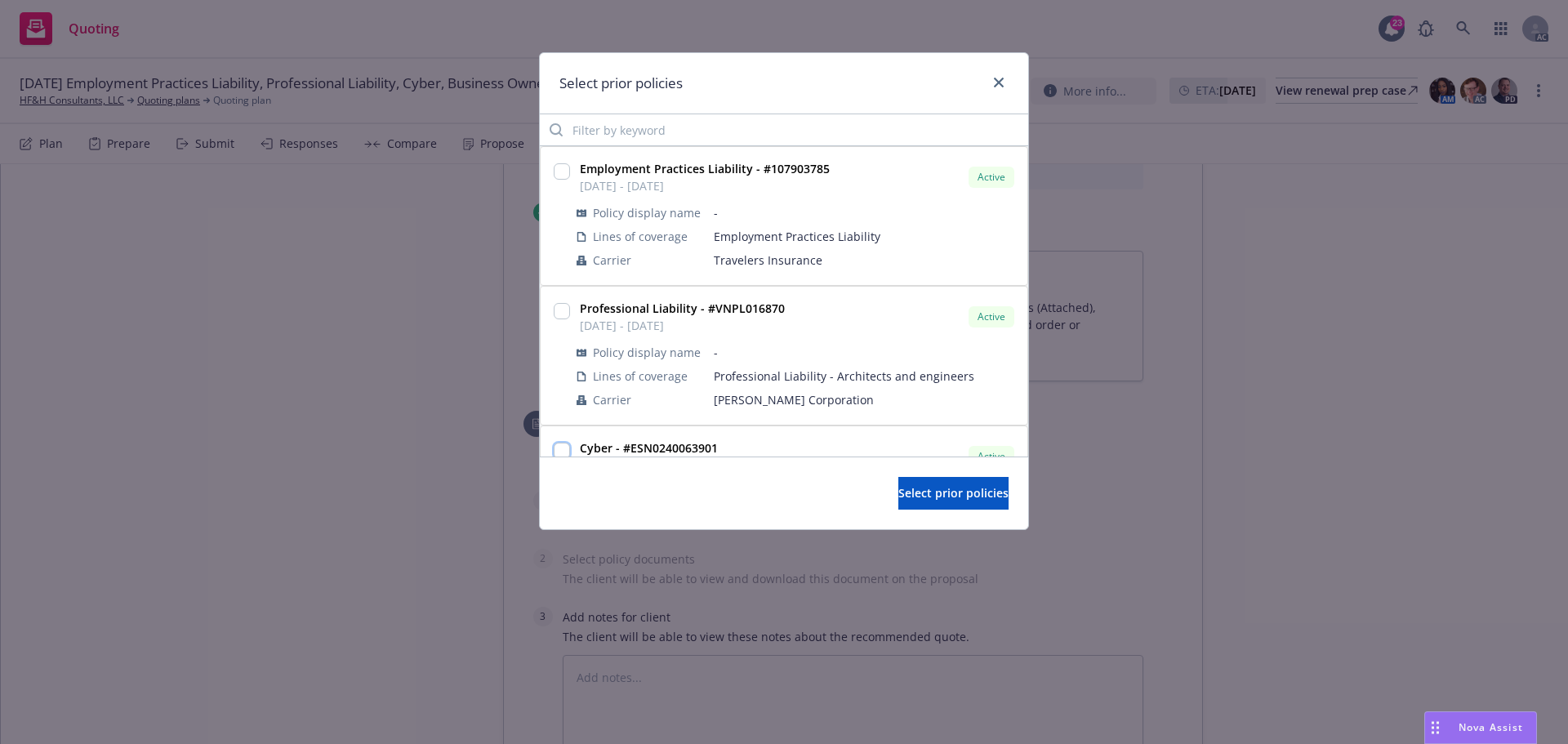
click at [564, 449] on input "checkbox" at bounding box center [562, 451] width 16 height 16
checkbox input "true"
click at [925, 497] on span "Select prior policies" at bounding box center [953, 493] width 110 height 16
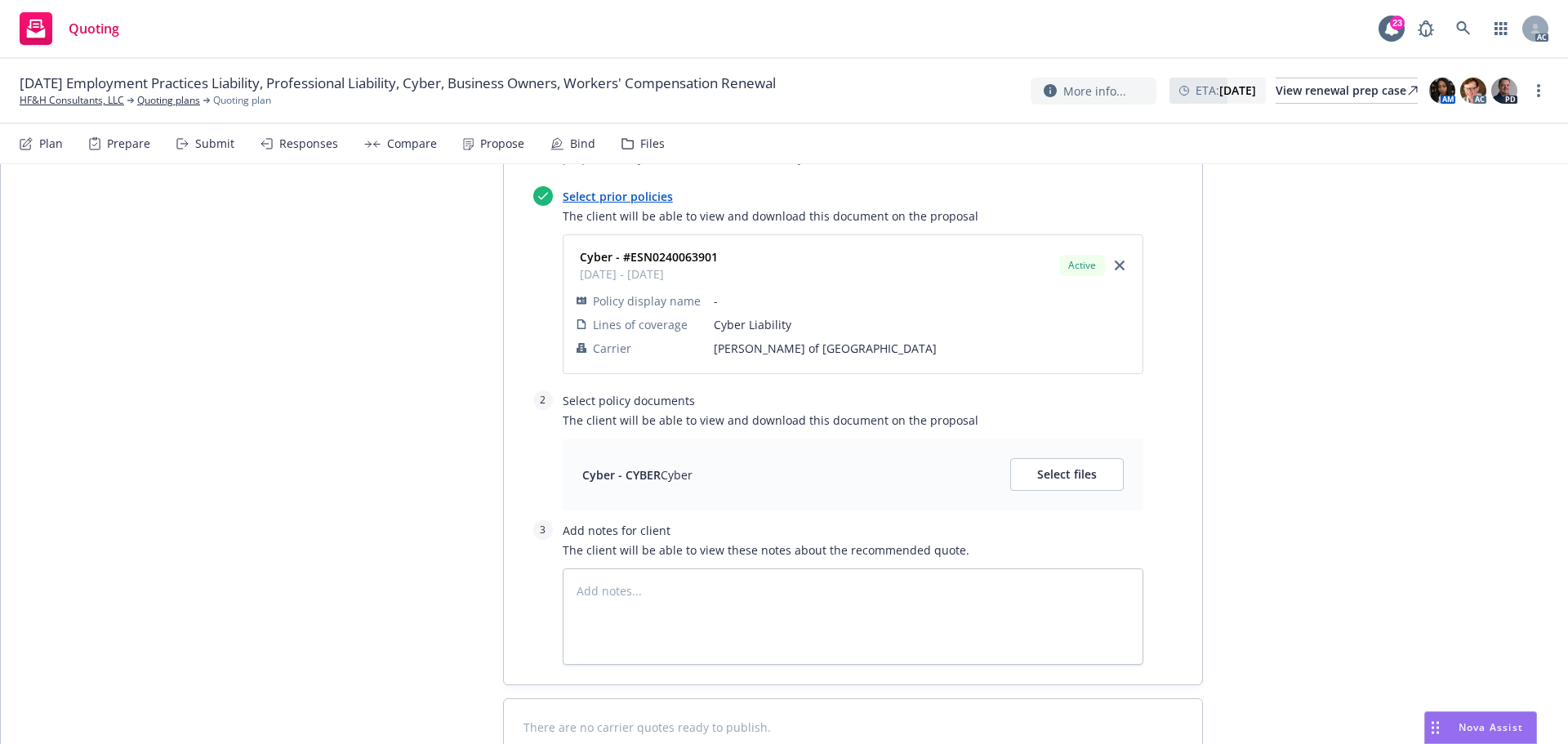
scroll to position [1308, 0]
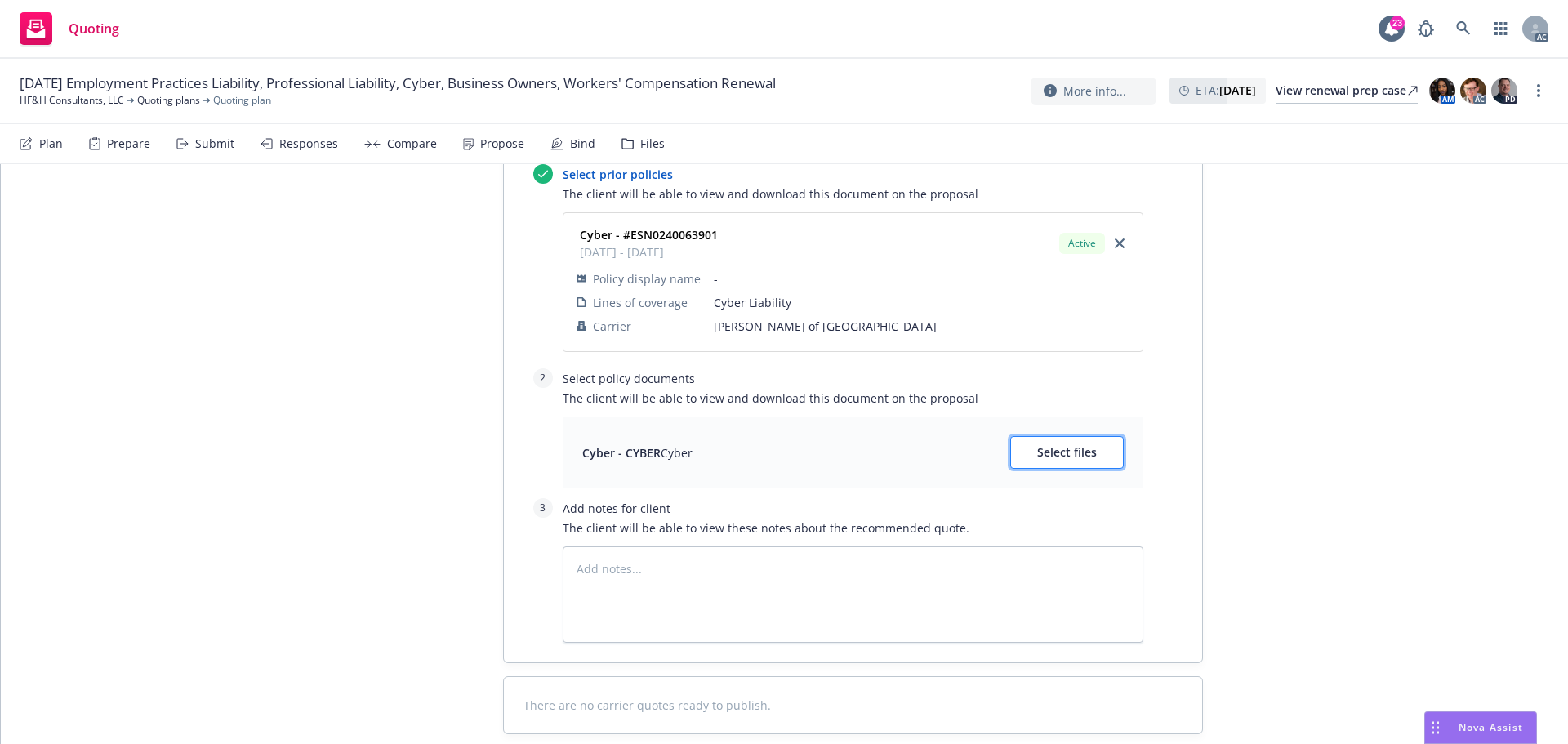
click at [1061, 445] on span "Select files" at bounding box center [1067, 453] width 59 height 16
type textarea "x"
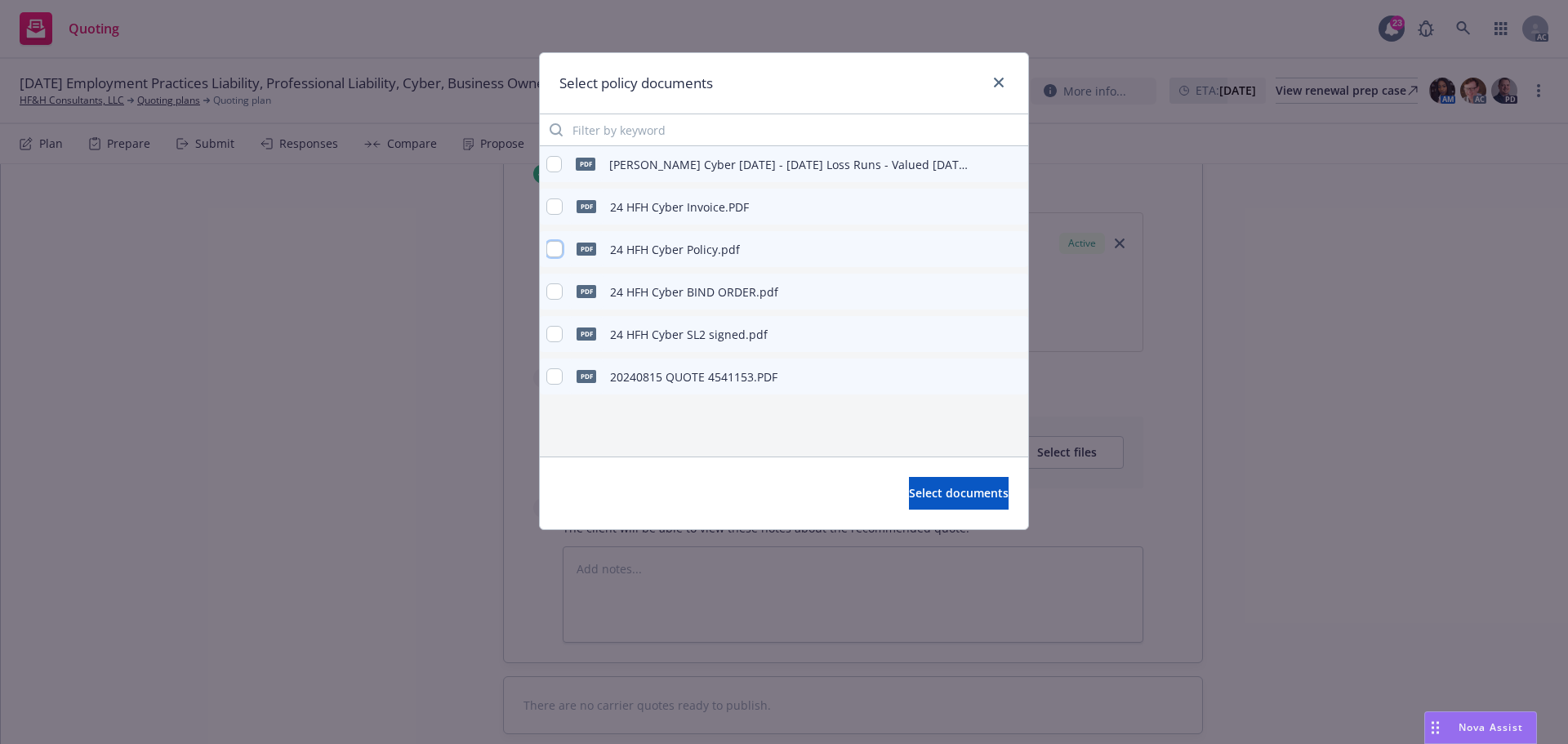
click at [557, 250] on input "checkbox" at bounding box center [555, 249] width 16 height 16
checkbox input "true"
click at [909, 499] on span "Select documents" at bounding box center [959, 493] width 100 height 16
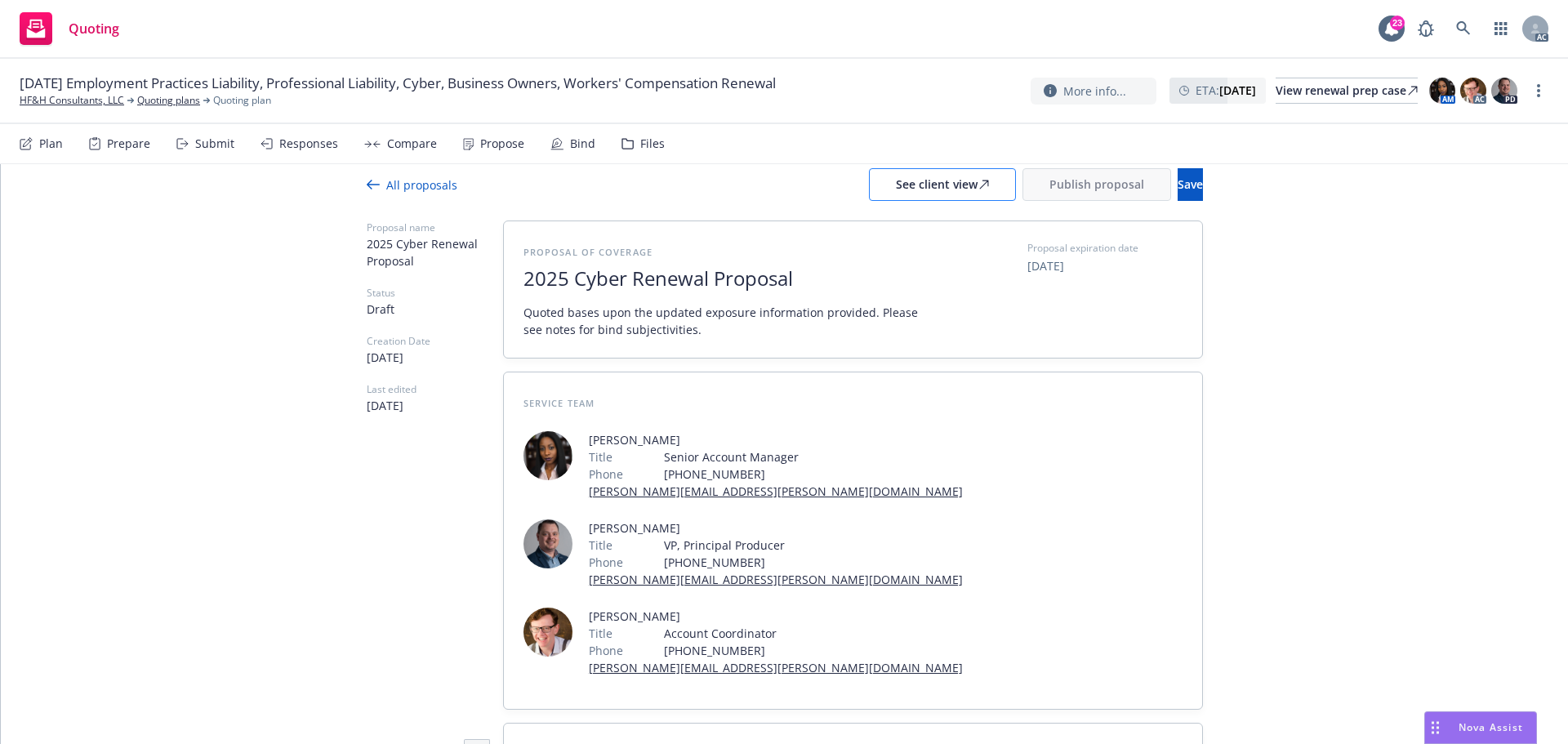
scroll to position [0, 0]
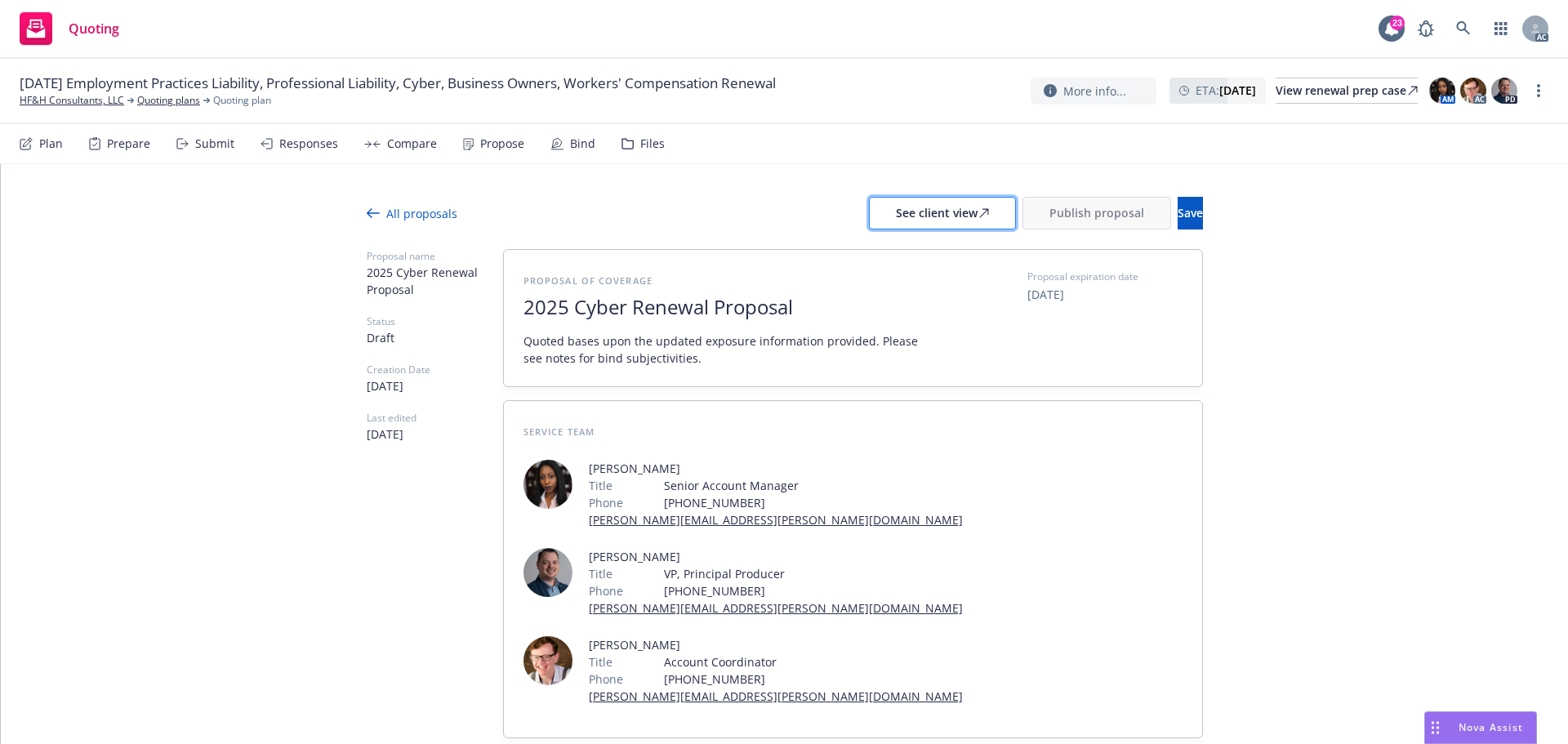
click at [904, 217] on div "See client view" at bounding box center [943, 213] width 93 height 31
type textarea "x"
click at [324, 150] on div "Responses" at bounding box center [308, 144] width 58 height 13
click at [305, 151] on div "Responses" at bounding box center [308, 144] width 58 height 13
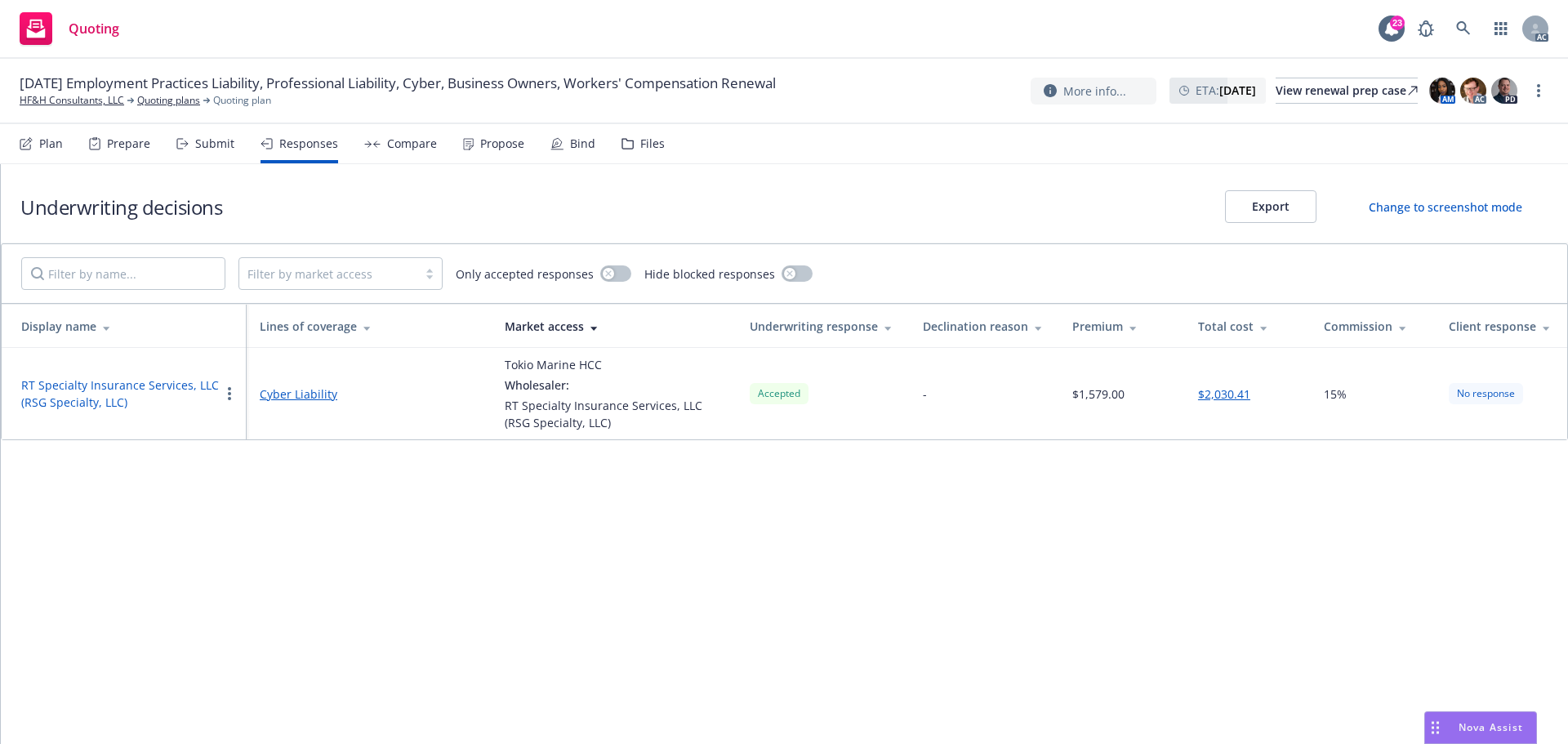
click at [76, 389] on button "RT Specialty Insurance Services, LLC (RSG Specialty, LLC)" at bounding box center [120, 393] width 198 height 35
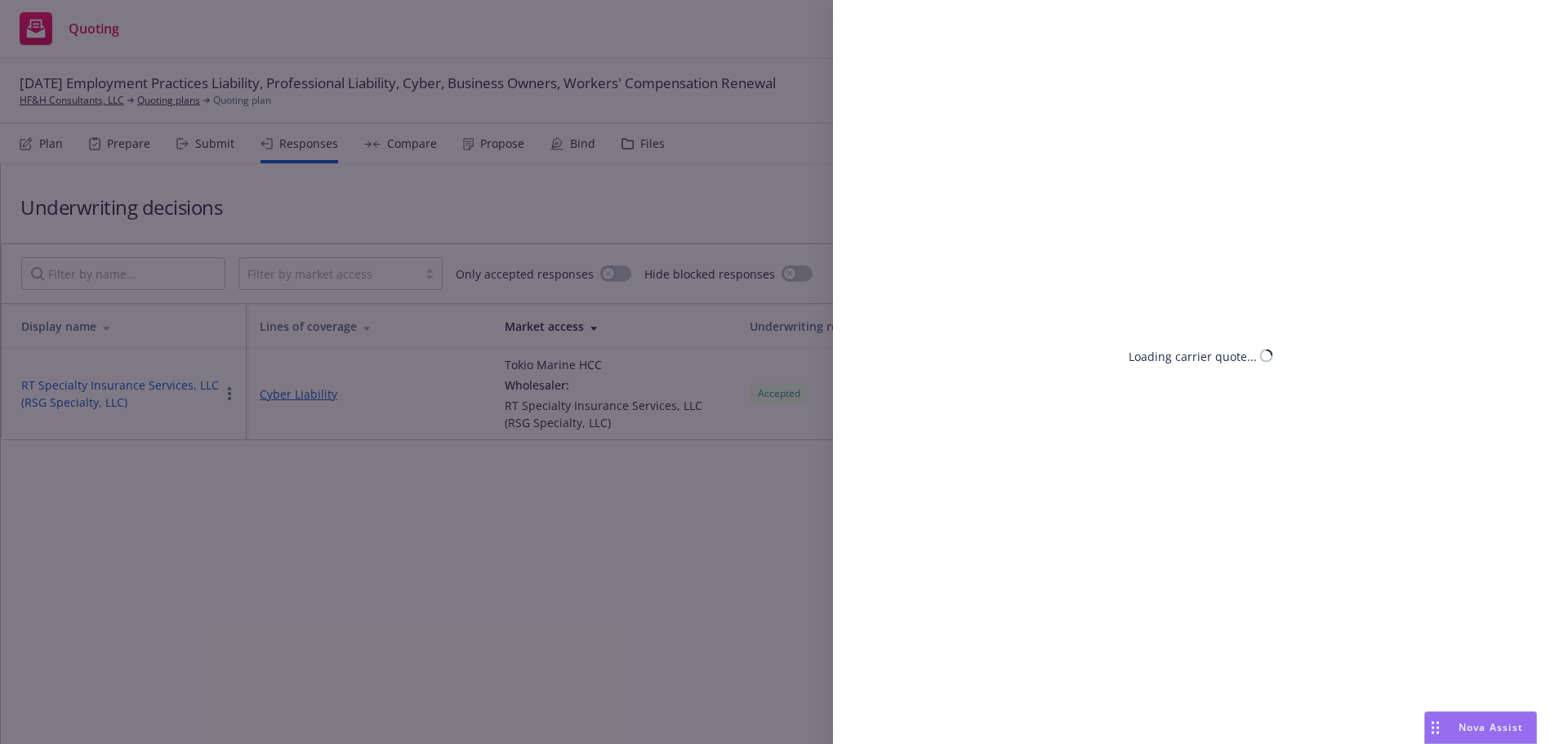
select select "CA"
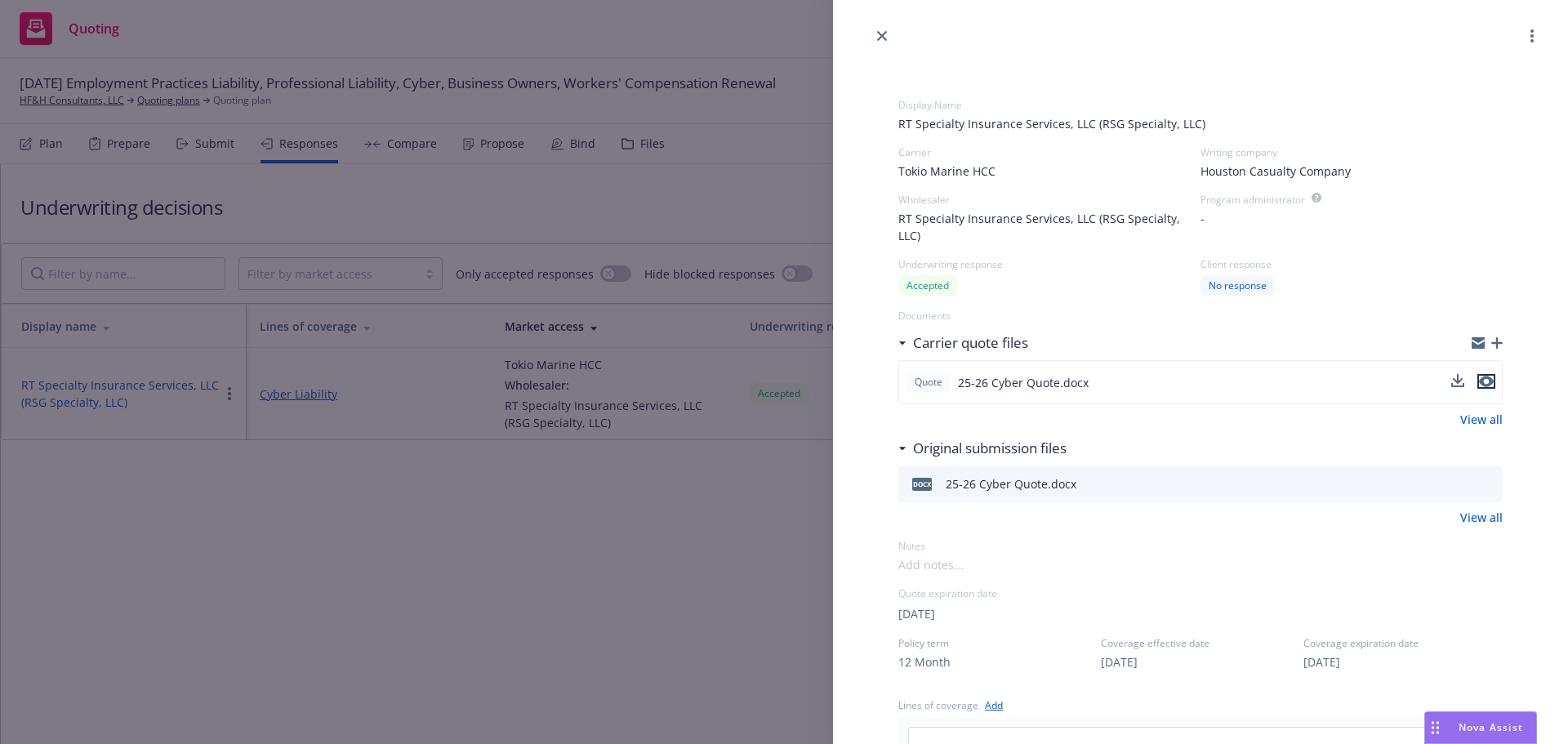
click at [1480, 383] on icon "preview file" at bounding box center [1487, 381] width 15 height 12
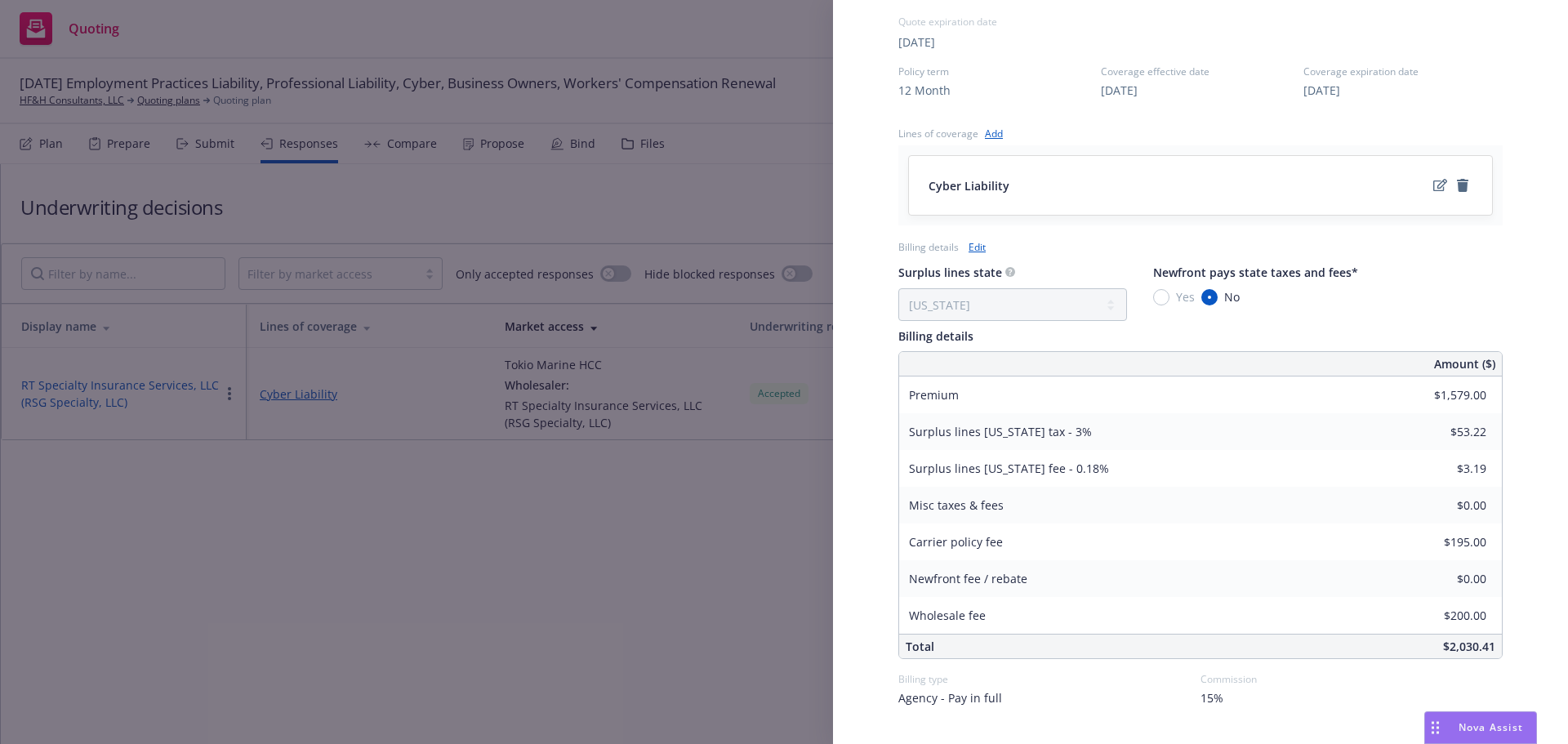
scroll to position [613, 0]
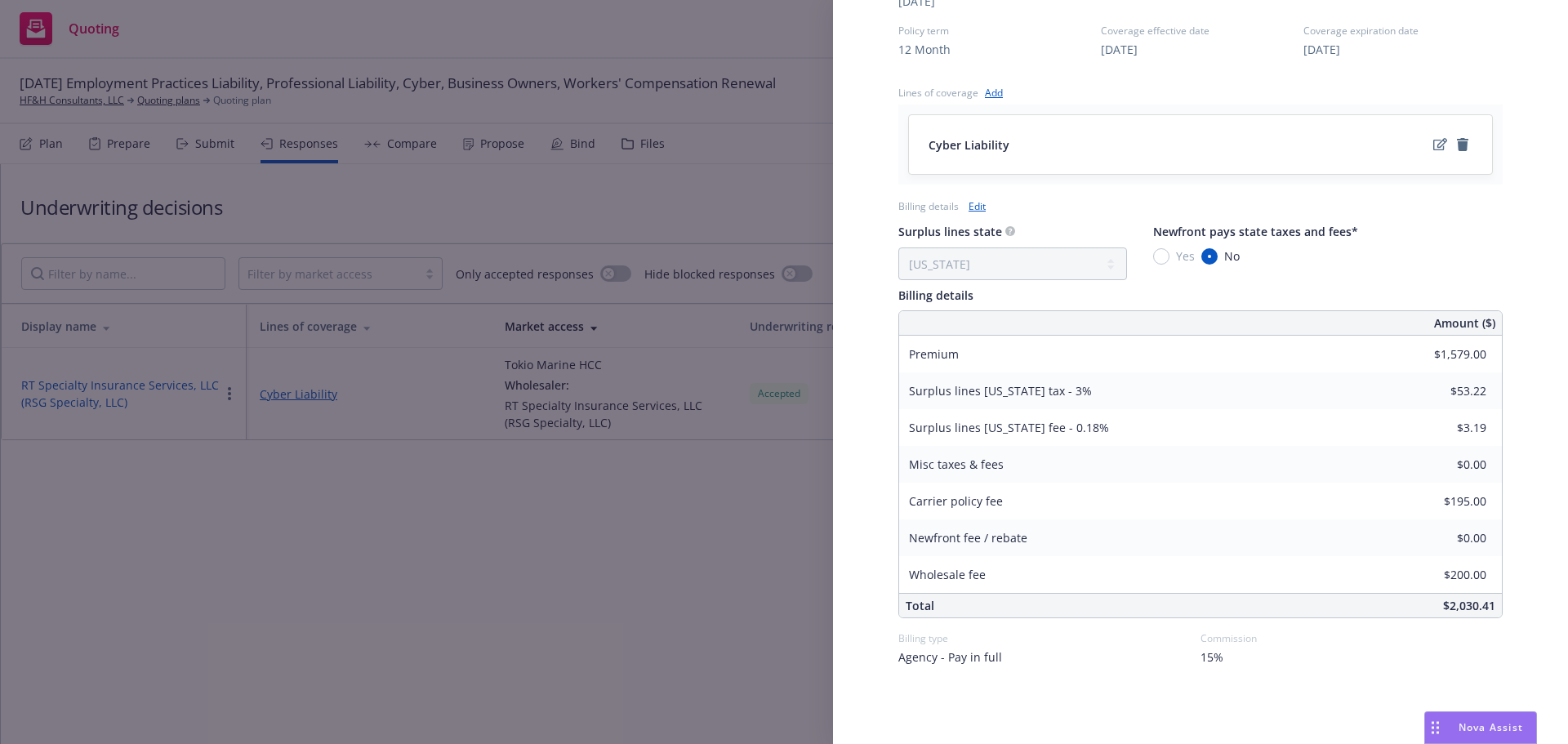
drag, startPoint x: 562, startPoint y: 599, endPoint x: 539, endPoint y: 548, distance: 55.9
click at [551, 573] on div "Display Name RT Specialty Insurance Services, LLC (RSG Specialty, LLC) Carrier …" at bounding box center [784, 372] width 1568 height 744
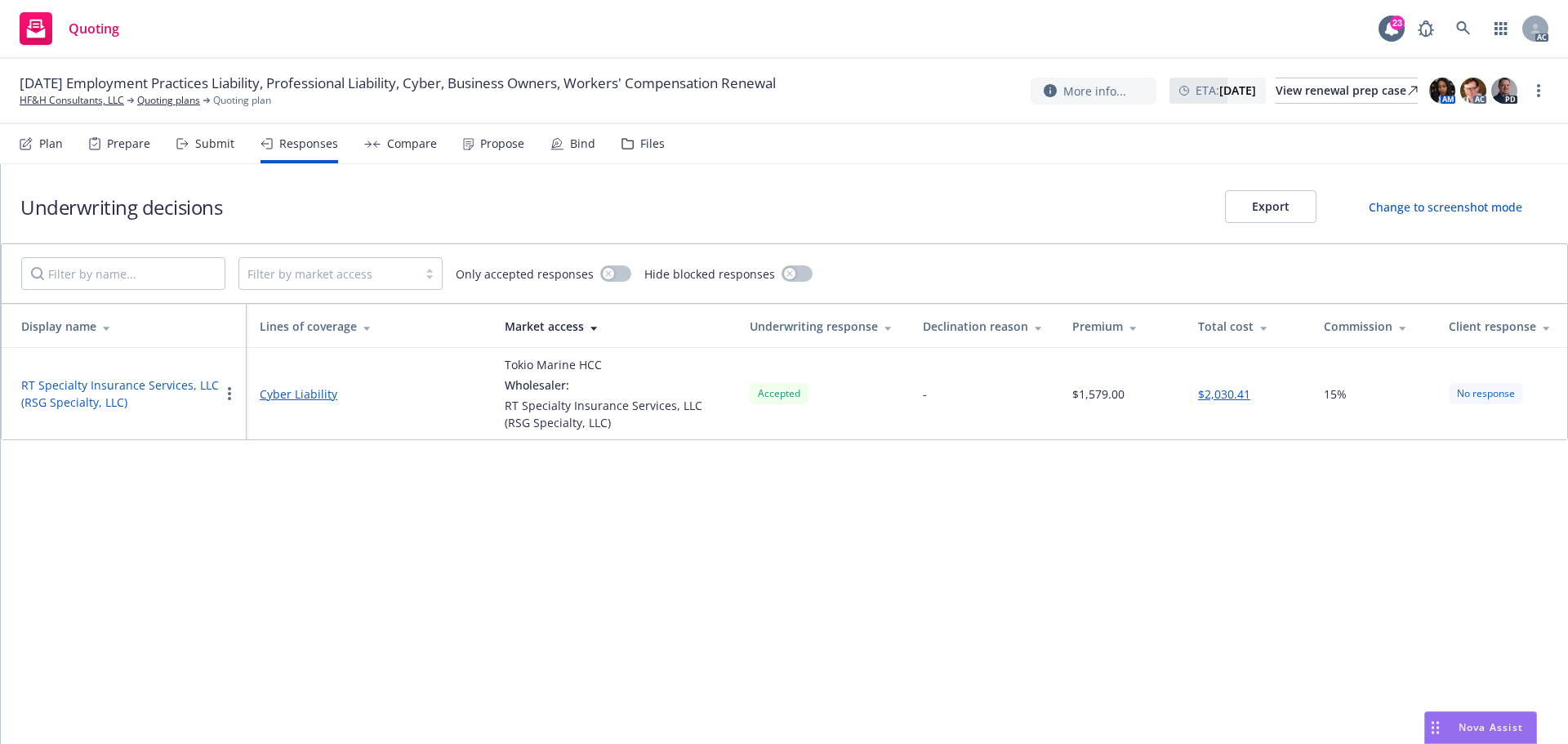
click at [205, 150] on div "Submit" at bounding box center [215, 144] width 40 height 13
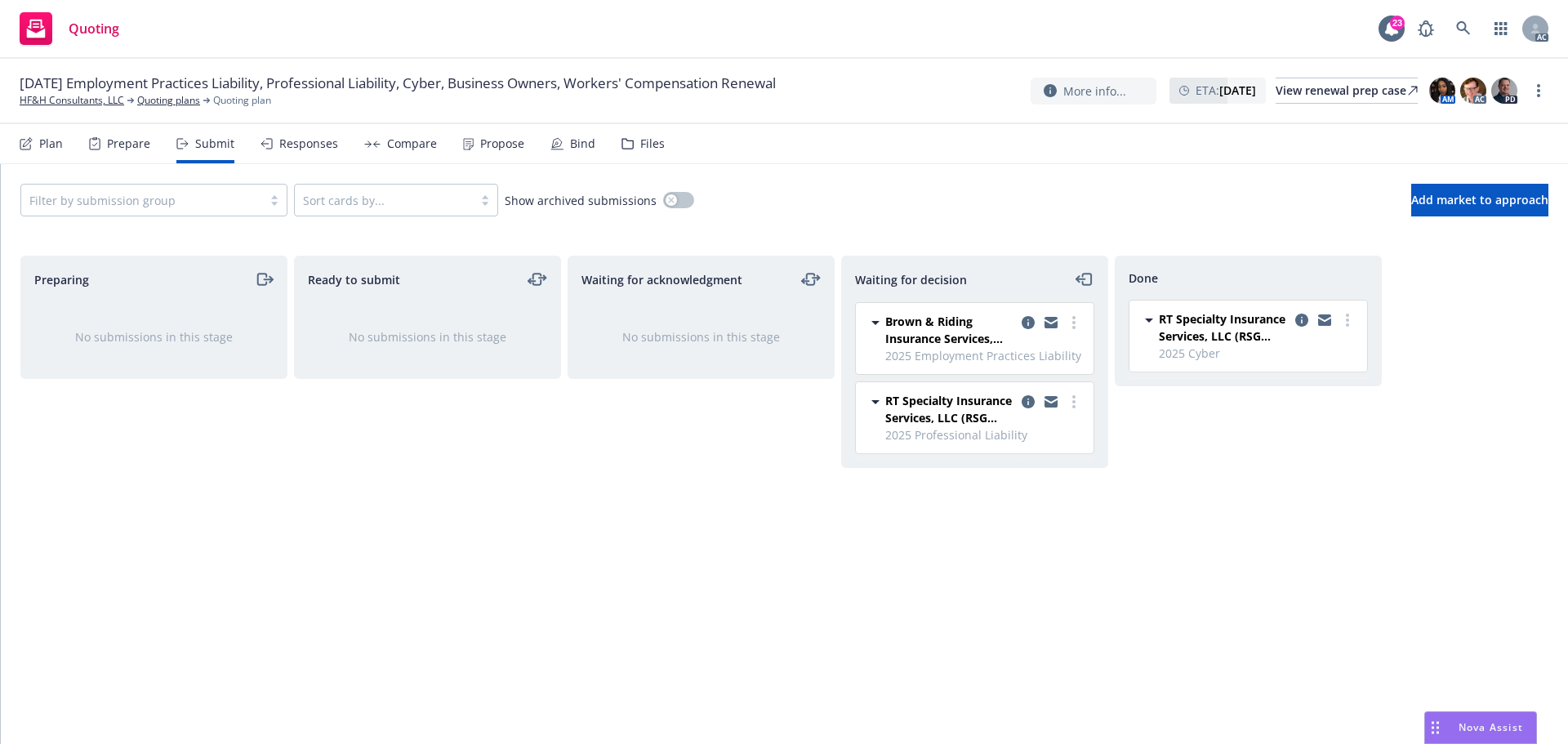
click at [317, 147] on div "Responses" at bounding box center [308, 144] width 58 height 13
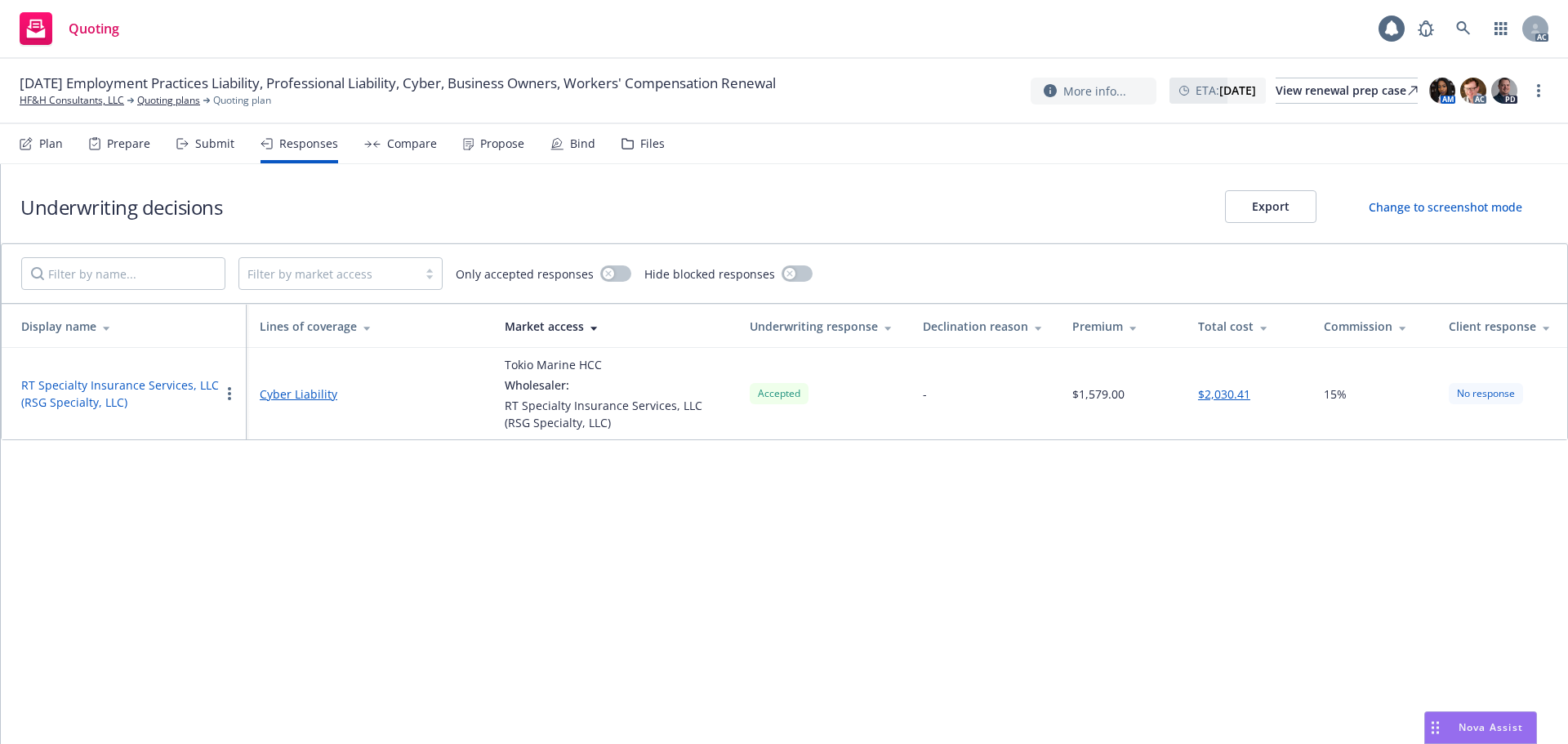
click at [95, 388] on button "RT Specialty Insurance Services, LLC (RSG Specialty, LLC)" at bounding box center [120, 393] width 198 height 35
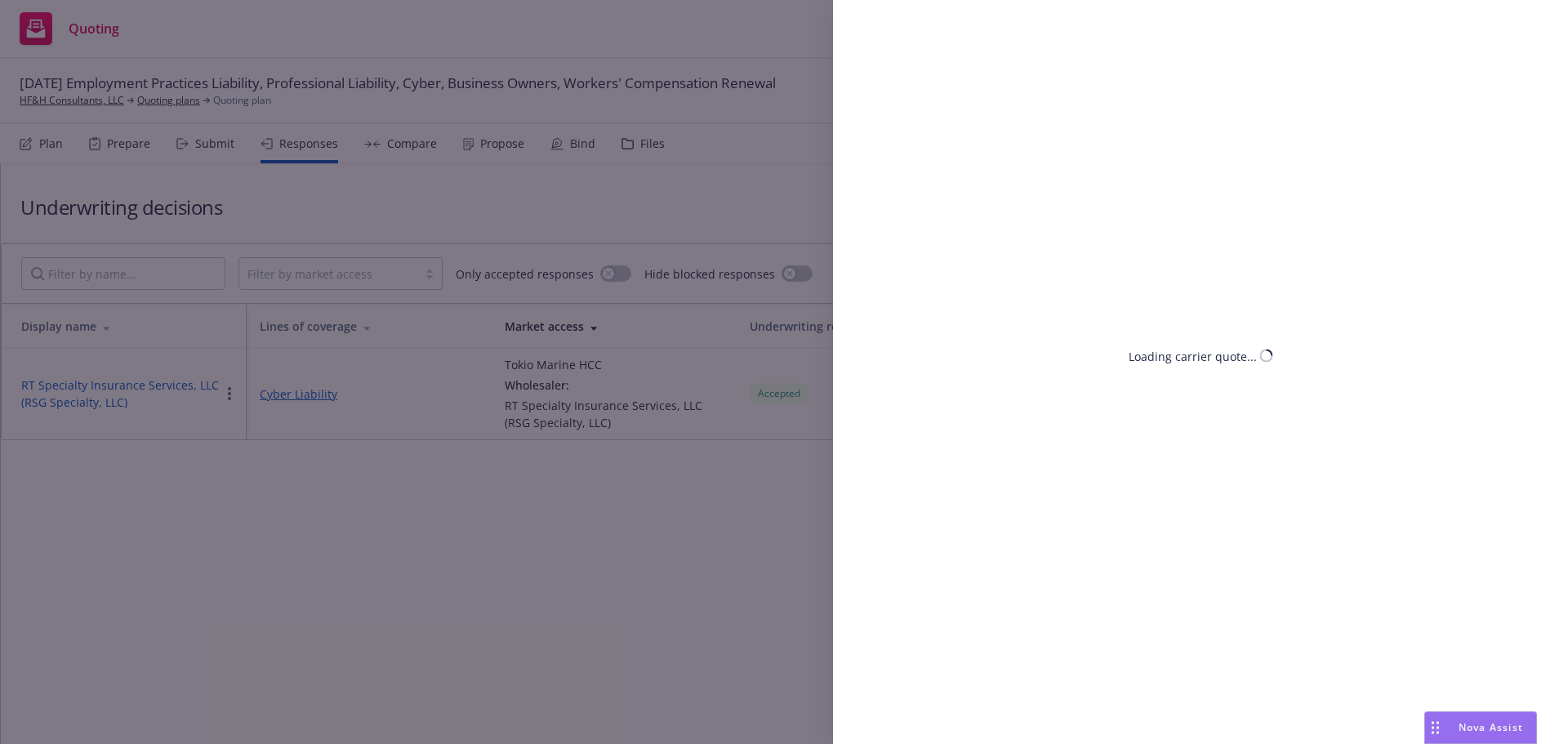
select select "CA"
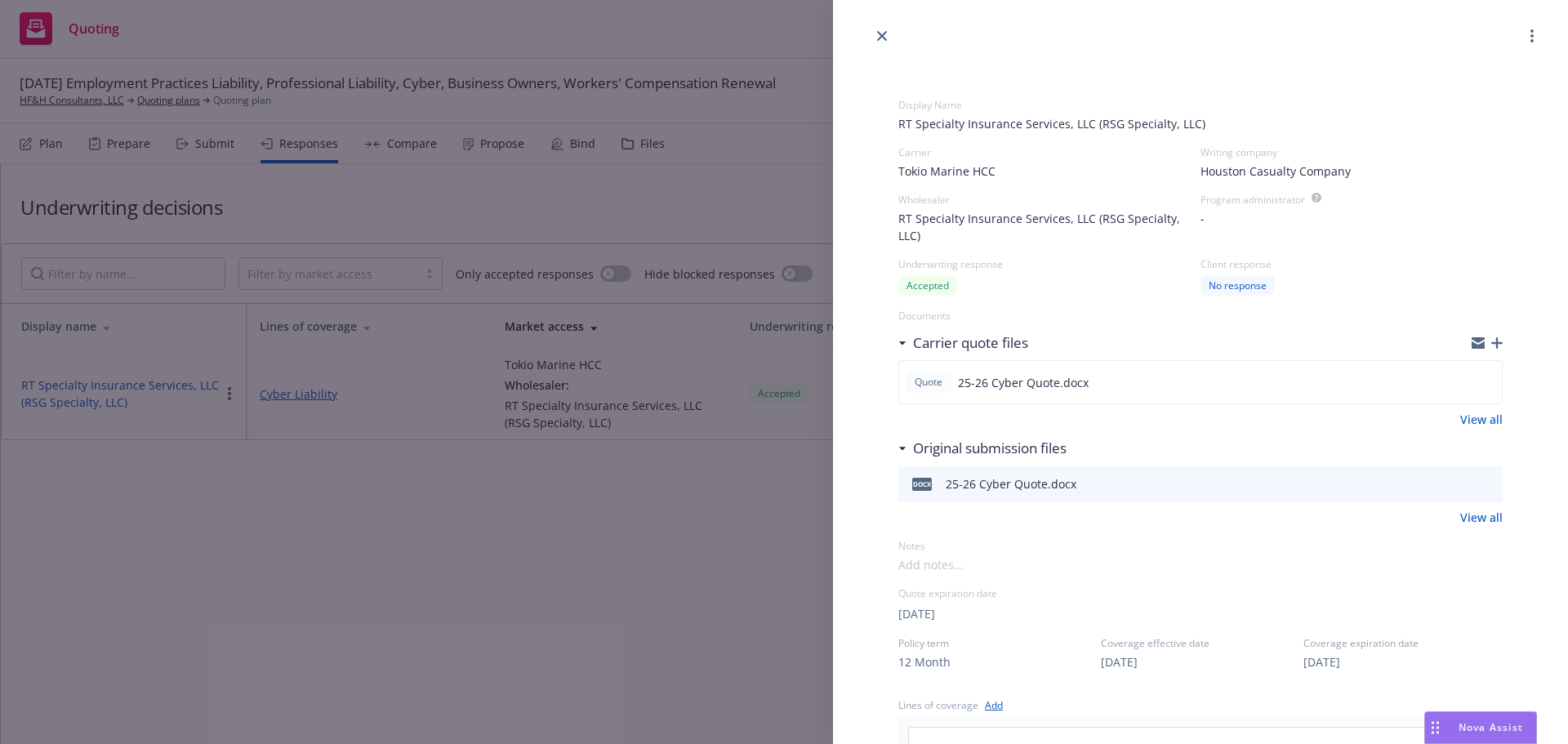
drag, startPoint x: 889, startPoint y: 571, endPoint x: 932, endPoint y: 596, distance: 49.7
click at [889, 571] on div "Display Name RT Specialty Insurance Services, LLC (RSG Specialty, LLC) Carrier …" at bounding box center [1201, 701] width 657 height 1312
click at [931, 607] on span "11/01/2025" at bounding box center [916, 613] width 37 height 17
select select "November"
select select "2025"
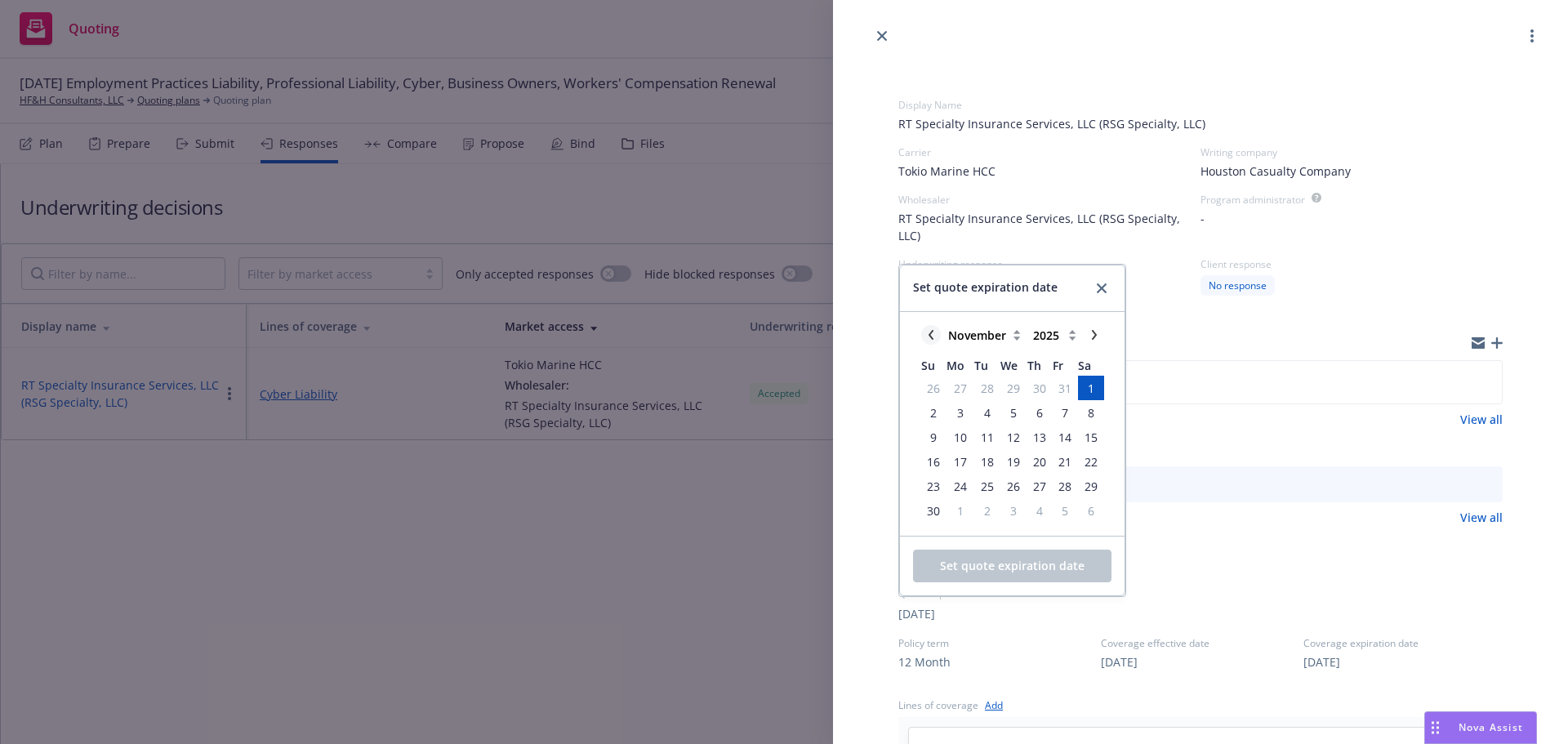
click at [930, 338] on icon "chevronLeft" at bounding box center [930, 335] width 5 height 10
select select "October"
click at [929, 337] on div "January February March April May June July August September October November De…" at bounding box center [1012, 436] width 225 height 199
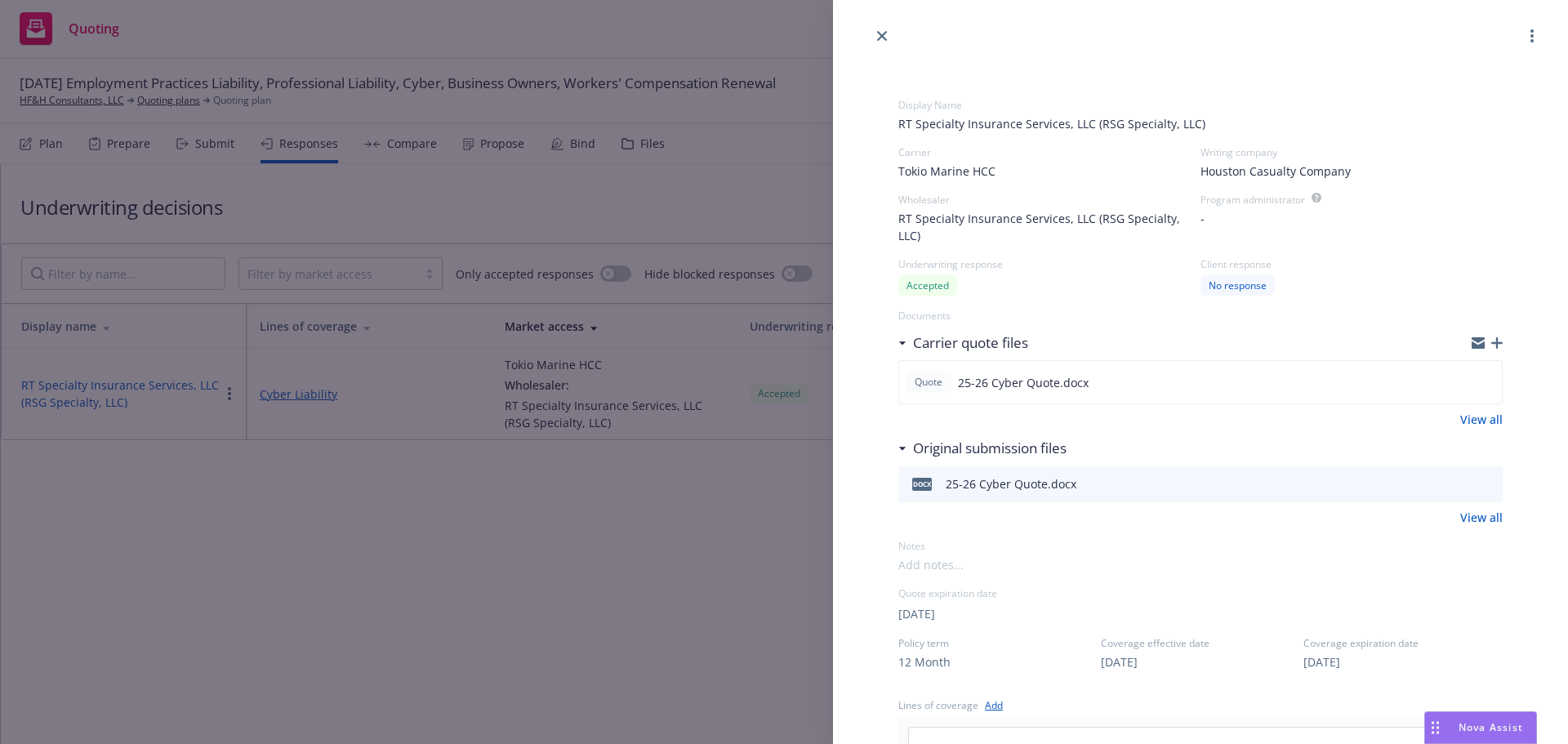
click at [724, 513] on div "Display Name RT Specialty Insurance Services, LLC (RSG Specialty, LLC) Carrier …" at bounding box center [784, 372] width 1568 height 744
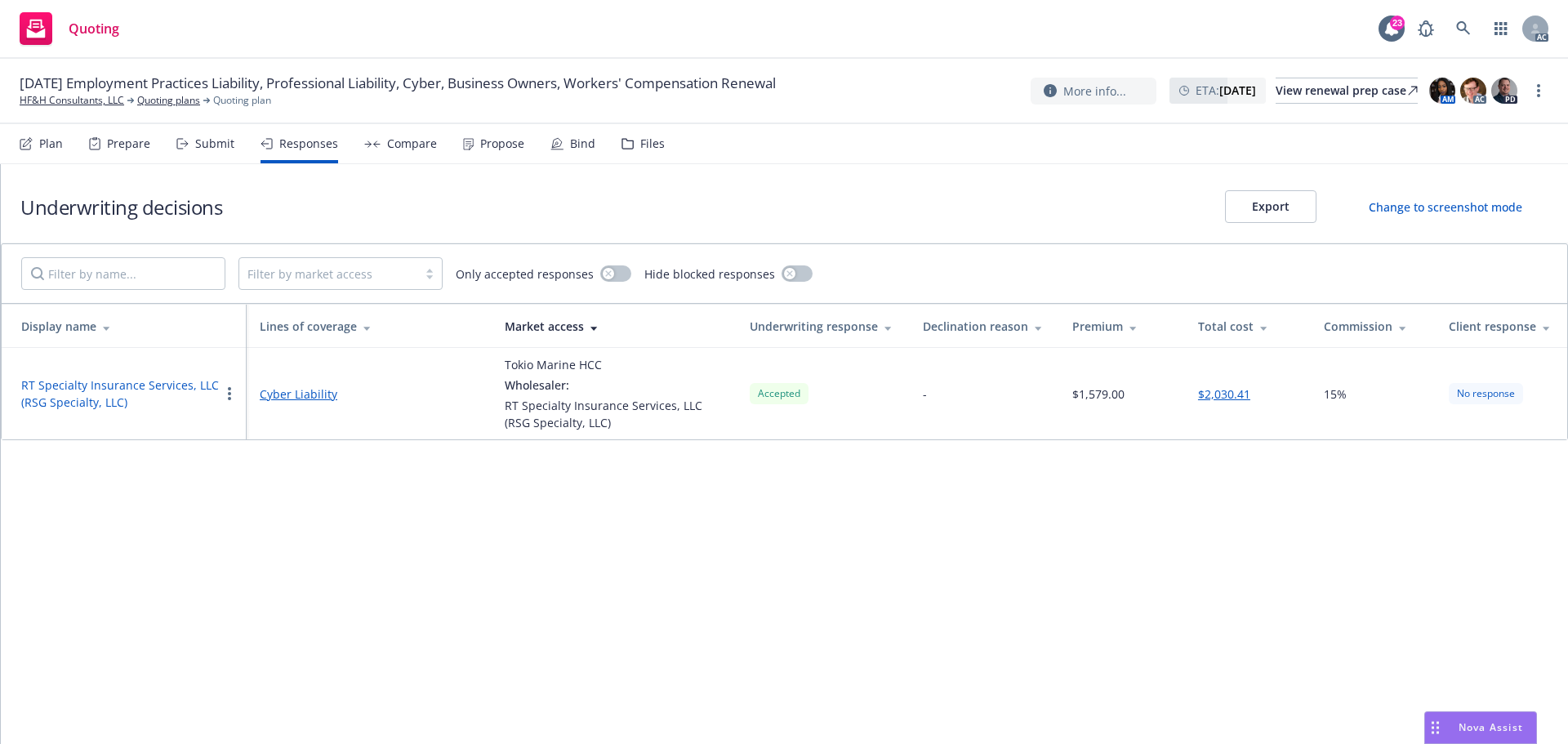
click at [151, 381] on button "RT Specialty Insurance Services, LLC (RSG Specialty, LLC)" at bounding box center [120, 393] width 198 height 35
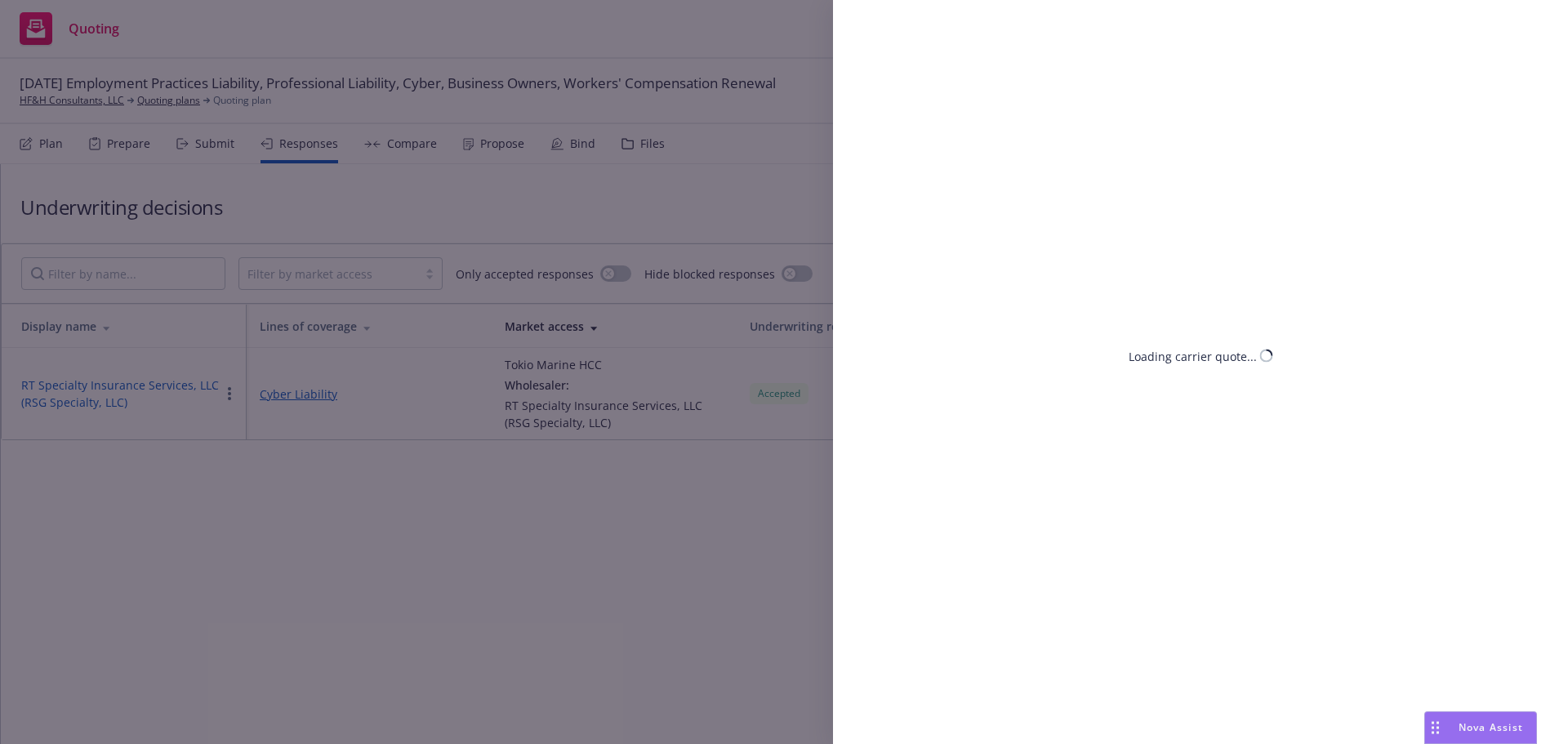
select select "CA"
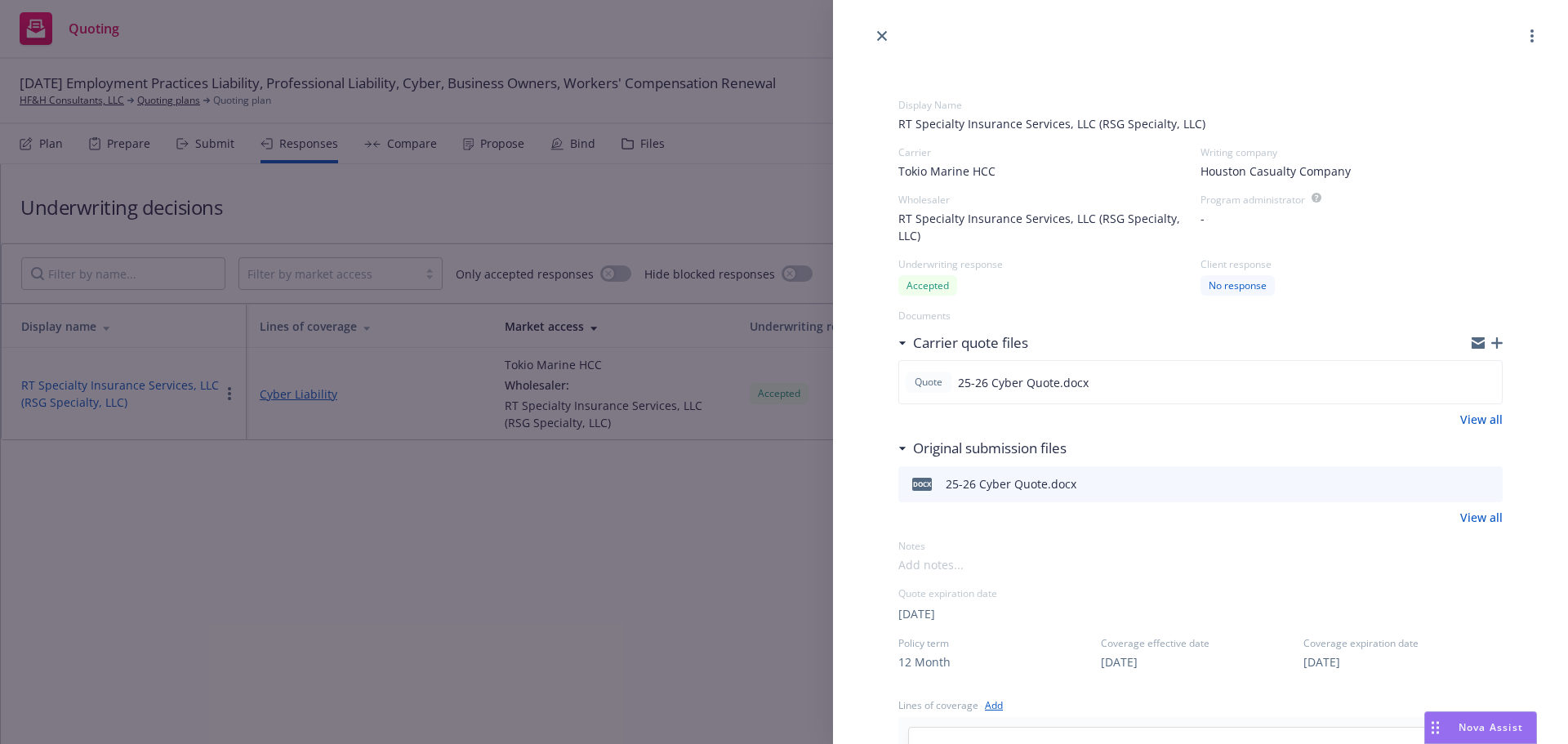
click at [932, 610] on span "11/01/2025" at bounding box center [916, 613] width 37 height 17
select select "November"
select select "2025"
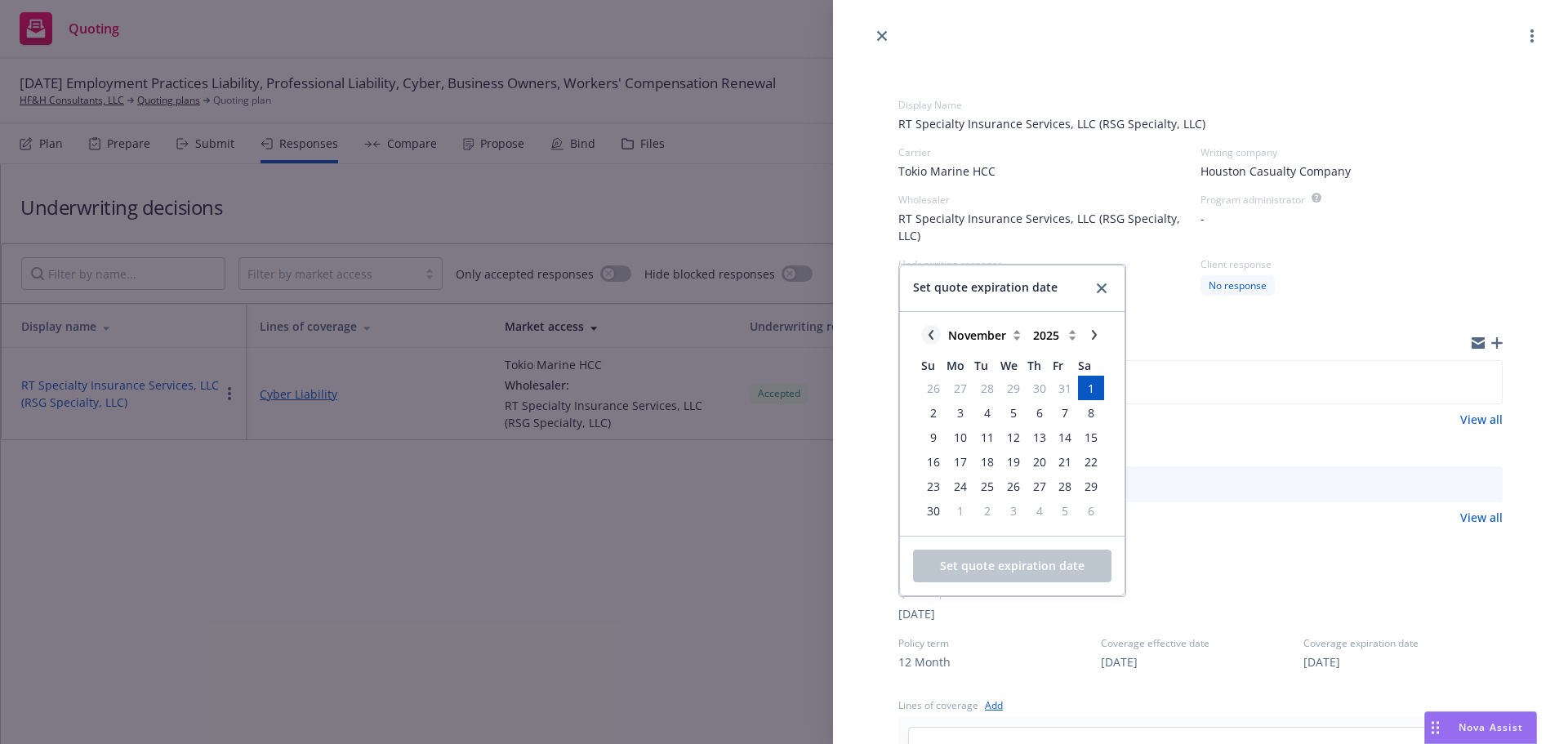
click at [928, 334] on icon "chevronLeft" at bounding box center [930, 335] width 5 height 10
click at [928, 334] on div "Set quote expiration date" at bounding box center [1012, 313] width 225 height 46
click at [939, 316] on span "Set quote expiration date" at bounding box center [986, 313] width 145 height 20
click at [930, 361] on icon "chevronLeft" at bounding box center [931, 360] width 10 height 10
select select "September"
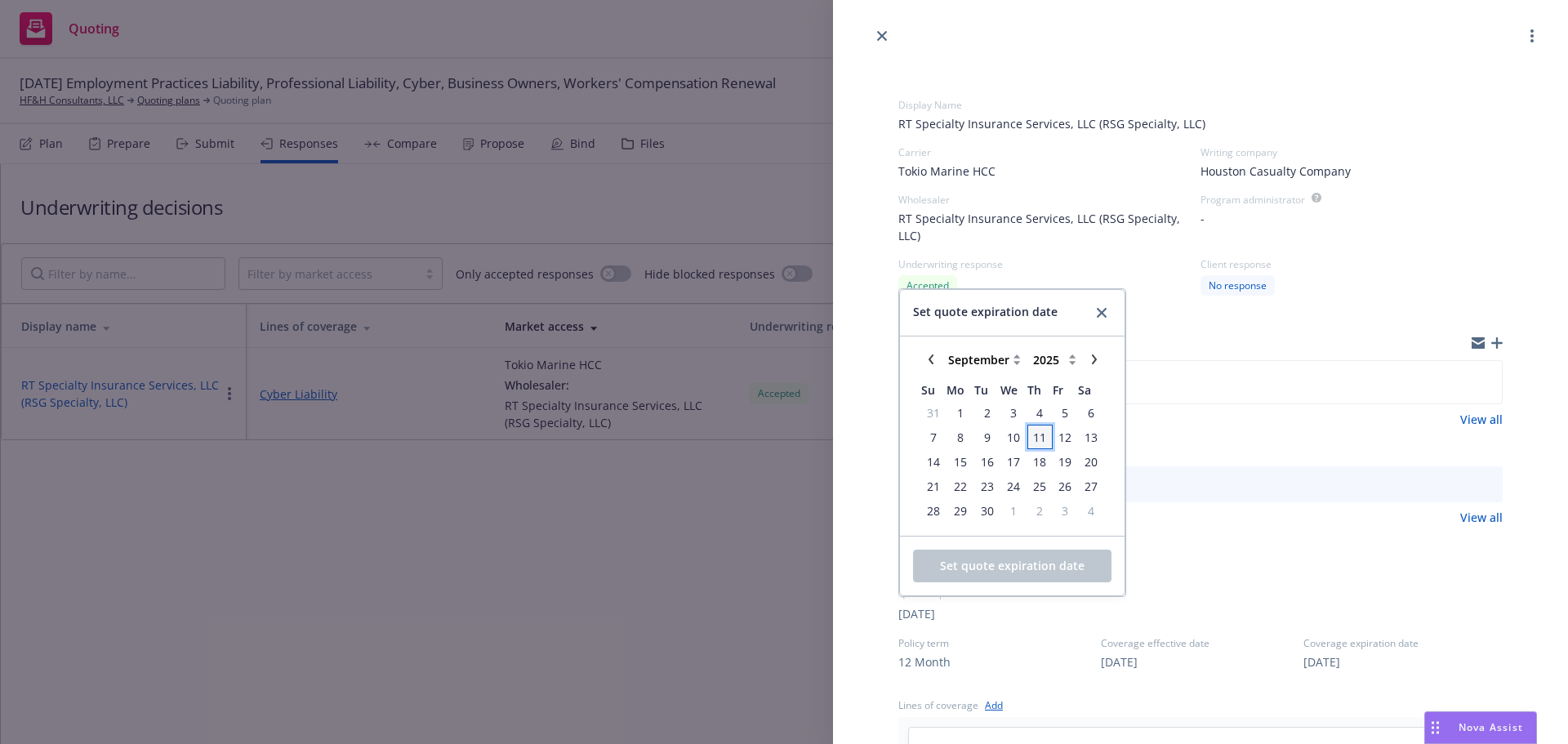
click at [1039, 440] on span "11" at bounding box center [1039, 437] width 13 height 17
click at [991, 576] on button "Set quote expiration date" at bounding box center [1012, 566] width 198 height 33
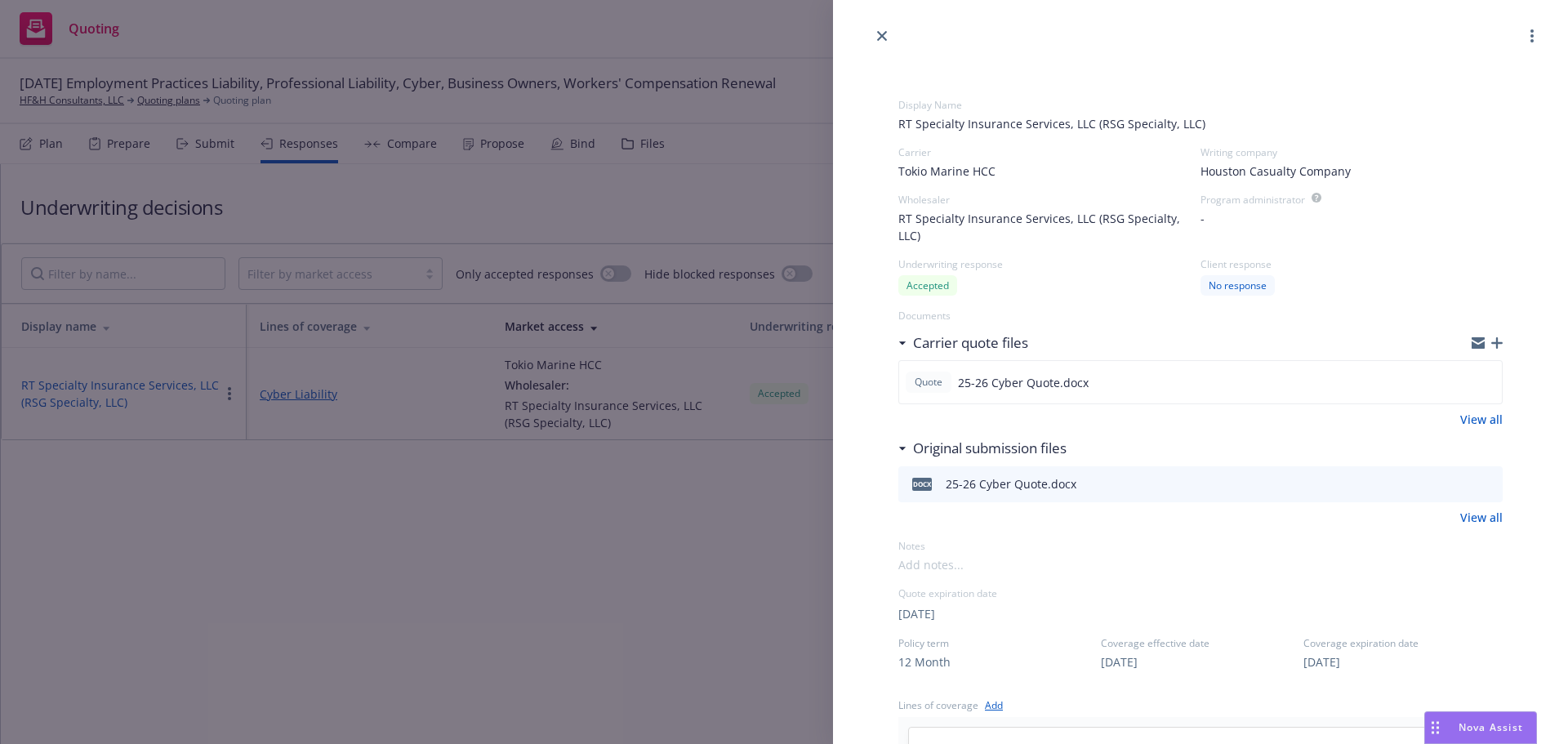
click at [982, 567] on span at bounding box center [1201, 565] width 604 height 17
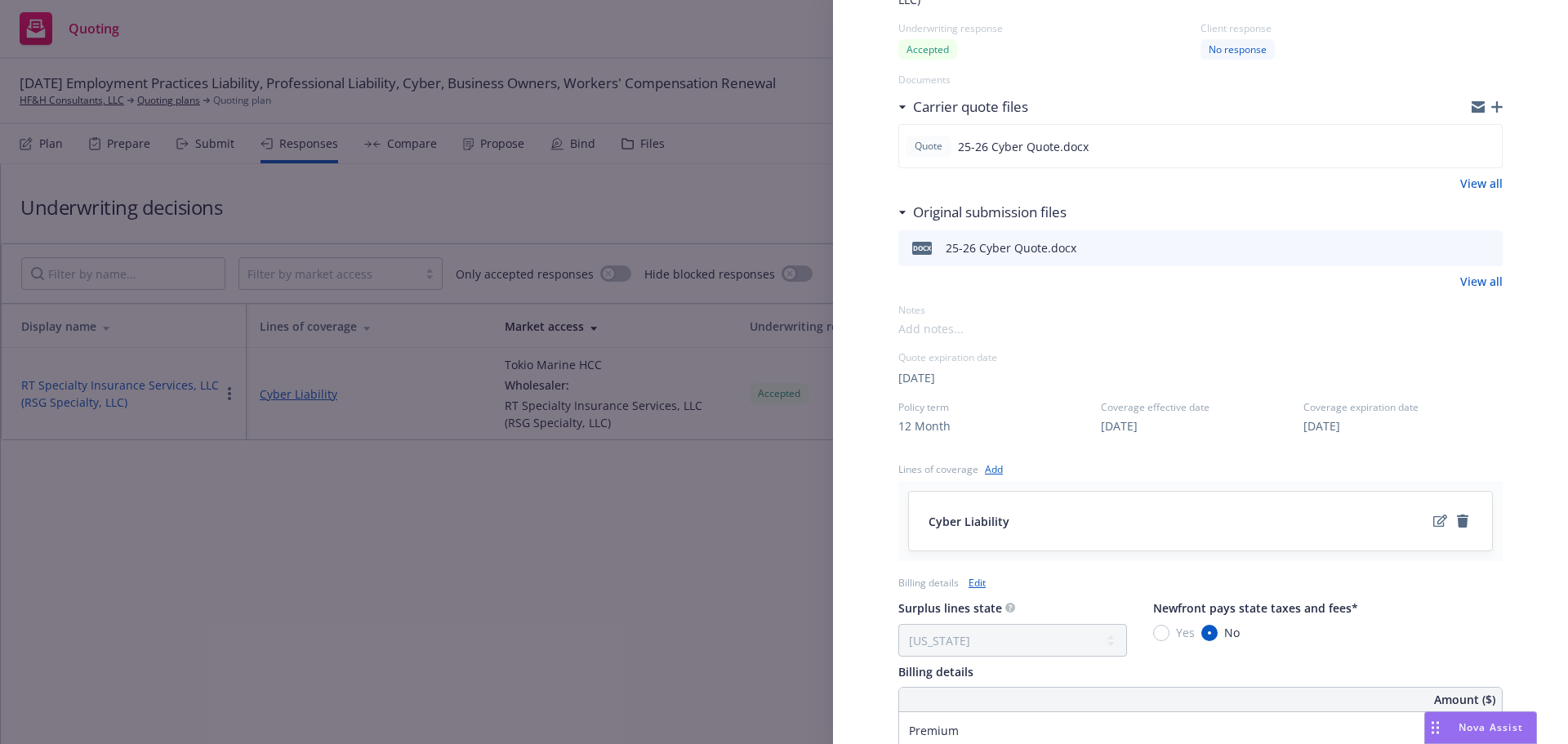
scroll to position [408, 0]
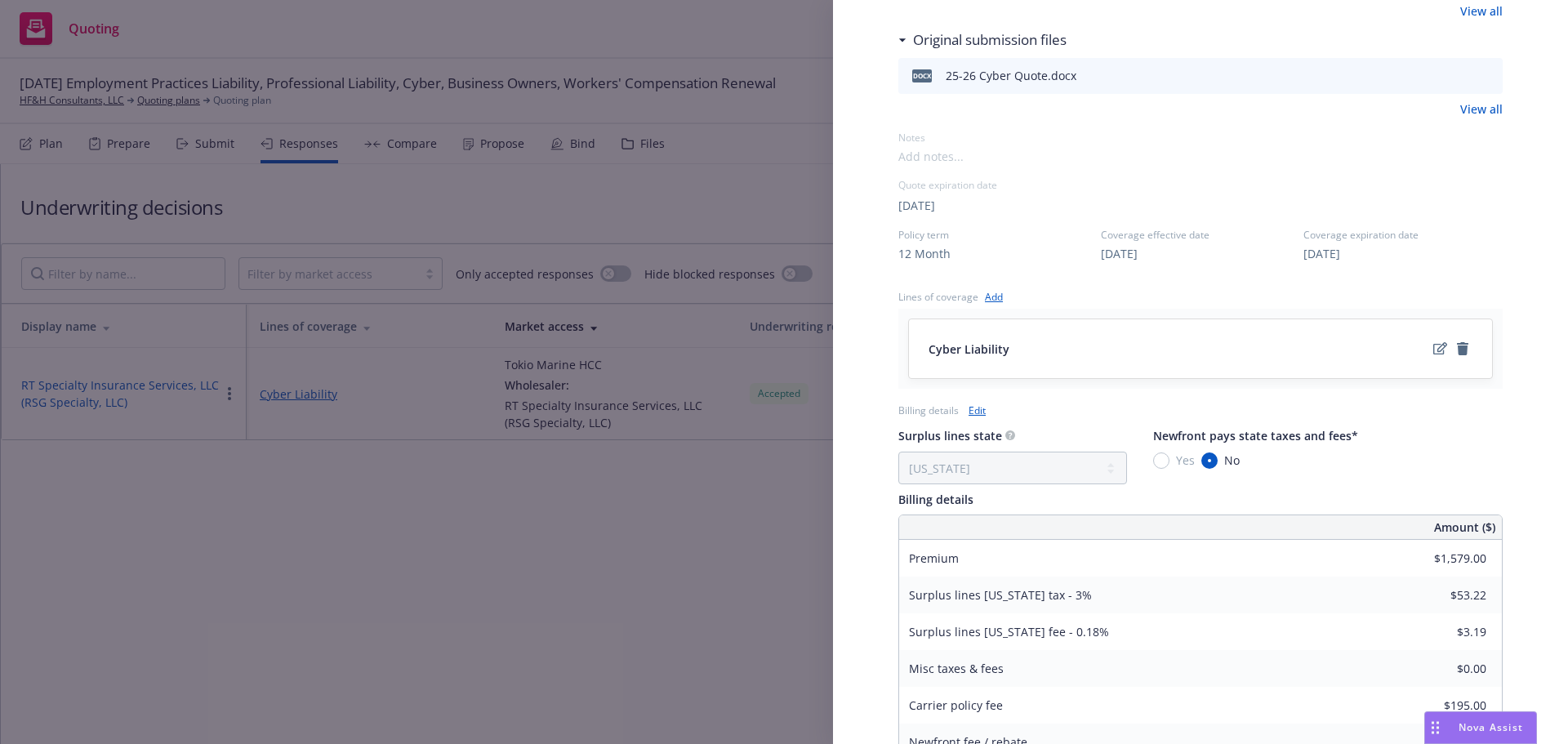
click at [935, 199] on span "[DATE]" at bounding box center [916, 205] width 37 height 17
select select "September"
select select "2025"
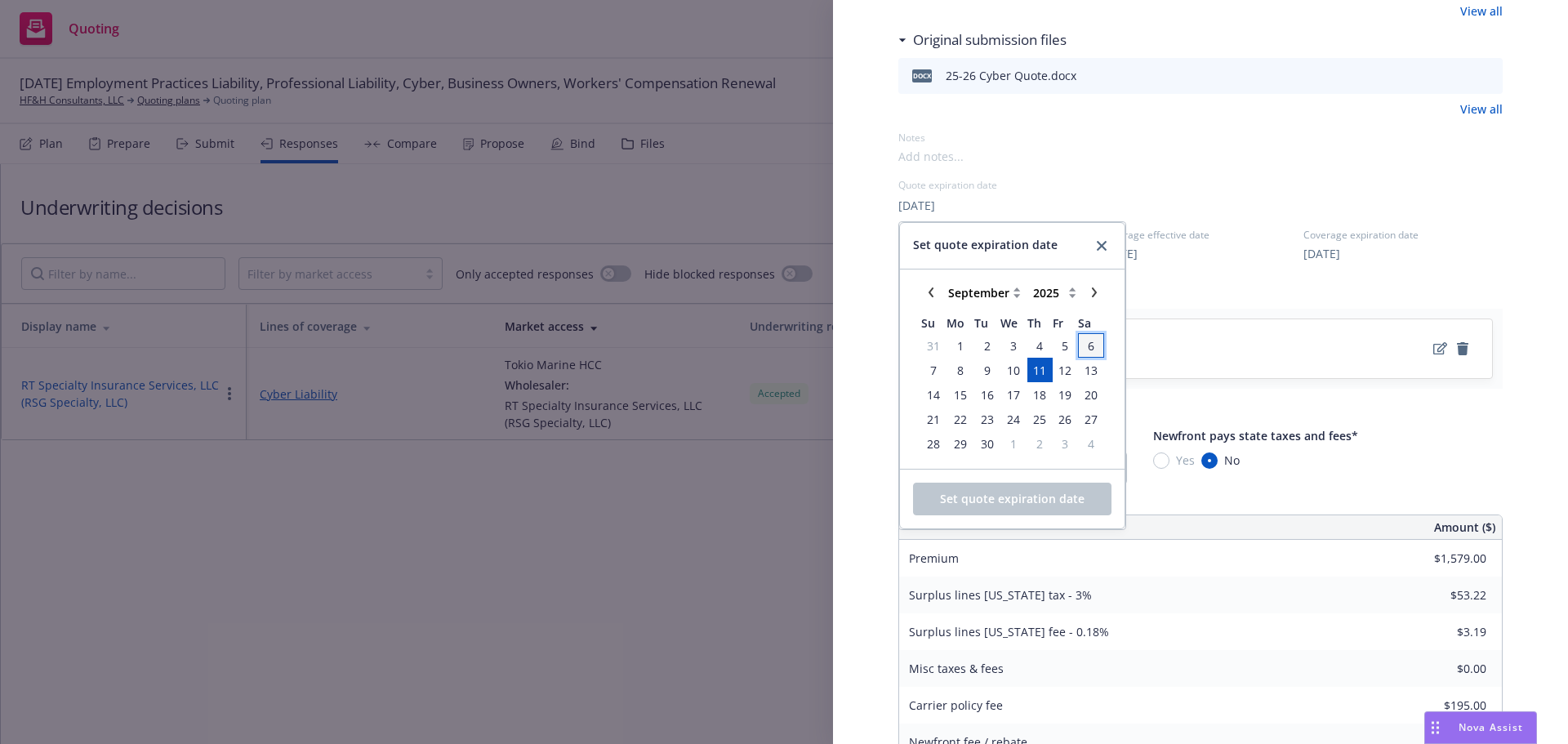
click at [1083, 346] on span "6" at bounding box center [1091, 346] width 22 height 21
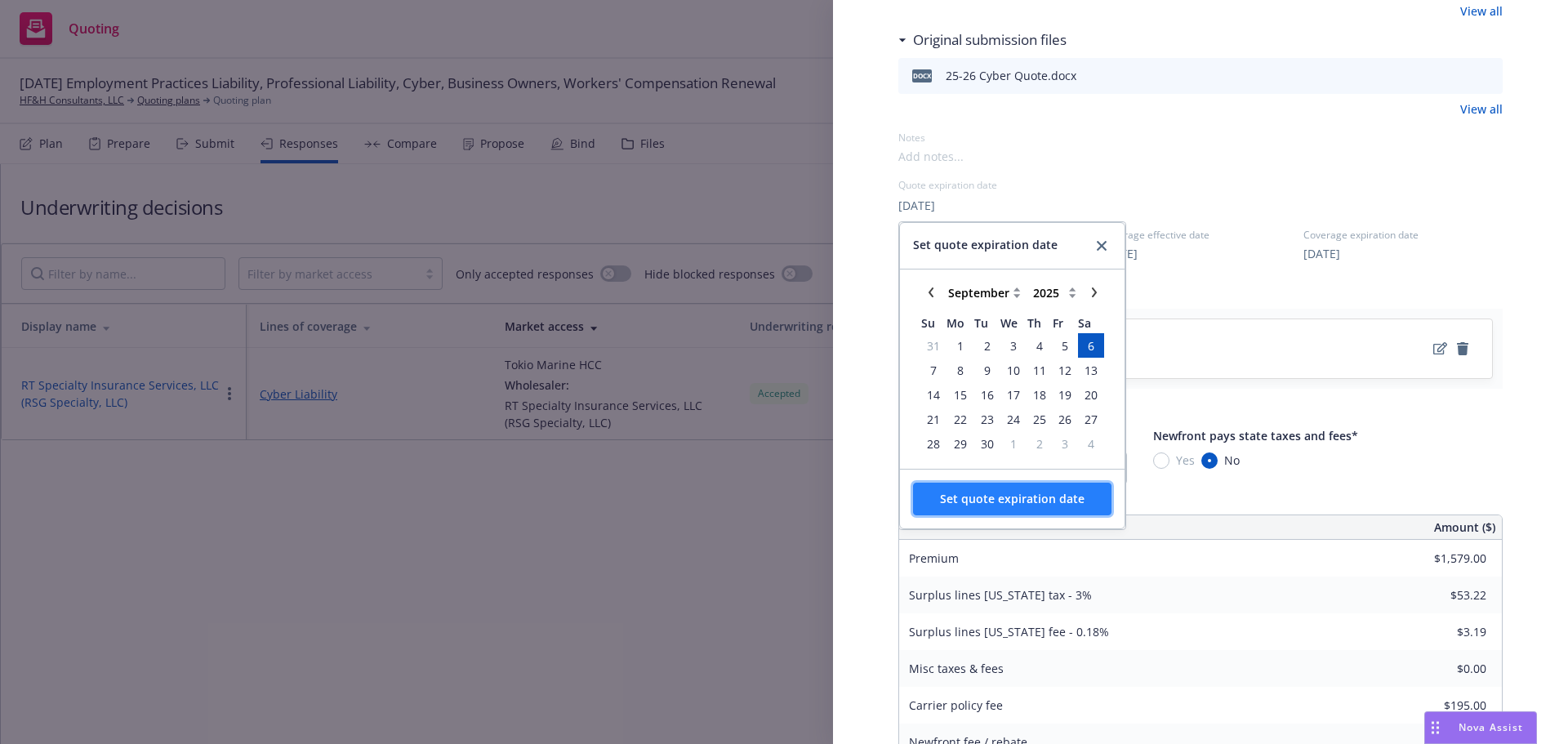
click at [993, 491] on span "Set quote expiration date" at bounding box center [1012, 499] width 145 height 16
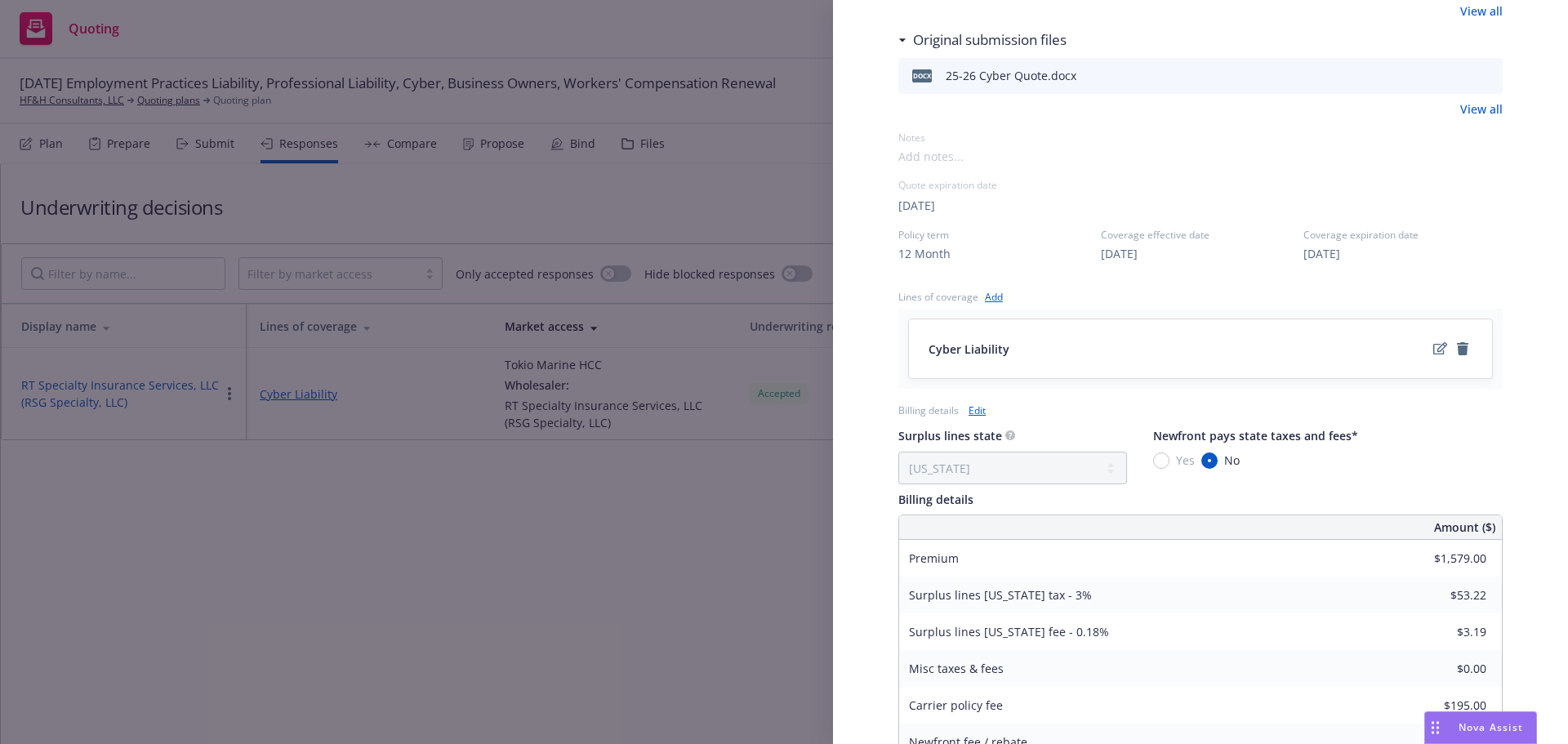
click at [704, 491] on div "Display Name RT Specialty Insurance Services, LLC (RSG Specialty, LLC) Carrier …" at bounding box center [784, 372] width 1568 height 744
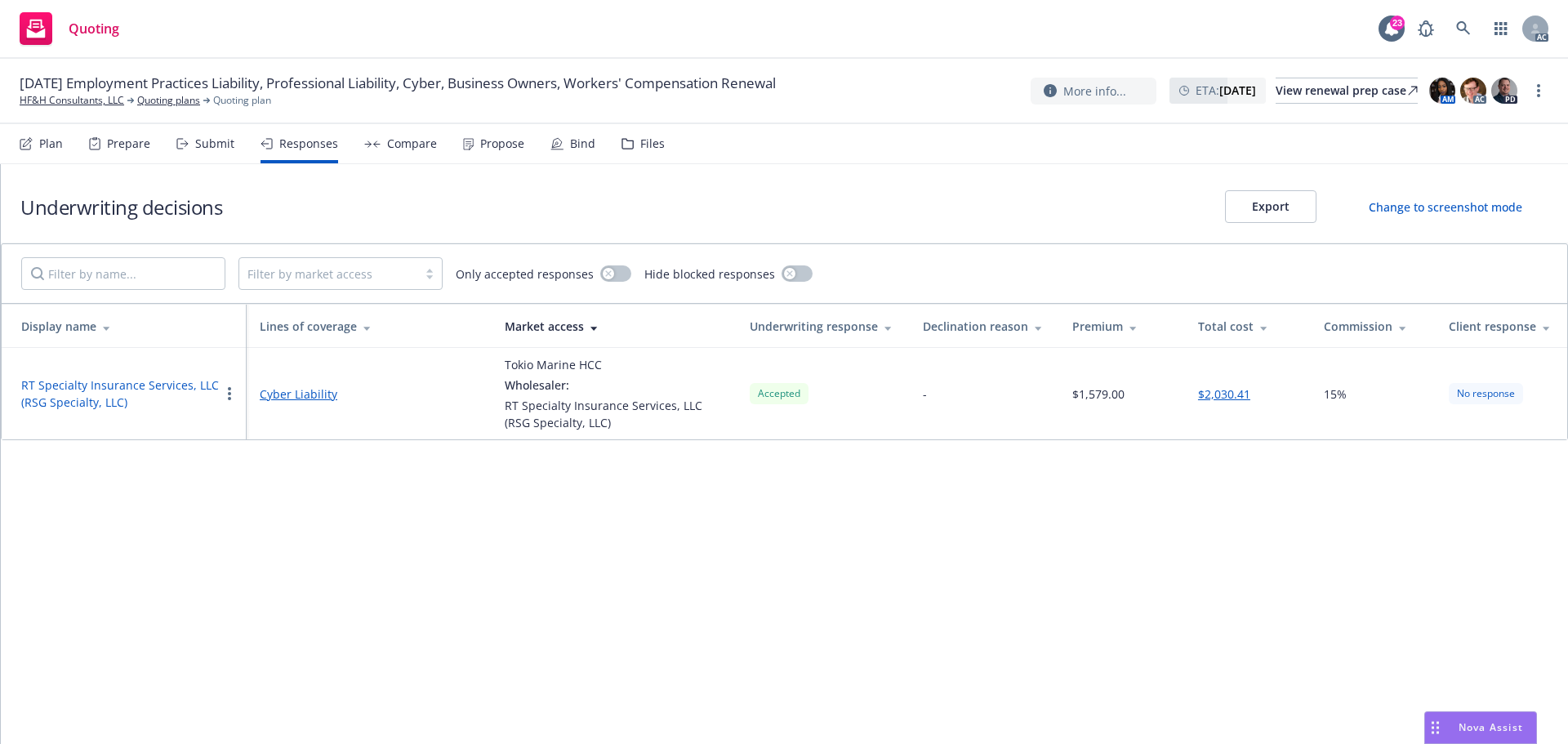
click at [164, 393] on button "RT Specialty Insurance Services, LLC (RSG Specialty, LLC)" at bounding box center [120, 393] width 198 height 35
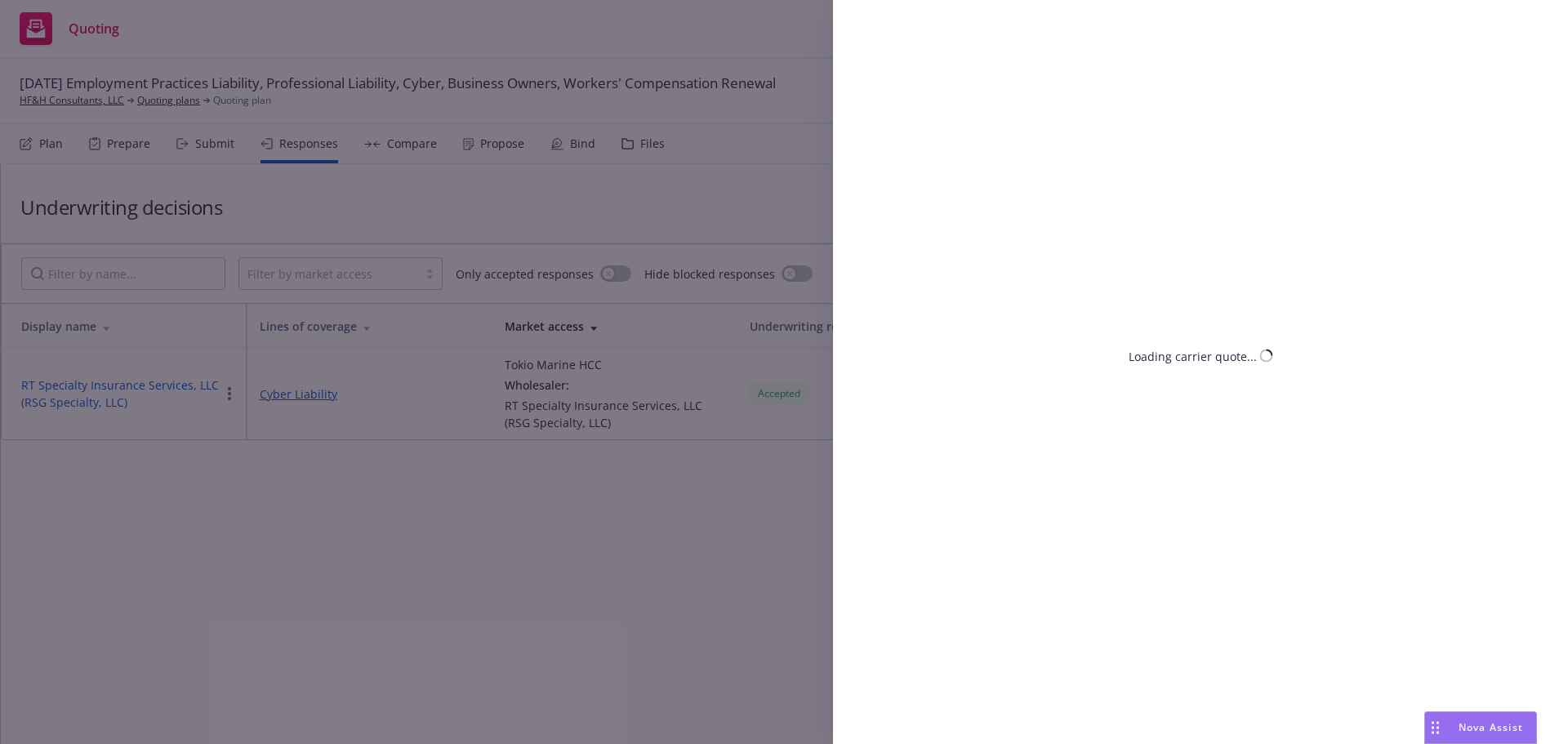
select select "CA"
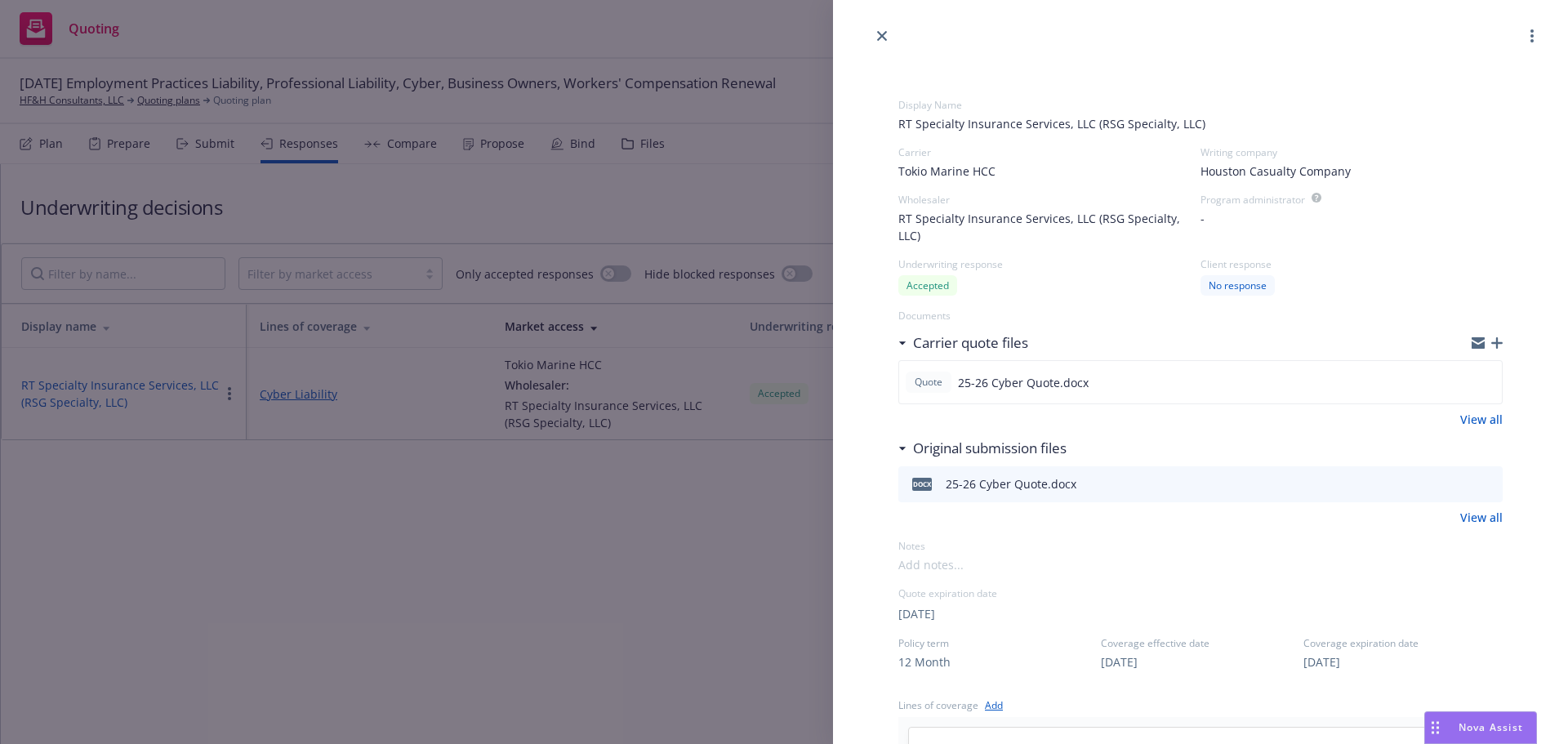
drag, startPoint x: 489, startPoint y: 530, endPoint x: 658, endPoint y: 152, distance: 414.1
click at [487, 454] on div "Display Name RT Specialty Insurance Services, LLC (RSG Specialty, LLC) Carrier …" at bounding box center [784, 372] width 1568 height 744
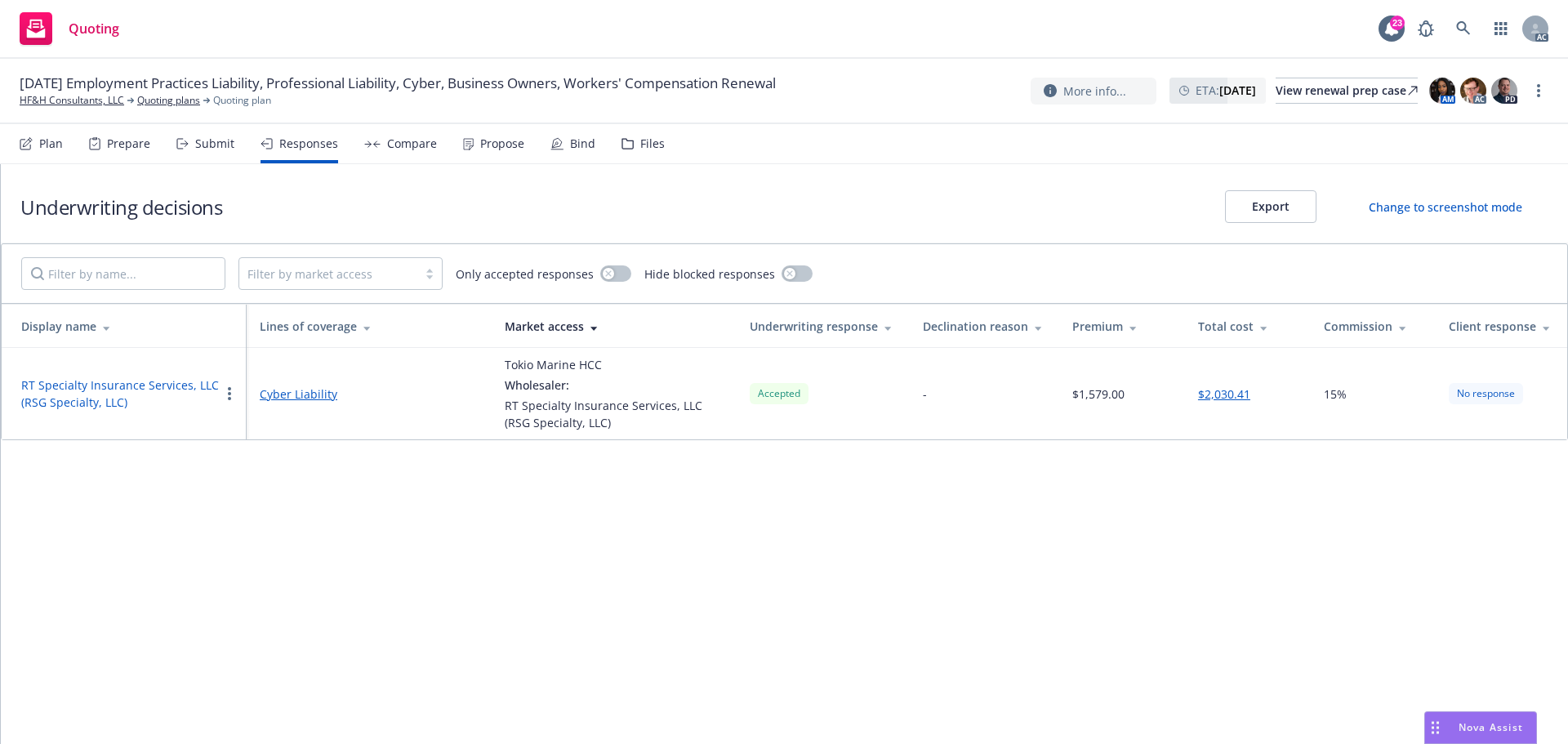
click at [646, 152] on div "Files" at bounding box center [644, 144] width 44 height 40
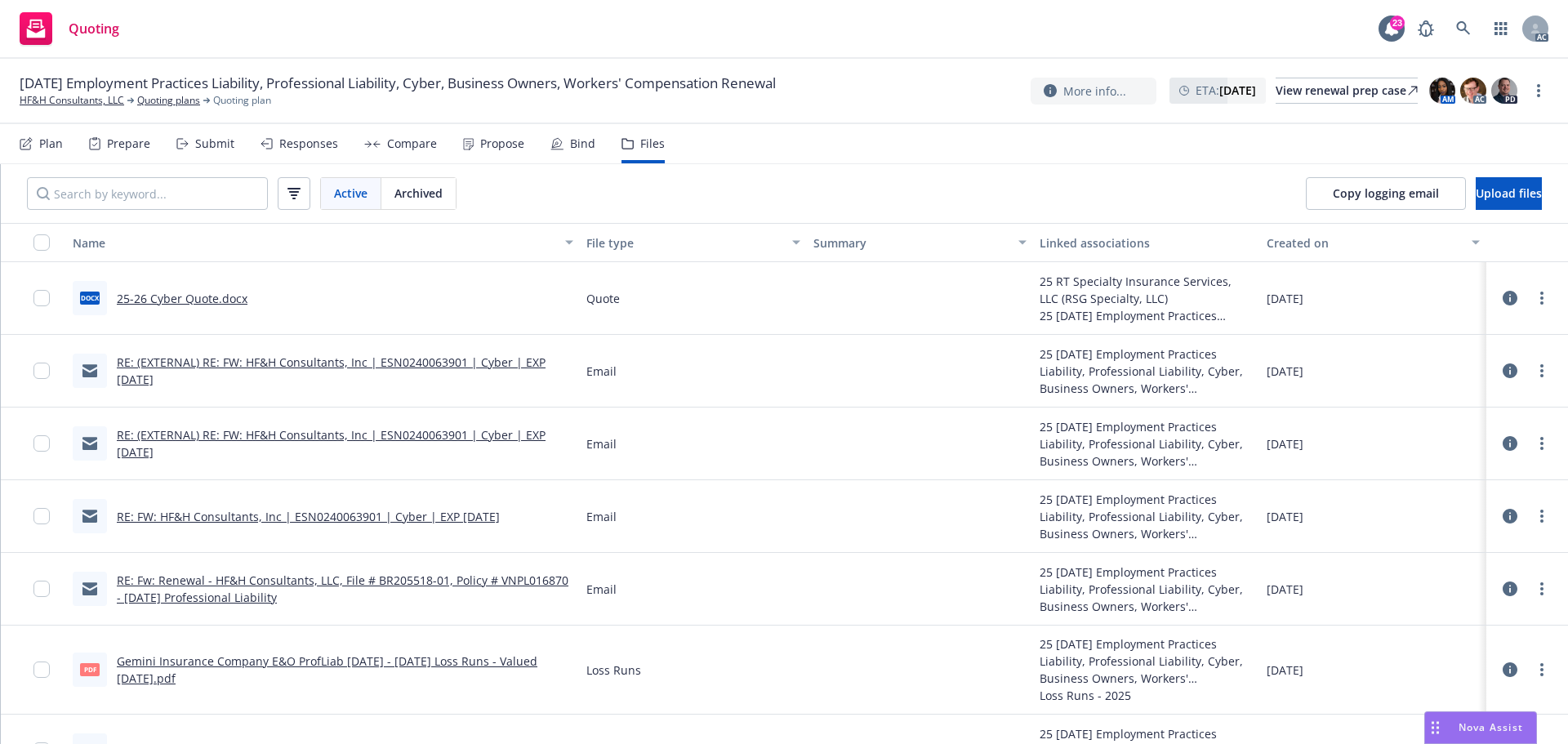
click at [1504, 297] on icon at bounding box center [1511, 298] width 15 height 15
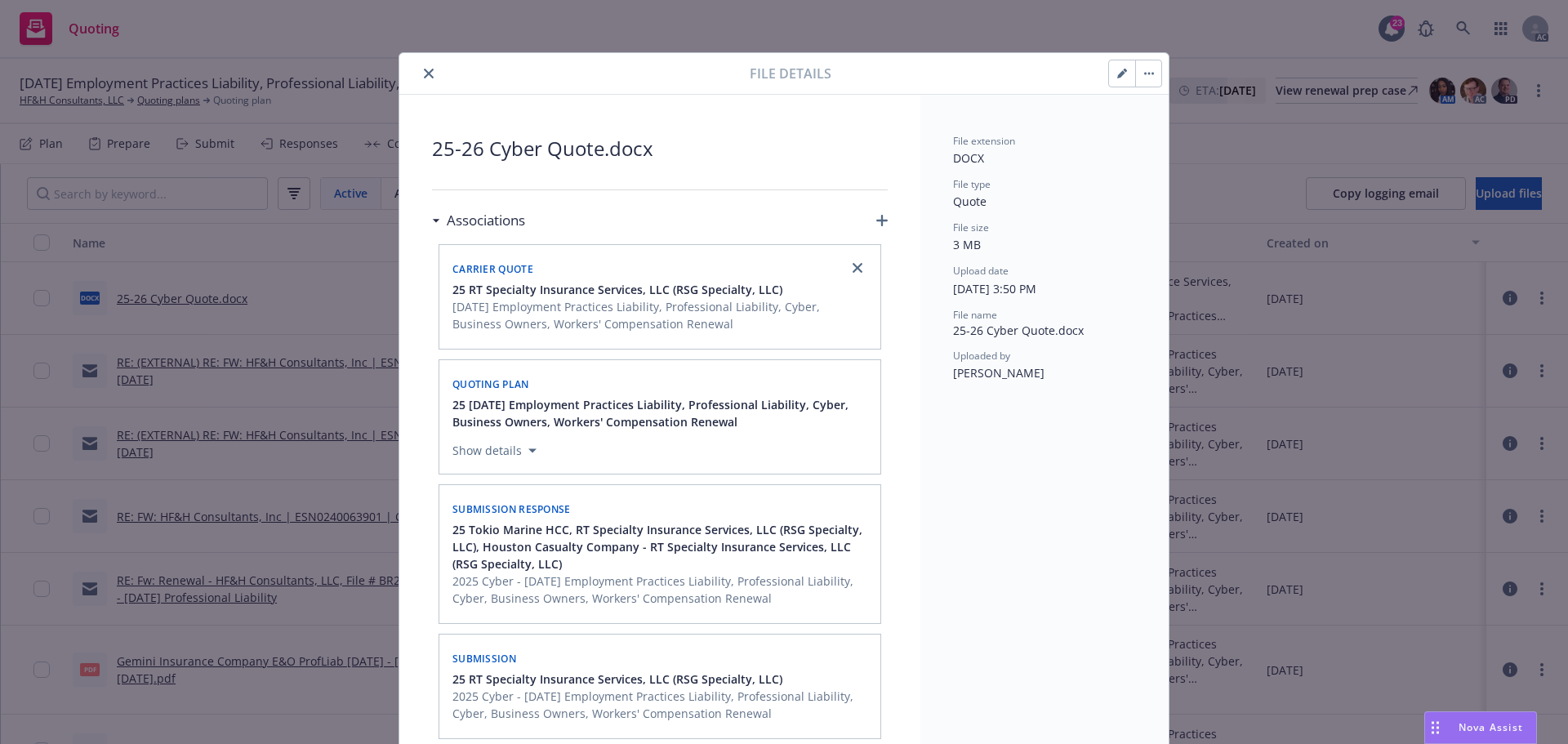
click at [424, 77] on icon "close" at bounding box center [429, 73] width 10 height 10
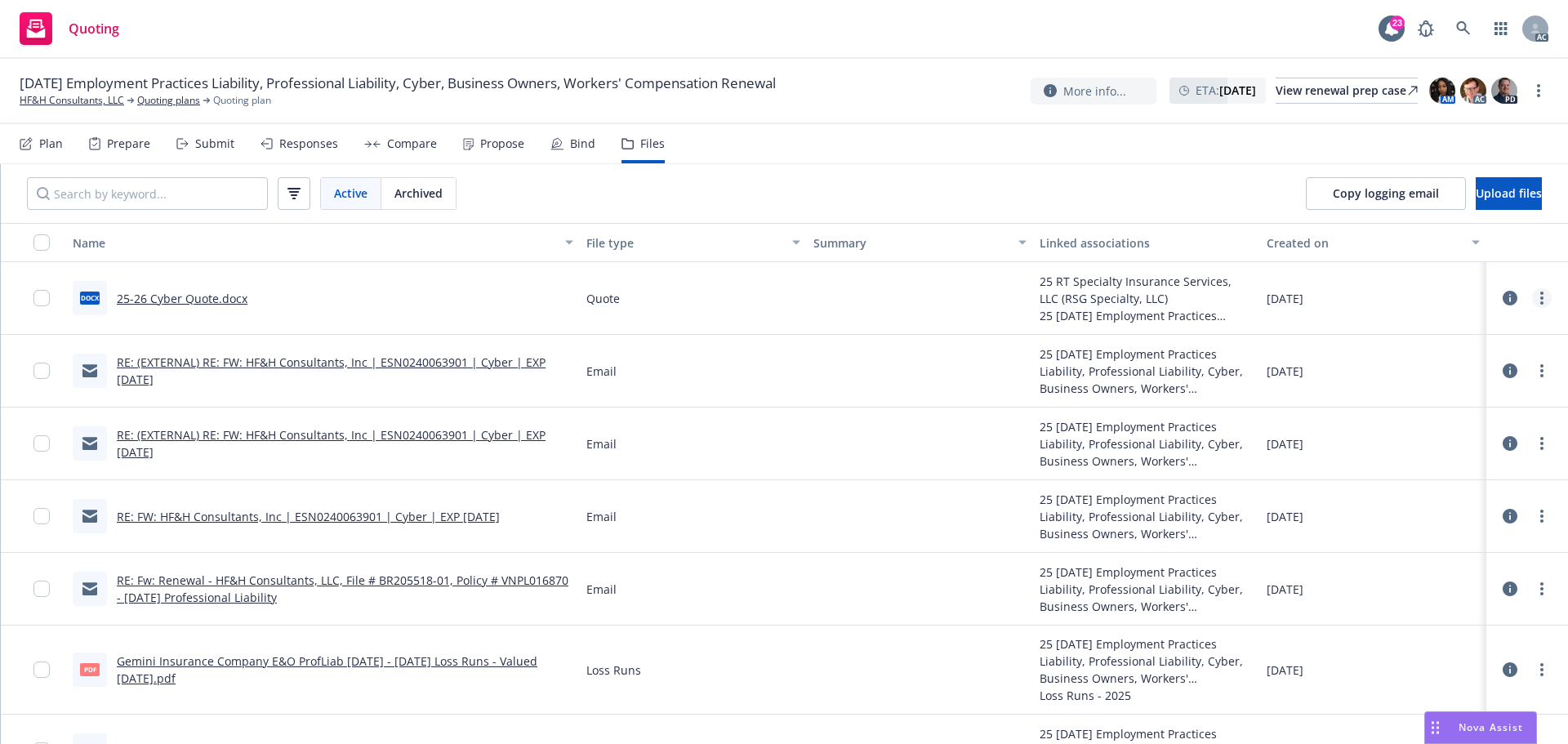
click at [1532, 302] on link "more" at bounding box center [1542, 298] width 20 height 20
click at [1416, 387] on link "Edit" at bounding box center [1458, 396] width 162 height 33
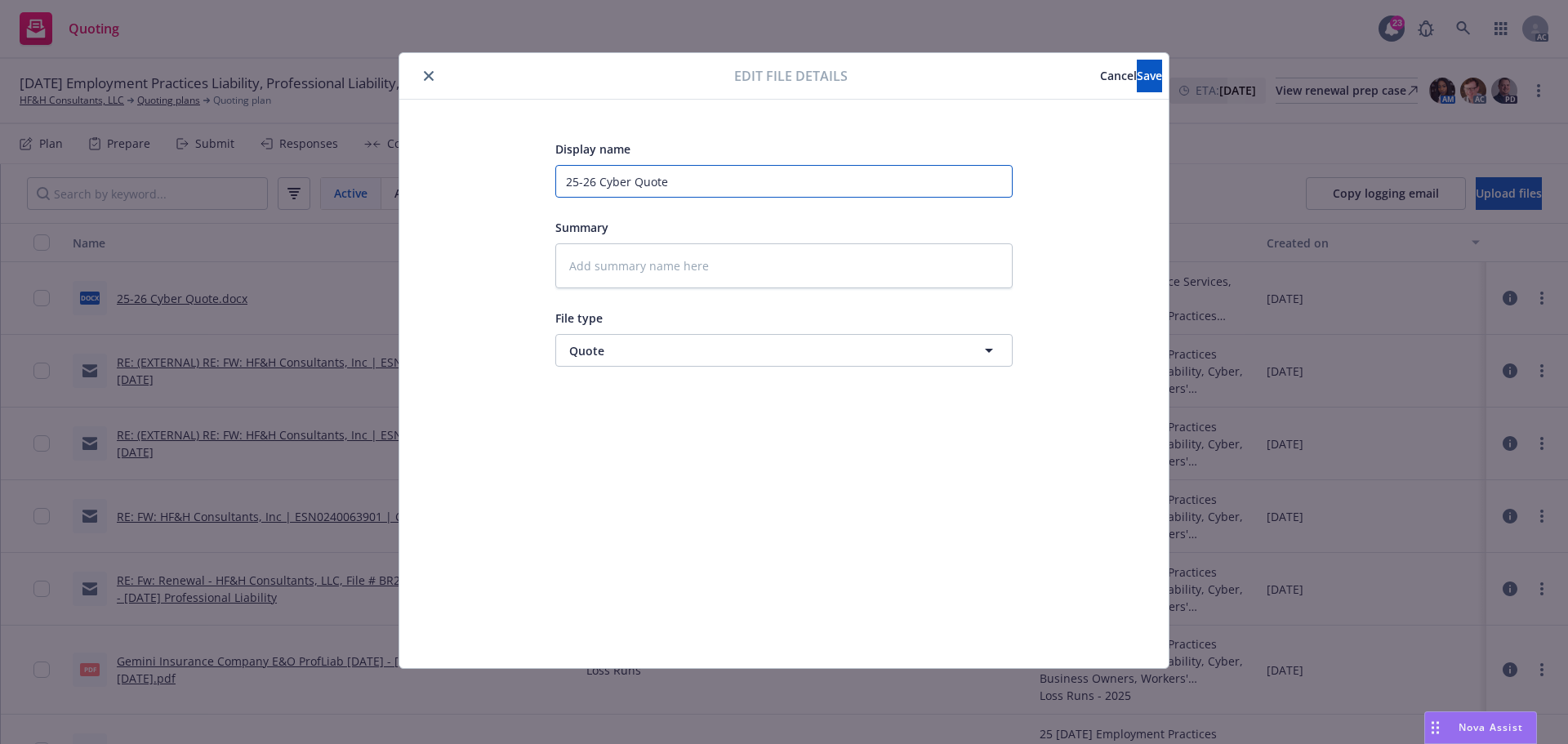
click at [673, 182] on input "25-26 Cyber Quote" at bounding box center [784, 181] width 458 height 33
type textarea "x"
type input "25-26 Cyber Quote"
type textarea "x"
type input "25-26 Cyber Quote ("
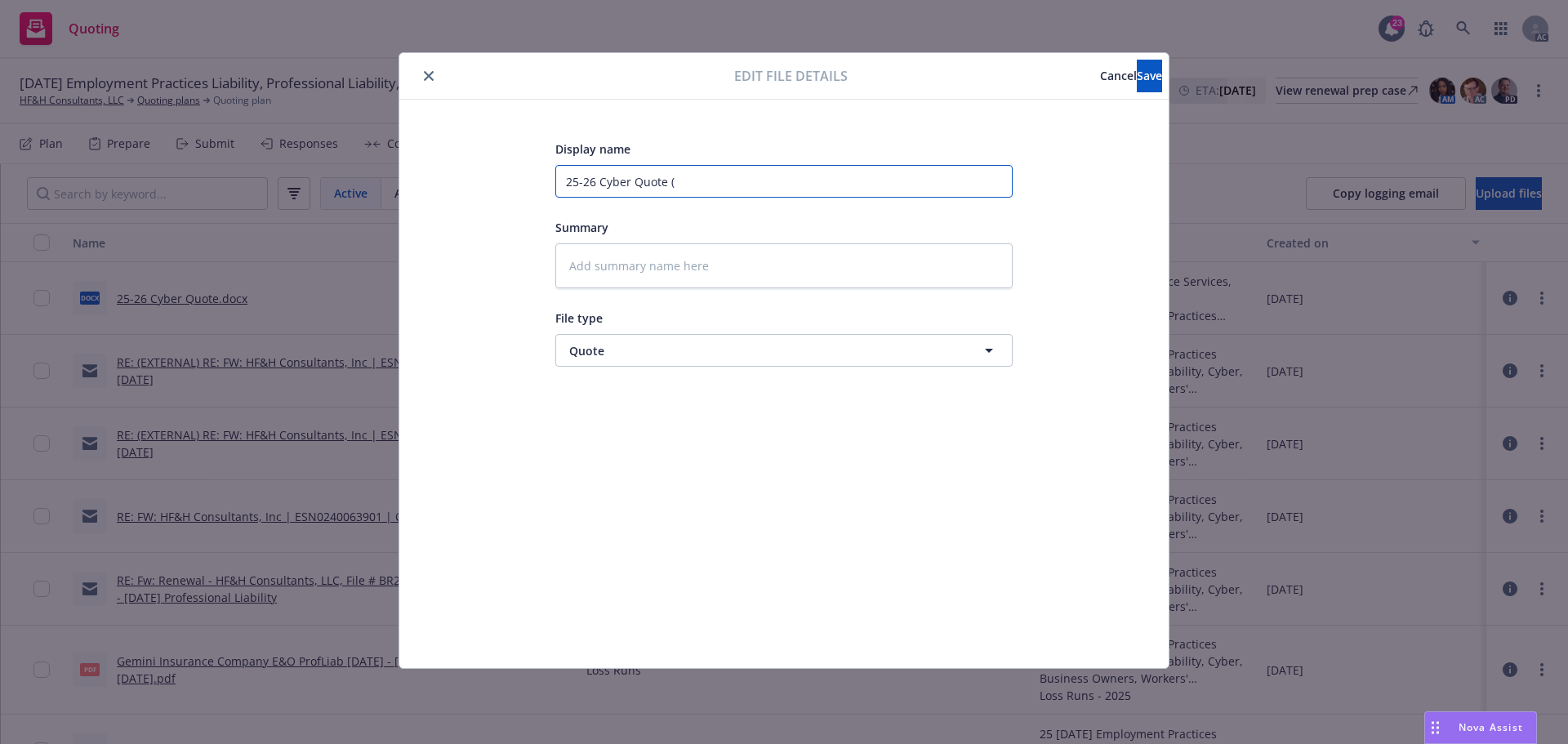
type textarea "x"
type input "25-26 Cyber Quote (T"
type textarea "x"
type input "25-26 Cyber Quote (TM"
type textarea "x"
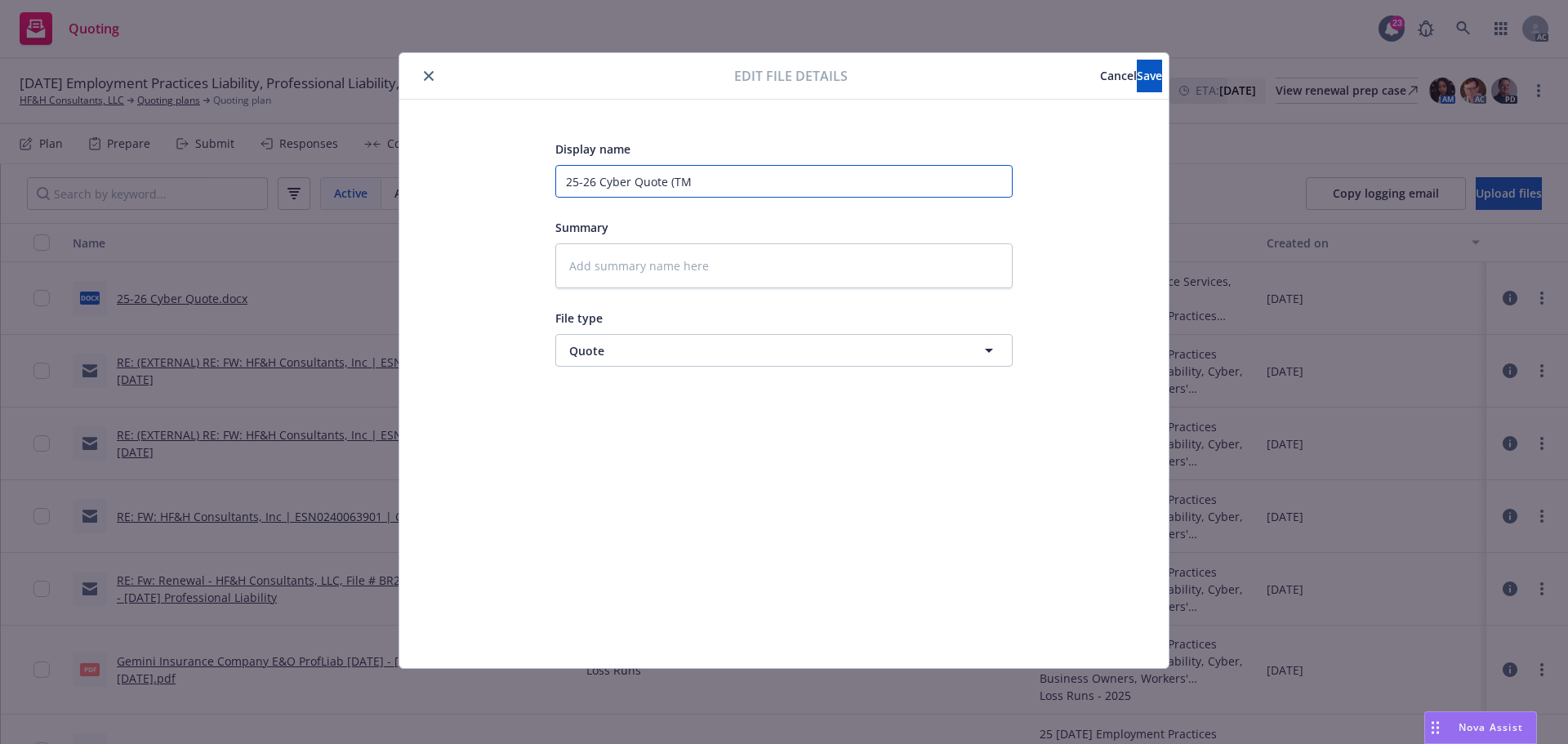
type input "25-26 Cyber Quote (TMH"
type textarea "x"
type input "25-26 Cyber Quote (TMHC"
type textarea "x"
type input "25-26 Cyber Quote (TMHCC"
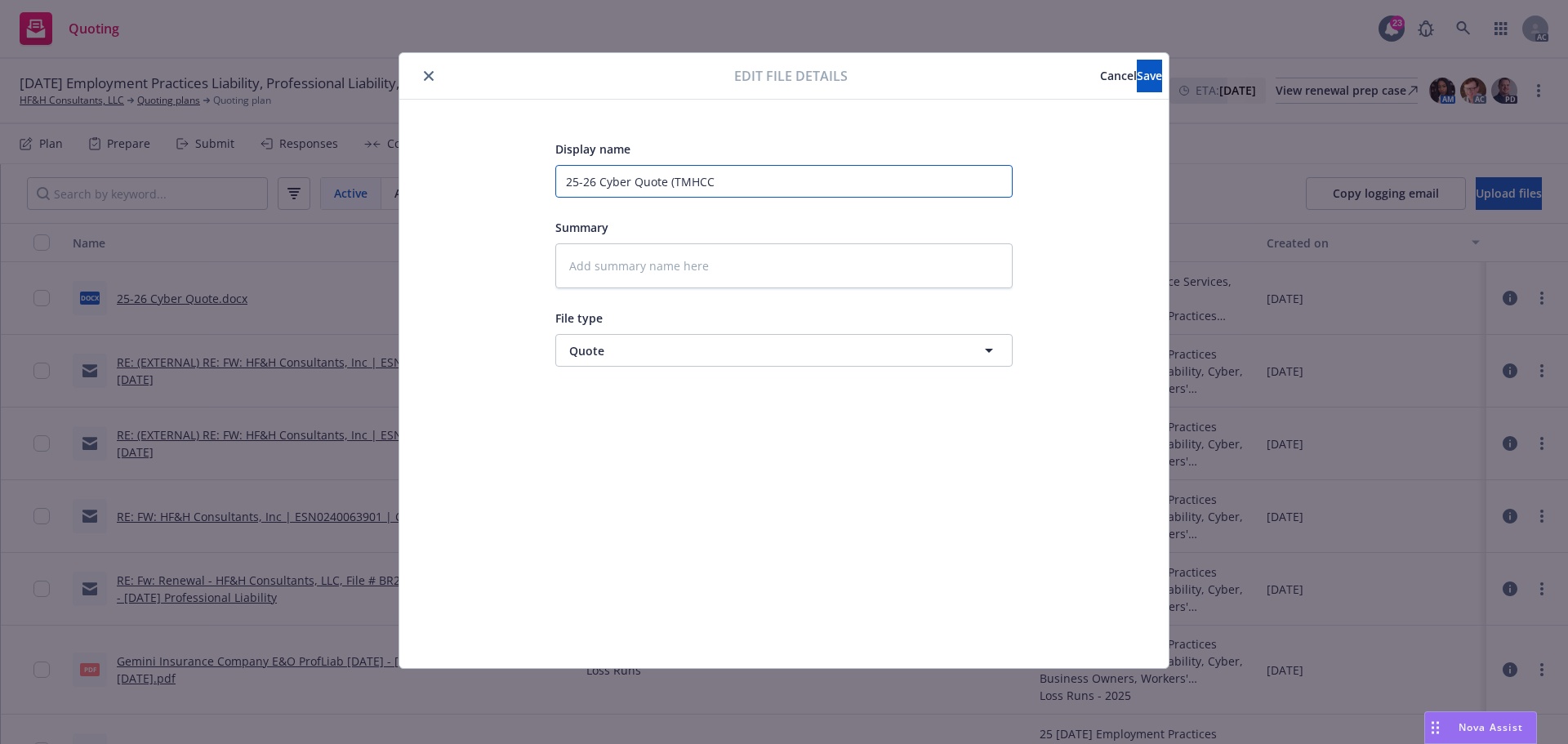
type textarea "x"
type input "25-26 Cyber Quote (TMHCC)"
click at [1137, 76] on span "Save" at bounding box center [1150, 75] width 26 height 16
type textarea "x"
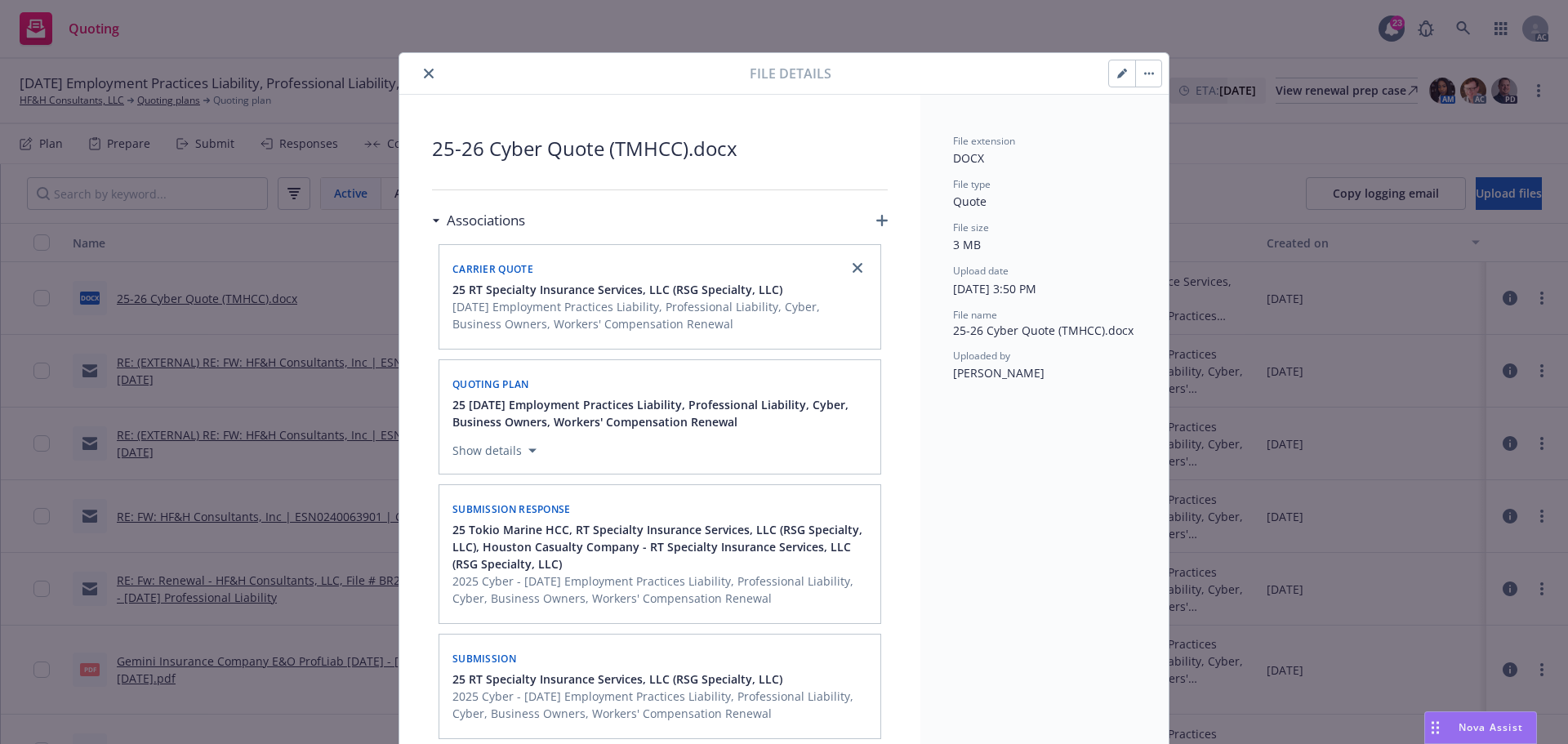
click at [419, 73] on button "close" at bounding box center [429, 73] width 20 height 20
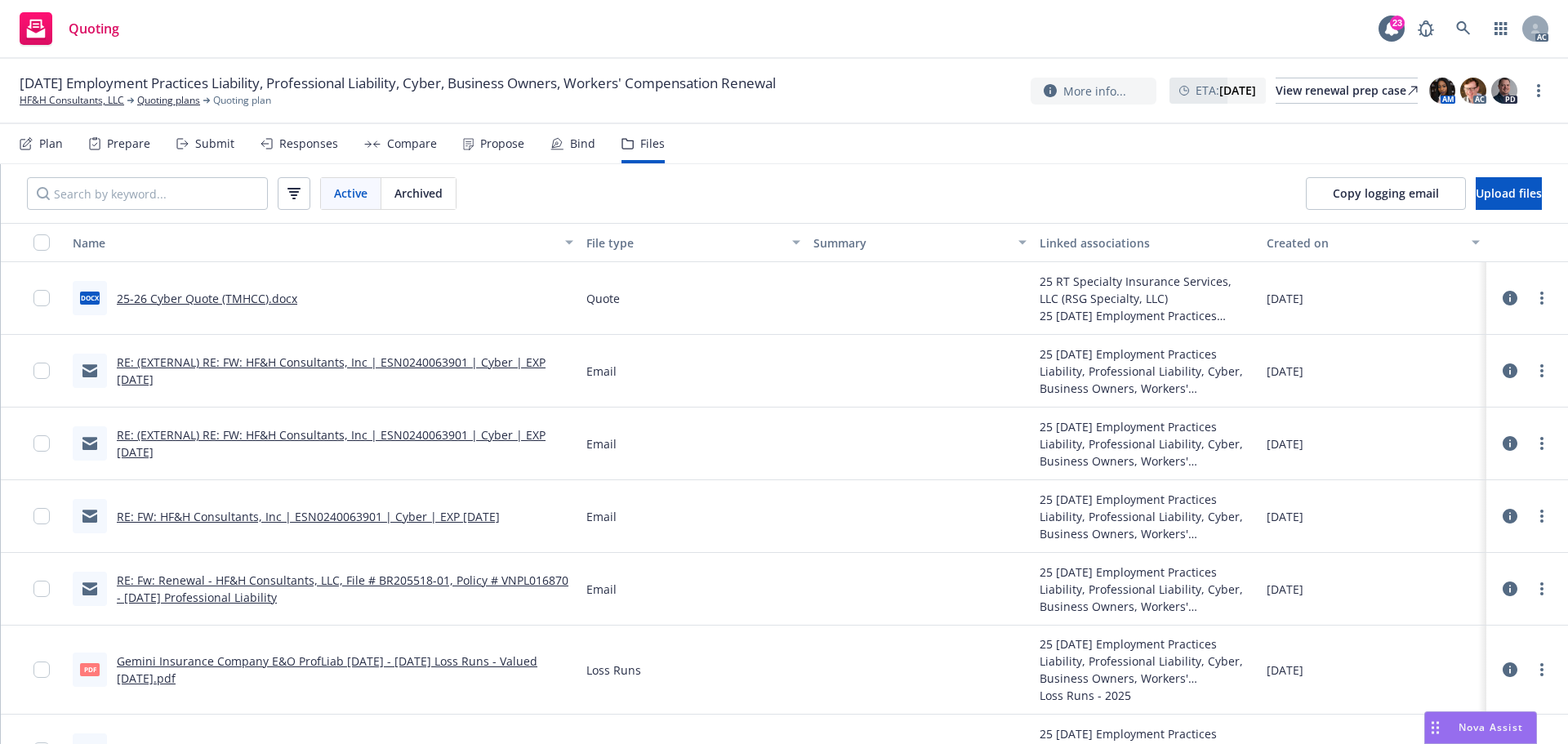
click at [296, 146] on div "Responses" at bounding box center [308, 144] width 58 height 13
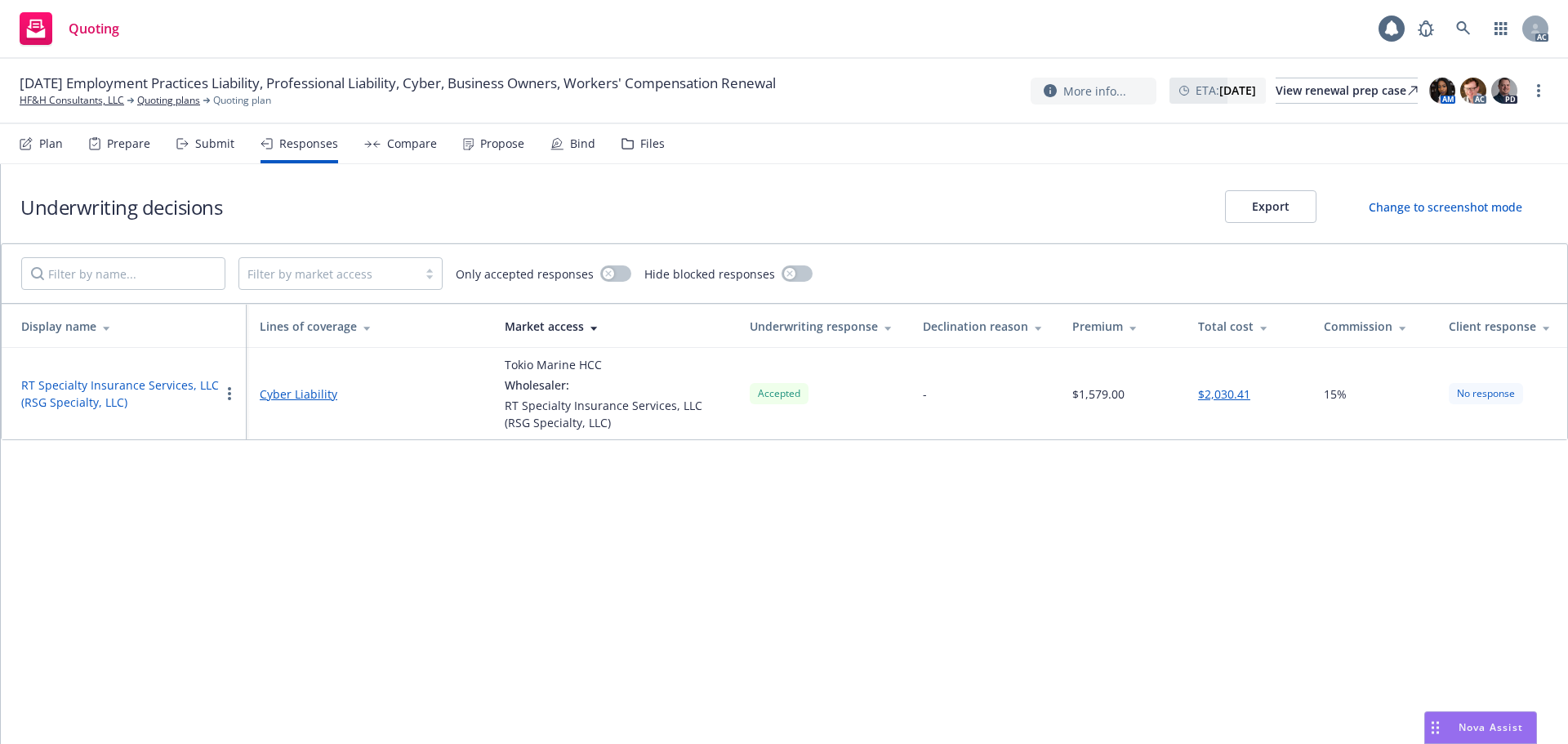
click at [132, 384] on button "RT Specialty Insurance Services, LLC (RSG Specialty, LLC)" at bounding box center [120, 393] width 198 height 35
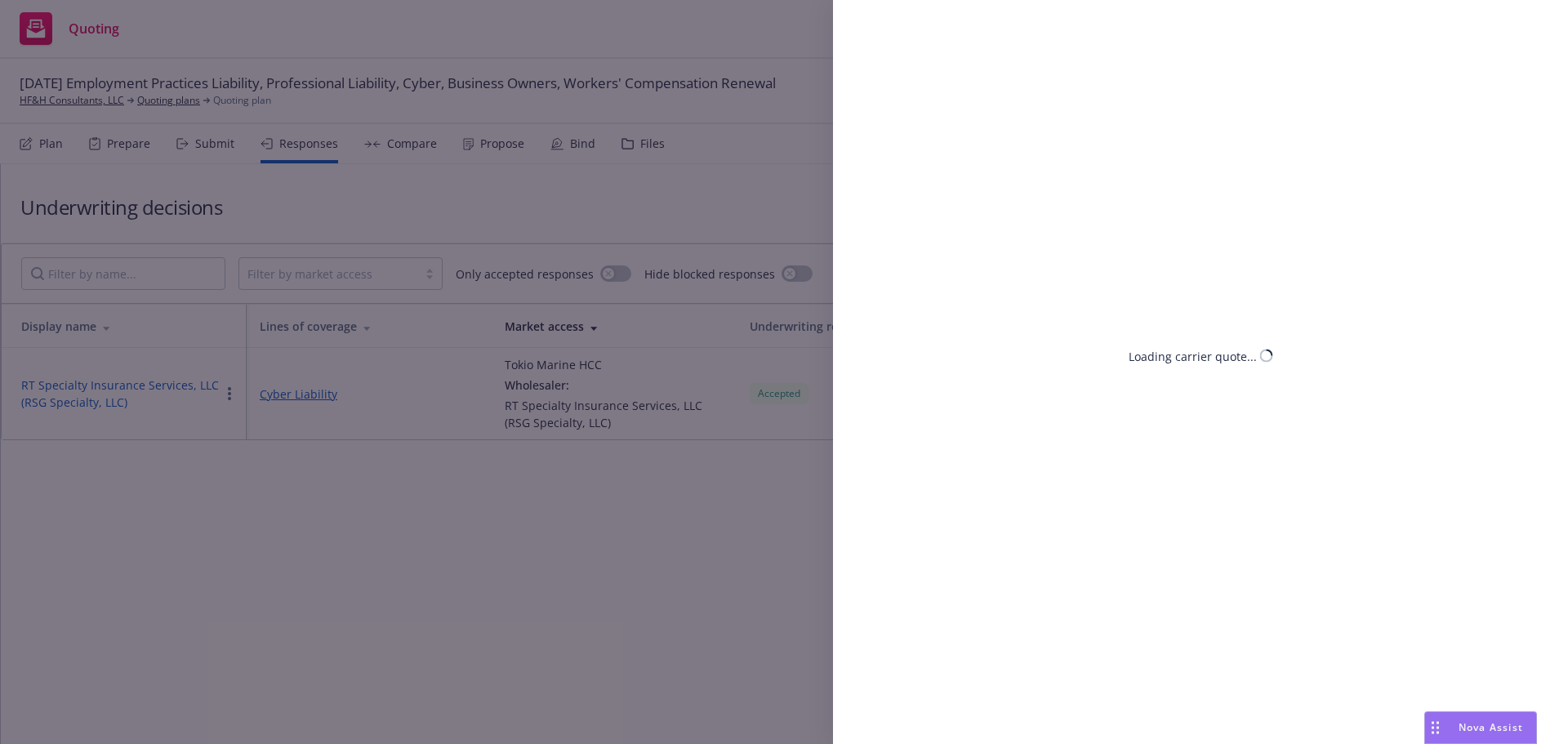
select select "CA"
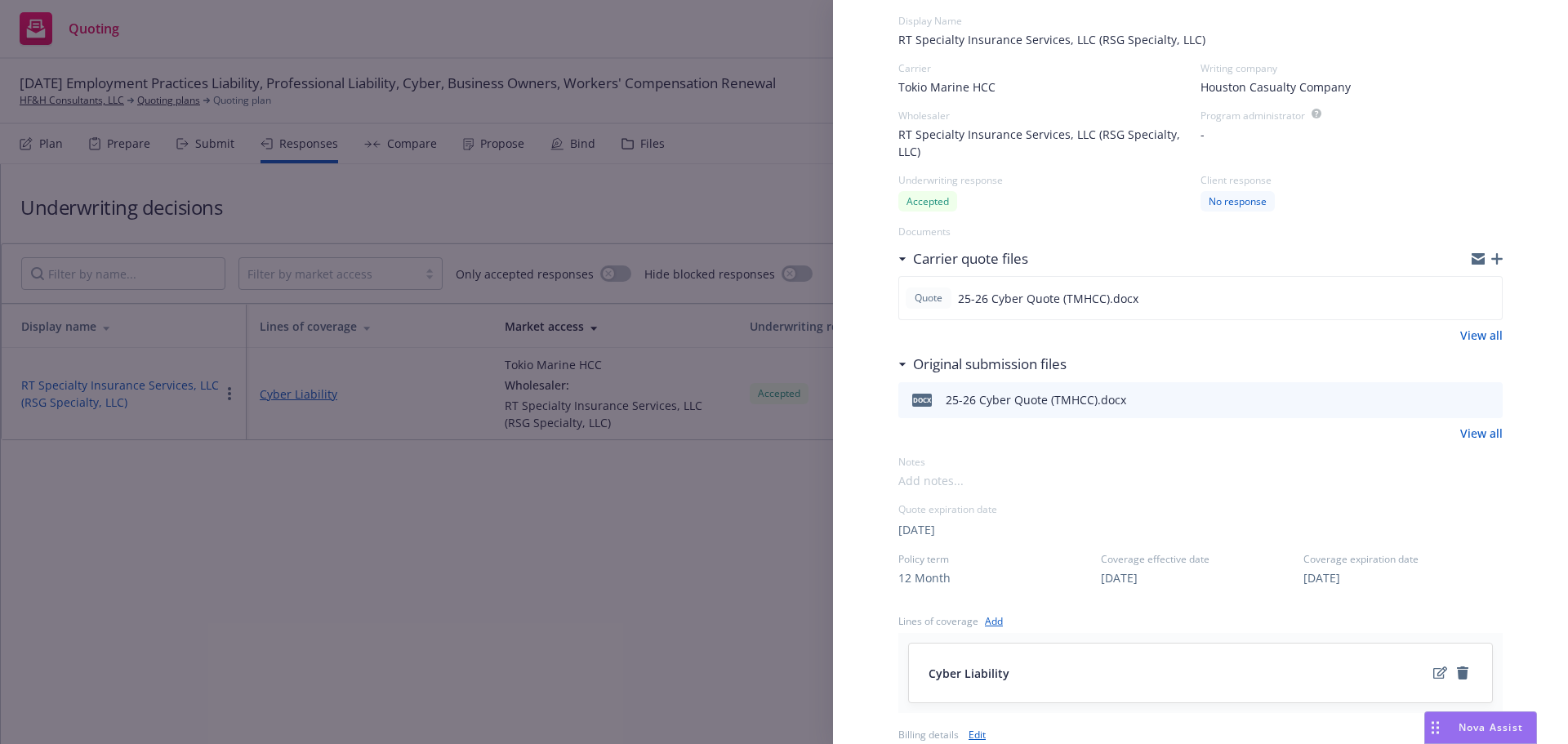
scroll to position [81, 0]
click at [1492, 264] on icon "button" at bounding box center [1498, 262] width 12 height 12
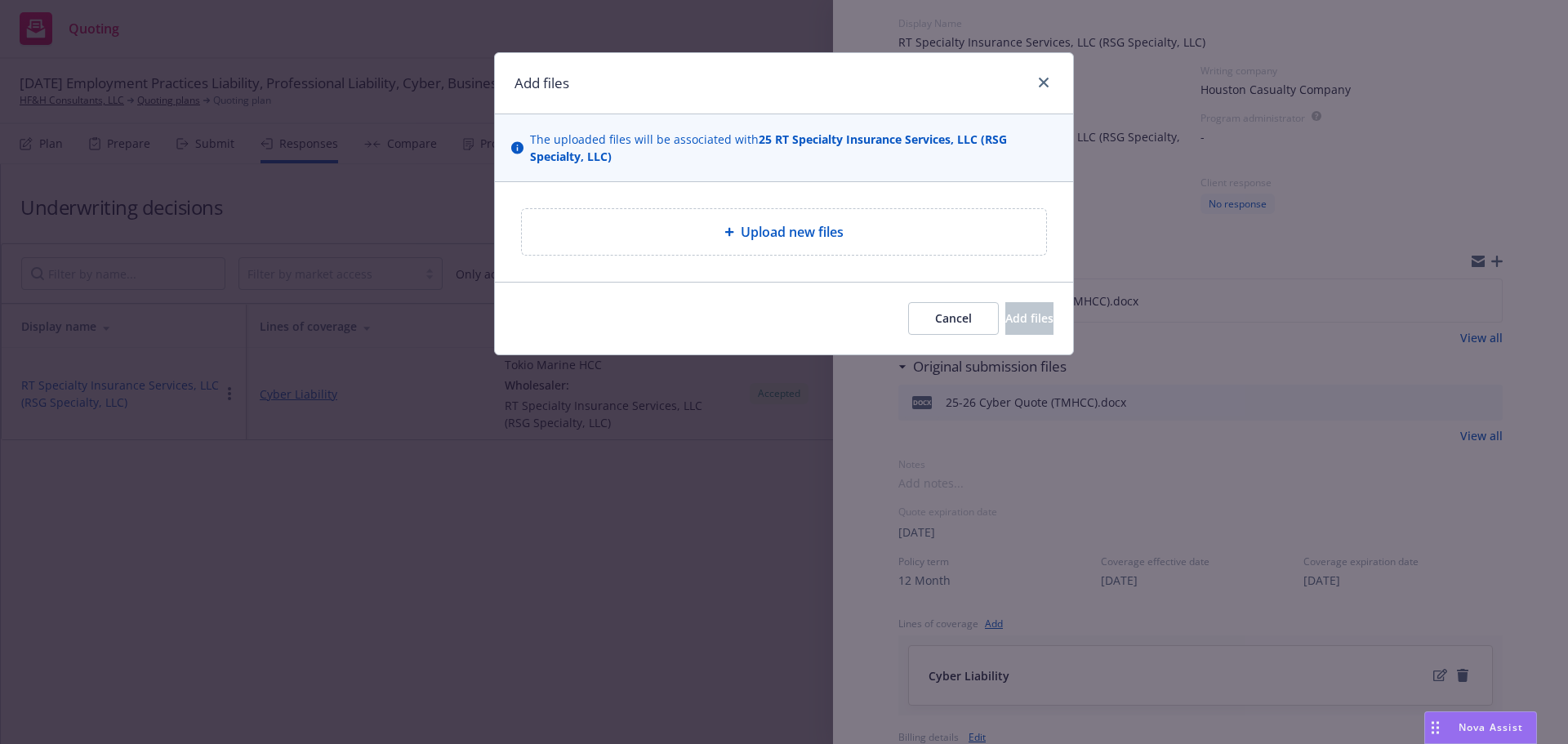
click at [826, 241] on span "Upload new files" at bounding box center [792, 232] width 103 height 20
type textarea "x"
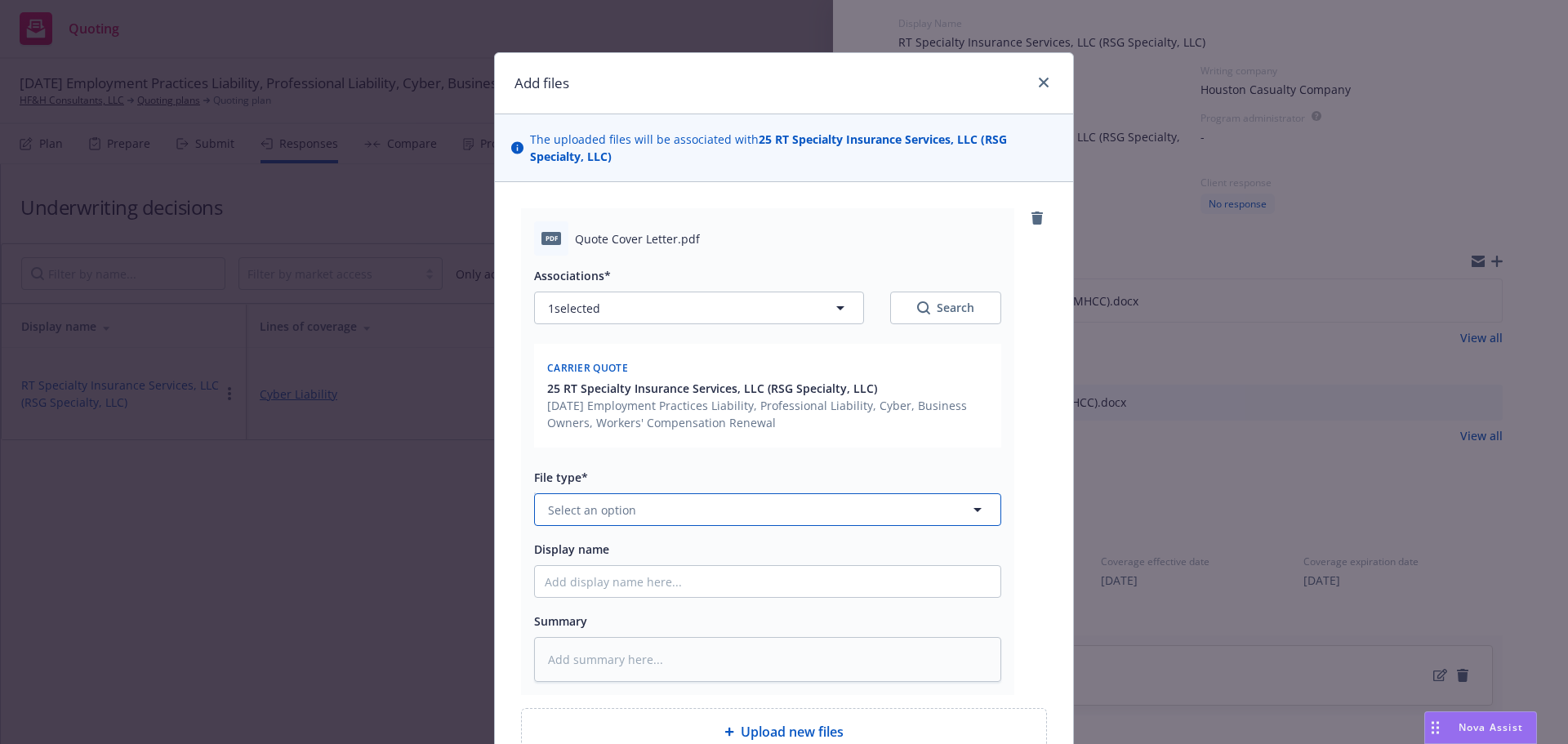
click at [625, 512] on span "Select an option" at bounding box center [591, 509] width 88 height 17
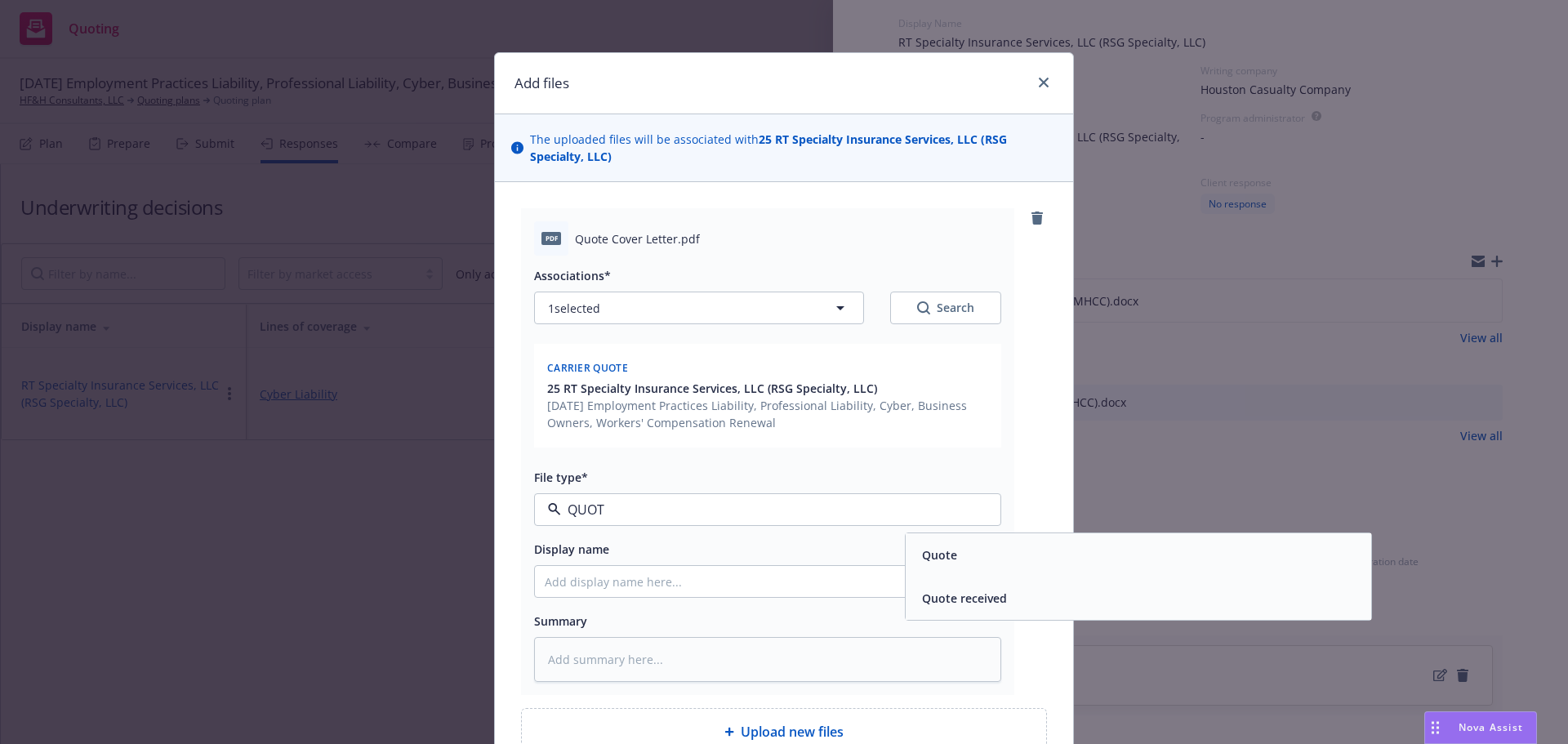
type input "QUOTE"
click at [1038, 566] on div "Quote" at bounding box center [1139, 555] width 446 height 24
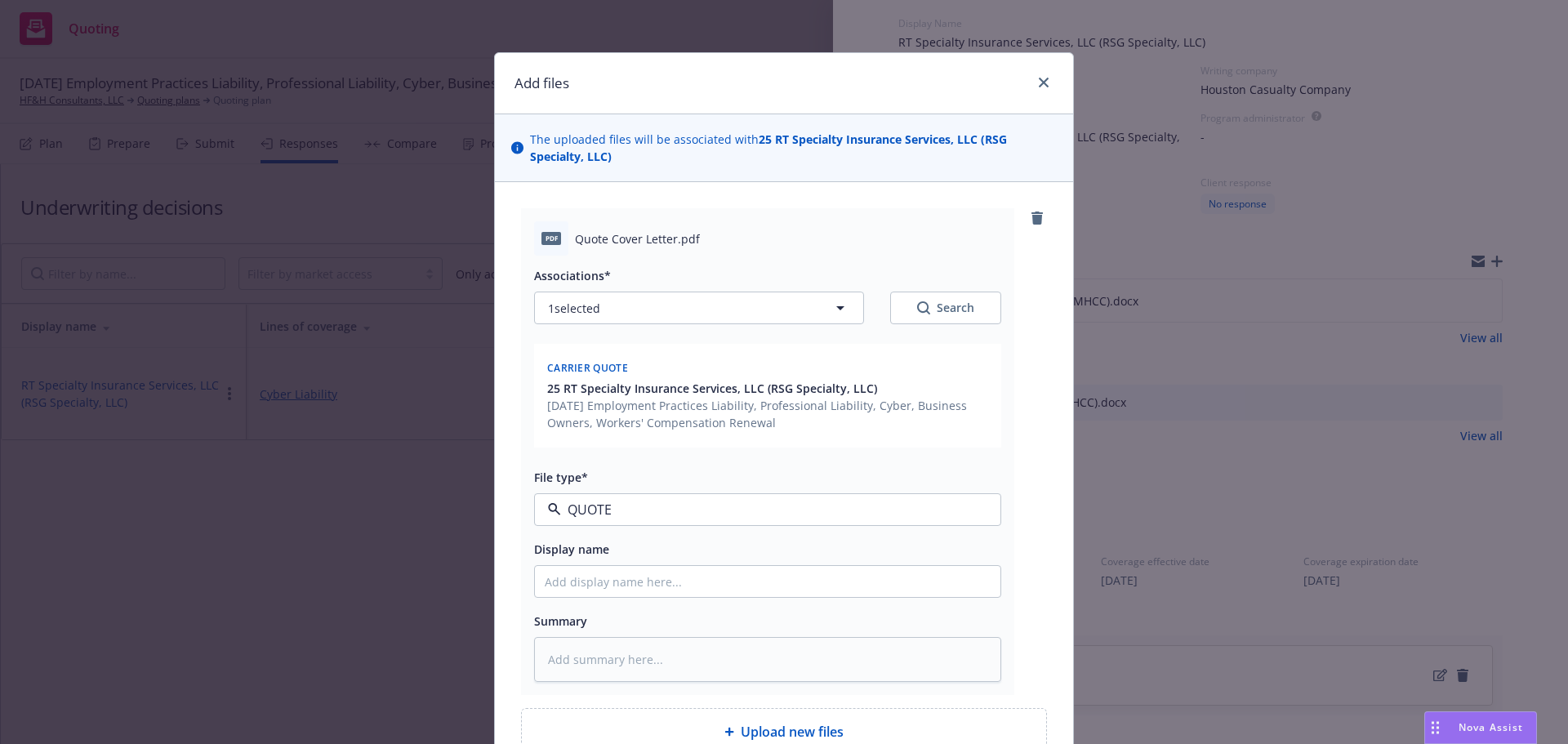
type textarea "x"
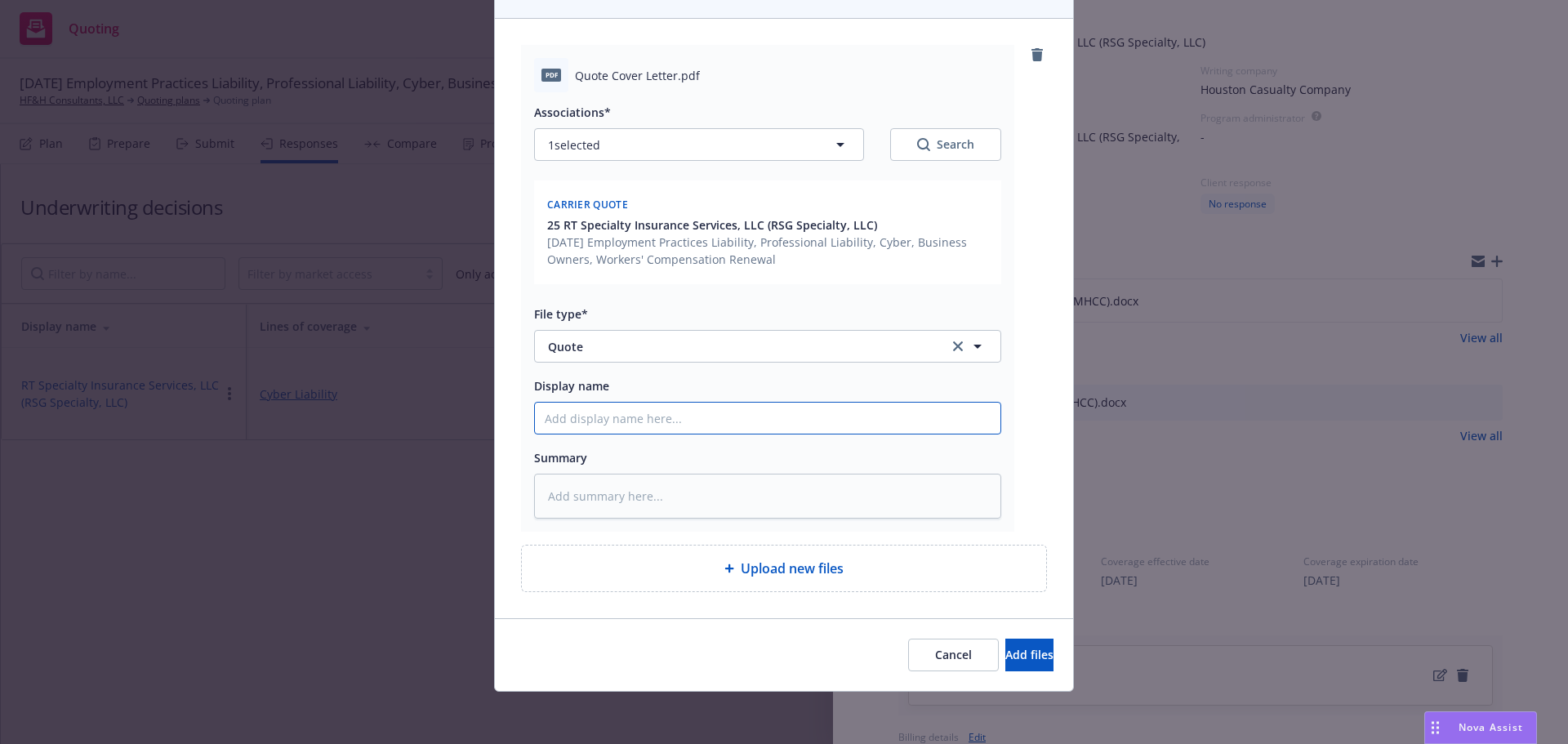
click at [607, 415] on input "Display name" at bounding box center [768, 418] width 466 height 31
type input "25-26 Cyber Quote"
type textarea "x"
type input "25-26 Cyber Quote ("
type textarea "x"
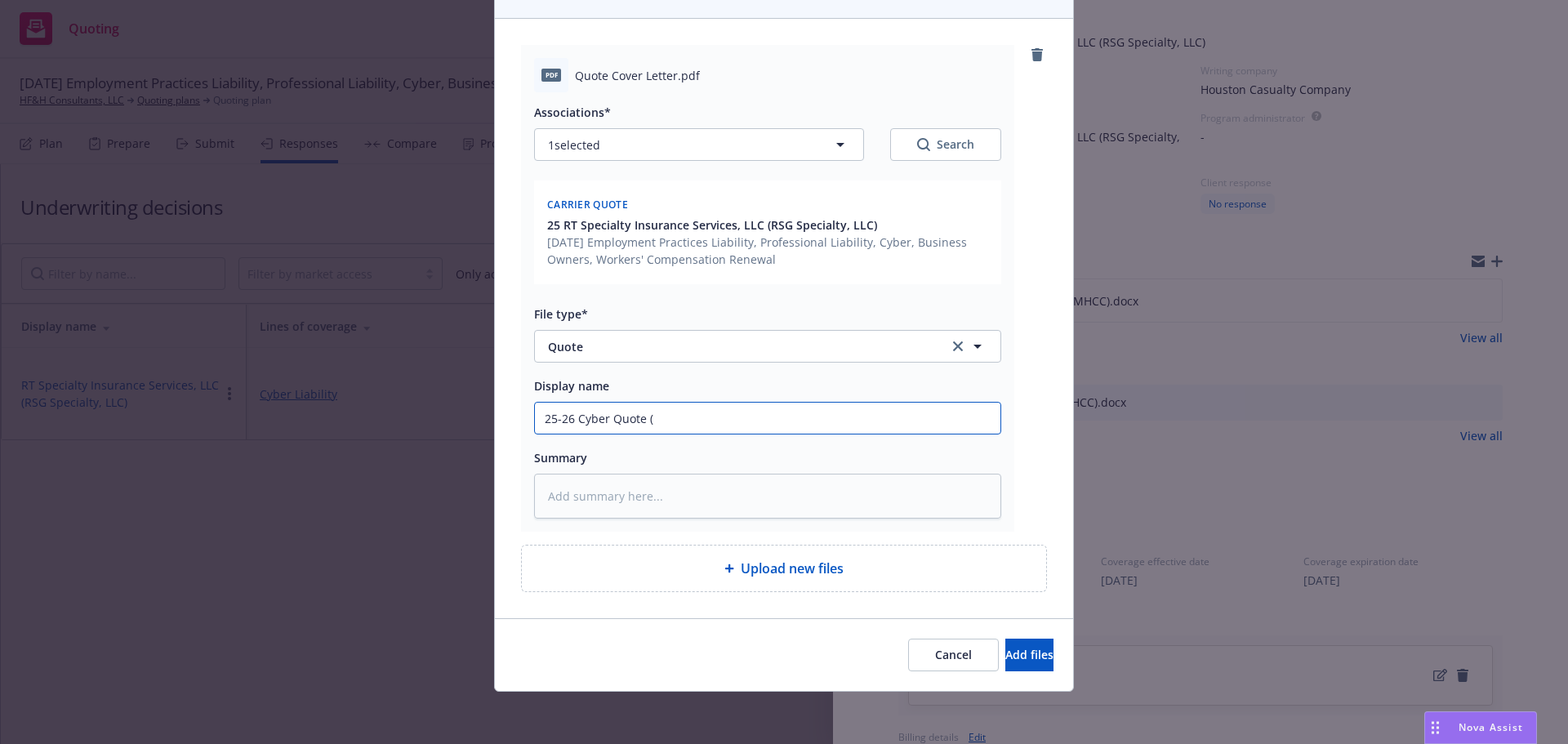
type input "25-26 Cyber Quote (r"
type textarea "x"
type input "25-26 Cyber Quote (rt"
type textarea "x"
type input "25-26 Cyber Quote (r"
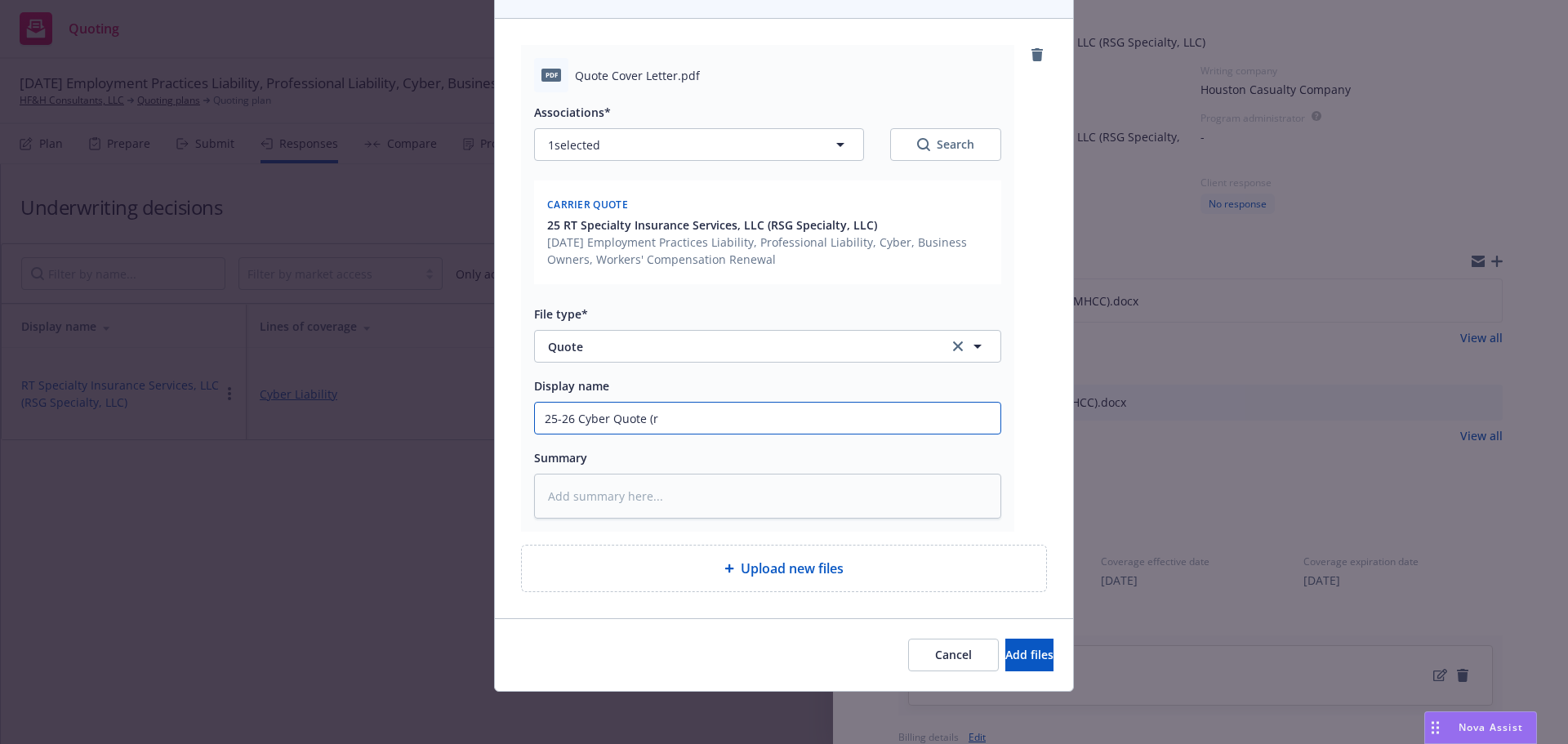
type textarea "x"
type input "25-26 Cyber Quote ("
type textarea "x"
type input "25-26 Cyber Quote (R"
type textarea "x"
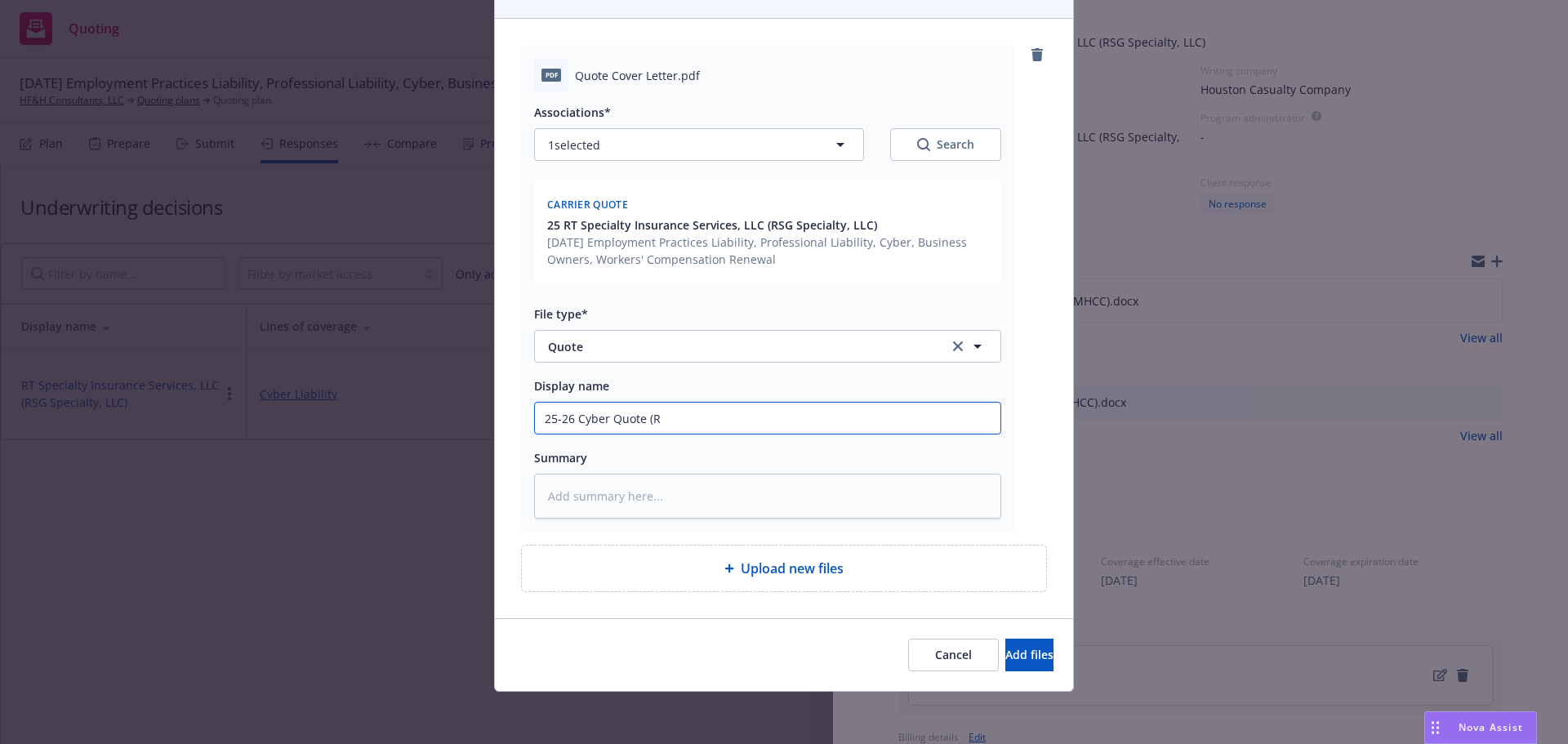
type input "25-26 Cyber Quote (RT"
type textarea "x"
type input "25-26 Cyber Quote (RT)"
click at [1005, 657] on span "Add files" at bounding box center [1029, 655] width 49 height 16
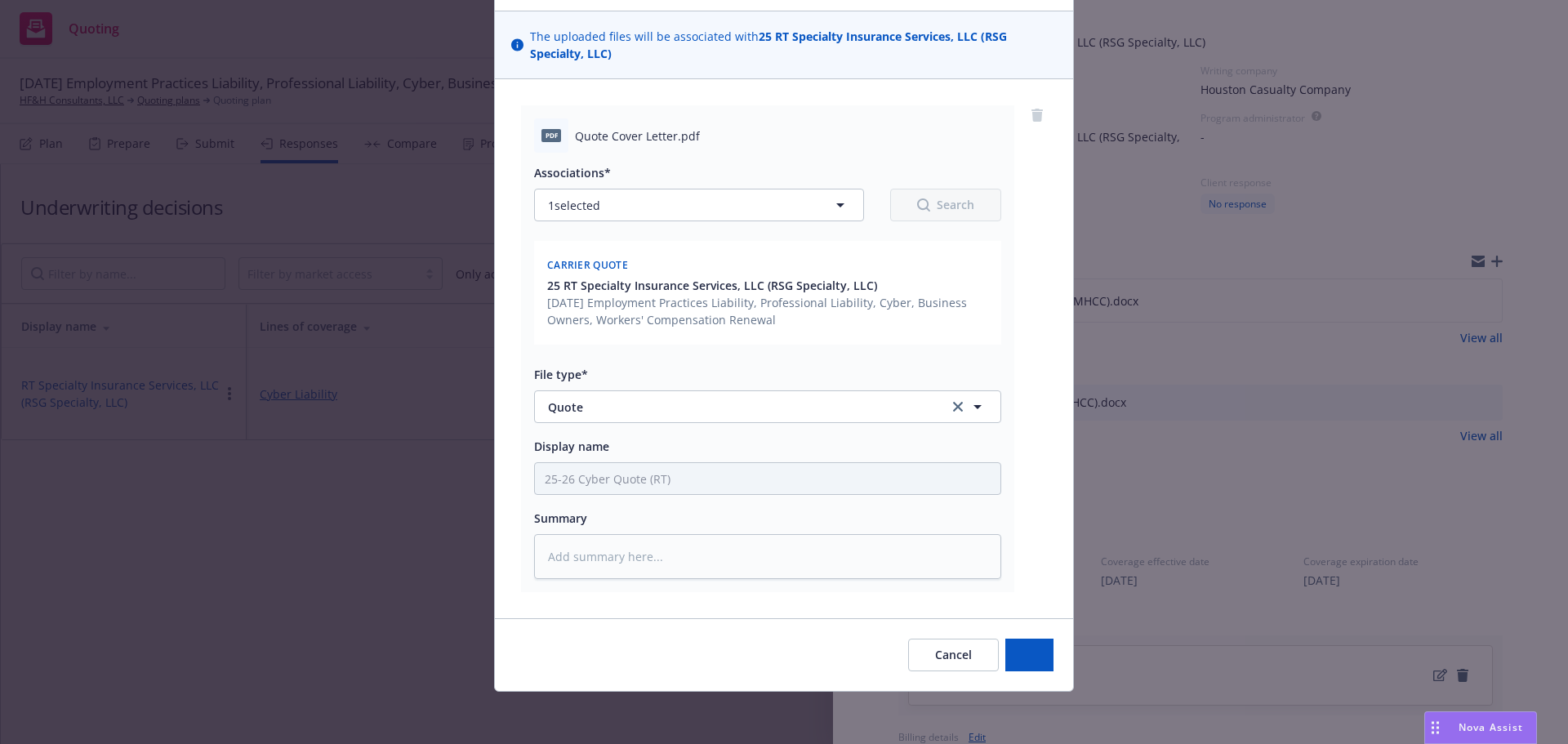
scroll to position [103, 0]
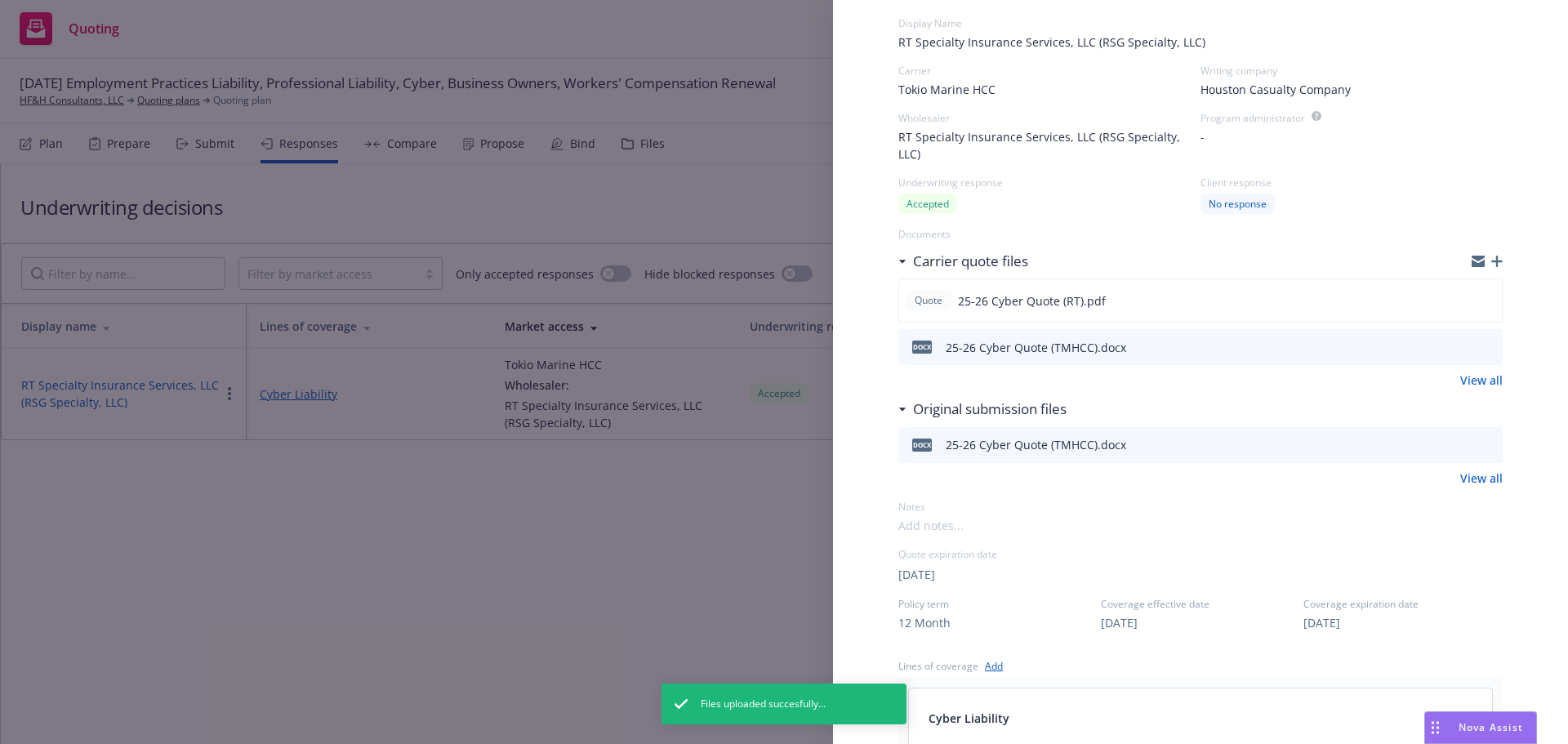
click at [632, 593] on div "Display Name RT Specialty Insurance Services, LLC (RSG Specialty, LLC) Carrier …" at bounding box center [784, 372] width 1568 height 744
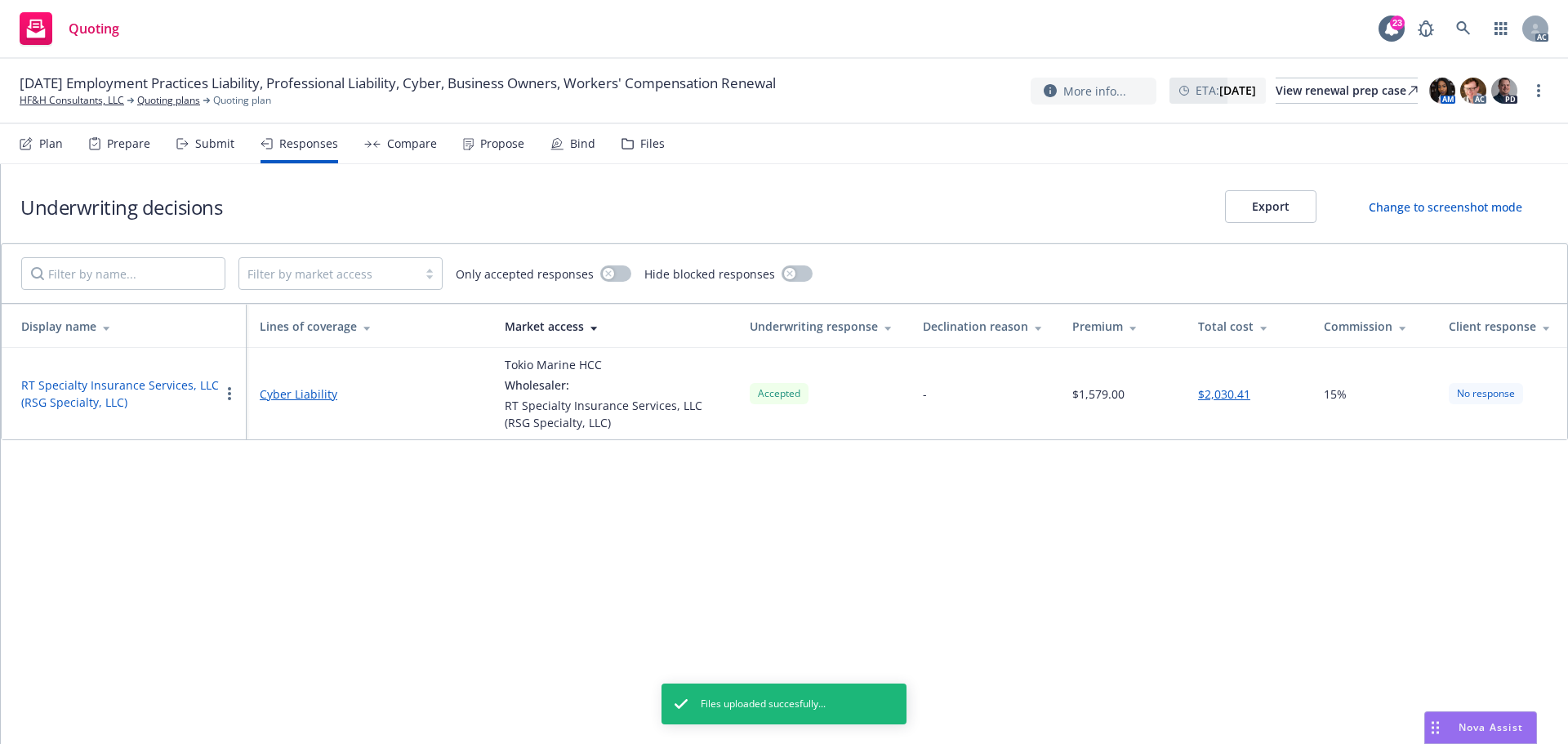
click at [487, 163] on nav "Plan Prepare Submit Responses Compare Propose Bind Files" at bounding box center [784, 144] width 1568 height 40
click at [487, 152] on div "Propose" at bounding box center [494, 144] width 61 height 40
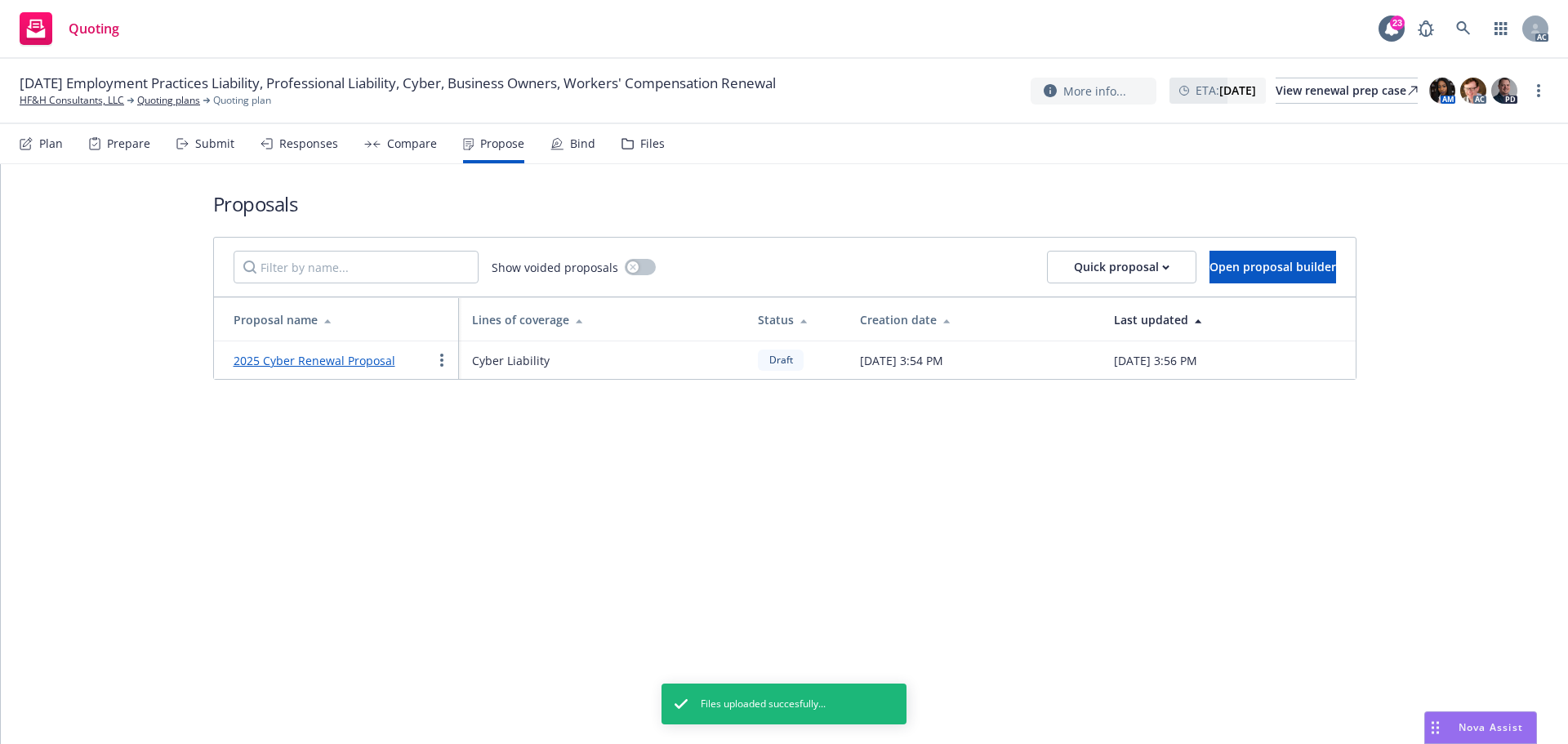
click at [328, 358] on link "2025 Cyber Renewal Proposal" at bounding box center [314, 361] width 161 height 16
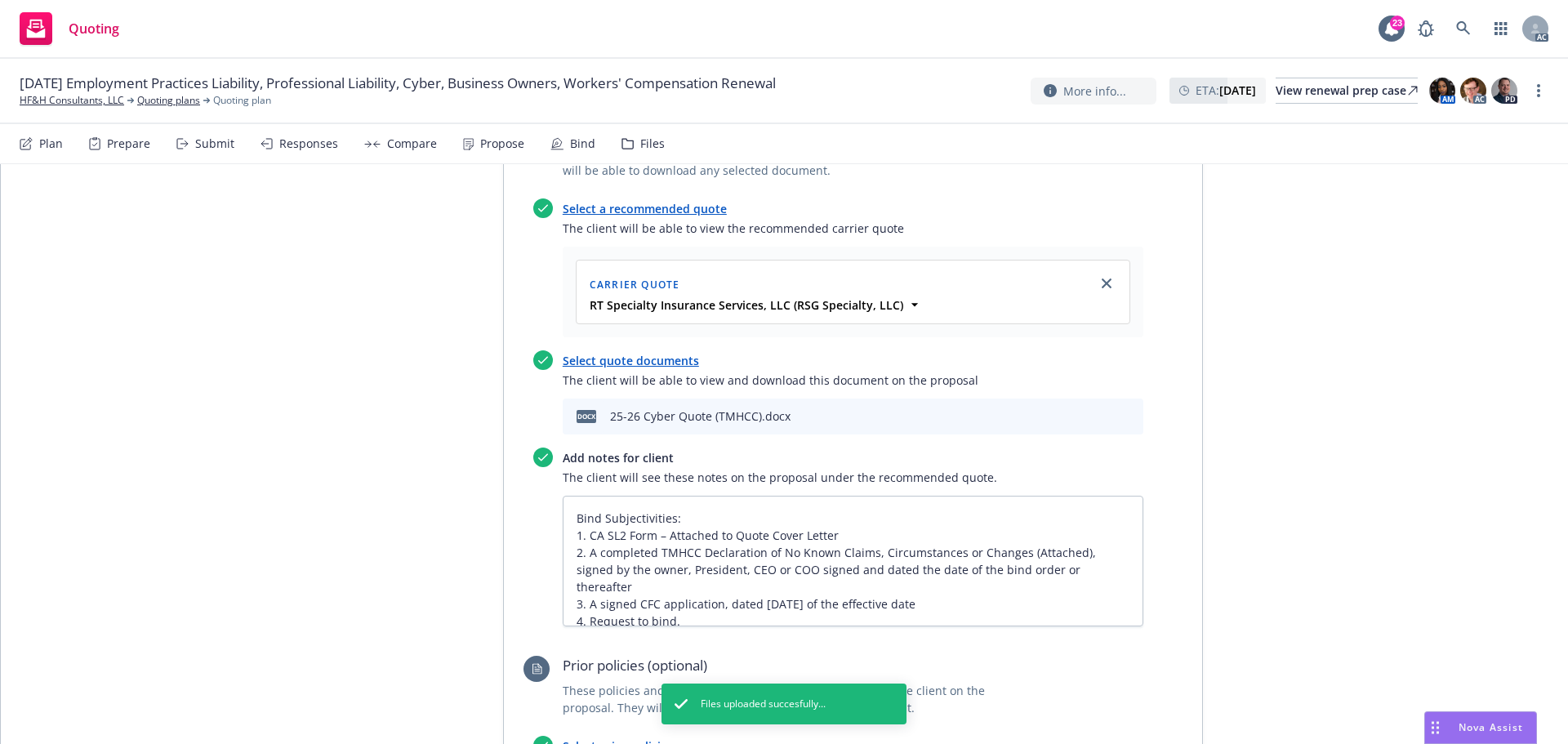
scroll to position [652, 0]
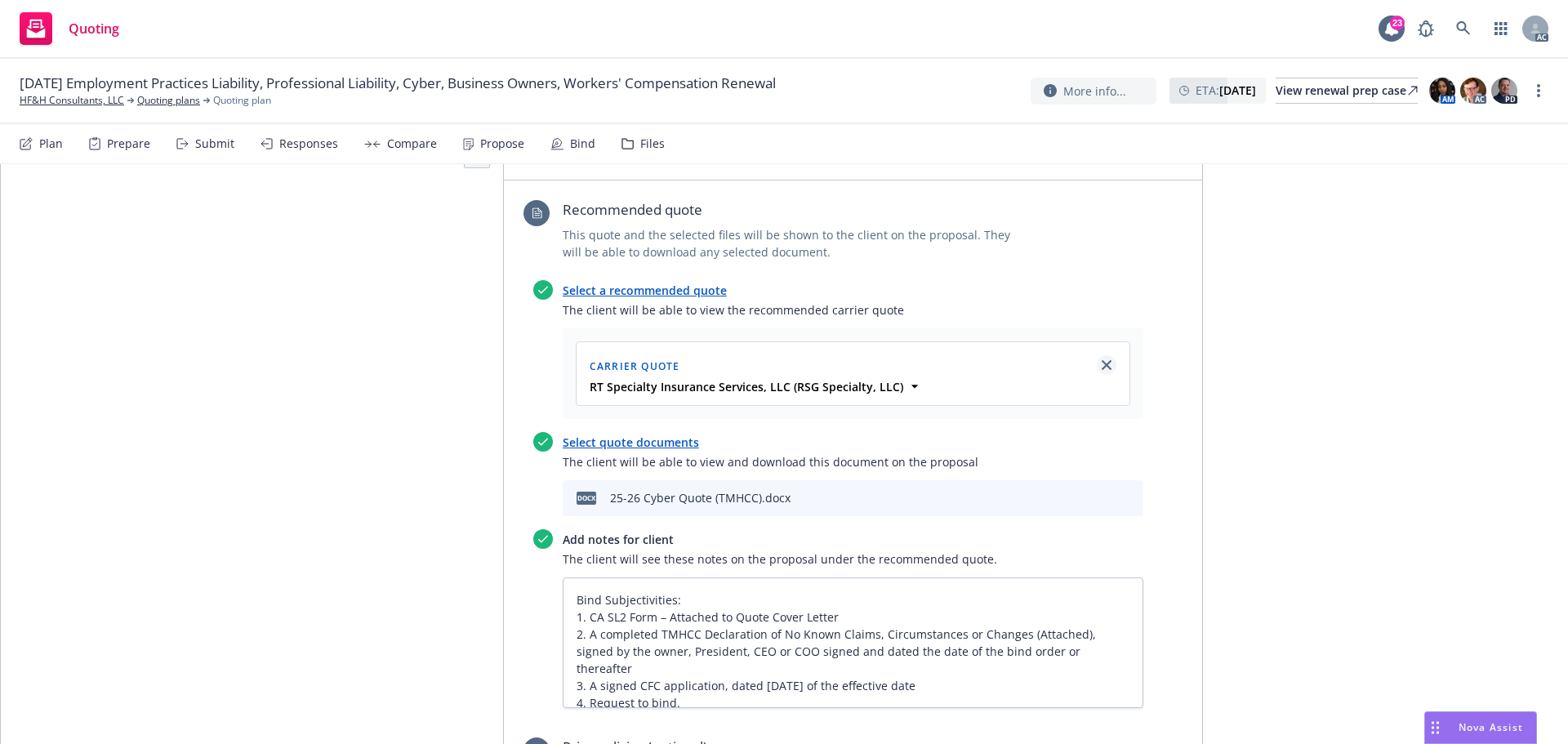
click at [1102, 361] on icon "close" at bounding box center [1107, 366] width 10 height 10
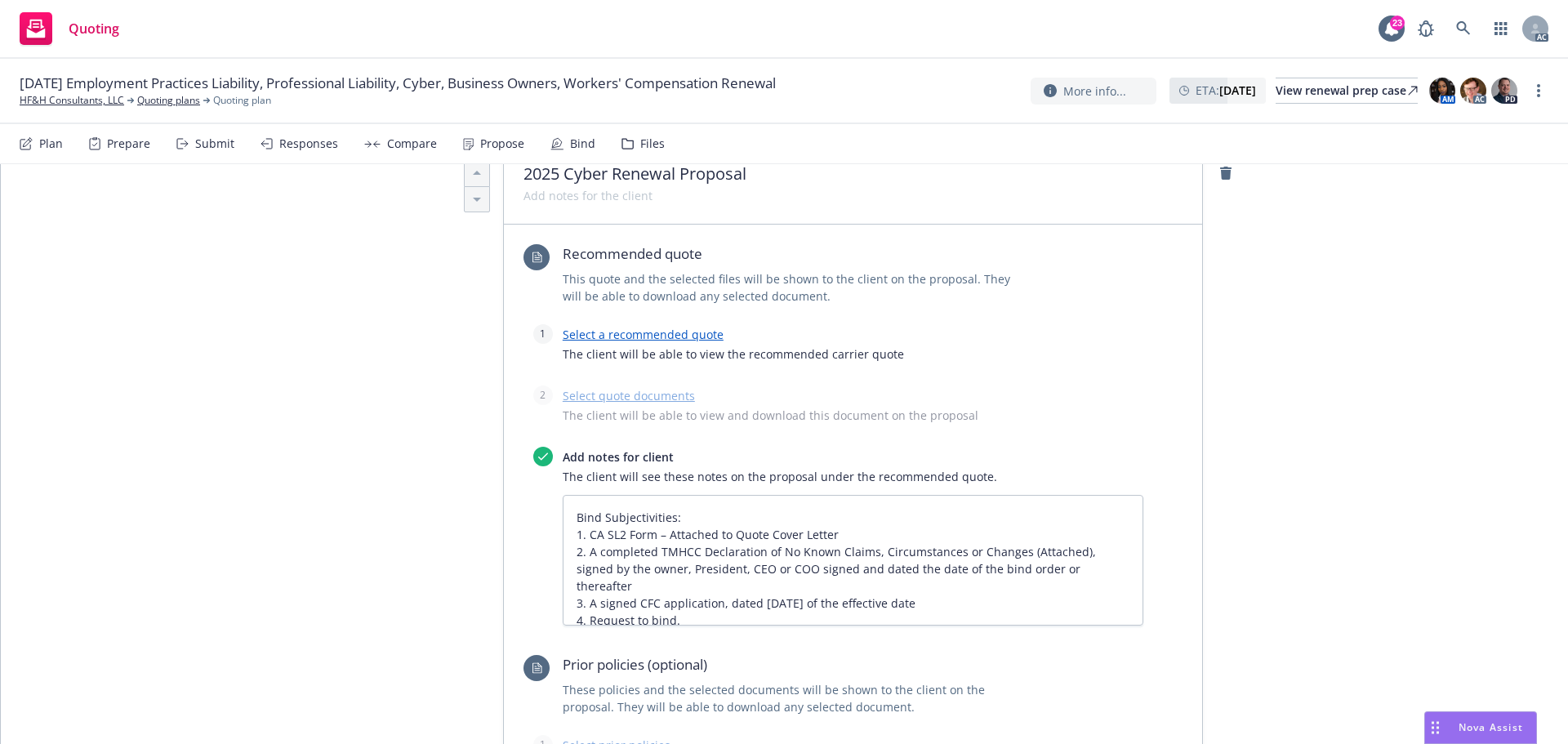
scroll to position [488, 0]
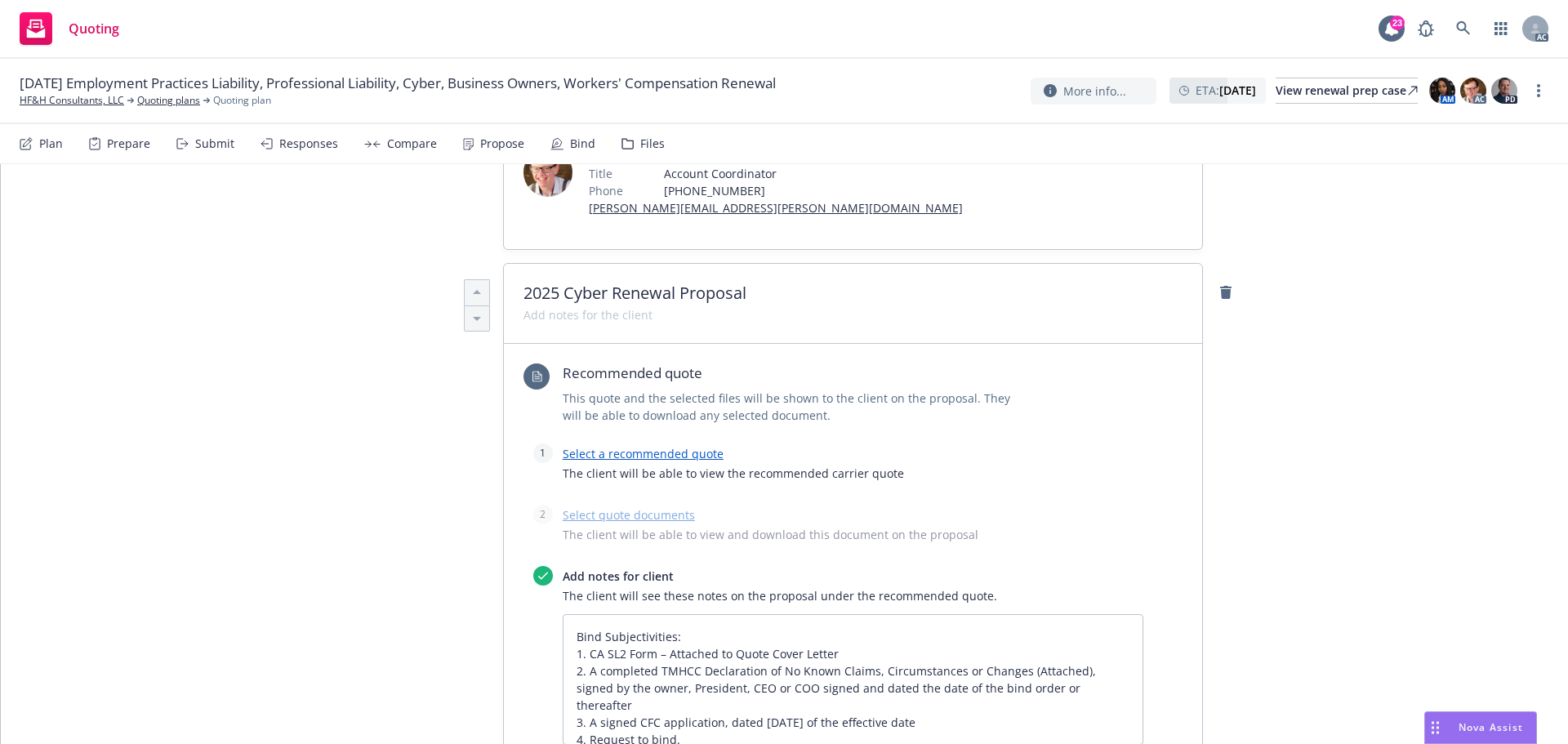
click at [655, 446] on link "Select a recommended quote" at bounding box center [643, 454] width 160 height 16
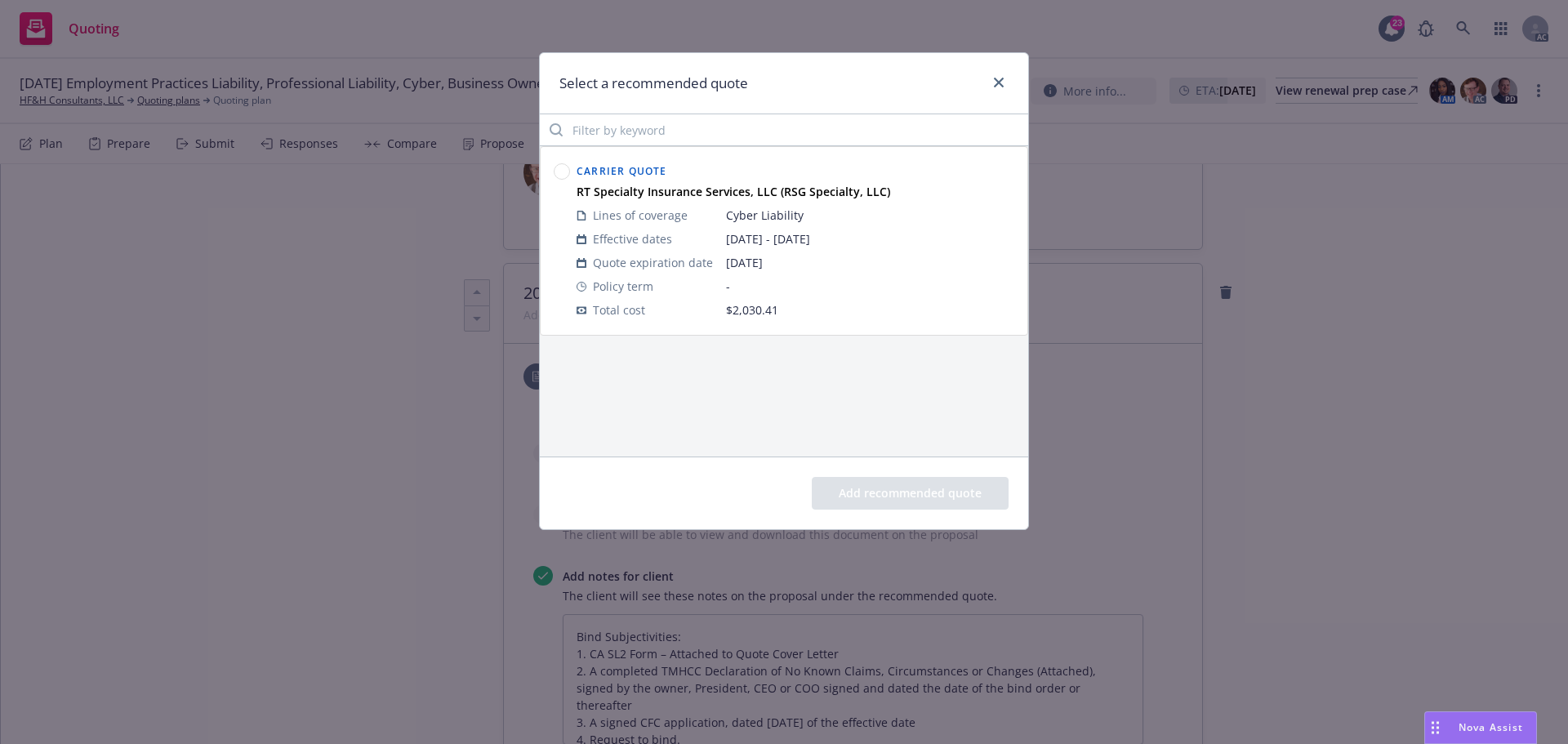
click at [563, 170] on circle at bounding box center [563, 172] width 16 height 16
click at [888, 490] on button "Add recommended quote" at bounding box center [910, 493] width 197 height 33
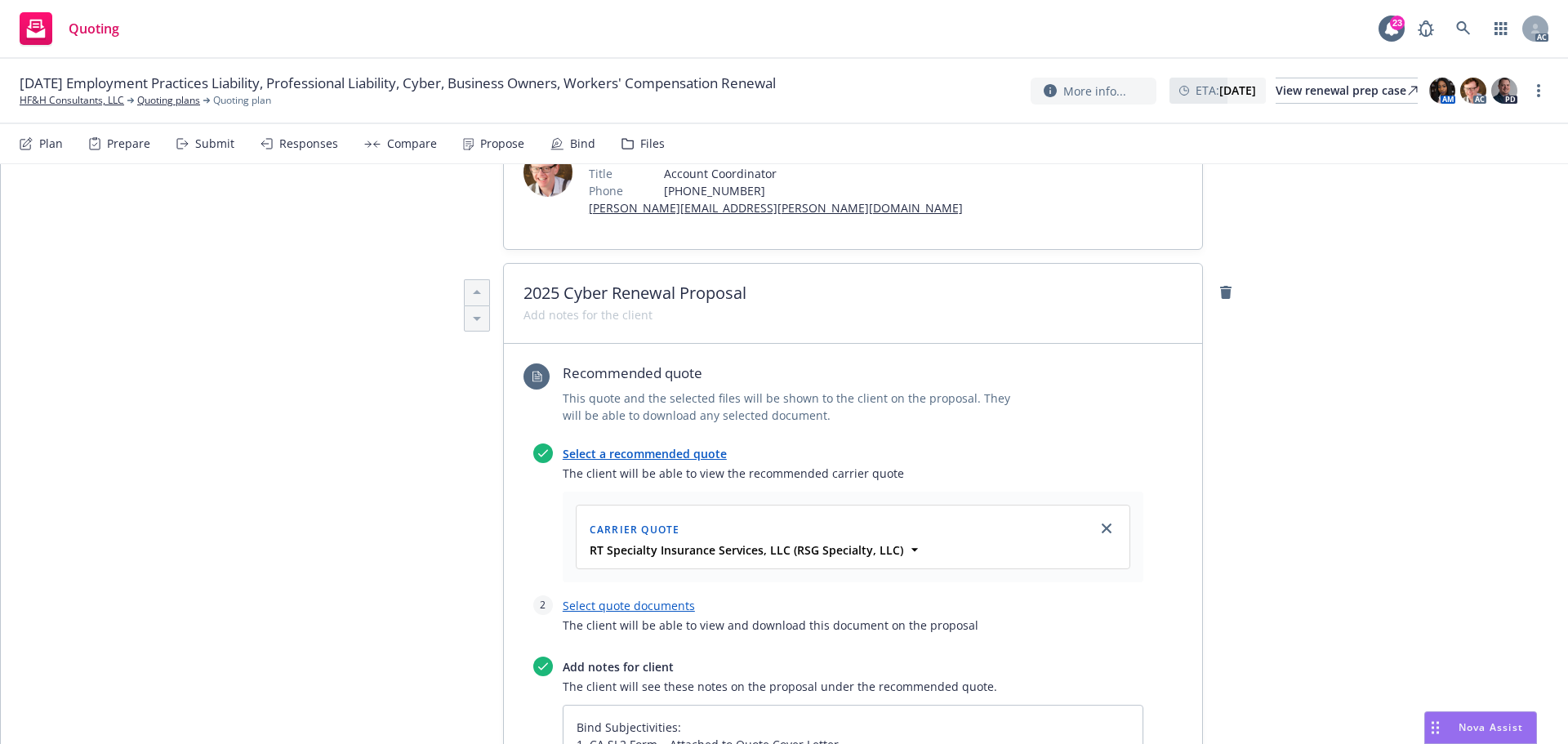
click at [655, 598] on link "Select quote documents" at bounding box center [629, 606] width 133 height 16
type textarea "x"
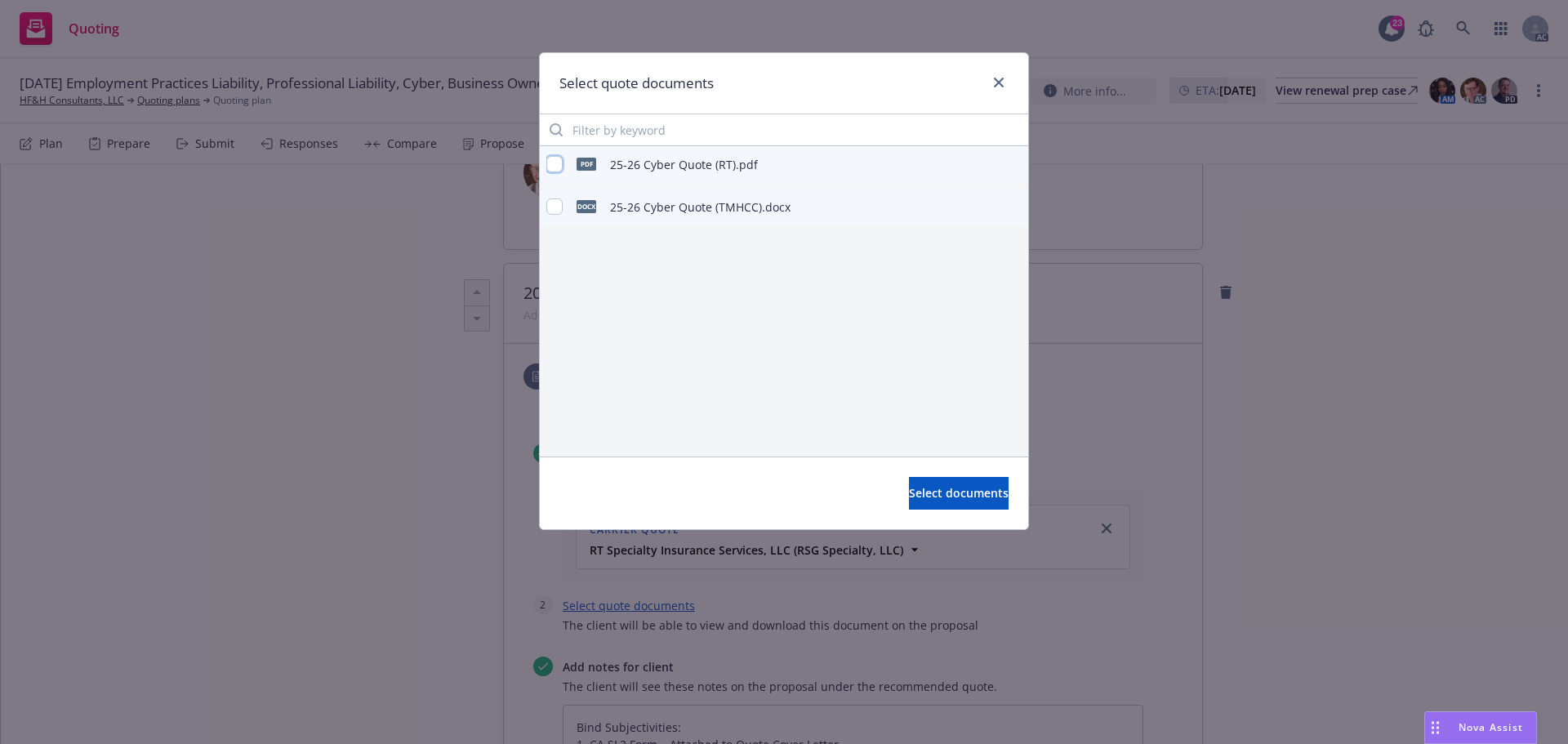
click at [551, 165] on input "checkbox" at bounding box center [555, 164] width 16 height 16
checkbox input "true"
click at [553, 203] on input "checkbox" at bounding box center [555, 206] width 16 height 16
checkbox input "true"
click at [909, 497] on span "Select documents" at bounding box center [959, 493] width 100 height 16
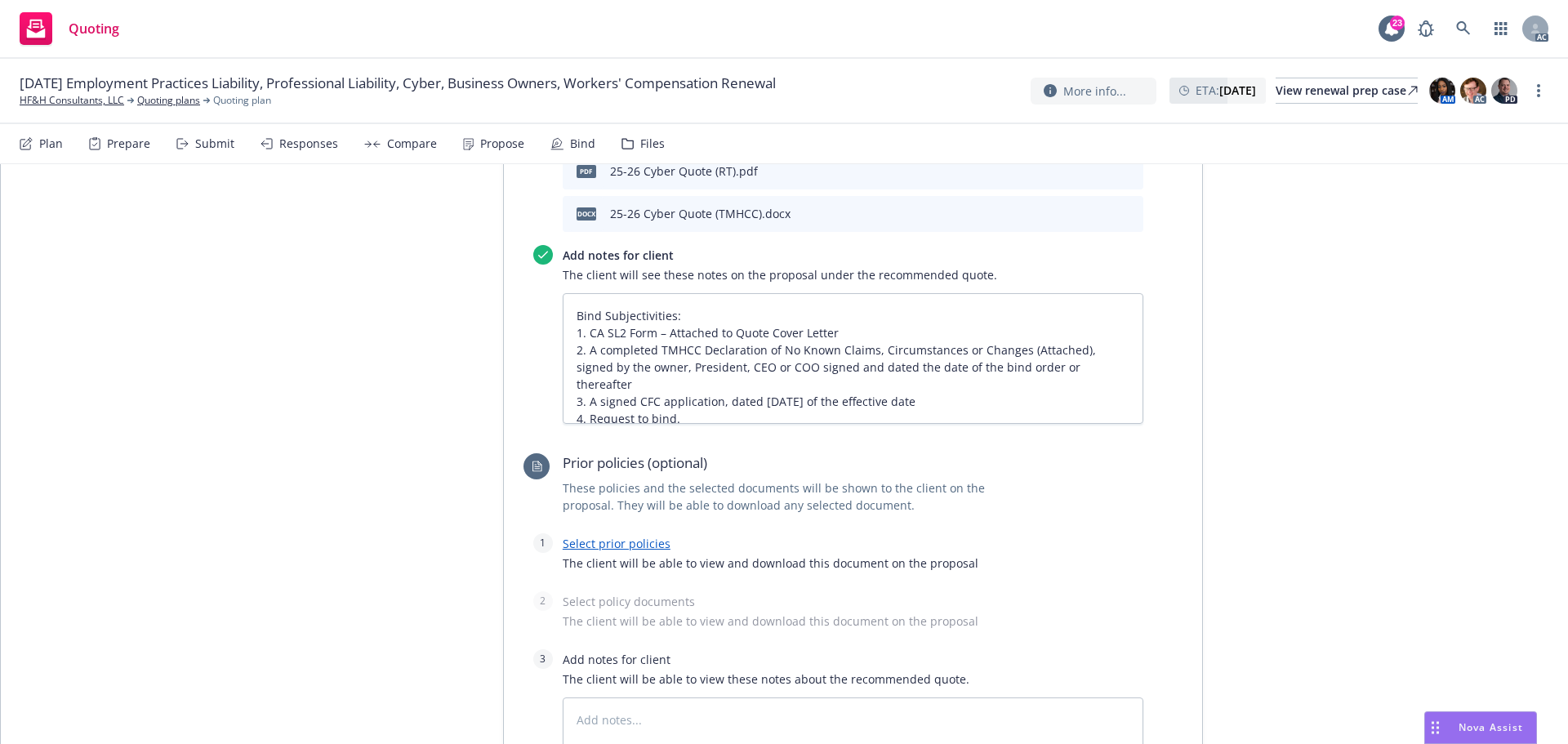
scroll to position [1130, 0]
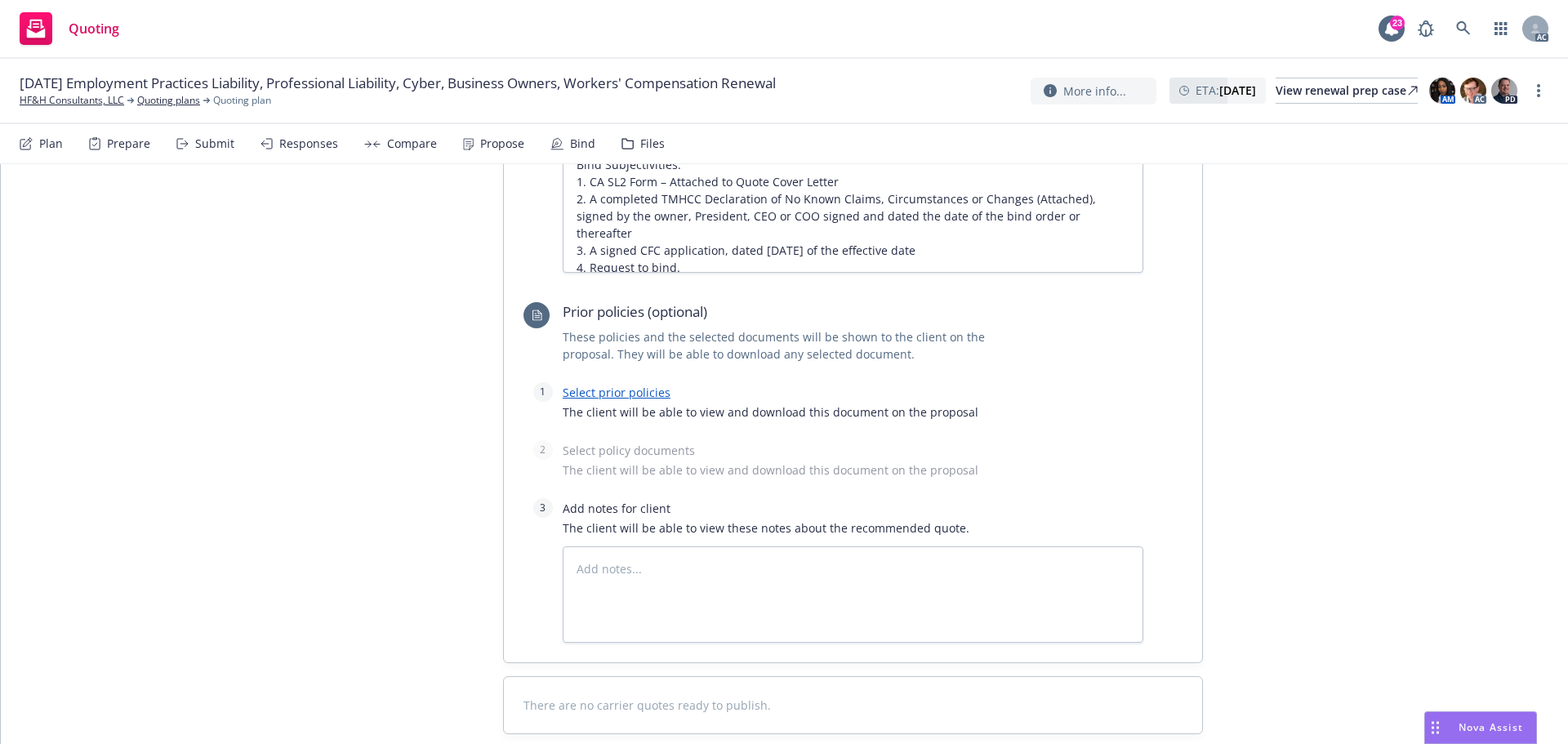
click at [606, 384] on link "Select prior policies" at bounding box center [616, 392] width 108 height 16
type textarea "x"
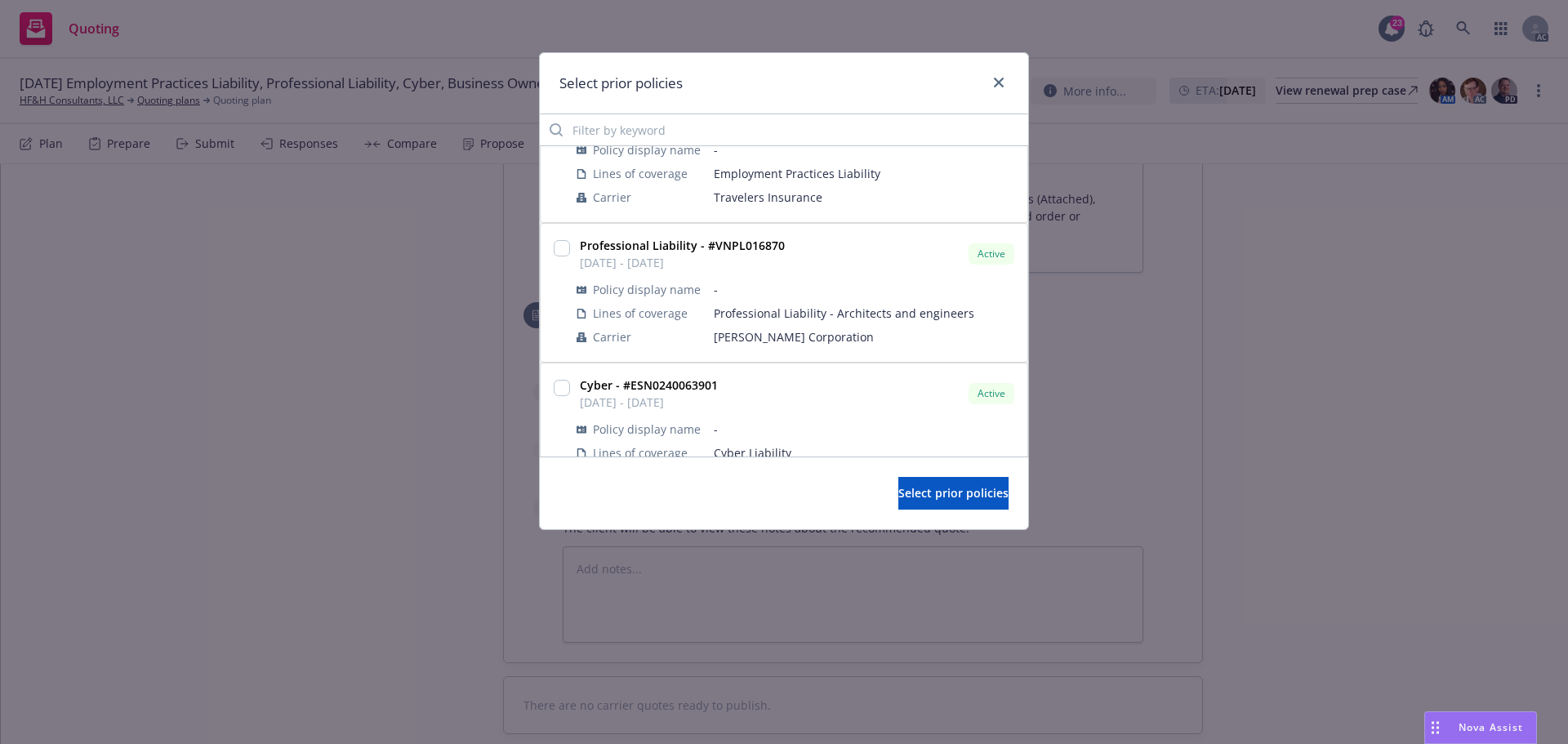
scroll to position [81, 0]
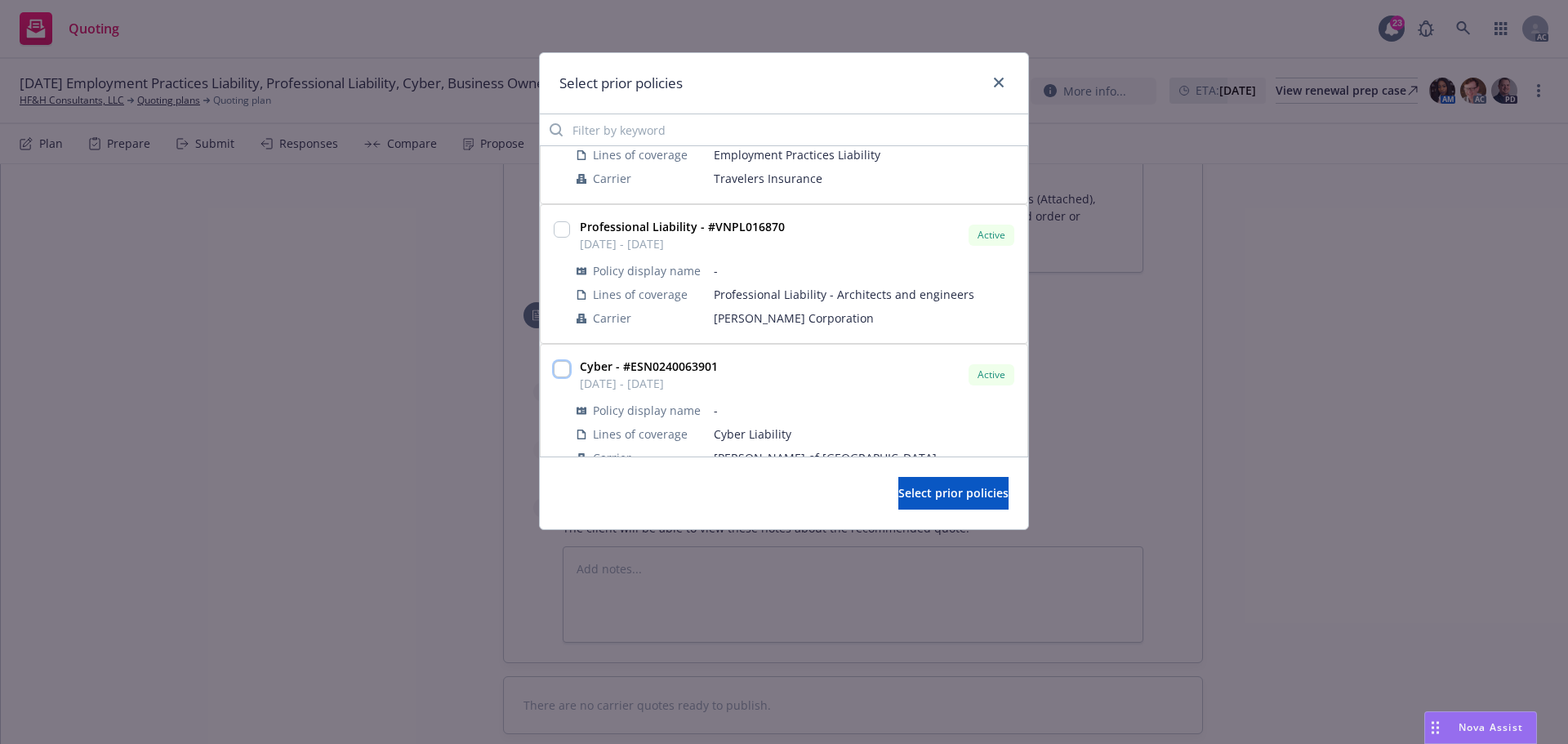
click at [563, 368] on input "checkbox" at bounding box center [562, 370] width 16 height 16
checkbox input "true"
click at [900, 491] on span "Select prior policies" at bounding box center [953, 493] width 110 height 16
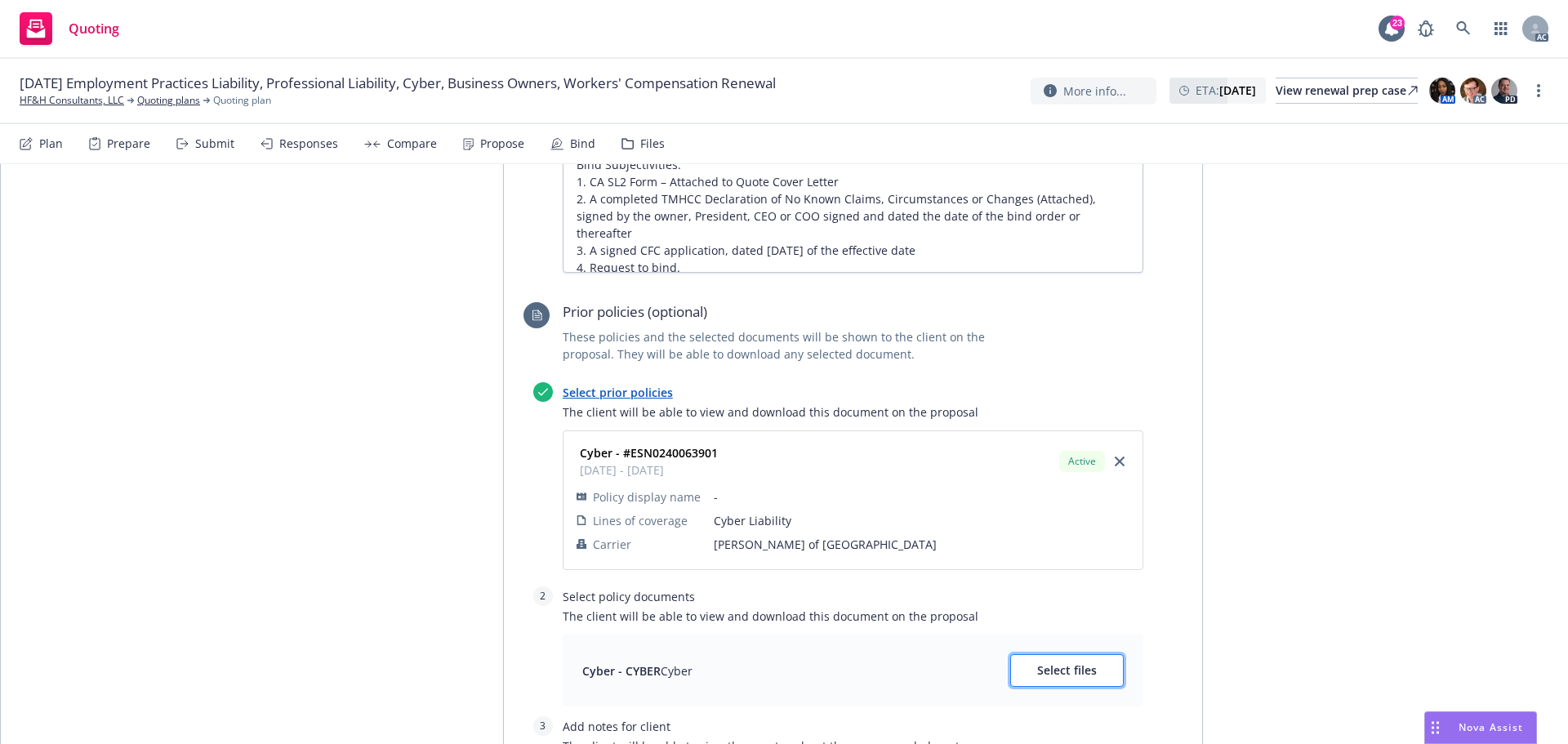
click at [1070, 663] on span "Select files" at bounding box center [1067, 671] width 59 height 16
type textarea "x"
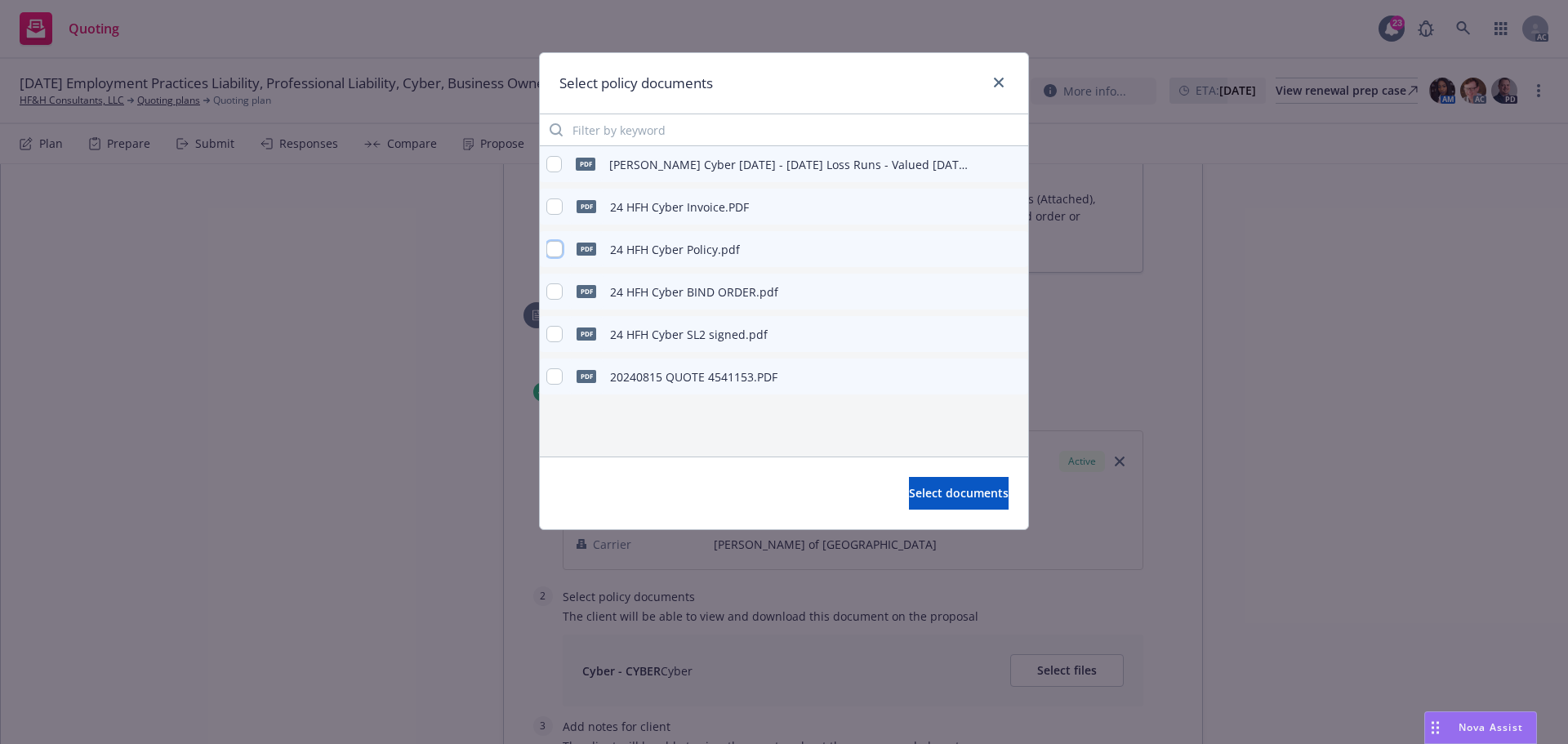
click at [559, 253] on input "checkbox" at bounding box center [555, 249] width 16 height 16
checkbox input "true"
click at [938, 508] on button "Select documents" at bounding box center [959, 493] width 100 height 33
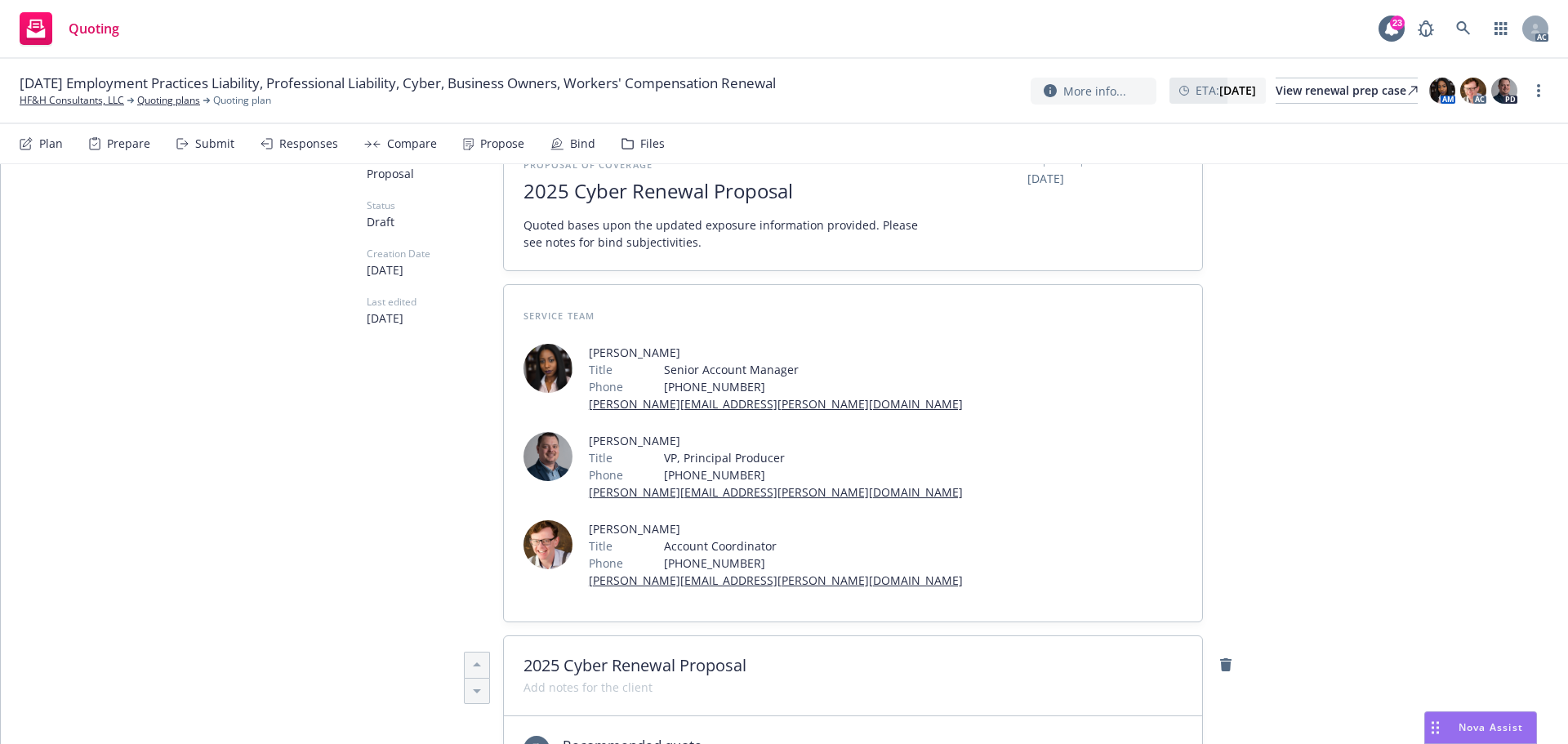
scroll to position [0, 0]
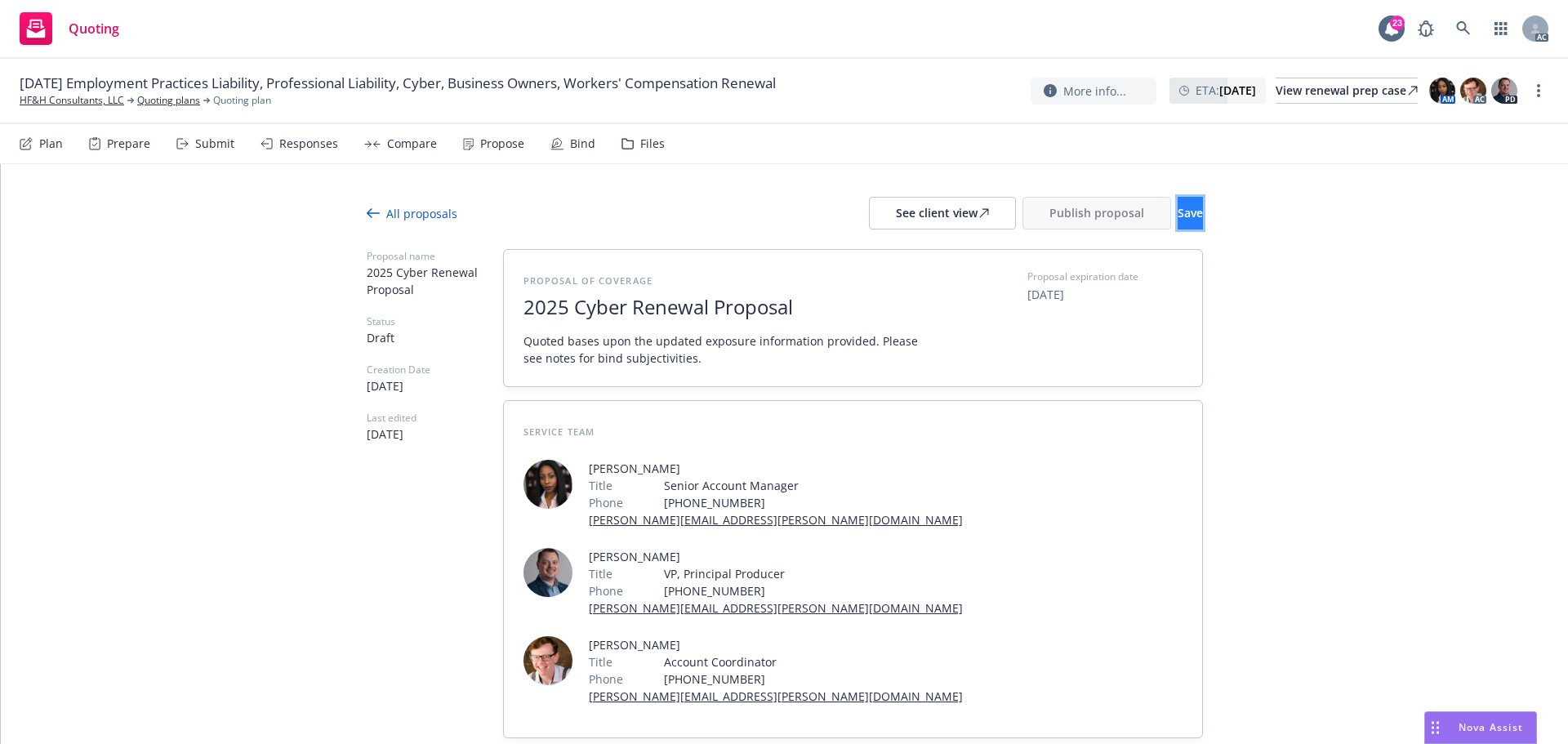
click at [1178, 203] on button "Save" at bounding box center [1191, 213] width 26 height 33
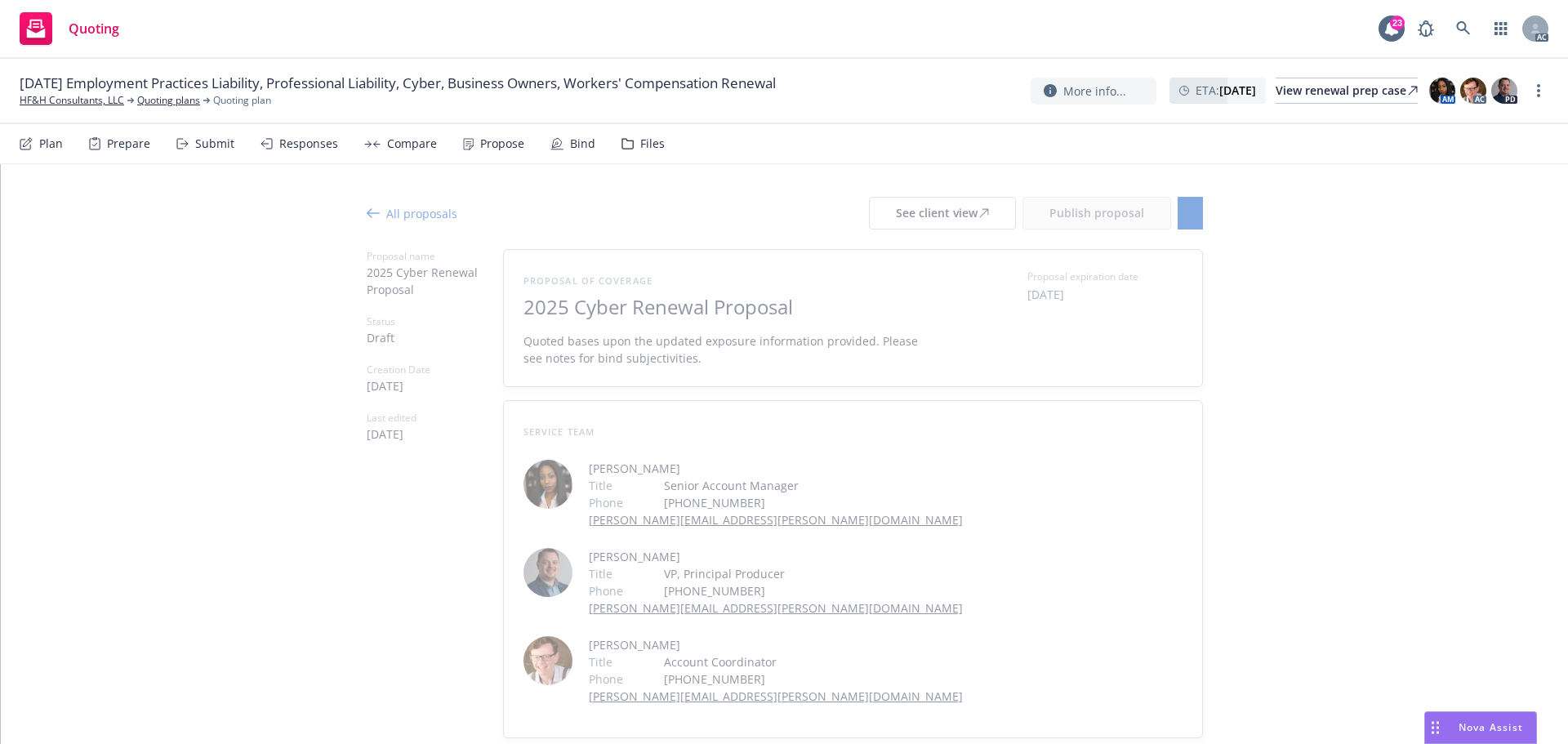
type textarea "x"
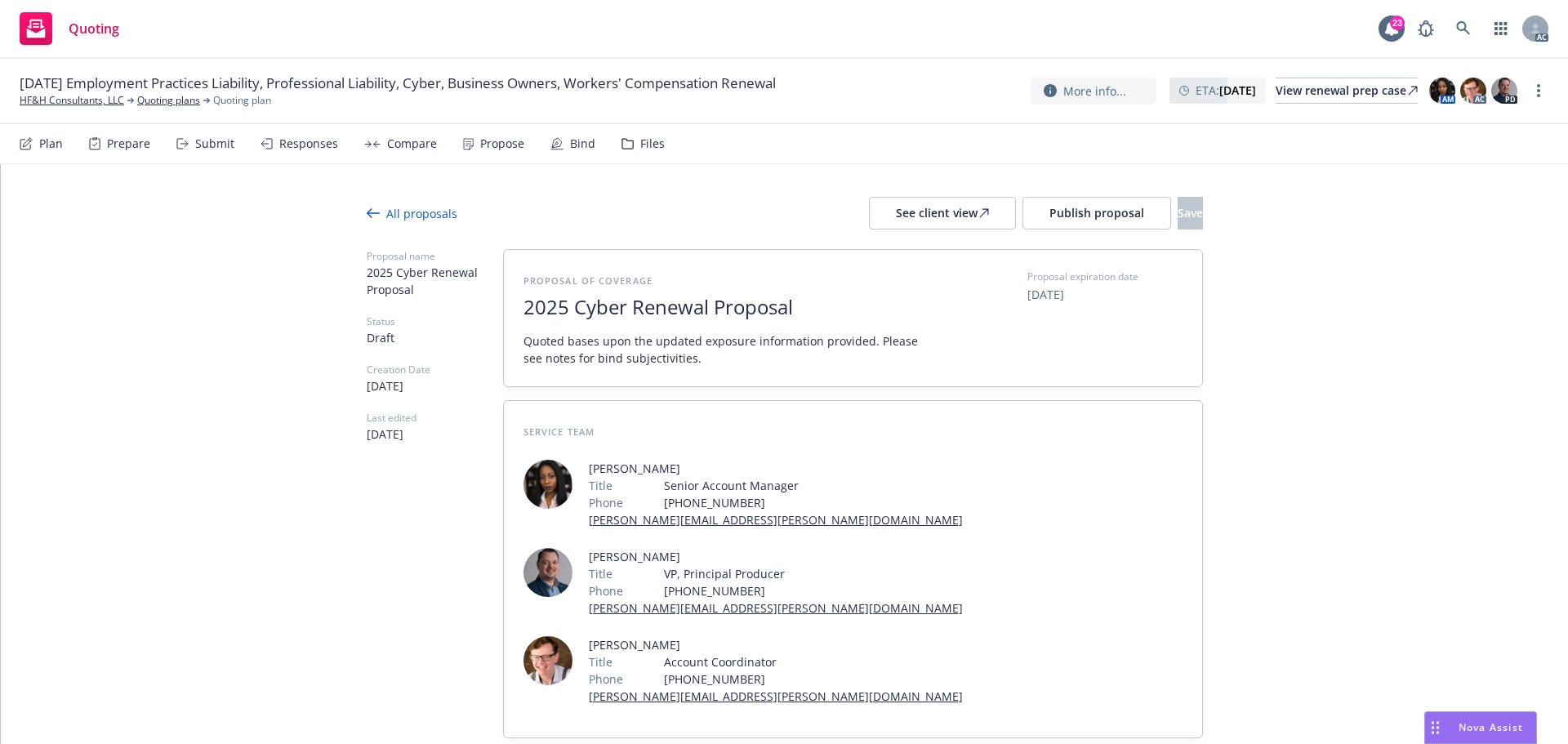
click at [319, 138] on div "Responses" at bounding box center [308, 144] width 58 height 13
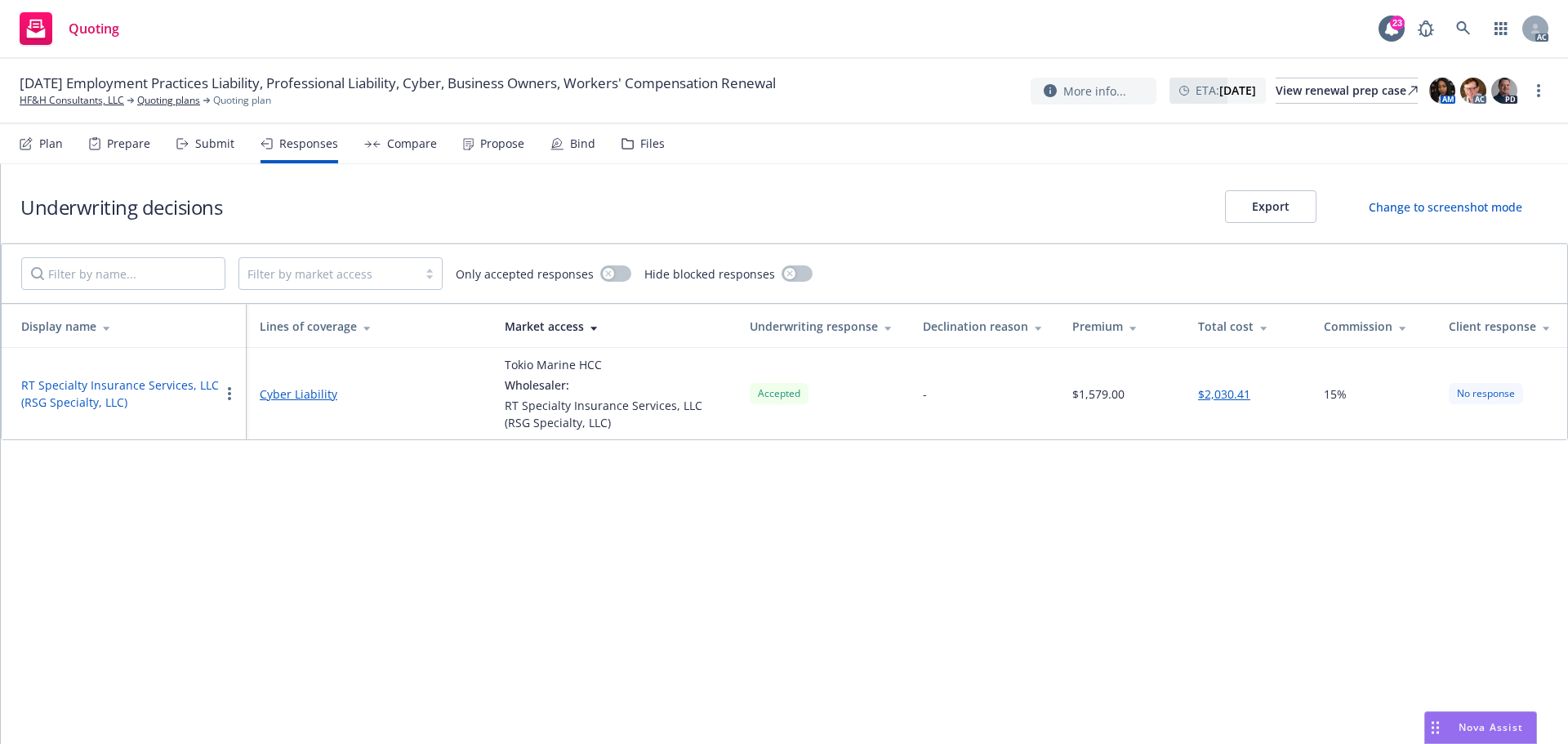
click at [143, 387] on button "RT Specialty Insurance Services, LLC (RSG Specialty, LLC)" at bounding box center [120, 393] width 198 height 35
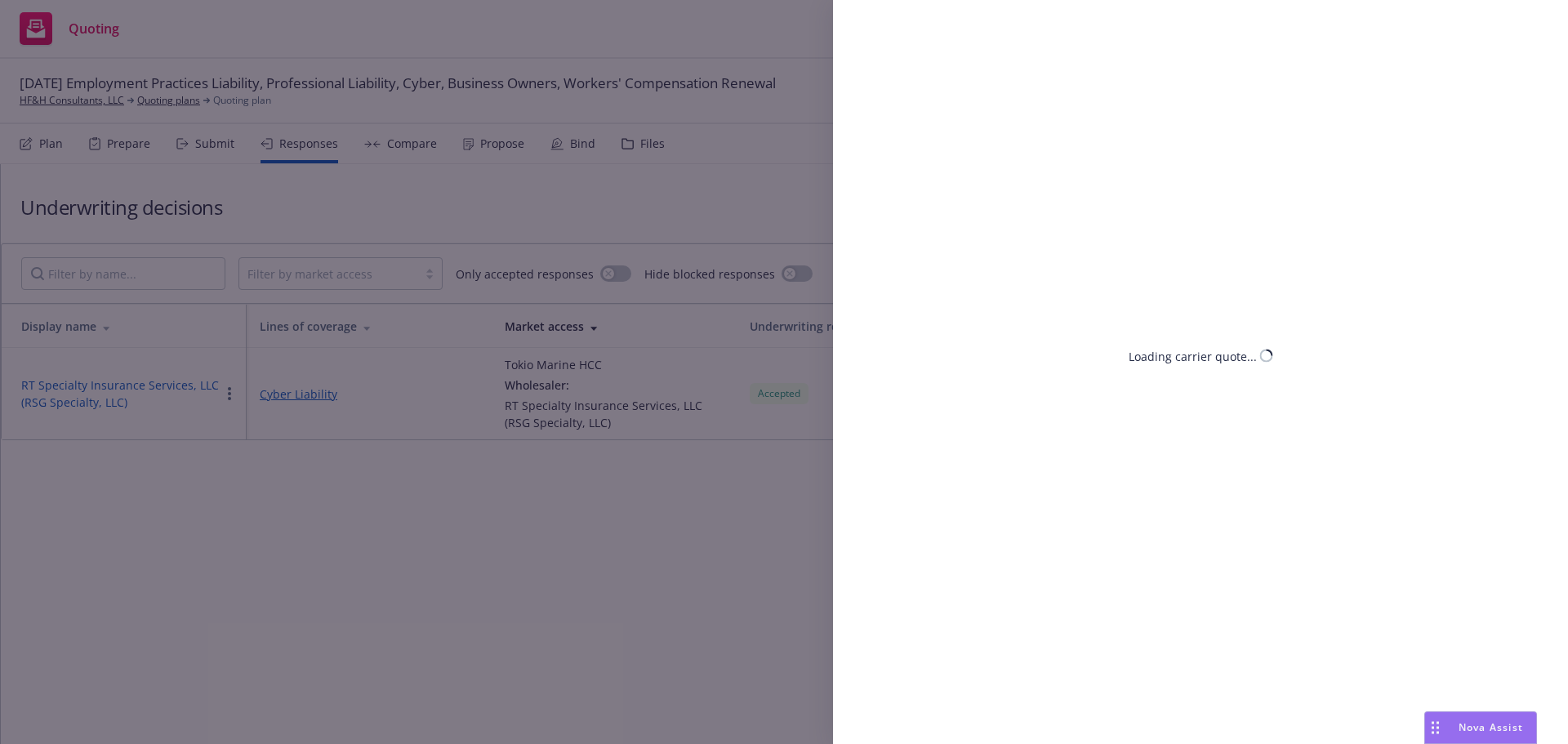
select select "CA"
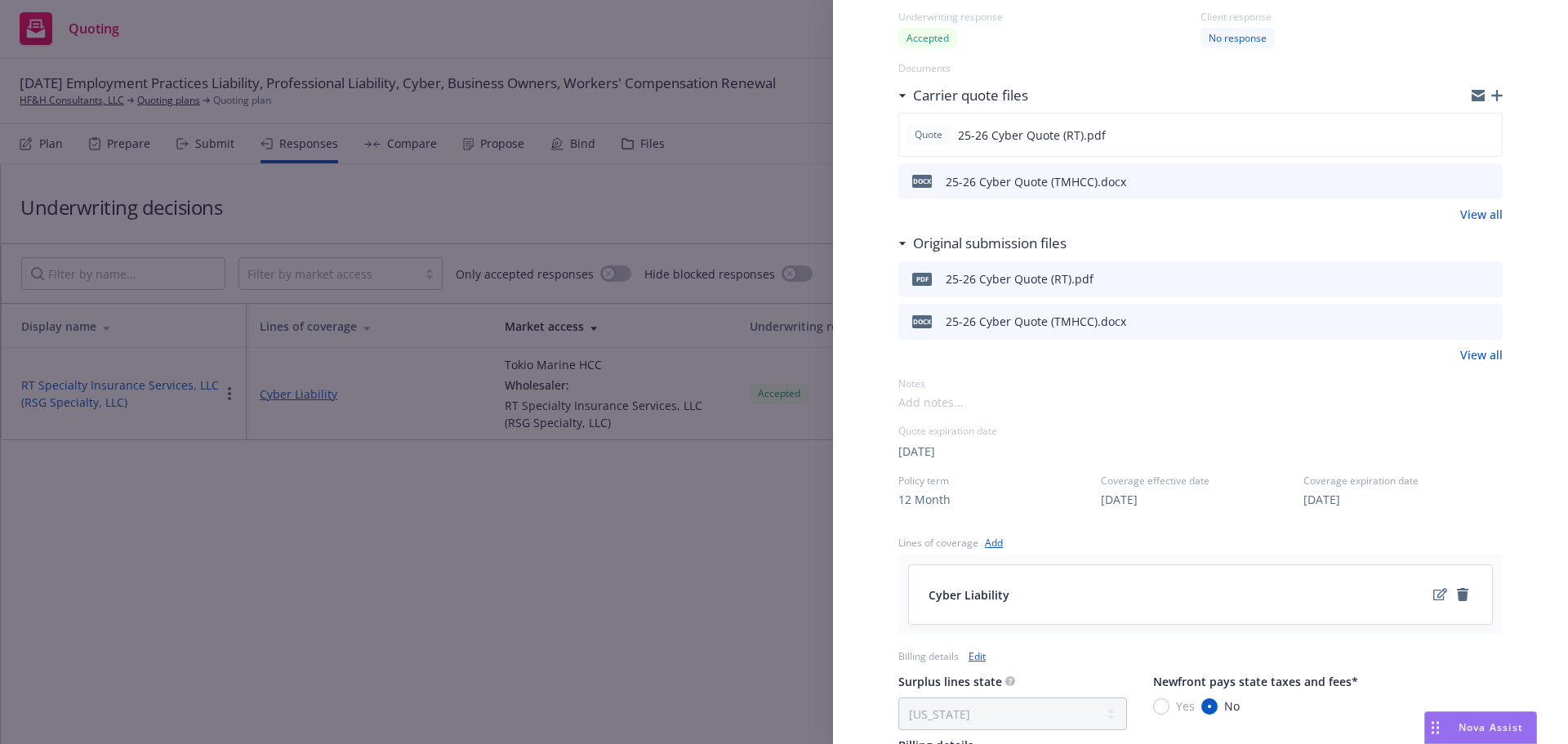
scroll to position [327, 0]
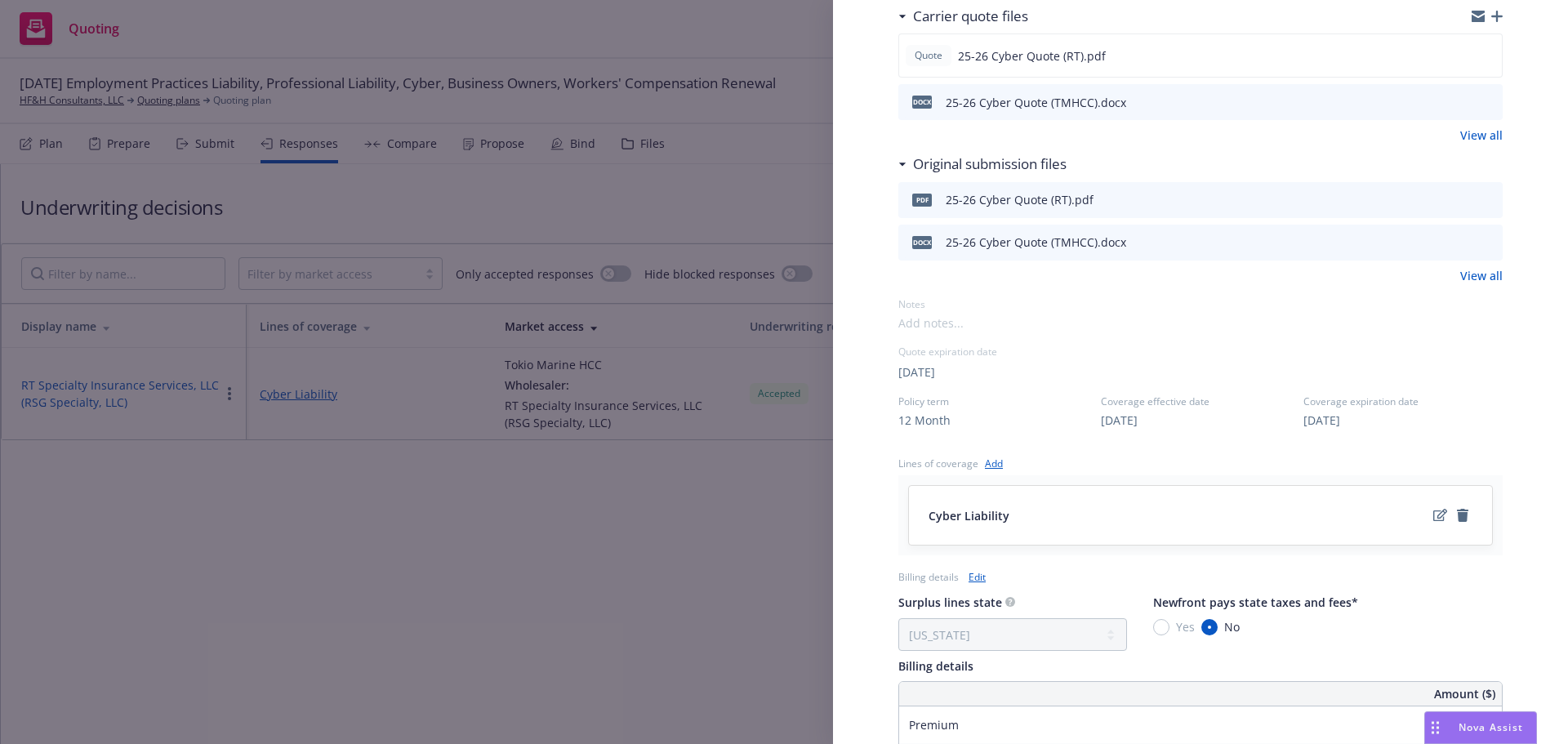
click at [679, 557] on div "Display Name RT Specialty Insurance Services, LLC (RSG Specialty, LLC) Carrier …" at bounding box center [784, 372] width 1568 height 744
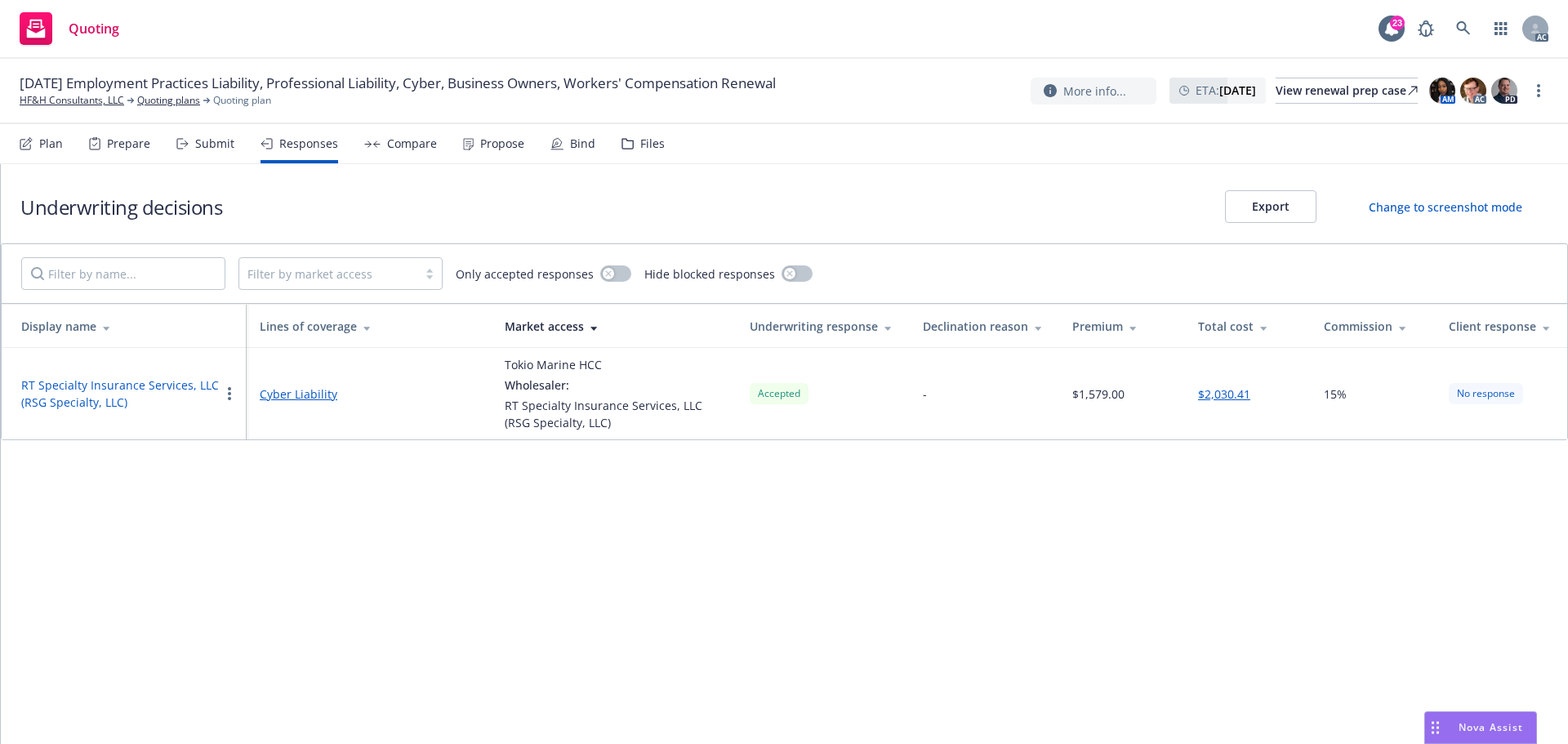
click at [120, 378] on button "RT Specialty Insurance Services, LLC (RSG Specialty, LLC)" at bounding box center [120, 393] width 198 height 35
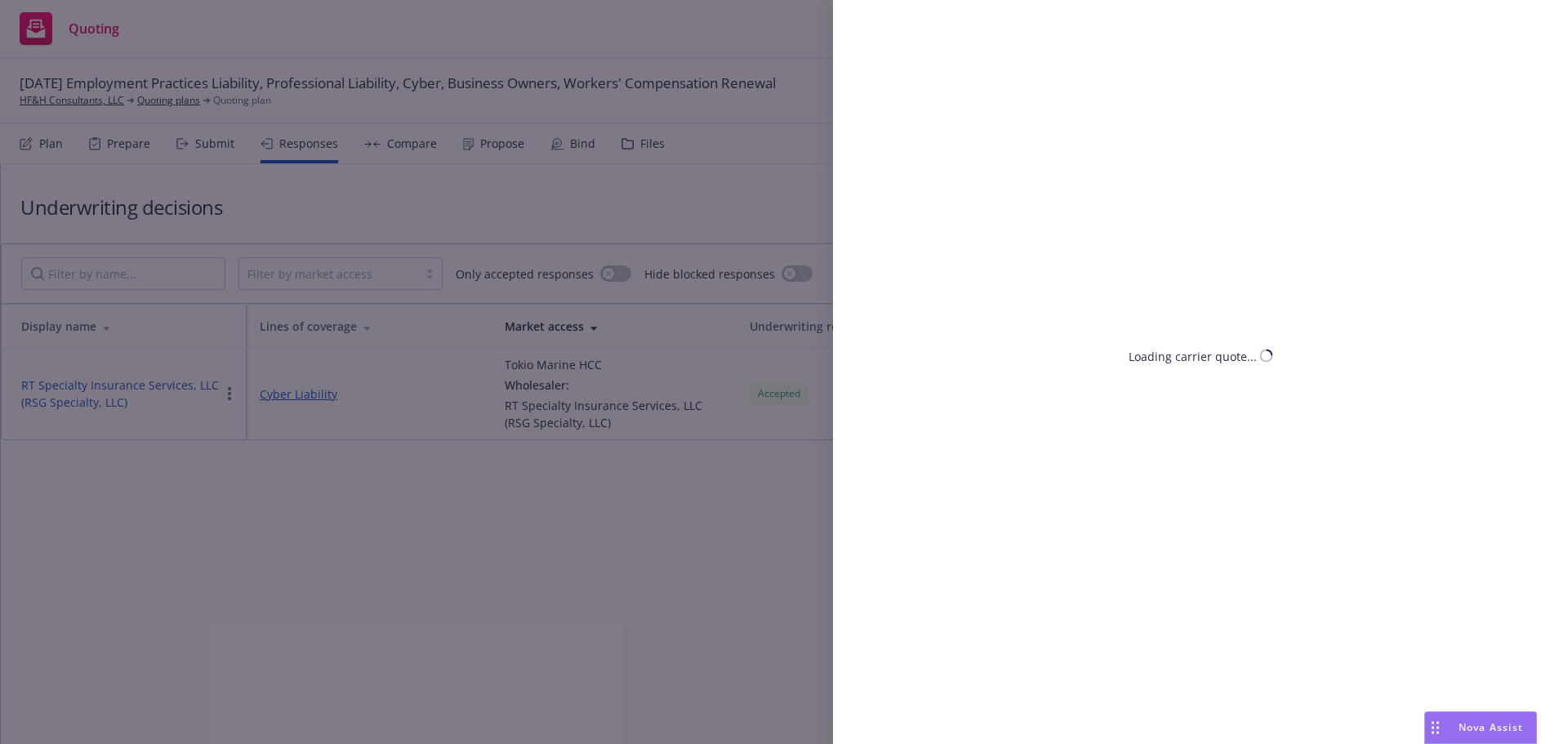
select select "CA"
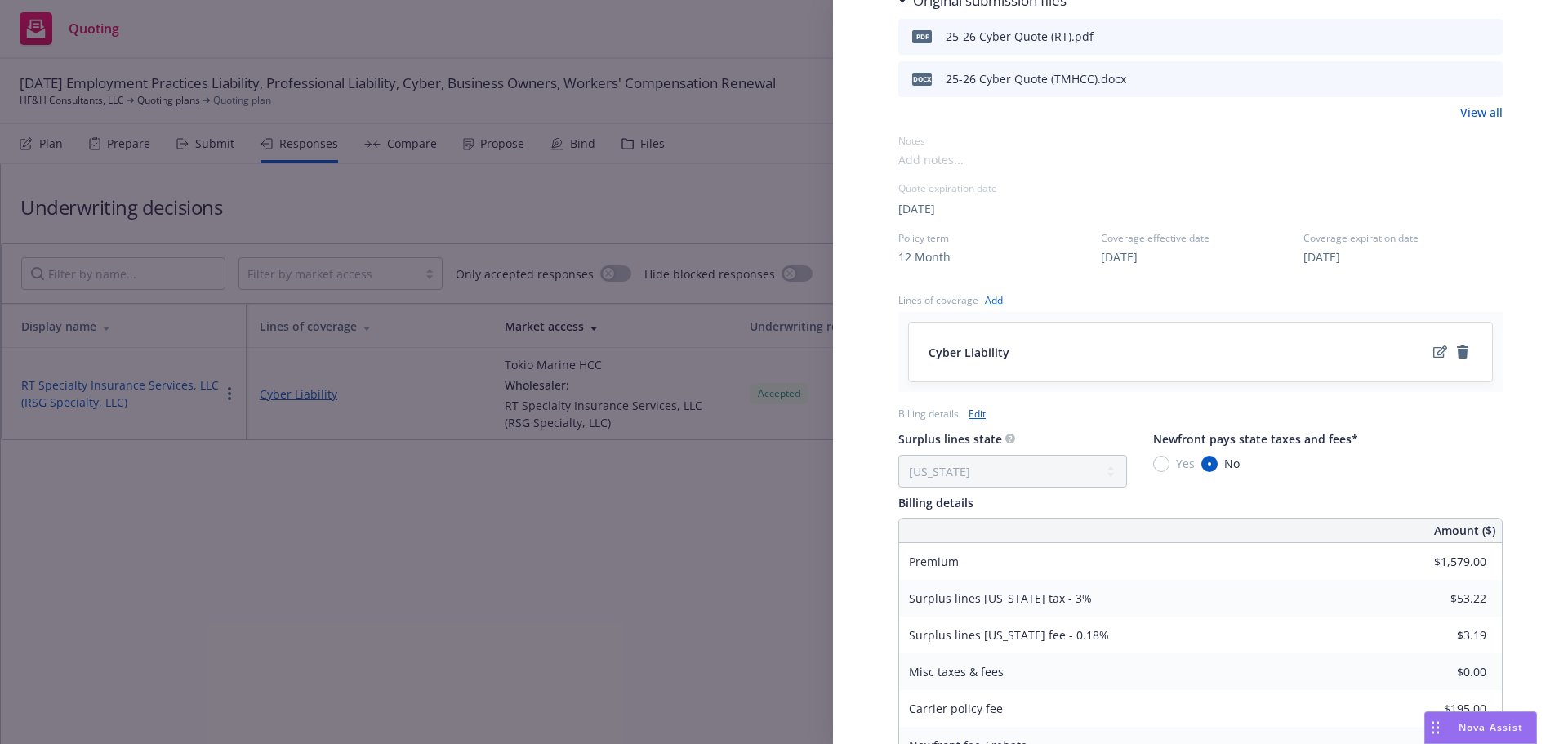
scroll to position [697, 0]
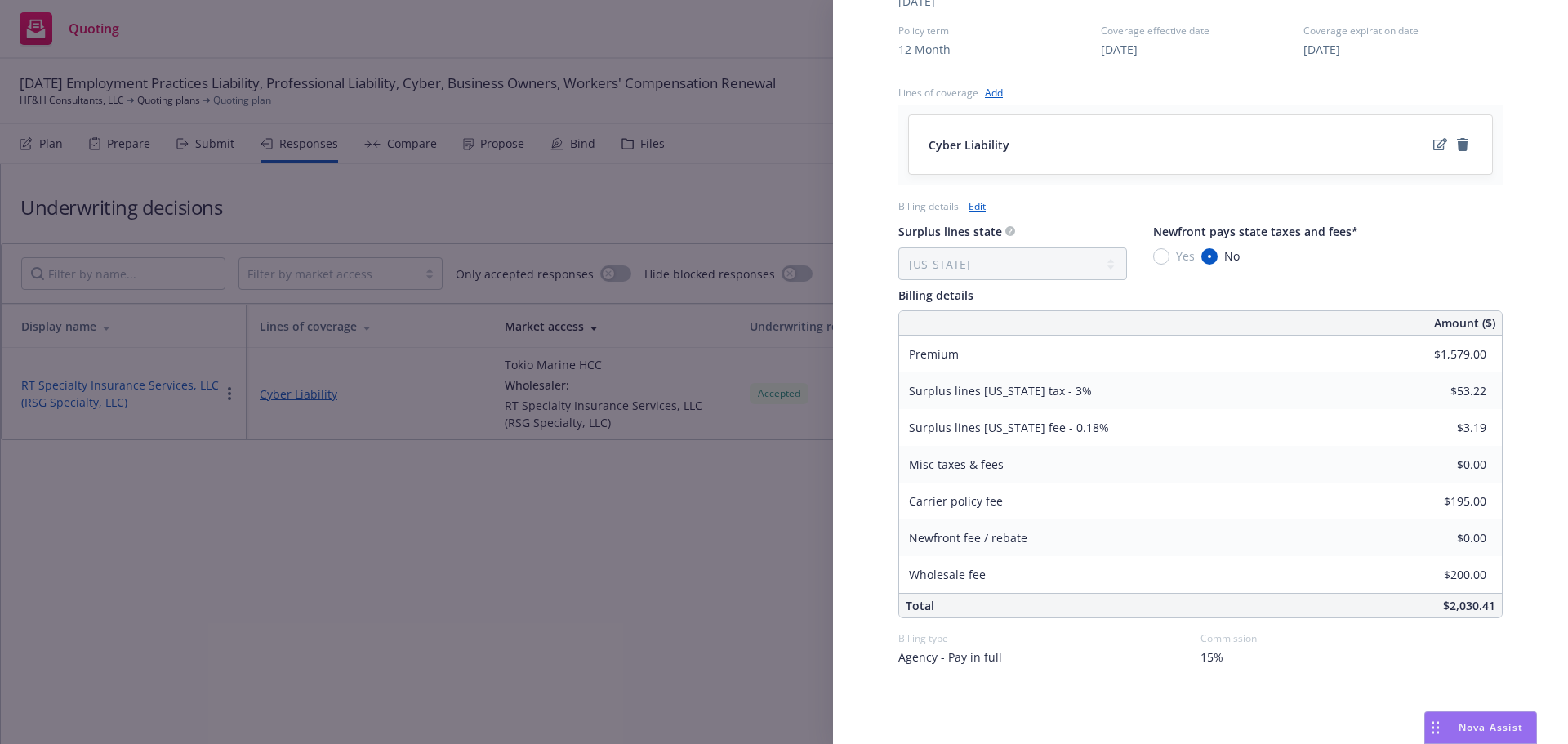
click at [632, 561] on div "Display Name RT Specialty Insurance Services, LLC (RSG Specialty, LLC) Carrier …" at bounding box center [784, 372] width 1568 height 744
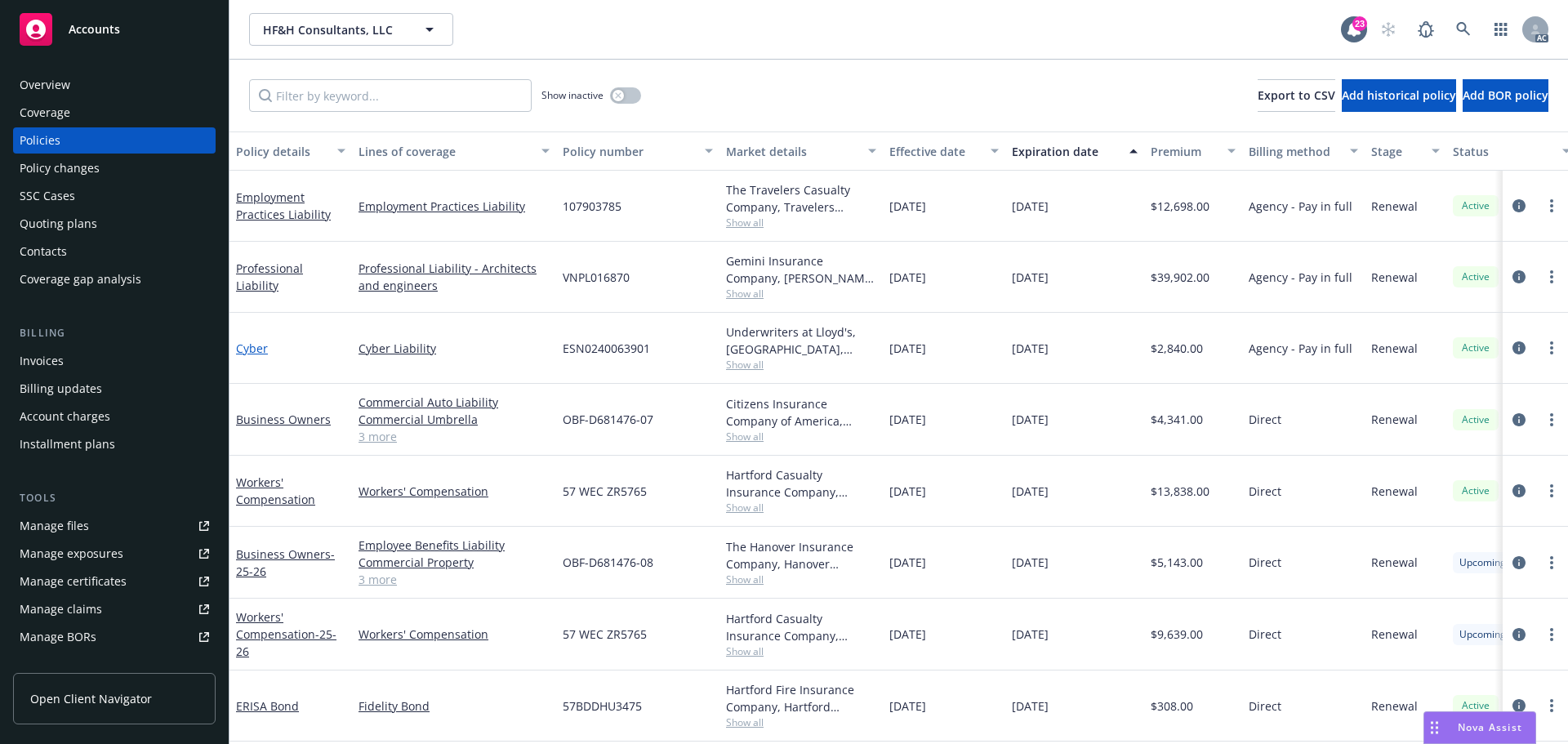
click at [253, 352] on link "Cyber" at bounding box center [252, 349] width 32 height 16
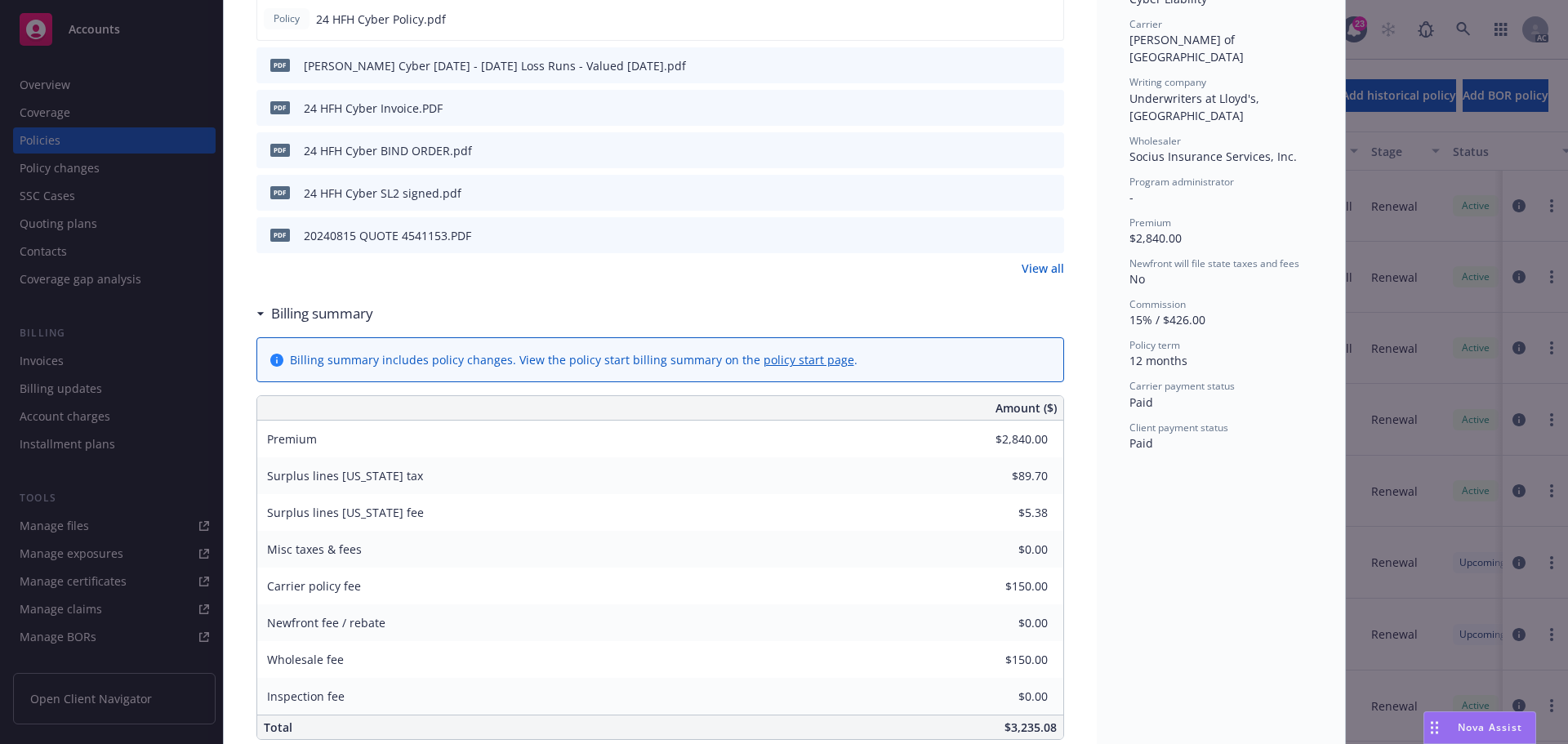
scroll to position [490, 0]
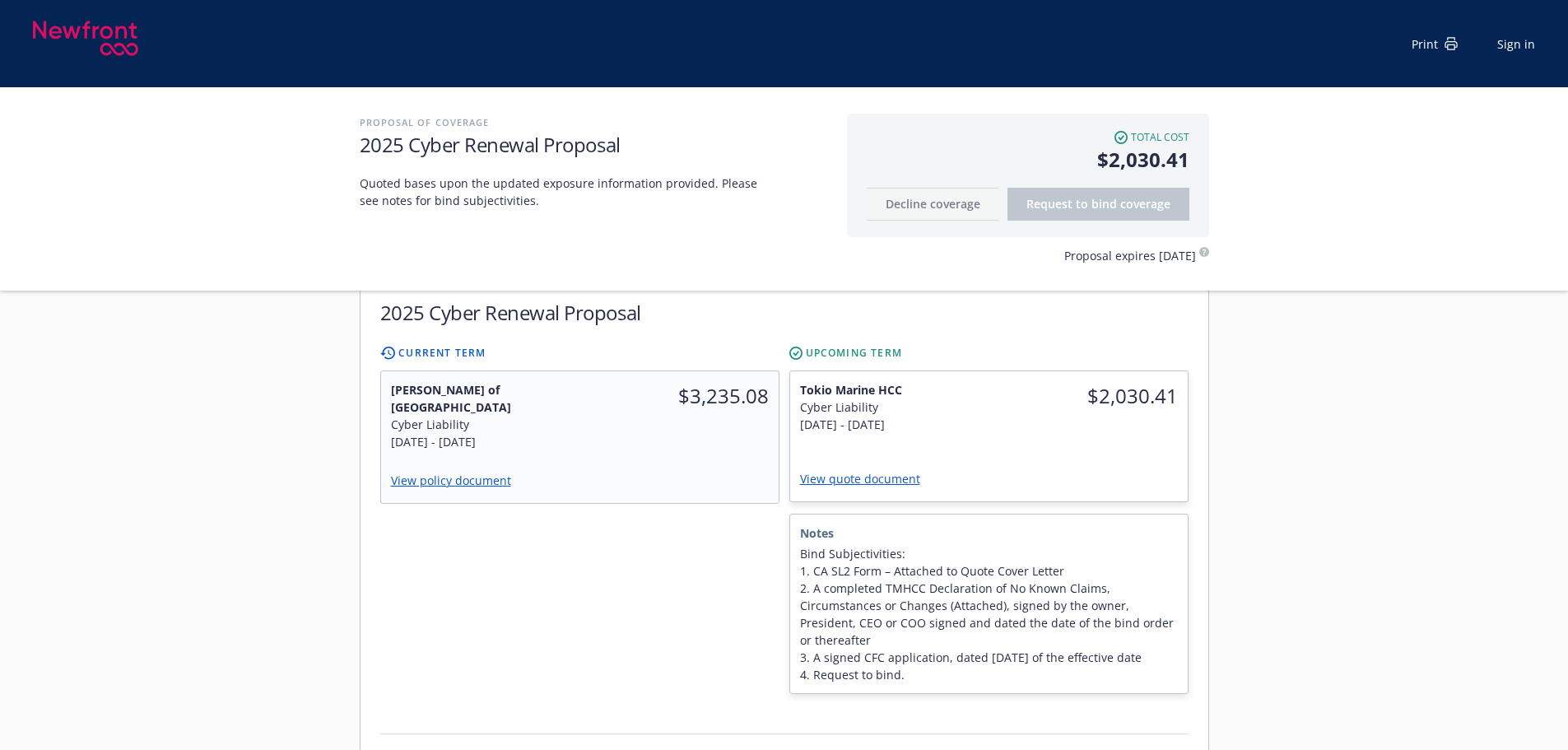
scroll to position [411, 0]
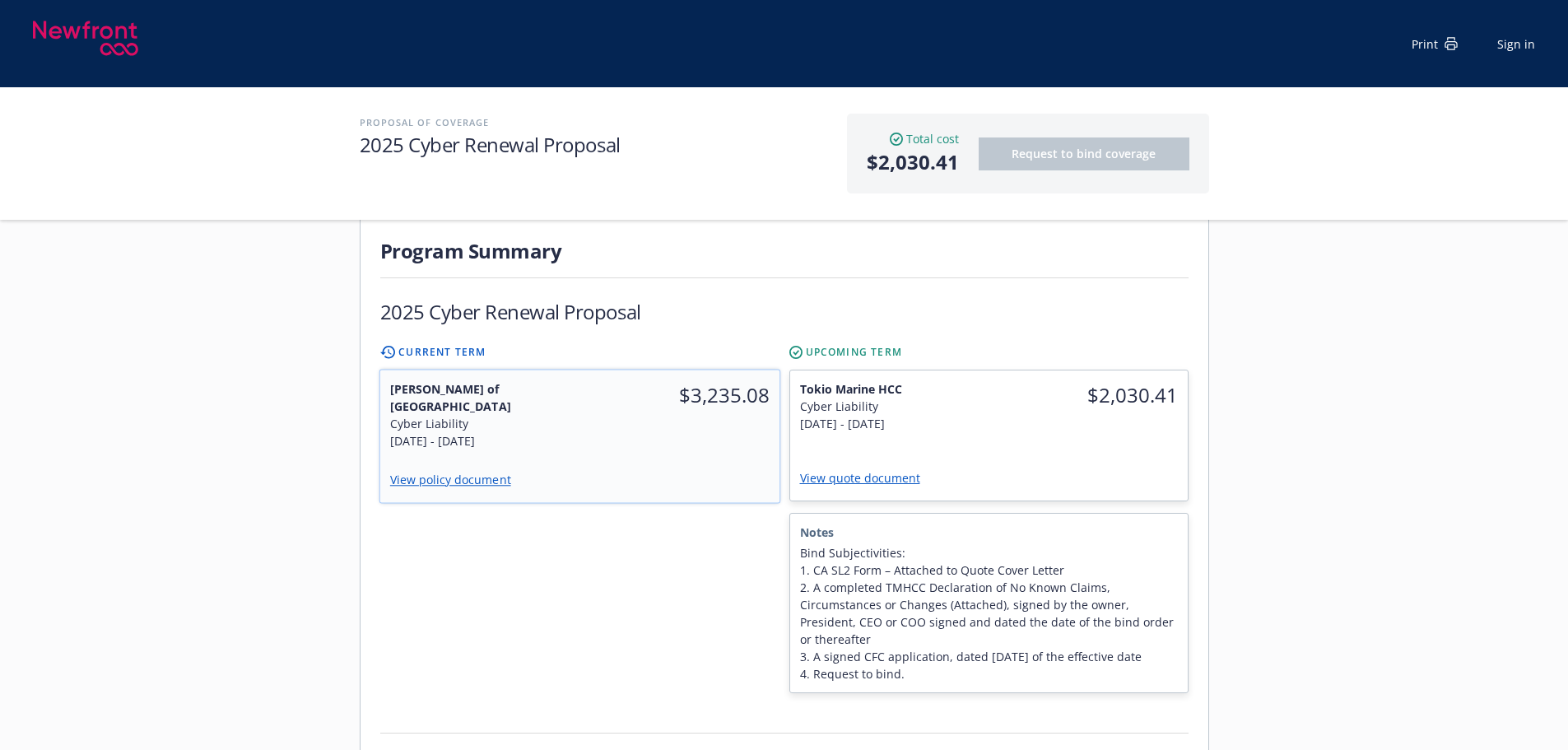
click at [651, 459] on div "View policy document" at bounding box center [579, 480] width 399 height 43
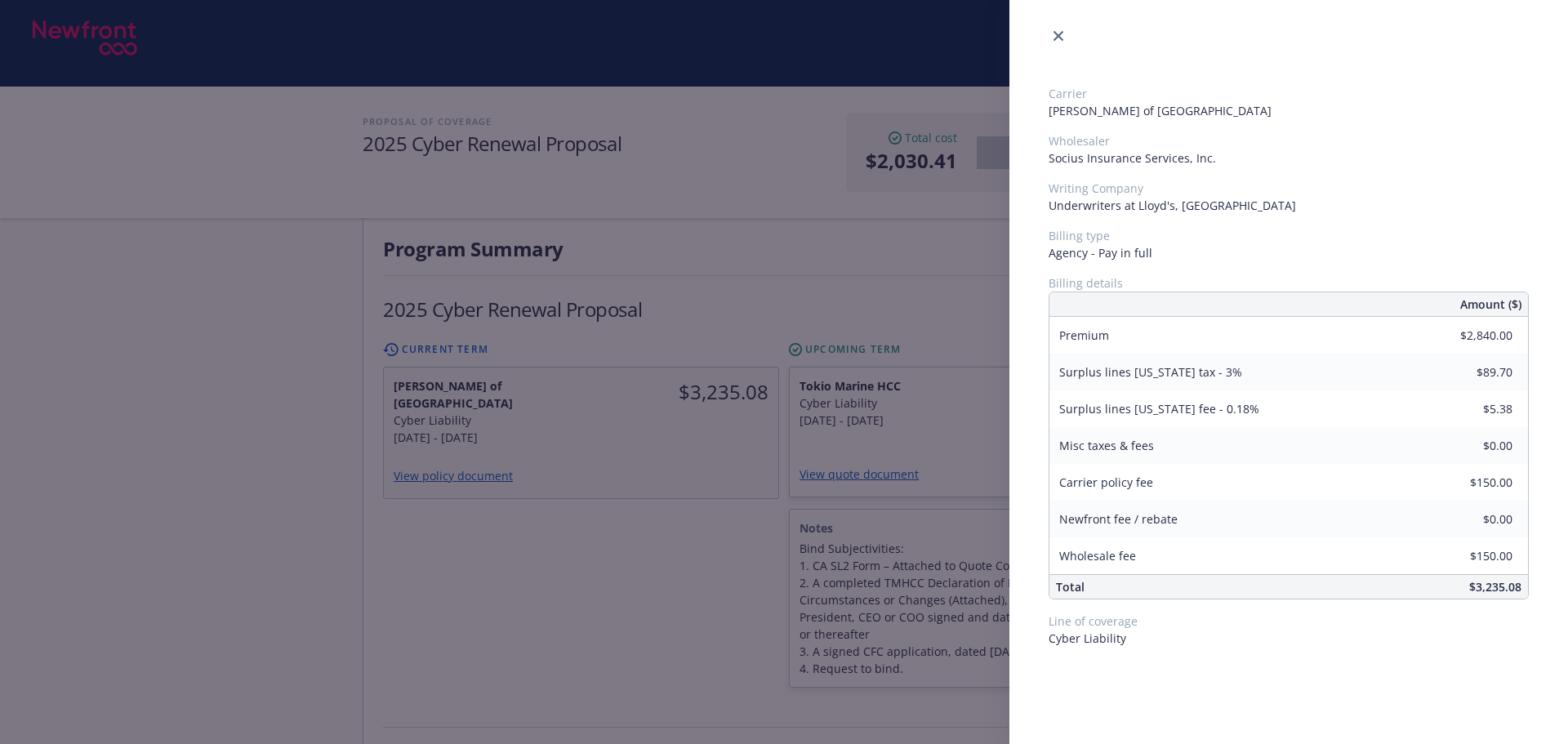
click at [642, 548] on div "Carrier [PERSON_NAME] of London Wholesaler Socius Insurance Services, Inc. Writ…" at bounding box center [784, 372] width 1568 height 744
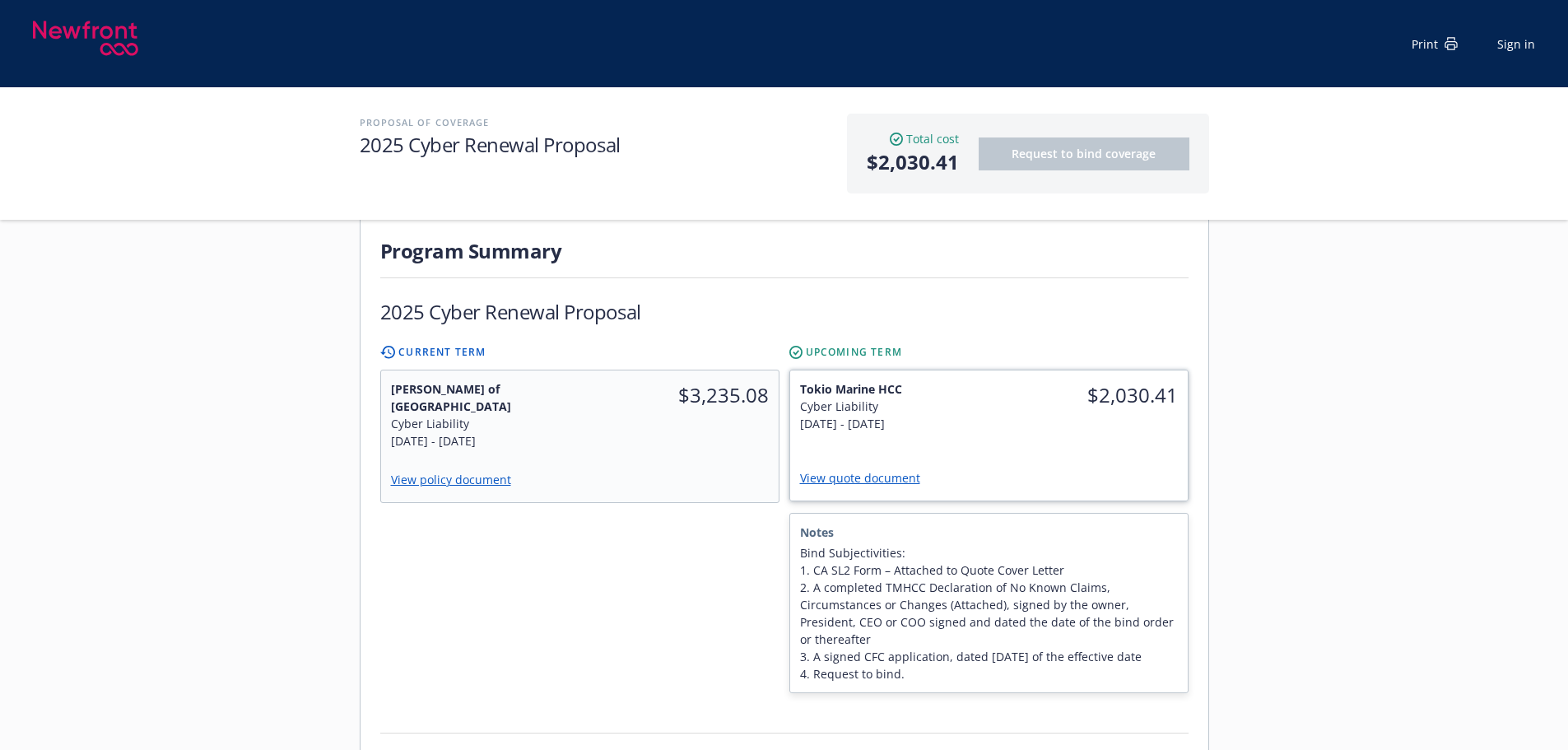
click at [1011, 399] on div "$2,030.41" at bounding box center [1089, 394] width 200 height 49
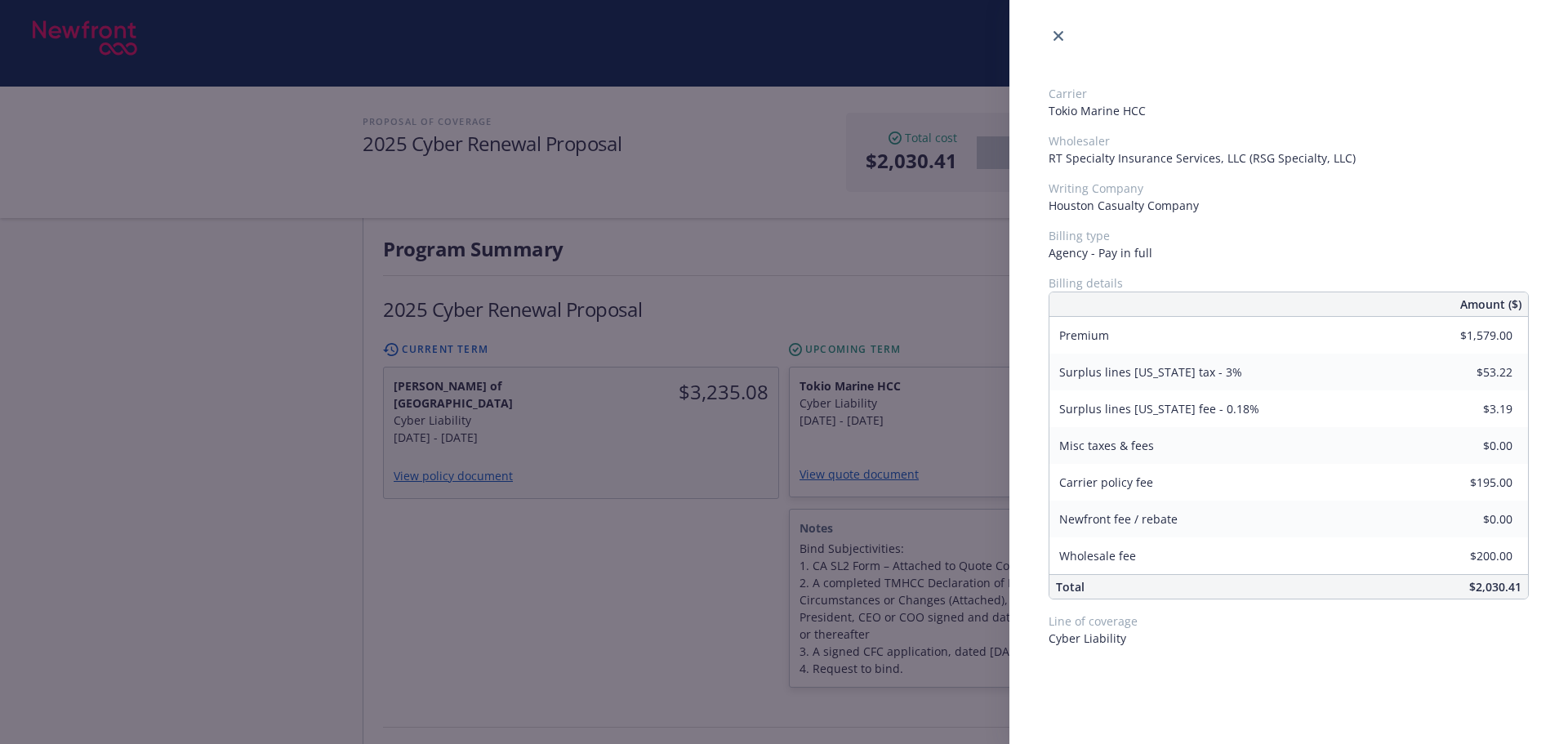
click at [624, 526] on div "Carrier Tokio Marine HCC Wholesaler RT Specialty Insurance Services, LLC (RSG S…" at bounding box center [784, 372] width 1568 height 744
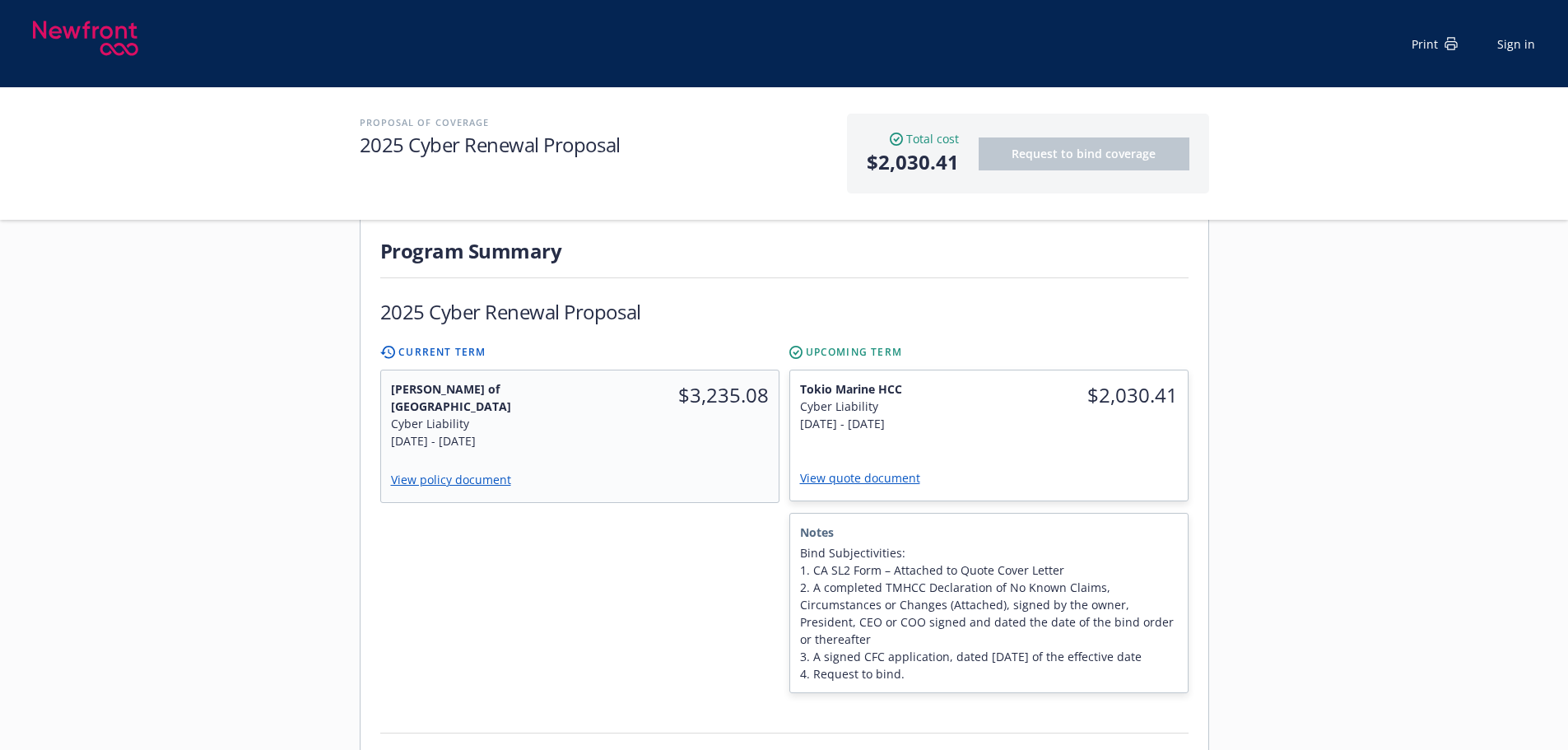
click at [1362, 618] on div "Servicing team [PERSON_NAME] Title Senior Account Manager Phone [PHONE_NUMBER] …" at bounding box center [784, 662] width 1568 height 1567
click at [1102, 425] on div "Tokio Marine HCC Cyber Liability [DATE] - [DATE] $2,030.41 View quote document" at bounding box center [989, 435] width 397 height 130
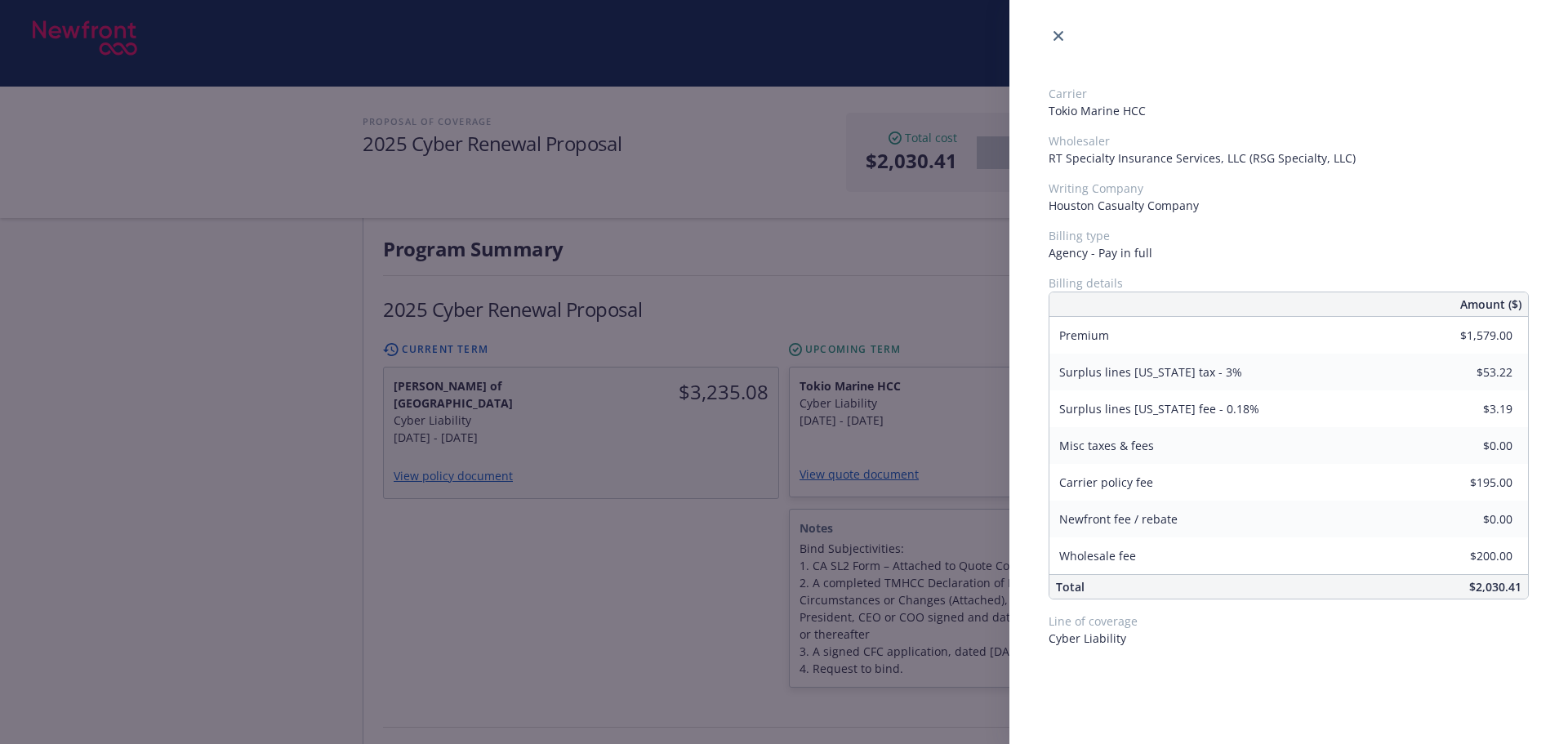
click at [661, 603] on div "Carrier Tokio Marine HCC Wholesaler RT Specialty Insurance Services, LLC (RSG S…" at bounding box center [784, 372] width 1568 height 744
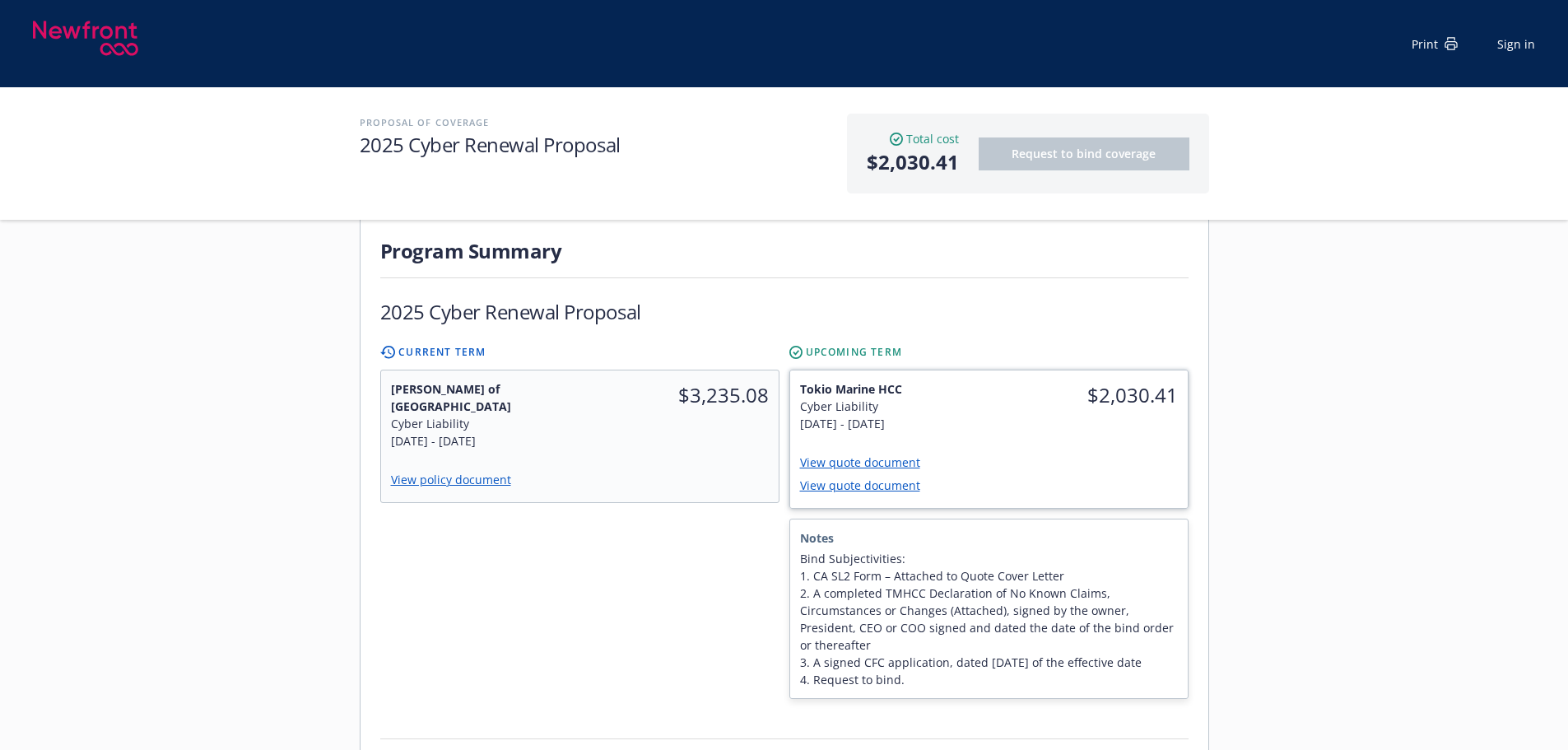
click at [876, 454] on link "View quote document" at bounding box center [867, 462] width 134 height 16
click at [879, 477] on link "View quote document" at bounding box center [867, 485] width 134 height 16
click at [832, 699] on div "Total cost Current total $3,235.08 Total cost Upcoming total $2,030.41" at bounding box center [784, 758] width 808 height 118
click at [861, 477] on link "View quote document" at bounding box center [867, 485] width 134 height 16
click at [524, 430] on div "Lloyd's of London Cyber Liability 9/6/2024 - 9/6/2025 $3,235.08 View policy doc…" at bounding box center [579, 436] width 399 height 133
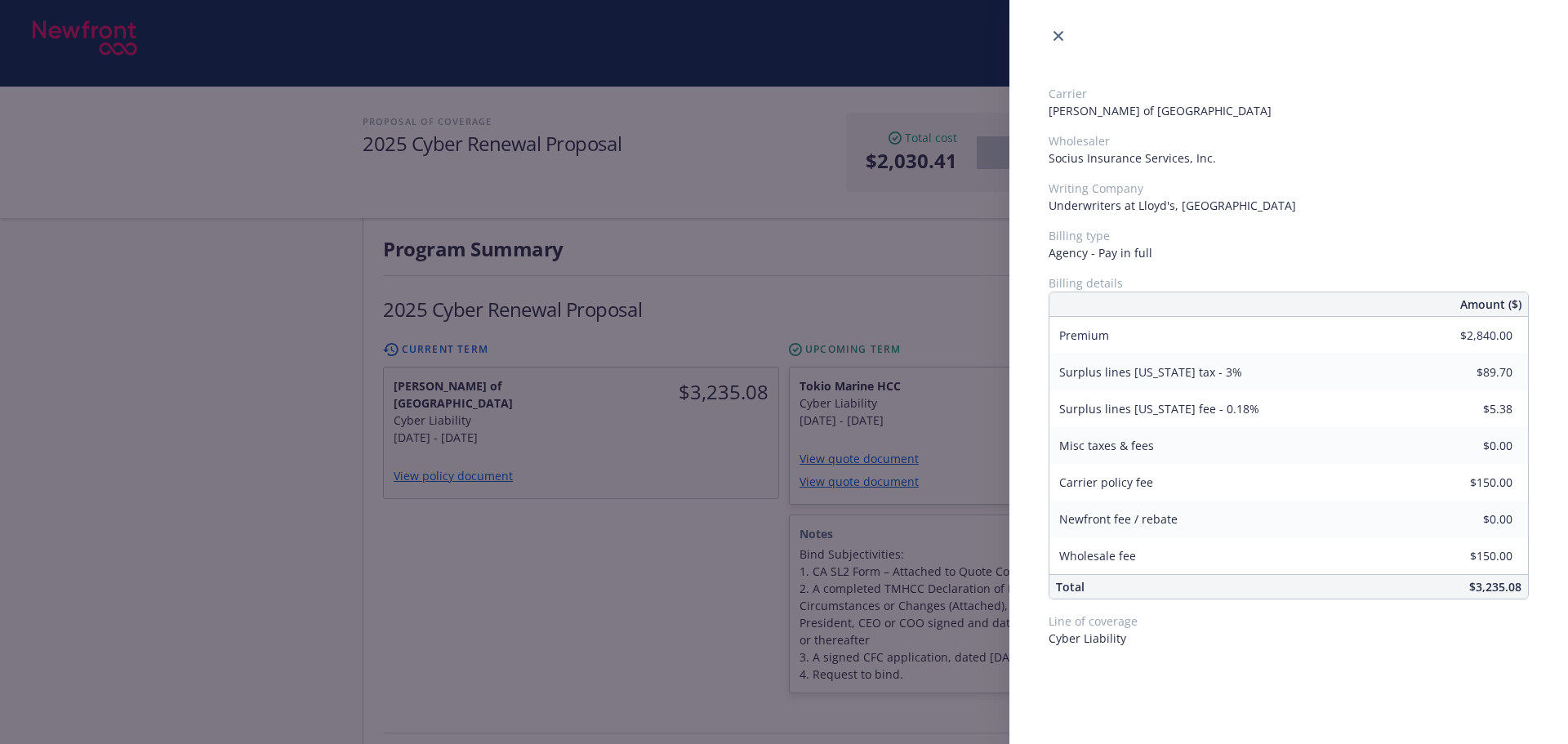
click at [567, 555] on div "Carrier Lloyd's of London Wholesaler Socius Insurance Services, Inc. Writing Co…" at bounding box center [784, 372] width 1568 height 744
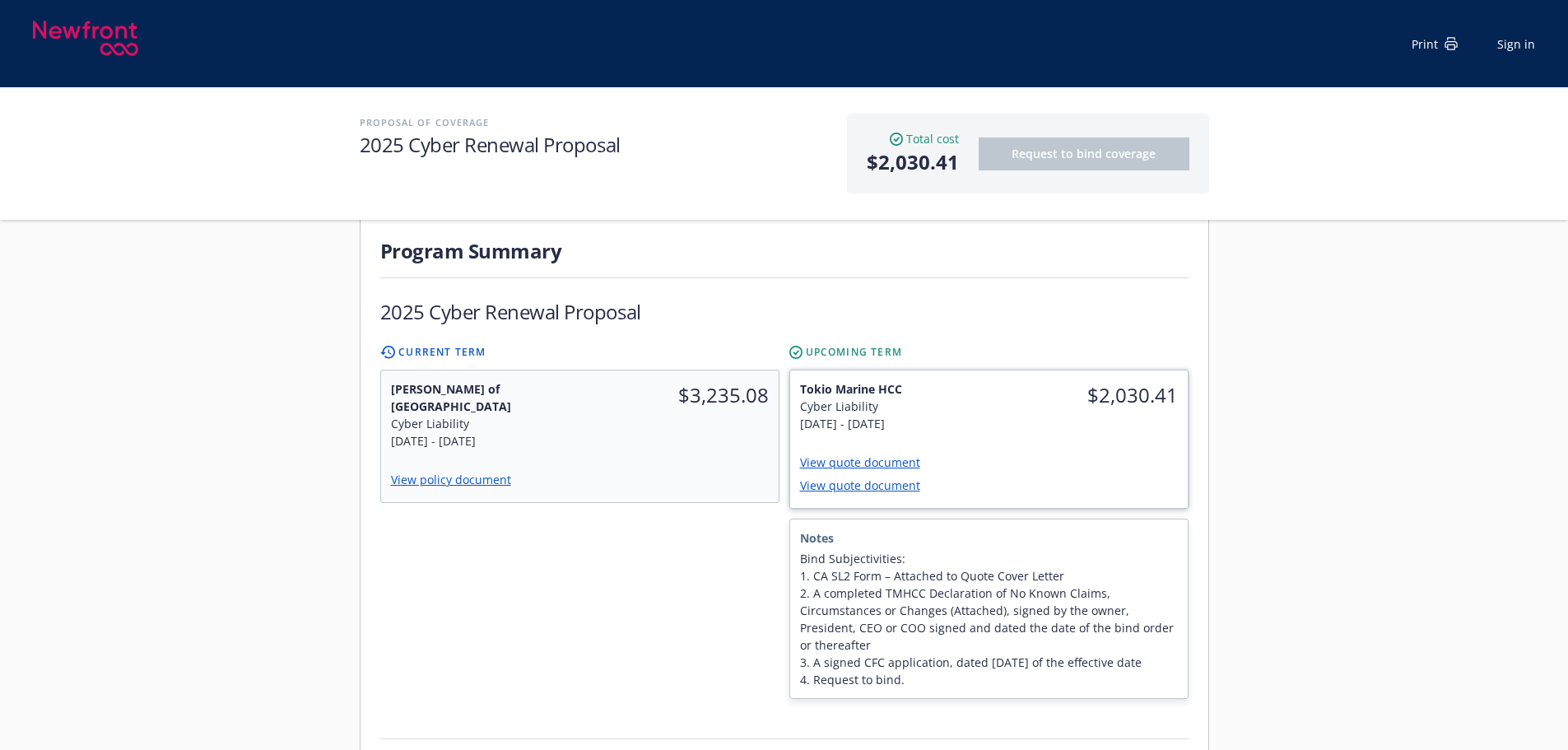
click at [1030, 442] on div "View quote document View quote document" at bounding box center [989, 475] width 397 height 66
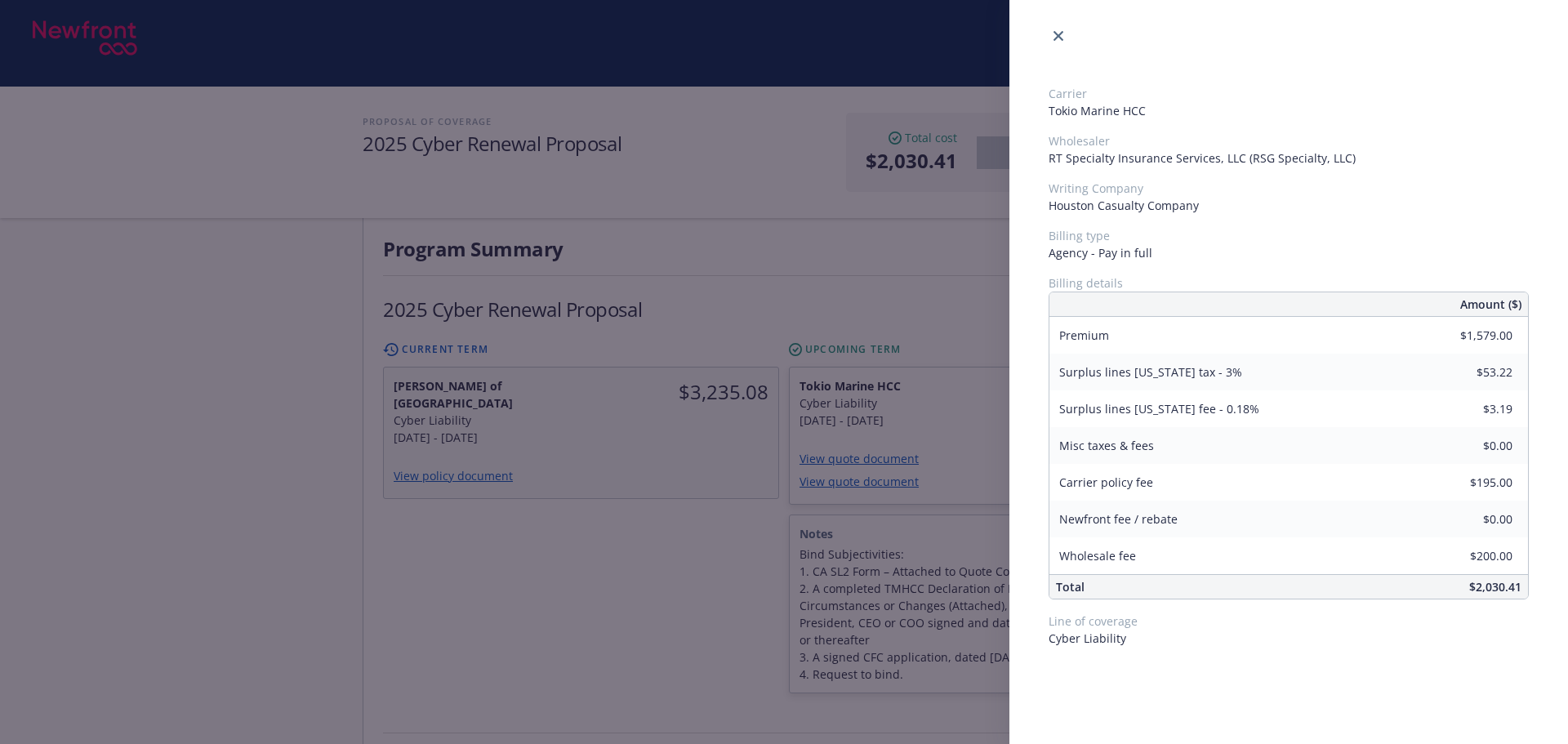
click at [658, 581] on div "Carrier Tokio Marine HCC Wholesaler RT Specialty Insurance Services, LLC (RSG S…" at bounding box center [784, 372] width 1568 height 744
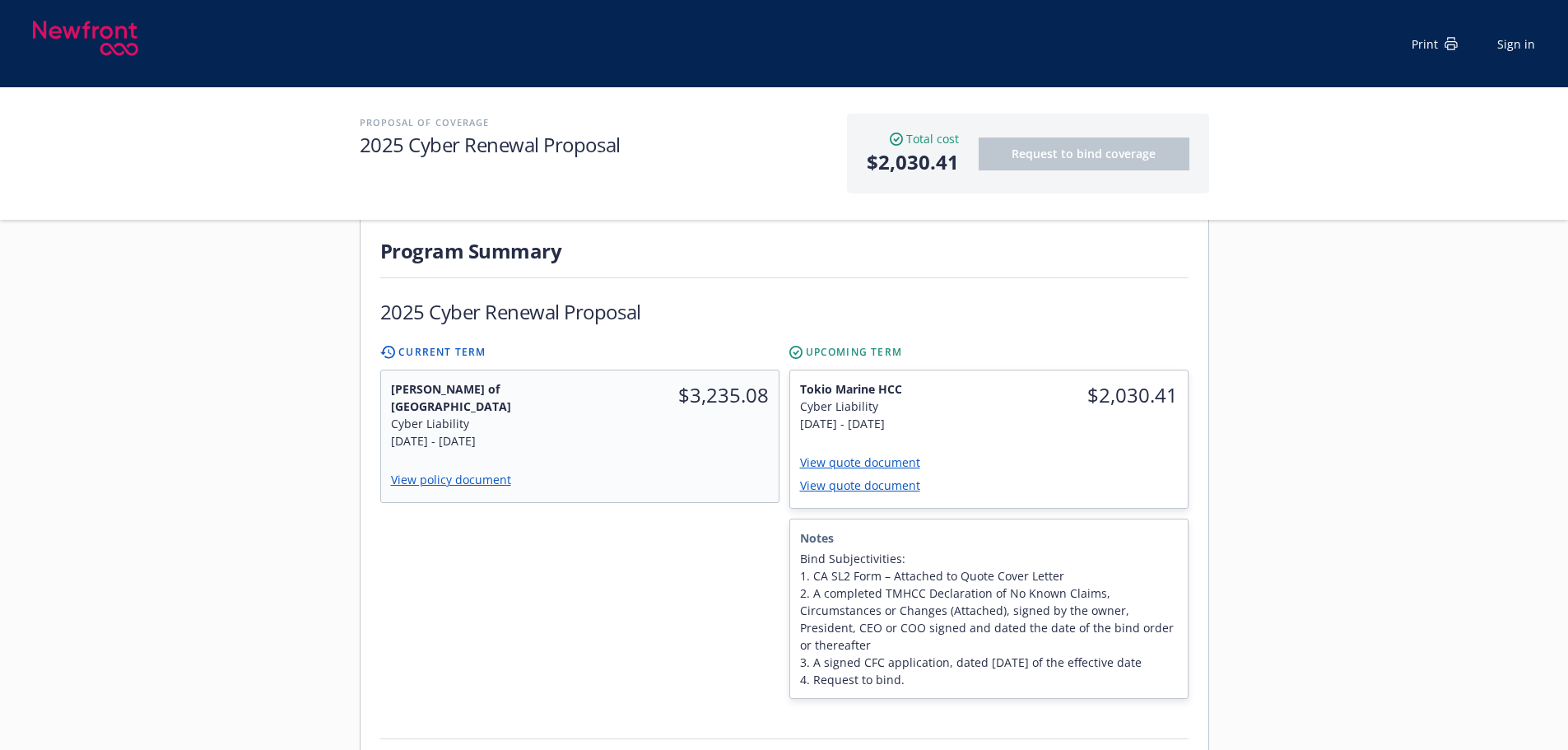
click at [600, 546] on div at bounding box center [580, 609] width 399 height 181
click at [1025, 414] on div "$2,030.41" at bounding box center [1089, 406] width 200 height 72
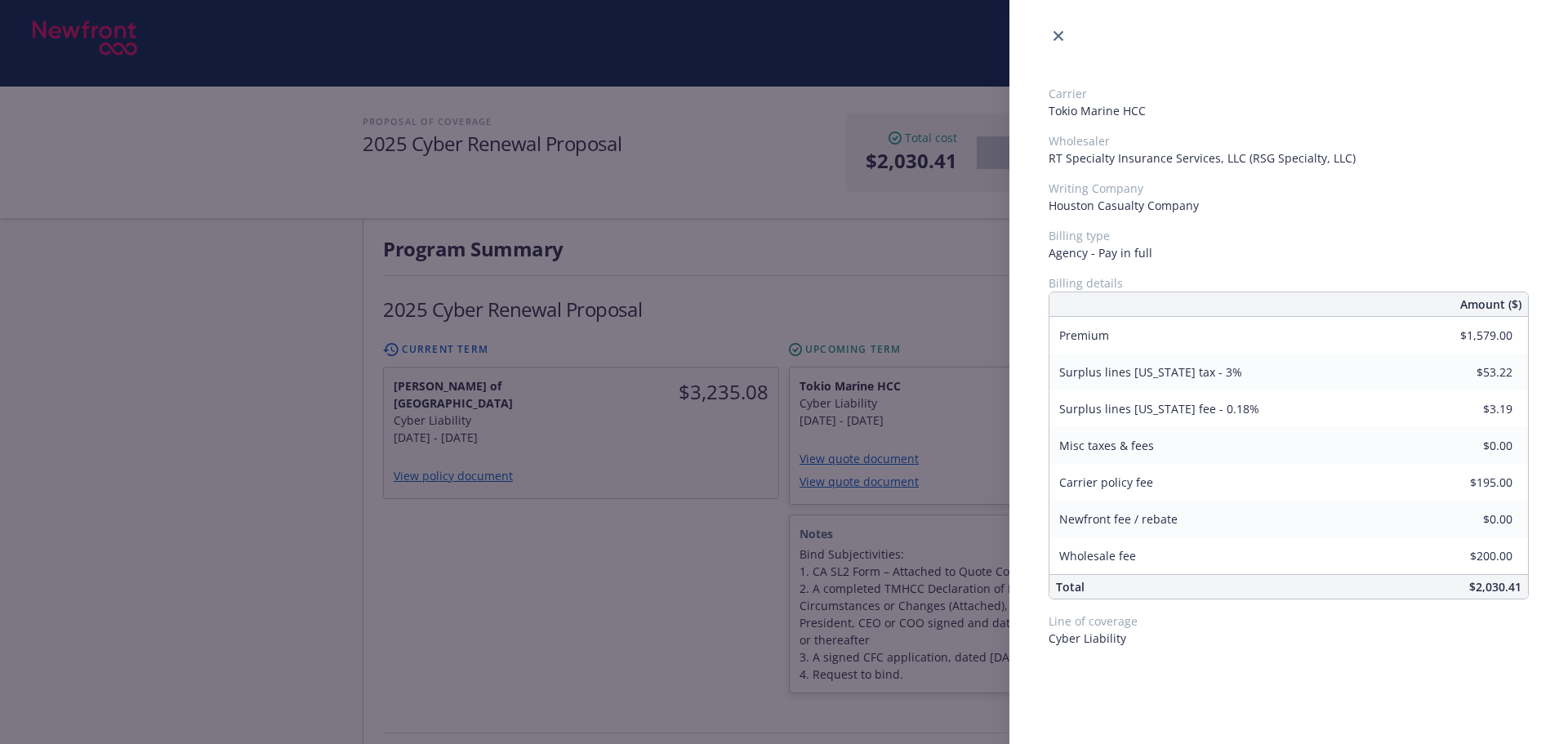
click at [568, 578] on div "Carrier Tokio Marine HCC Wholesaler RT Specialty Insurance Services, LLC (RSG S…" at bounding box center [784, 372] width 1568 height 744
